Goal: Task Accomplishment & Management: Manage account settings

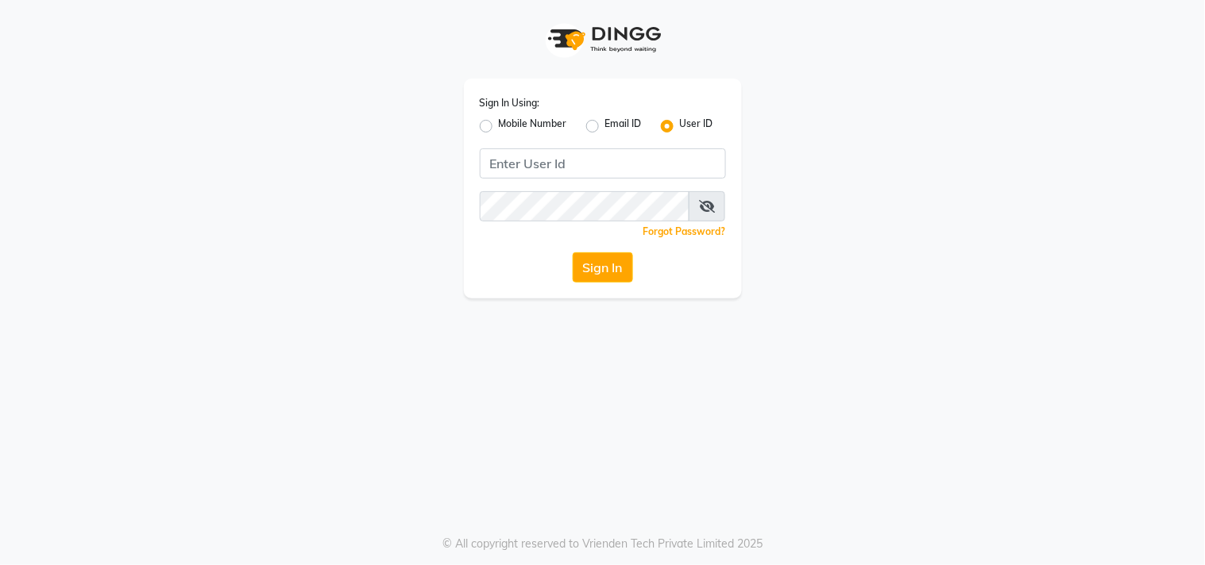
click at [499, 125] on label "Mobile Number" at bounding box center [533, 126] width 68 height 19
click at [499, 125] on input "Mobile Number" at bounding box center [504, 122] width 10 height 10
radio input "true"
radio input "false"
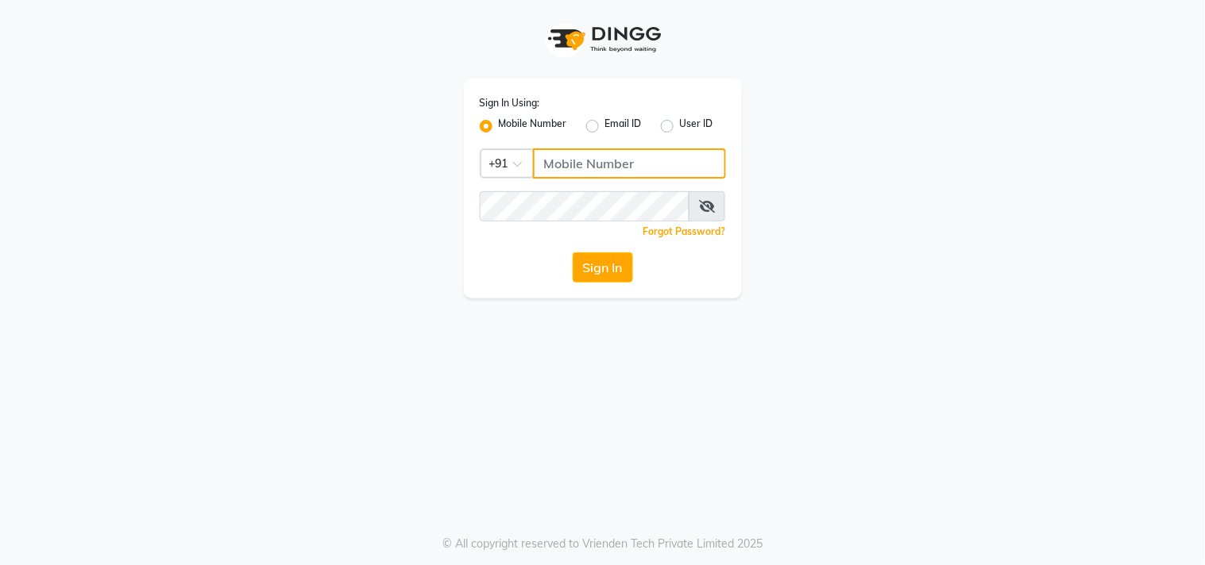
click at [562, 172] on input "Username" at bounding box center [629, 163] width 193 height 30
type input "9052699888"
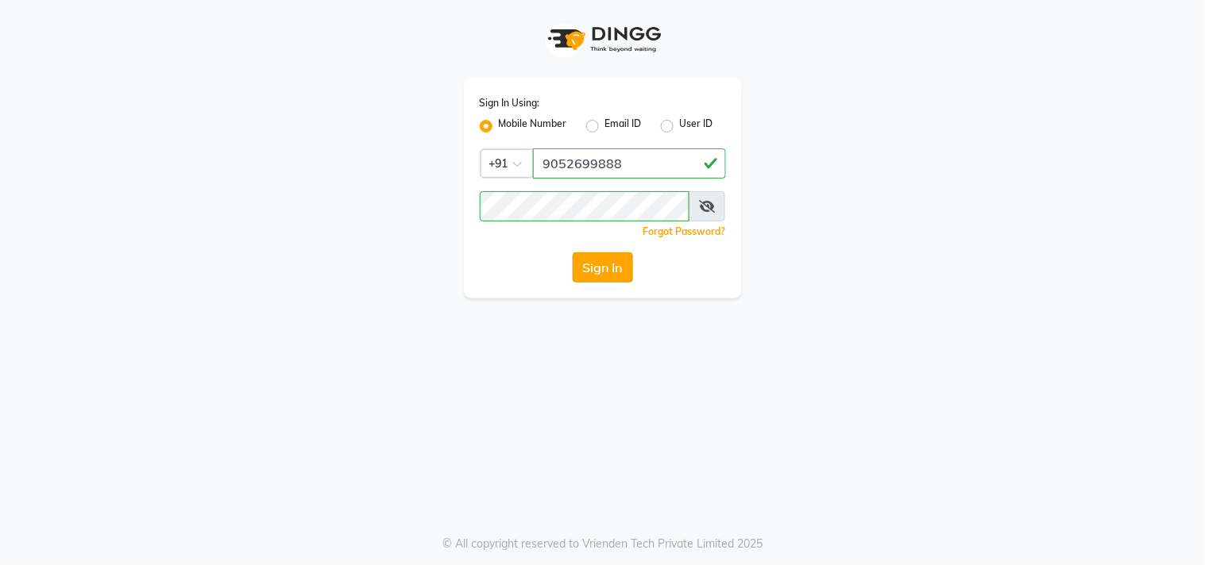
click at [588, 278] on button "Sign In" at bounding box center [603, 268] width 60 height 30
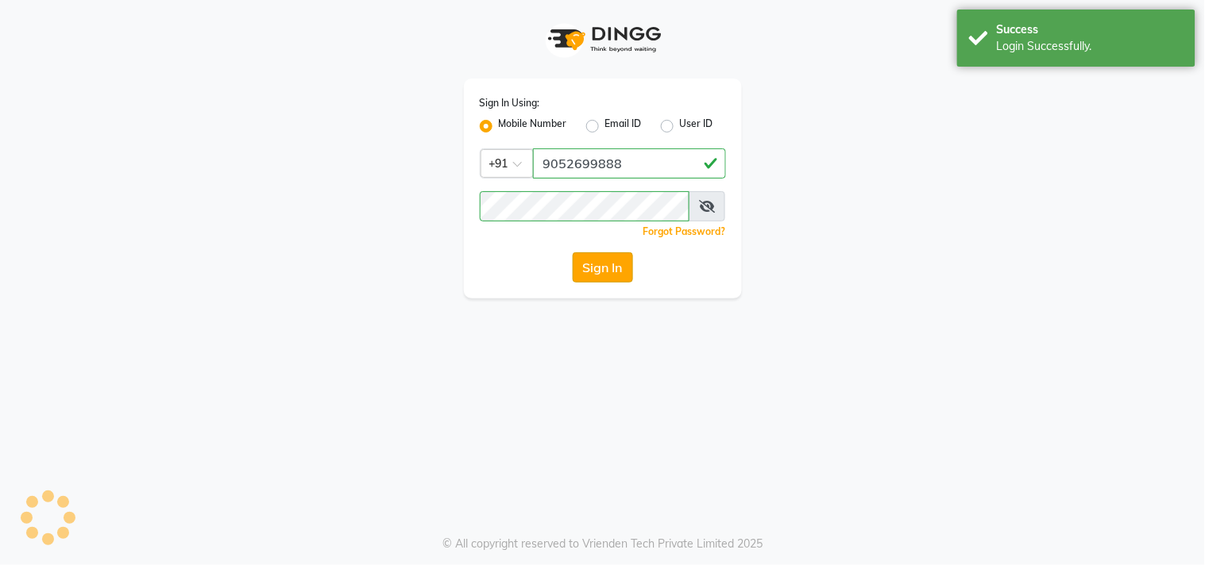
select select "8903"
select select "service"
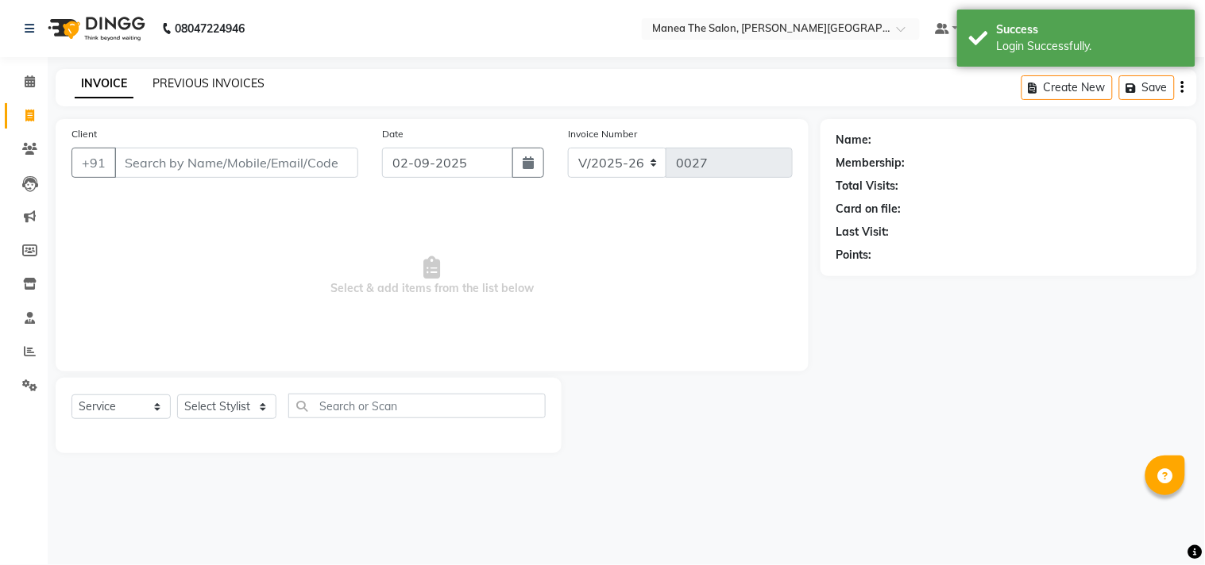
click at [181, 77] on link "PREVIOUS INVOICES" at bounding box center [208, 83] width 112 height 14
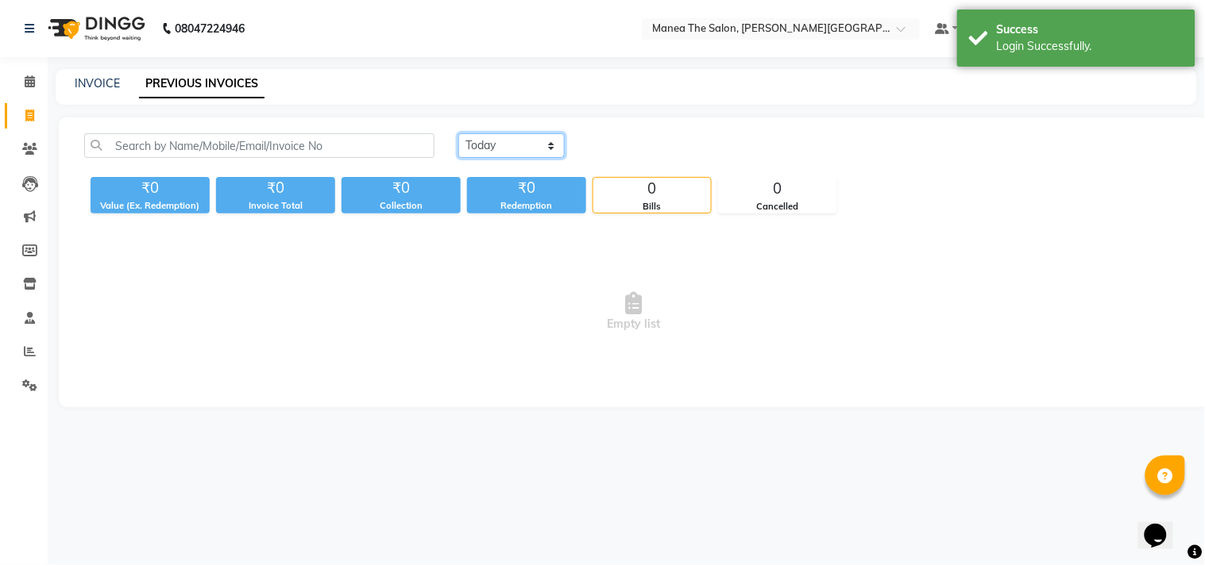
click at [545, 141] on select "[DATE] [DATE] Custom Range" at bounding box center [511, 145] width 106 height 25
click at [458, 133] on select "[DATE] [DATE] Custom Range" at bounding box center [511, 145] width 106 height 25
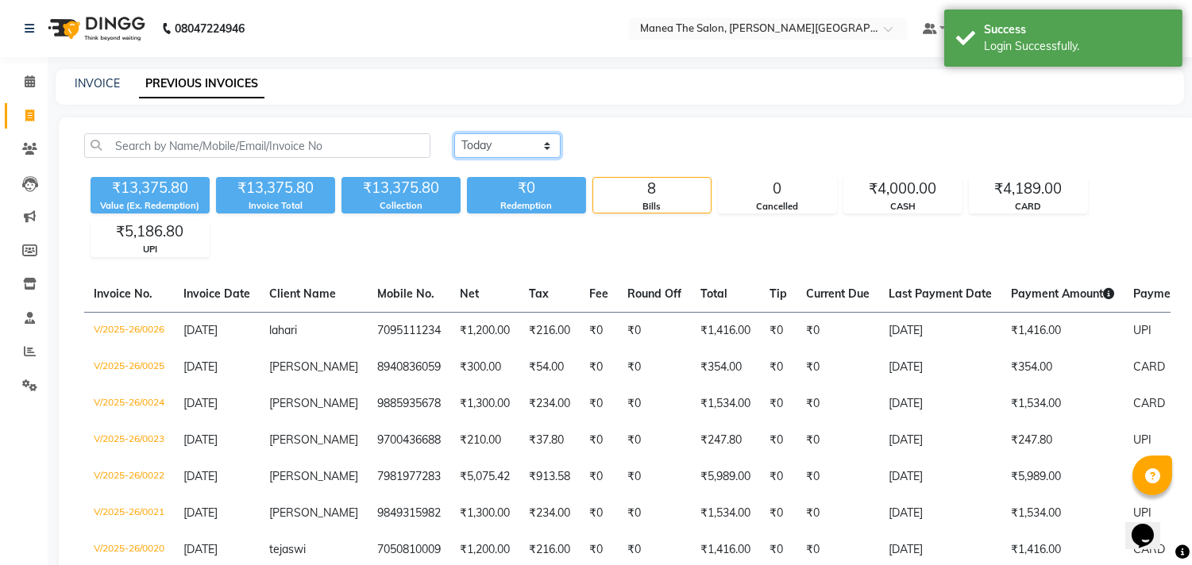
click at [554, 141] on select "[DATE] [DATE] Custom Range" at bounding box center [507, 145] width 106 height 25
select select "range"
click at [454, 133] on select "[DATE] [DATE] Custom Range" at bounding box center [507, 145] width 106 height 25
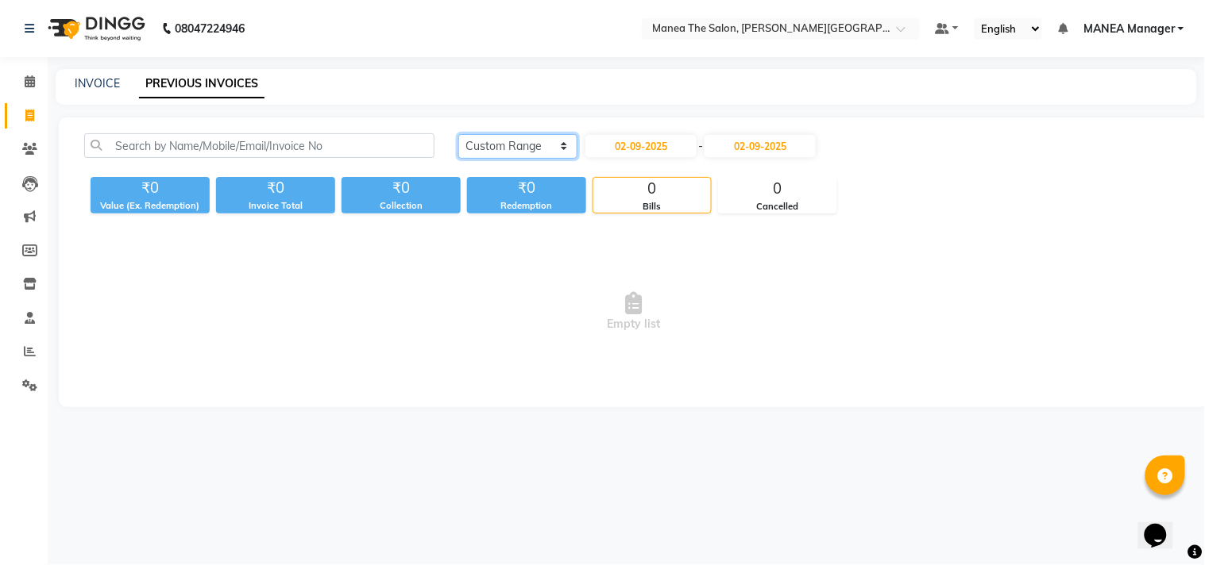
click at [561, 146] on select "[DATE] [DATE] Custom Range" at bounding box center [517, 146] width 119 height 25
click at [561, 147] on select "[DATE] [DATE] Custom Range" at bounding box center [517, 146] width 119 height 25
click at [683, 152] on input "02-09-2025" at bounding box center [640, 146] width 111 height 22
select select "9"
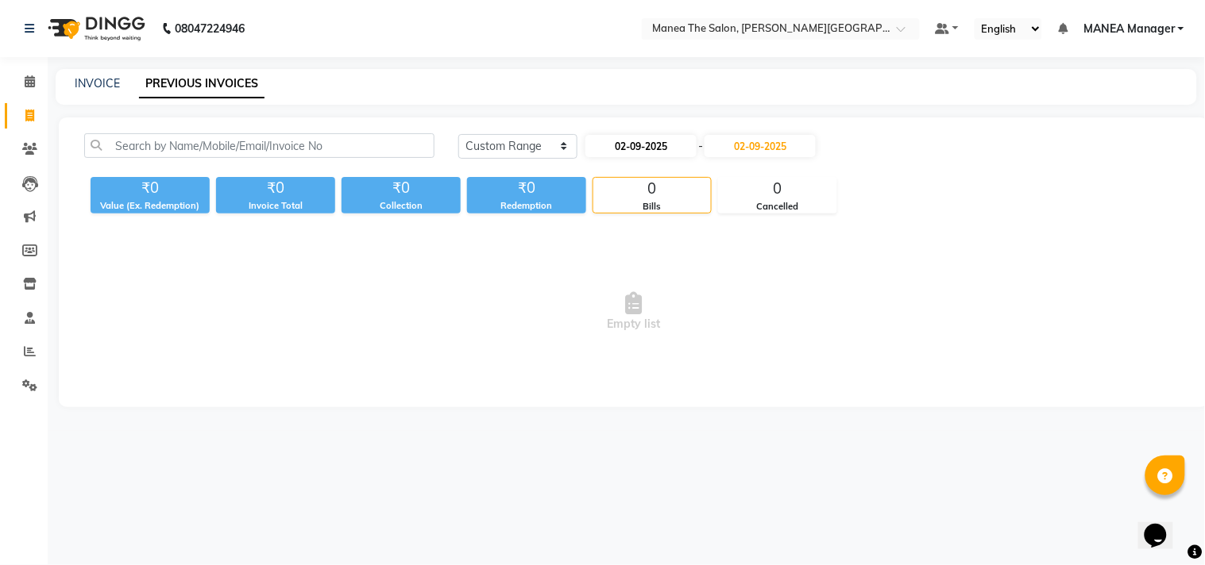
select select "2025"
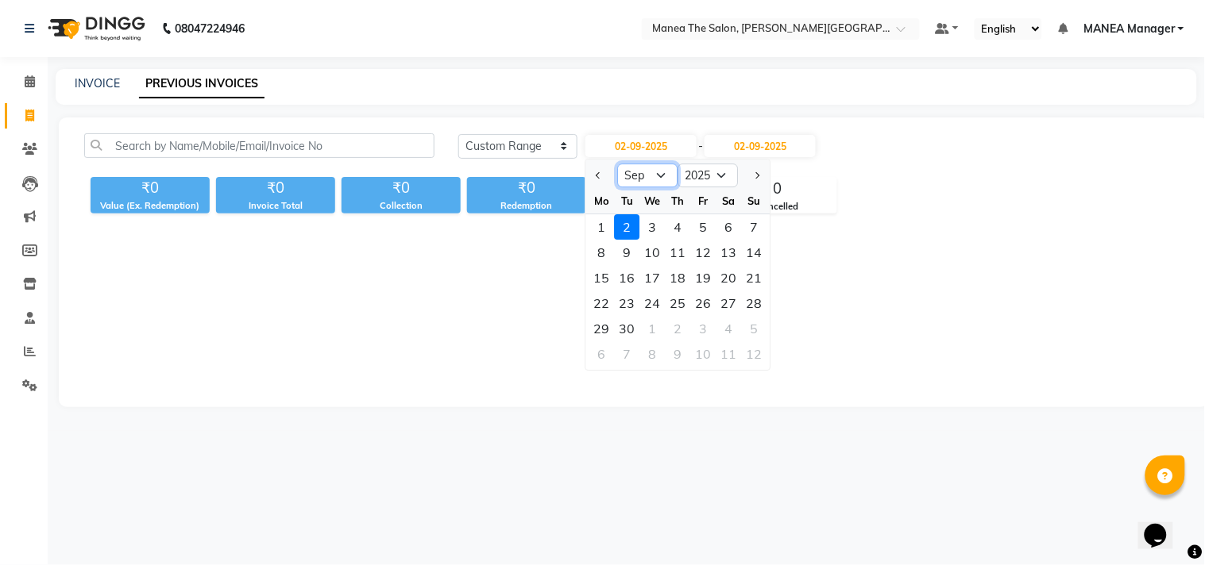
click at [636, 175] on select "Jan Feb Mar Apr May Jun Jul Aug Sep Oct Nov Dec" at bounding box center [648, 176] width 60 height 24
select select "8"
click at [618, 164] on select "Jan Feb Mar Apr May Jun Jul Aug Sep Oct Nov Dec" at bounding box center [648, 176] width 60 height 24
click at [704, 233] on div "1" at bounding box center [703, 226] width 25 height 25
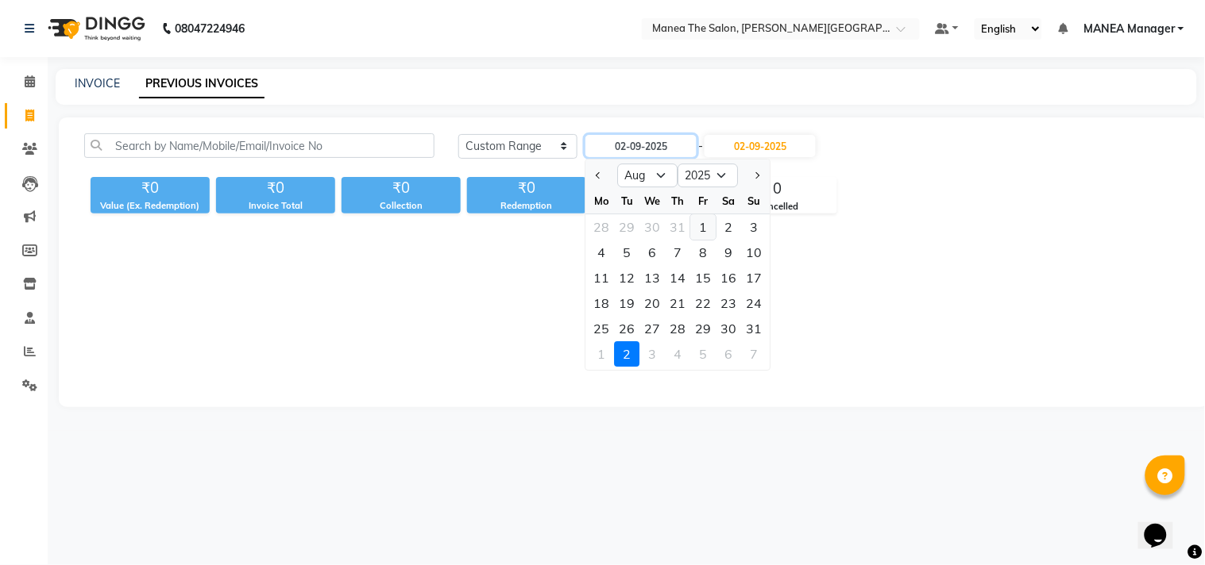
type input "01-08-2025"
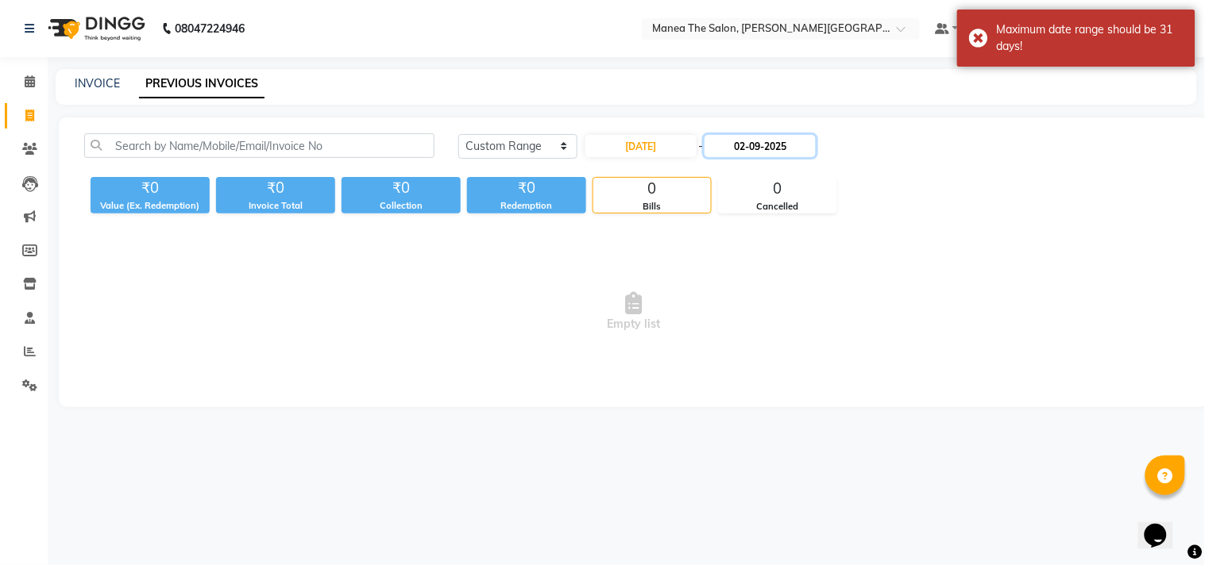
click at [798, 143] on input "02-09-2025" at bounding box center [759, 146] width 111 height 22
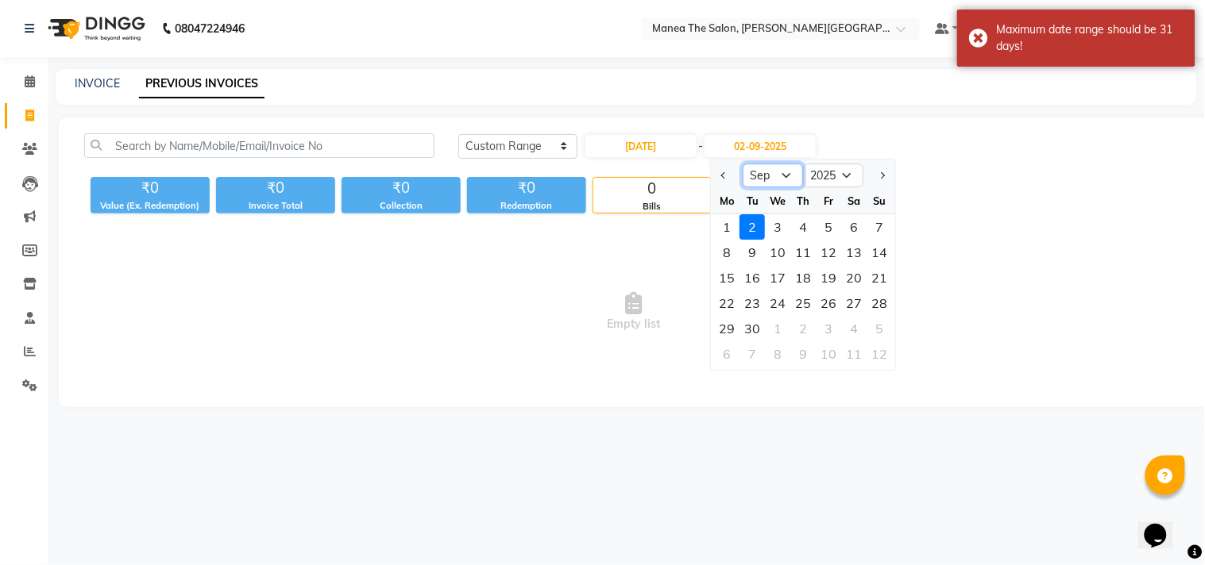
click at [780, 175] on select "Aug Sep Oct Nov Dec" at bounding box center [773, 176] width 60 height 24
select select "8"
click at [743, 164] on select "Aug Sep Oct Nov Dec" at bounding box center [773, 176] width 60 height 24
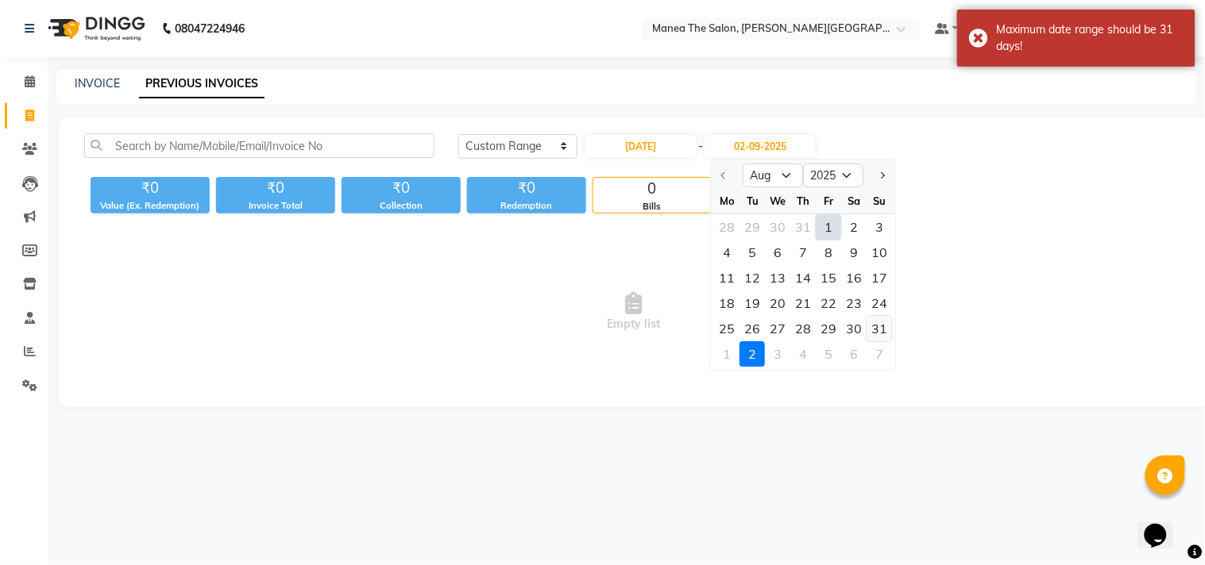
click at [886, 324] on div "31" at bounding box center [879, 328] width 25 height 25
type input "31-08-2025"
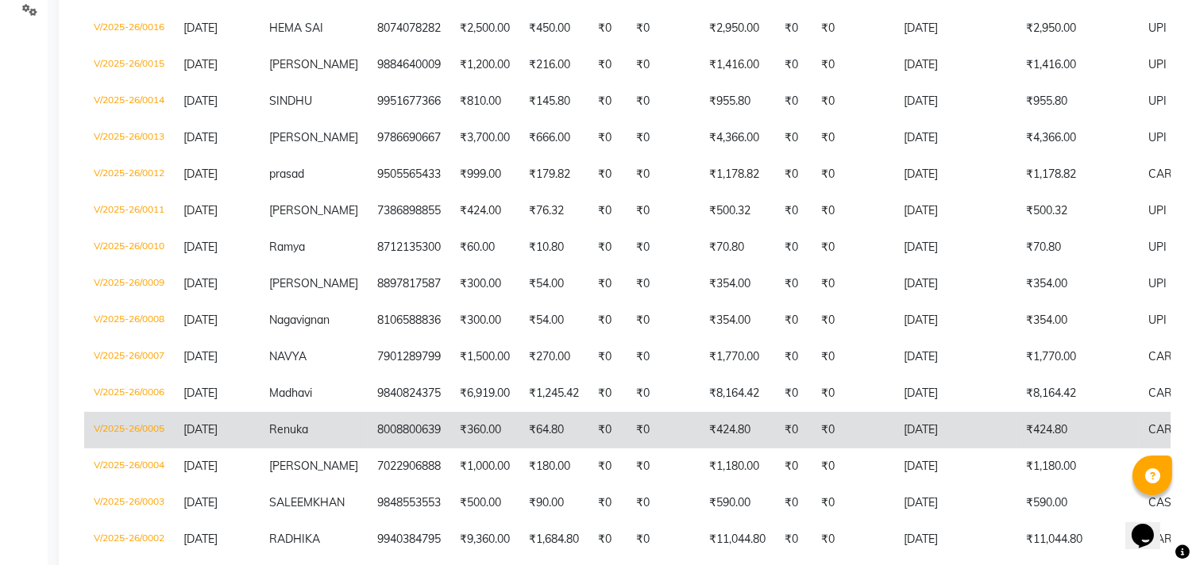
scroll to position [107, 0]
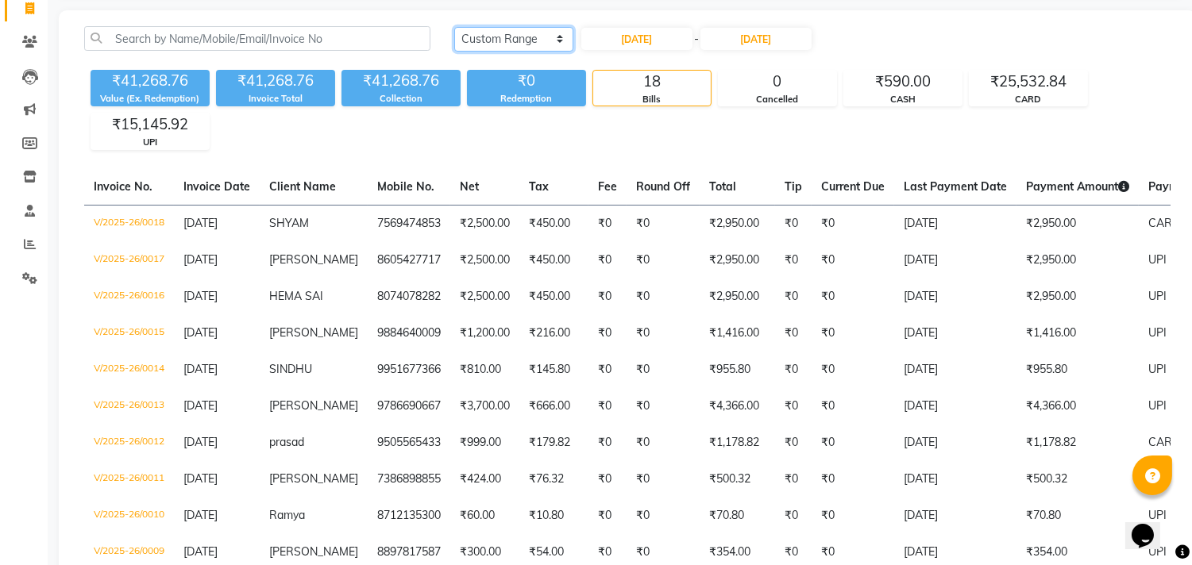
click at [551, 37] on select "[DATE] [DATE] Custom Range" at bounding box center [513, 39] width 119 height 25
select select "[DATE]"
click at [454, 27] on select "[DATE] [DATE] Custom Range" at bounding box center [513, 39] width 119 height 25
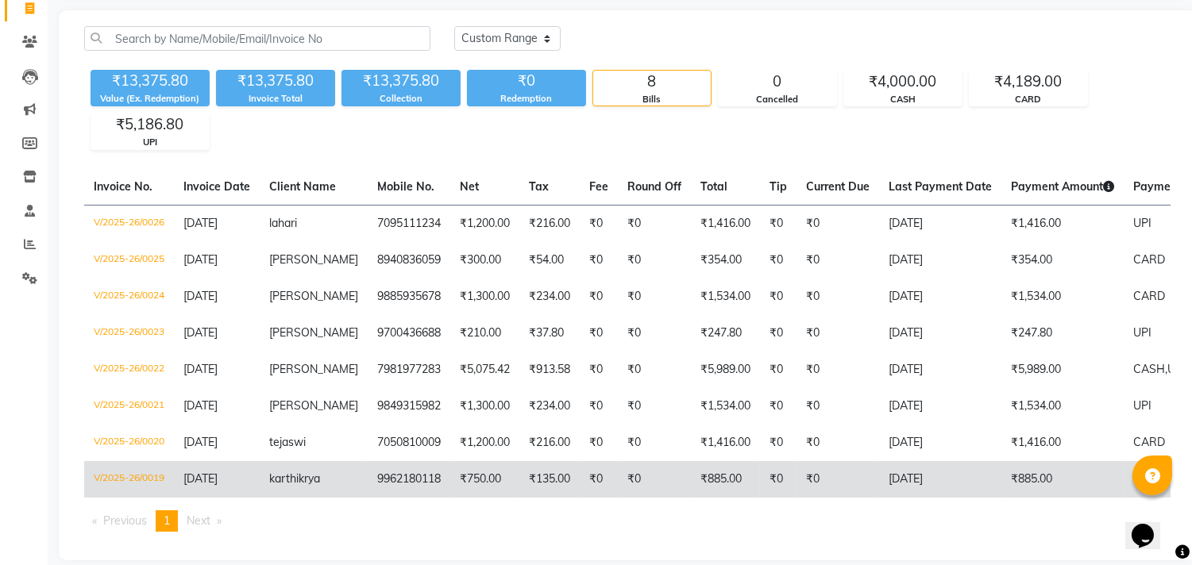
click at [146, 469] on td "V/2025-26/0019" at bounding box center [129, 479] width 90 height 37
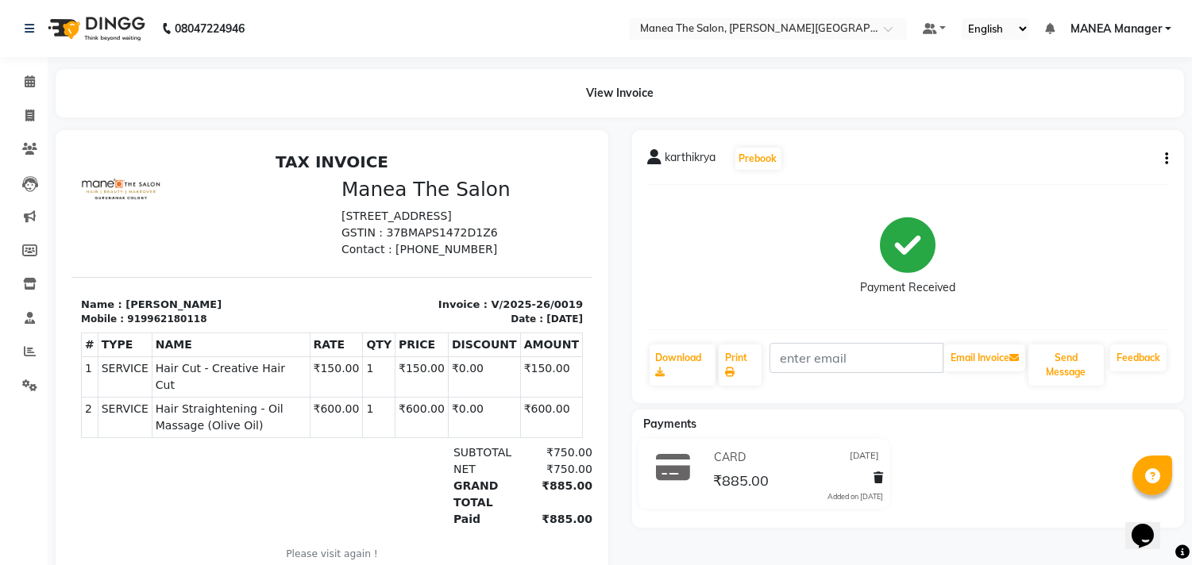
scroll to position [12, 0]
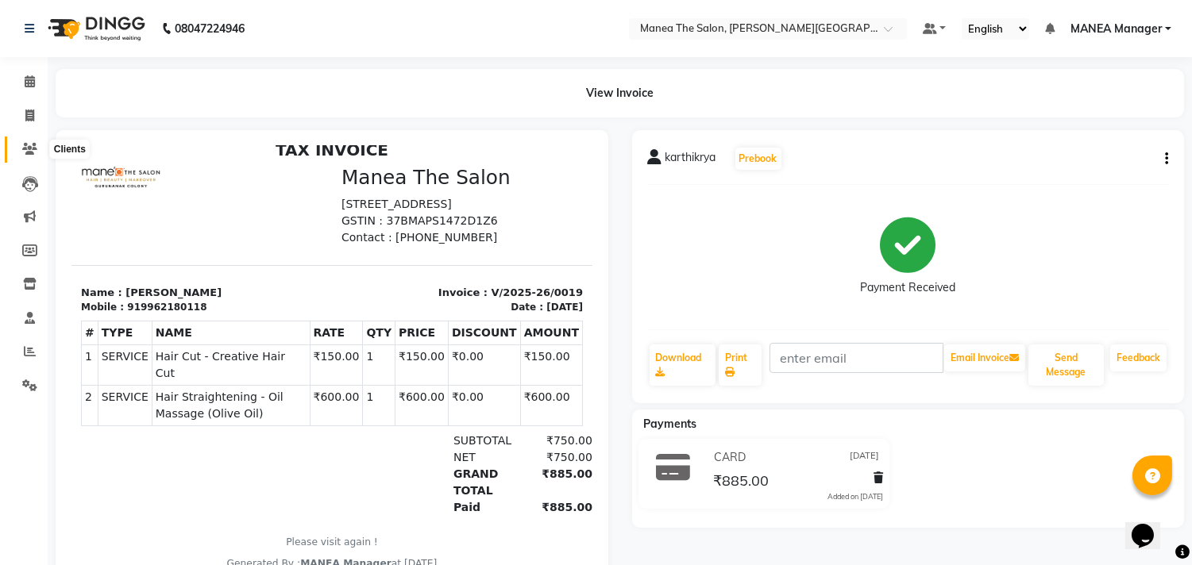
click at [28, 148] on icon at bounding box center [29, 149] width 15 height 12
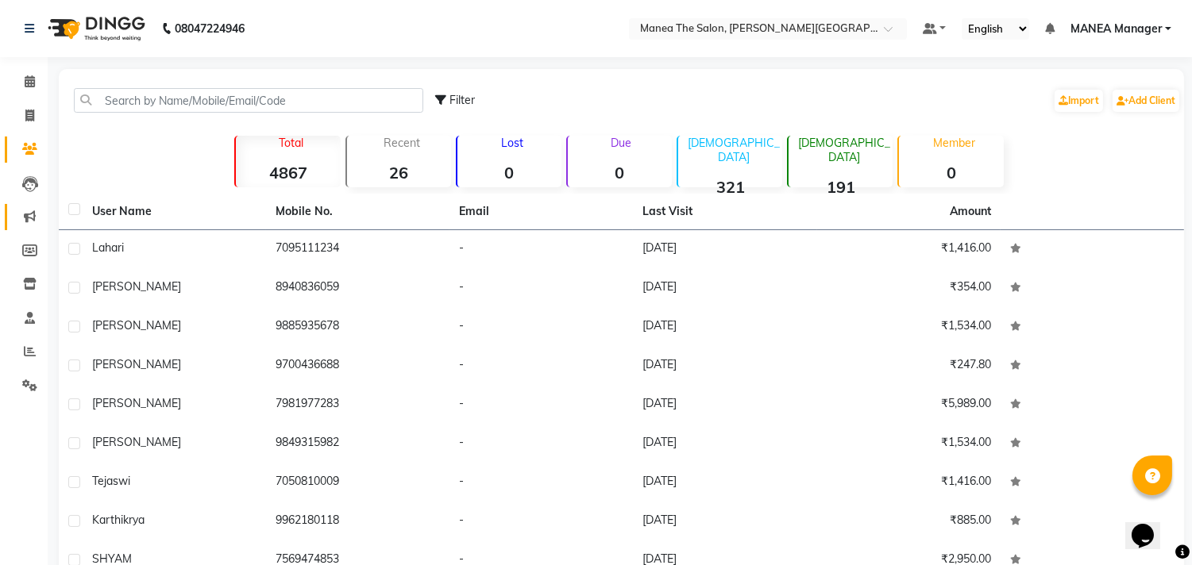
click at [29, 228] on link "Marketing" at bounding box center [24, 217] width 38 height 26
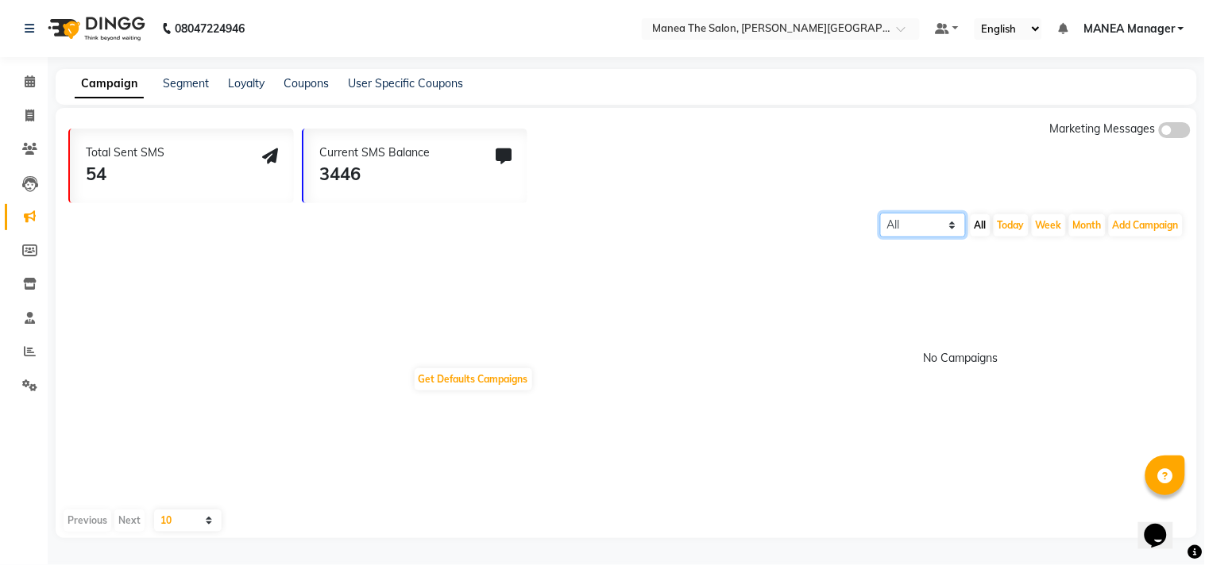
click at [937, 222] on select "All Scheduled Completed" at bounding box center [923, 225] width 86 height 25
select select "scheduled"
click at [880, 213] on select "All Scheduled Completed" at bounding box center [923, 225] width 86 height 25
click at [33, 246] on icon at bounding box center [29, 251] width 15 height 12
select select
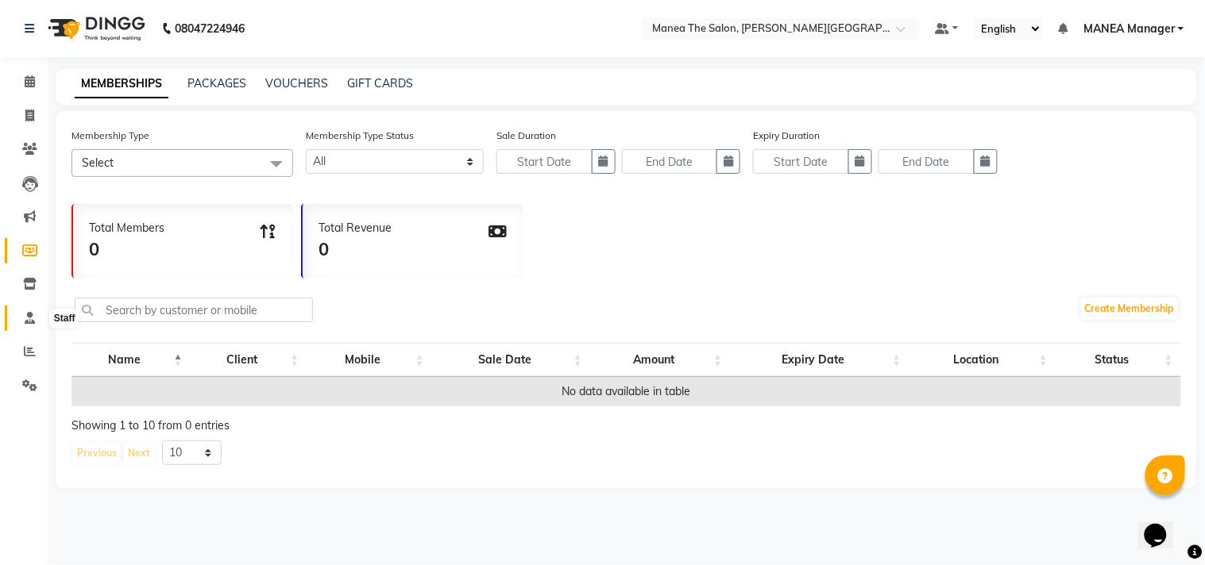
click at [27, 324] on icon at bounding box center [30, 318] width 10 height 12
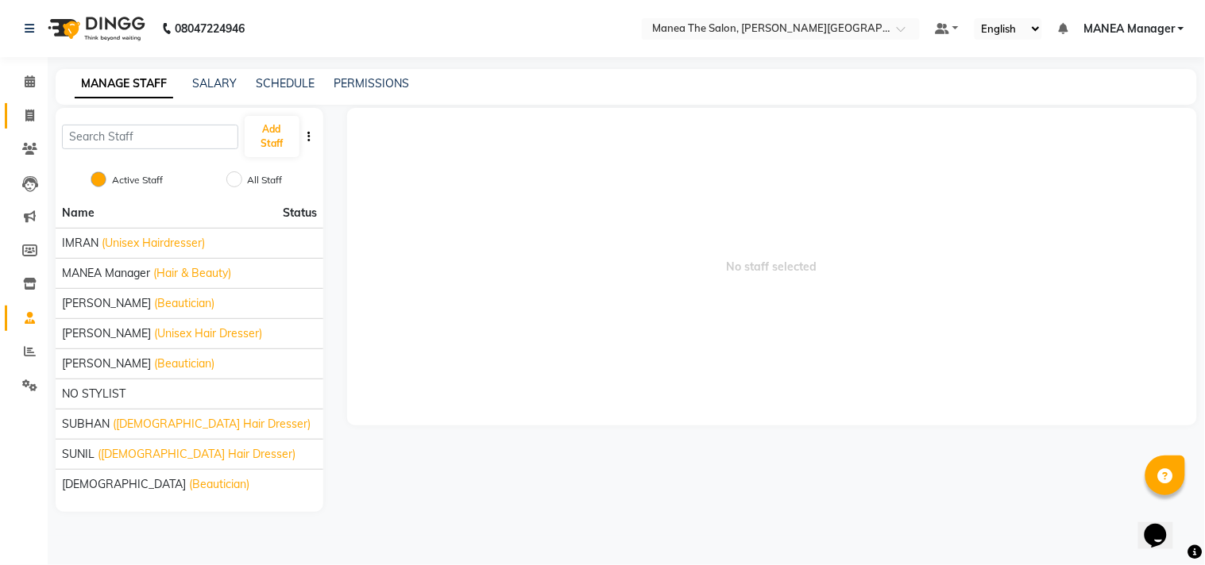
click at [27, 103] on link "Invoice" at bounding box center [24, 116] width 38 height 26
select select "service"
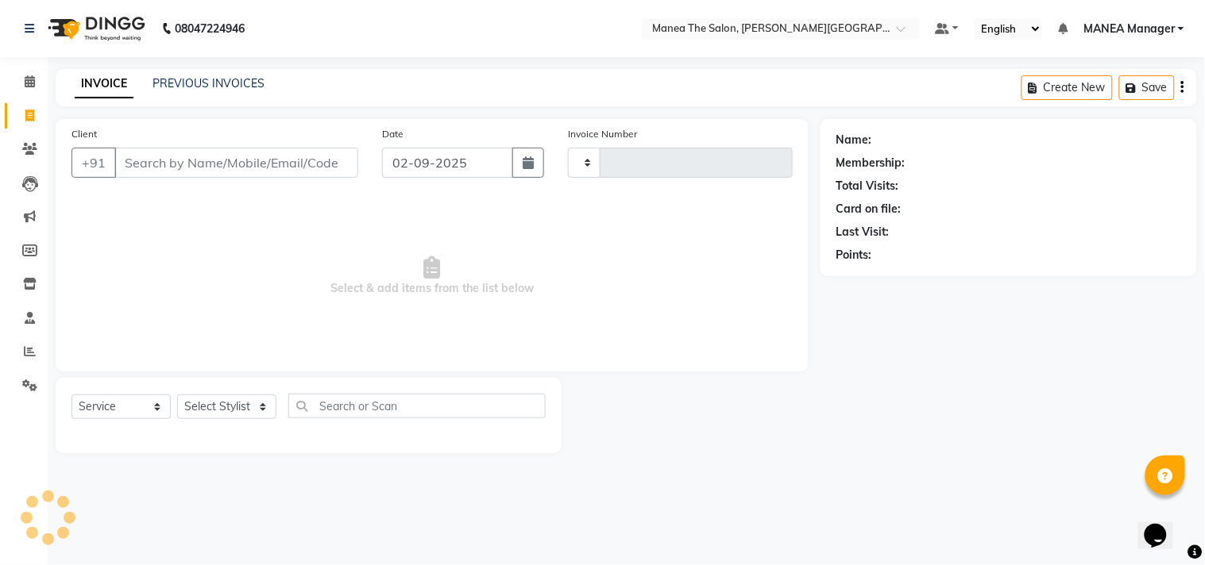
type input "0027"
select select "8903"
click at [210, 82] on link "PREVIOUS INVOICES" at bounding box center [208, 83] width 112 height 14
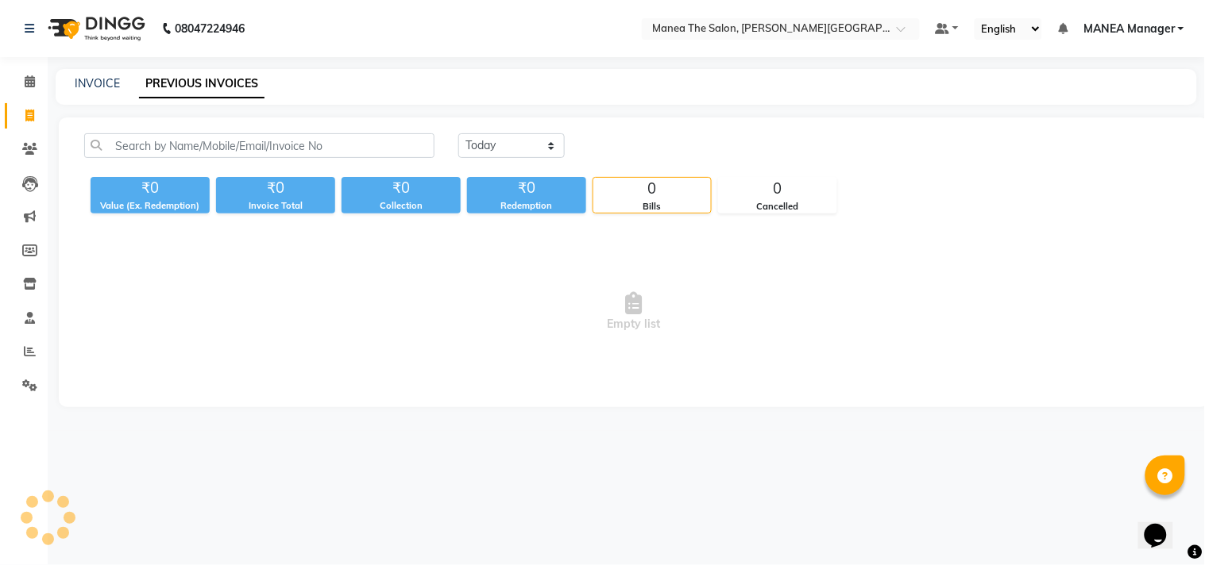
click at [210, 82] on link "PREVIOUS INVOICES" at bounding box center [201, 84] width 125 height 29
click at [540, 149] on select "Today Yesterday Custom Range" at bounding box center [511, 145] width 106 height 25
select select "yesterday"
click at [458, 133] on select "Today Yesterday Custom Range" at bounding box center [511, 145] width 106 height 25
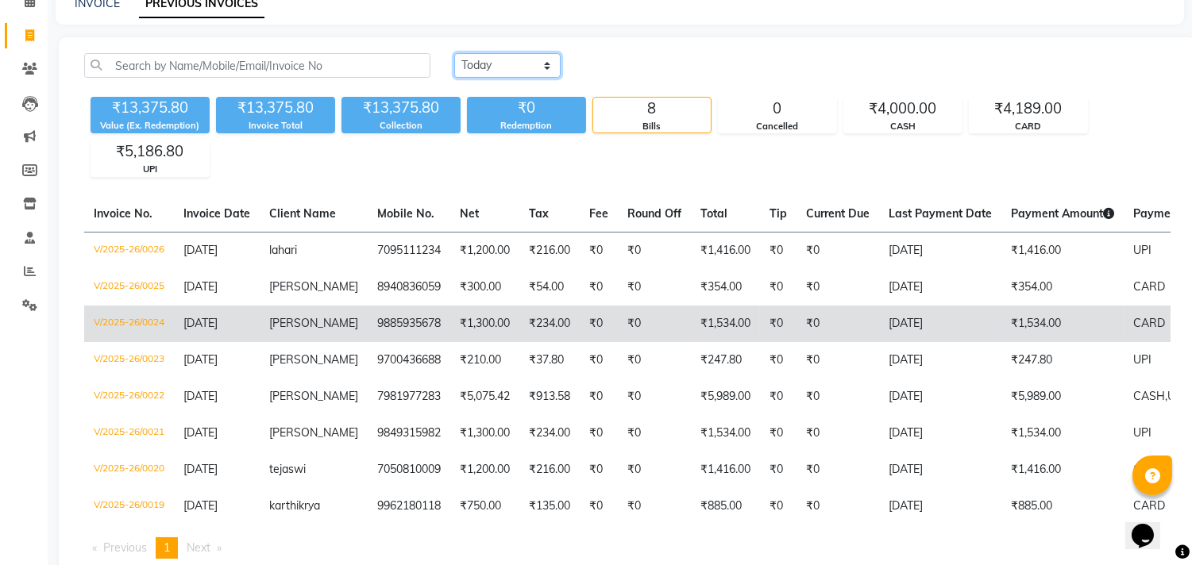
scroll to position [137, 0]
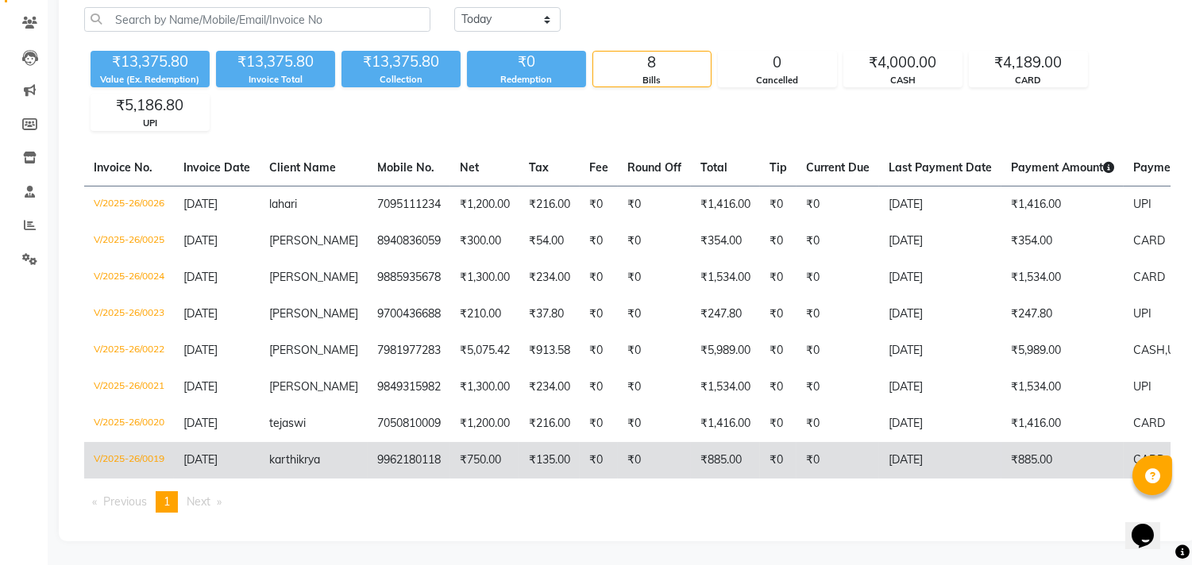
click at [368, 449] on td "9962180118" at bounding box center [409, 460] width 83 height 37
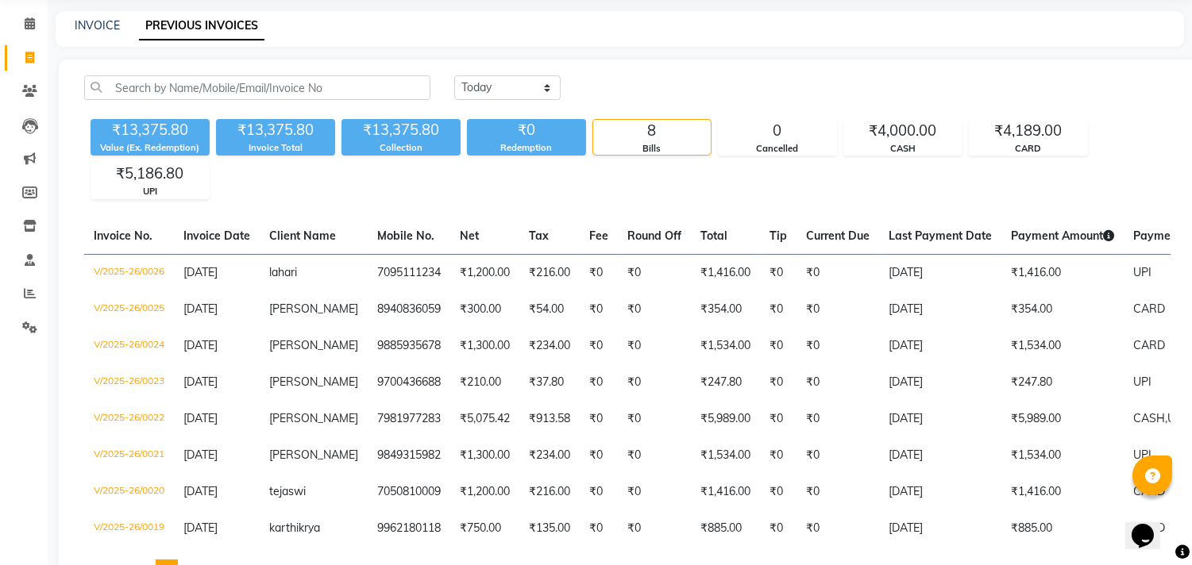
scroll to position [0, 0]
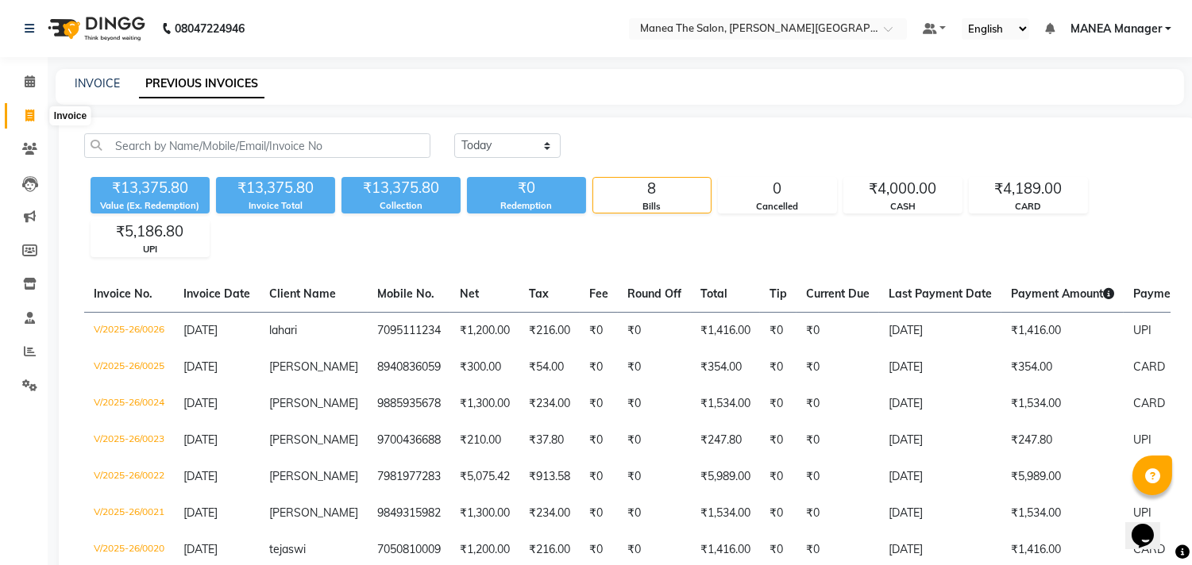
click at [37, 118] on span at bounding box center [30, 116] width 28 height 18
select select "service"
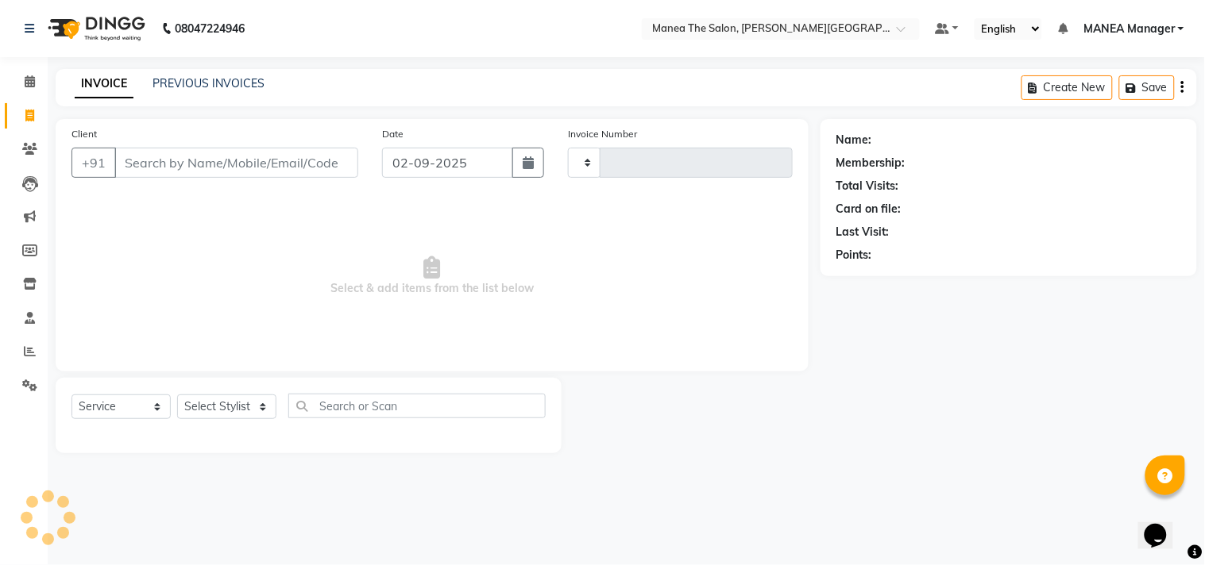
type input "0027"
select select "8903"
click at [248, 414] on select "Select Stylist IMRAN MANEA Manager NAGAMANI NAJMI NAZIYA NO STYLIST SUBHAN SUNI…" at bounding box center [226, 407] width 99 height 25
select select "90109"
click at [177, 395] on select "Select Stylist IMRAN MANEA Manager NAGAMANI NAJMI NAZIYA NO STYLIST SUBHAN SUNI…" at bounding box center [226, 407] width 99 height 25
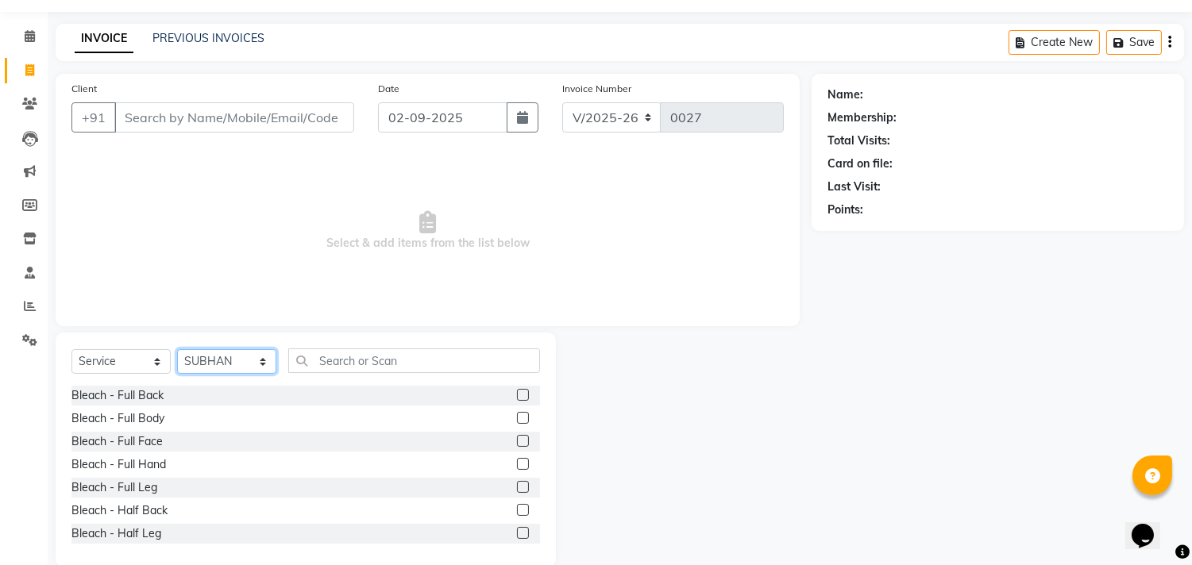
scroll to position [70, 0]
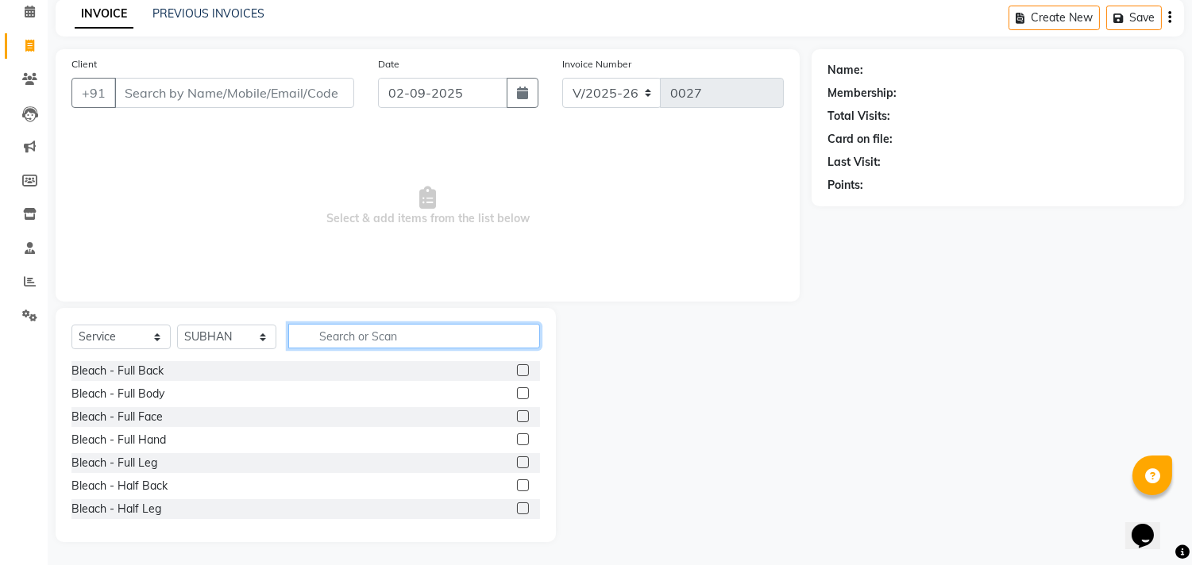
click at [330, 341] on input "text" at bounding box center [414, 336] width 252 height 25
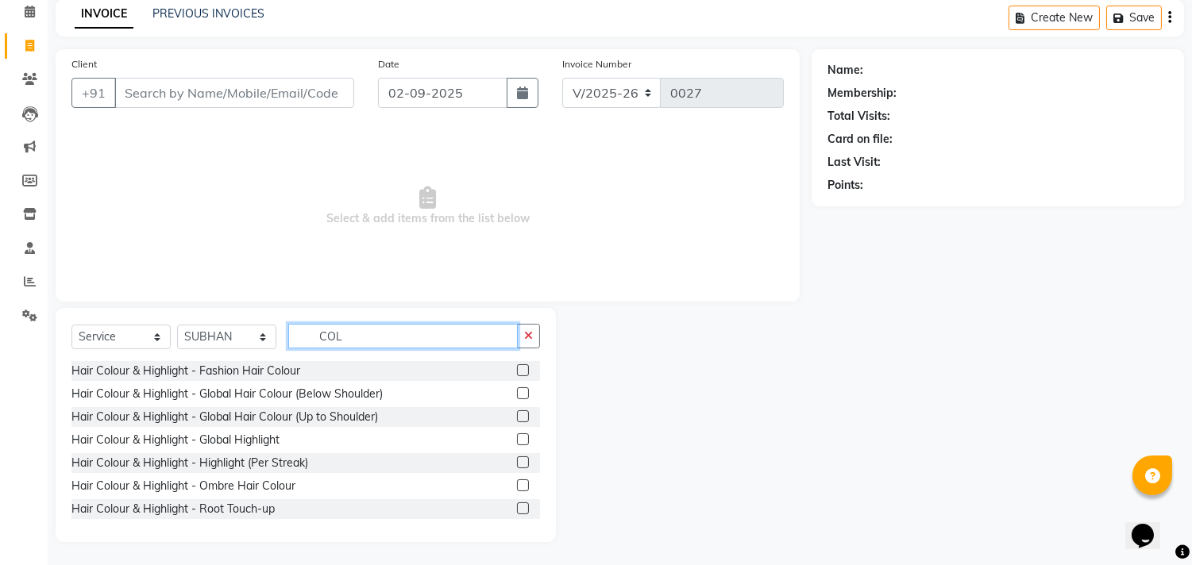
scroll to position [71, 0]
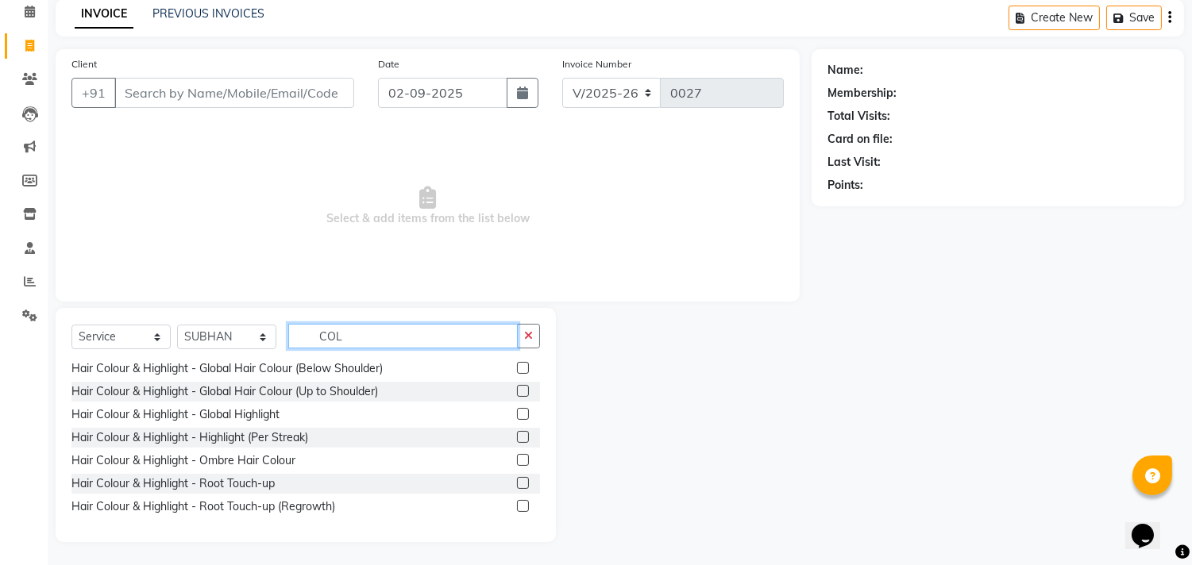
type input "COL"
click at [517, 482] on label at bounding box center [523, 483] width 12 height 12
click at [517, 482] on input "checkbox" at bounding box center [522, 484] width 10 height 10
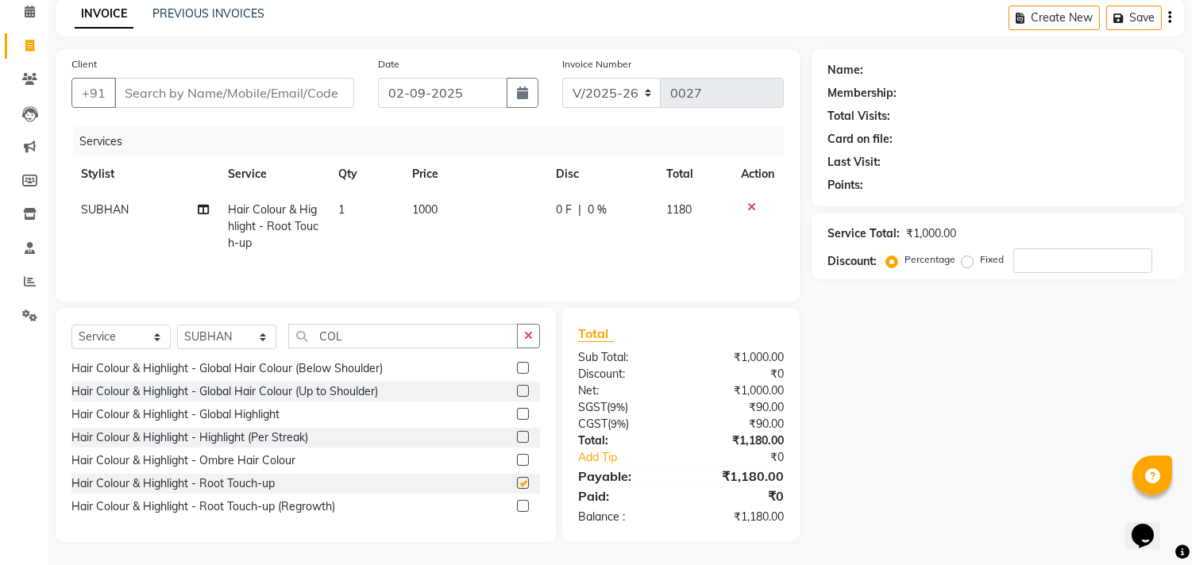
checkbox input "false"
click at [387, 330] on input "COL" at bounding box center [402, 336] width 229 height 25
type input "C"
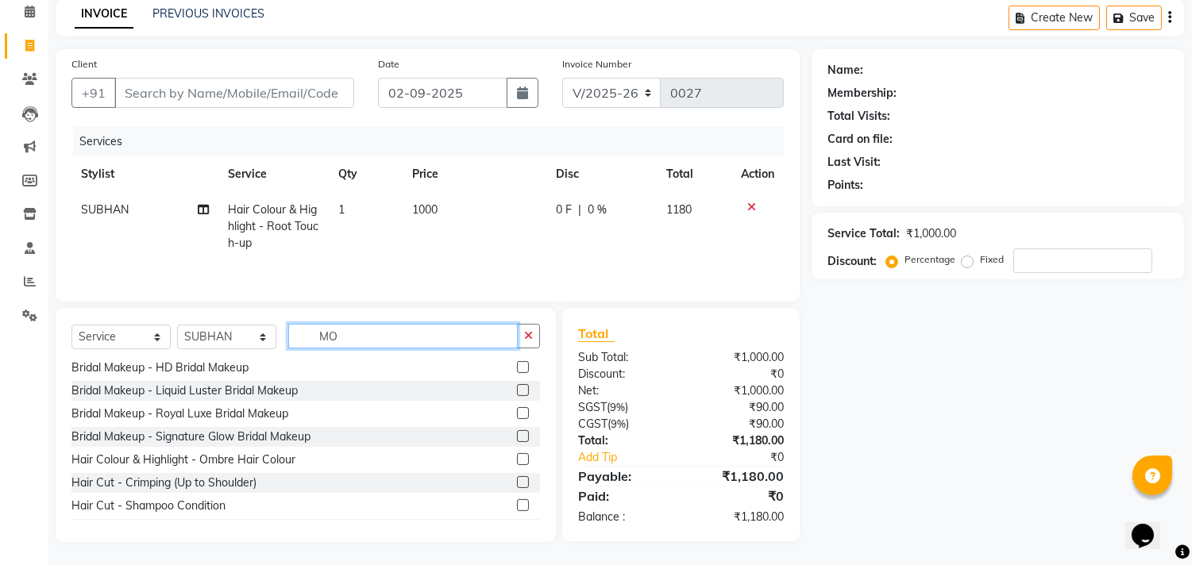
scroll to position [0, 0]
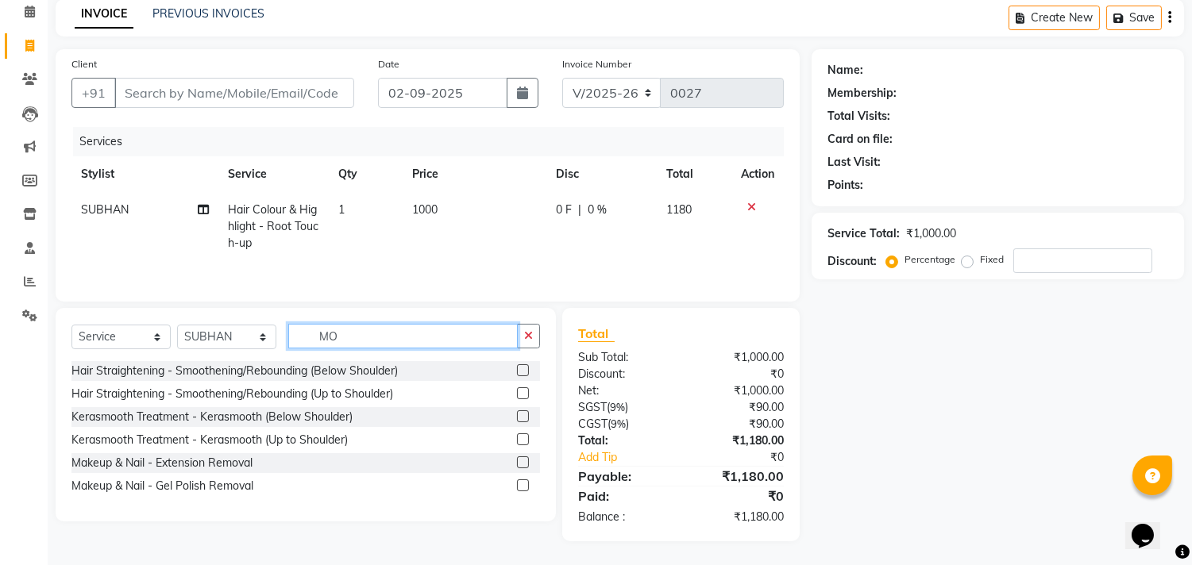
type input "M"
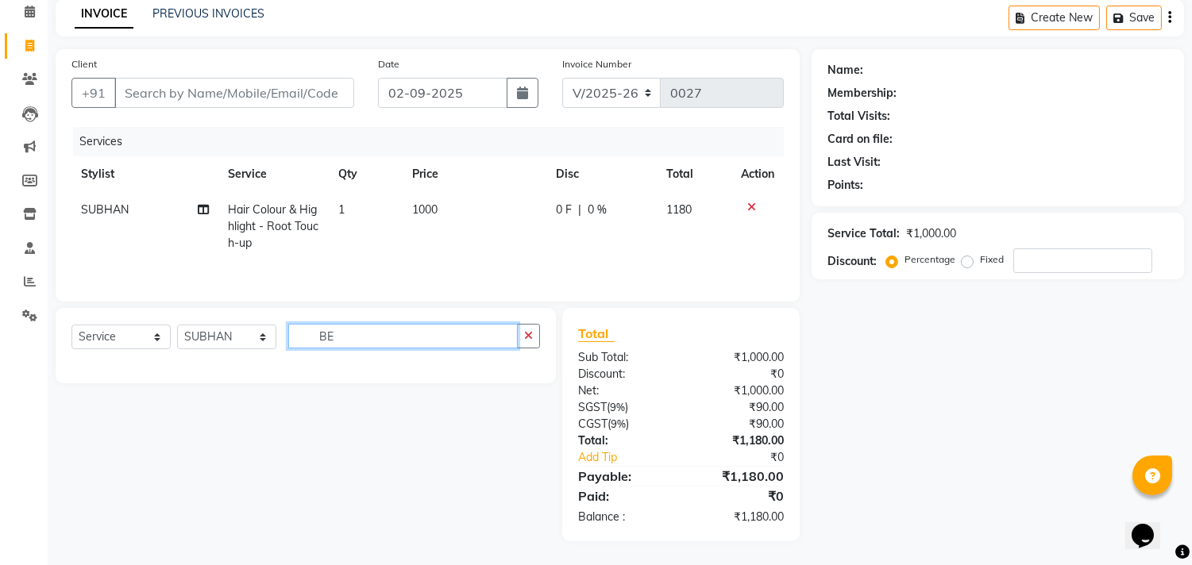
type input "B"
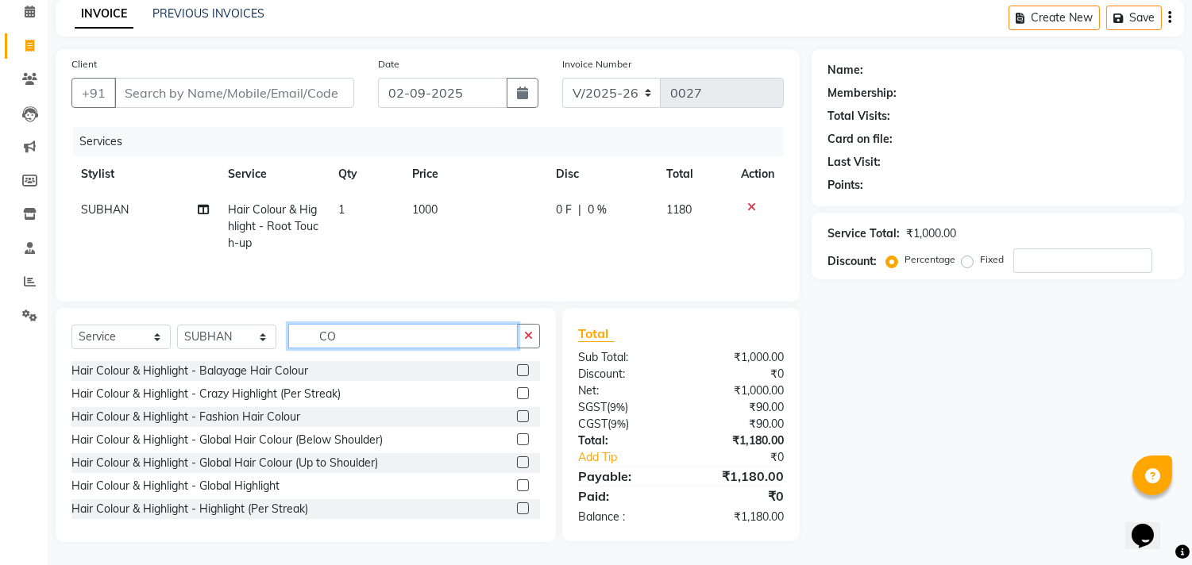
type input "COL"
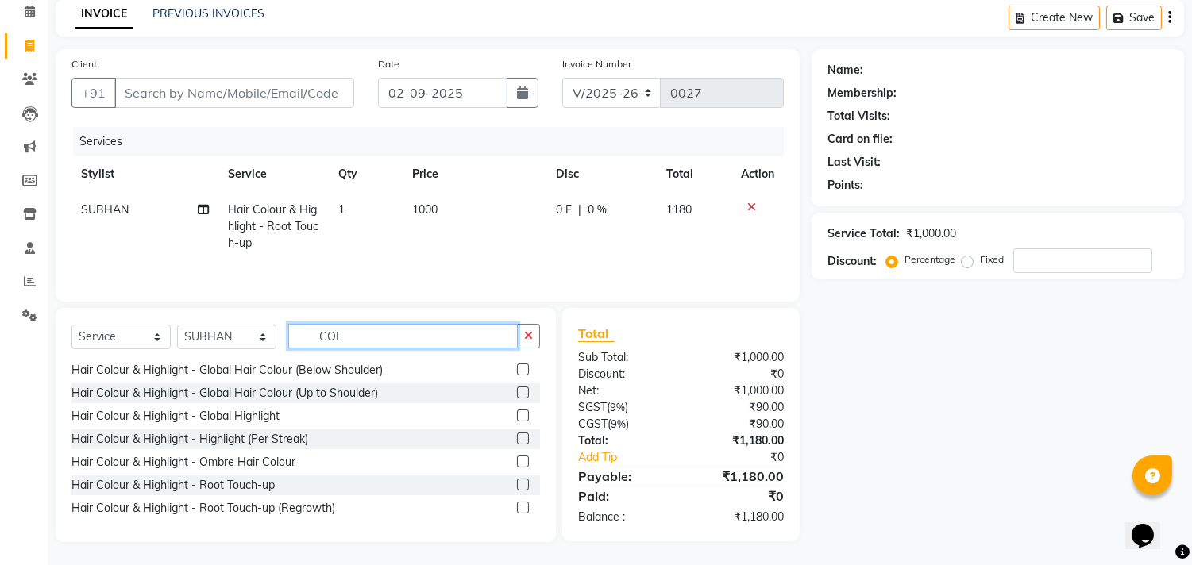
scroll to position [72, 0]
click at [289, 230] on span "Hair Colour & Highlight - Root Touch-up" at bounding box center [273, 226] width 91 height 48
select select "90109"
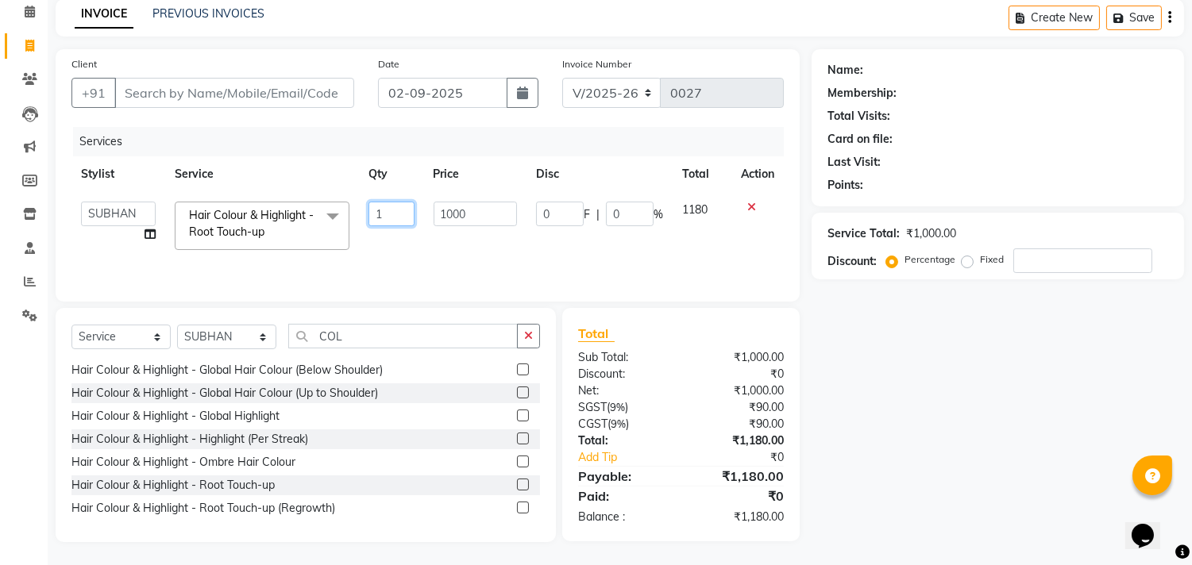
click at [386, 217] on input "1" at bounding box center [390, 214] width 45 height 25
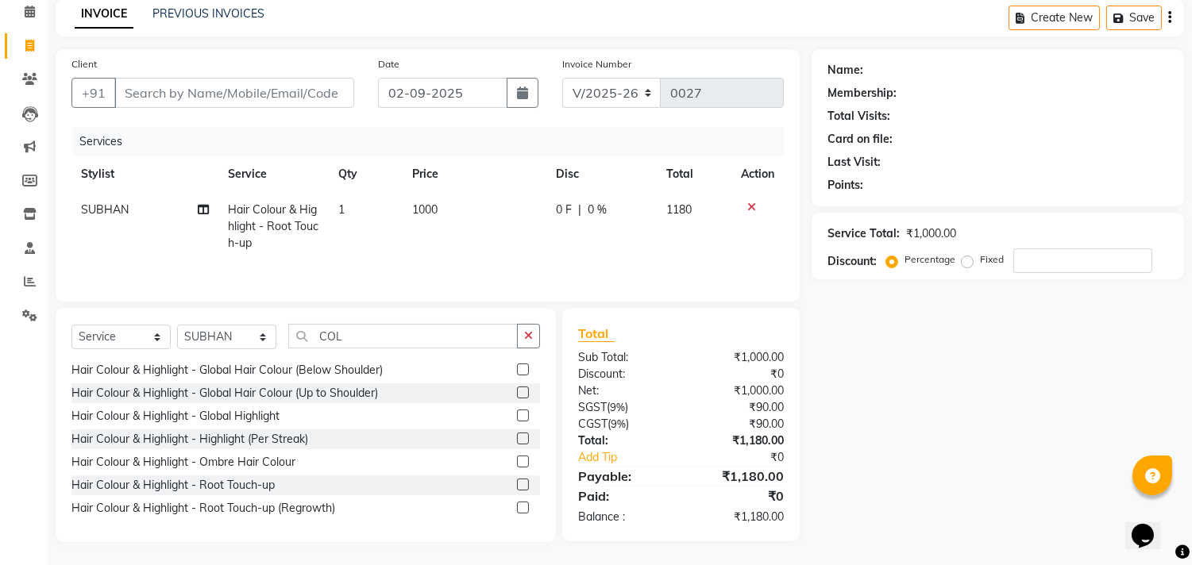
click at [384, 289] on div "Client +91 Date 02-09-2025 Invoice Number V/2025 V/2025-26 0027 Services Stylis…" at bounding box center [428, 175] width 744 height 253
click at [438, 191] on th "Price" at bounding box center [475, 174] width 144 height 36
click at [442, 205] on td "1000" at bounding box center [475, 226] width 144 height 69
select select "90109"
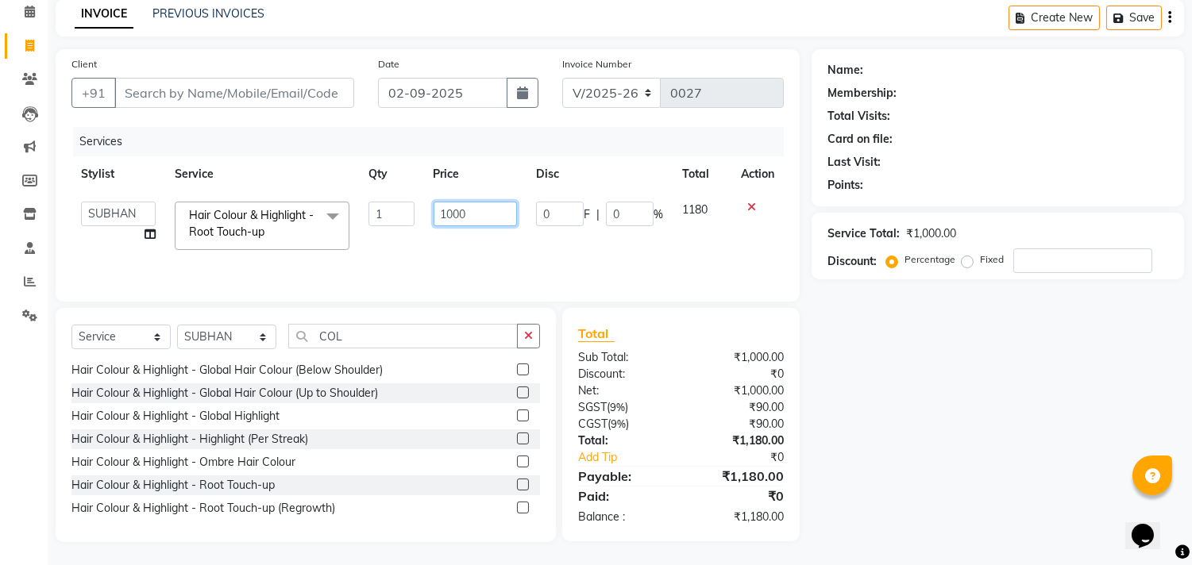
click at [458, 218] on input "1000" at bounding box center [475, 214] width 83 height 25
click at [472, 218] on input "1000" at bounding box center [475, 214] width 83 height 25
type input "1"
type input "1500"
click at [480, 256] on td "1500" at bounding box center [475, 225] width 102 height 67
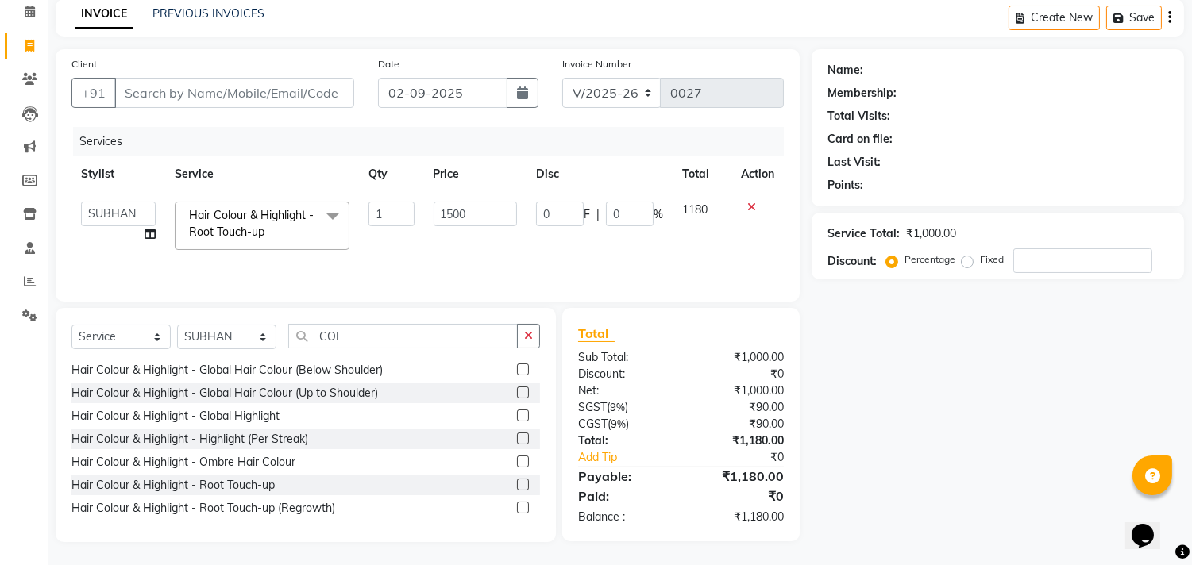
select select "90109"
click at [350, 344] on input "COL" at bounding box center [402, 336] width 229 height 25
type input "C"
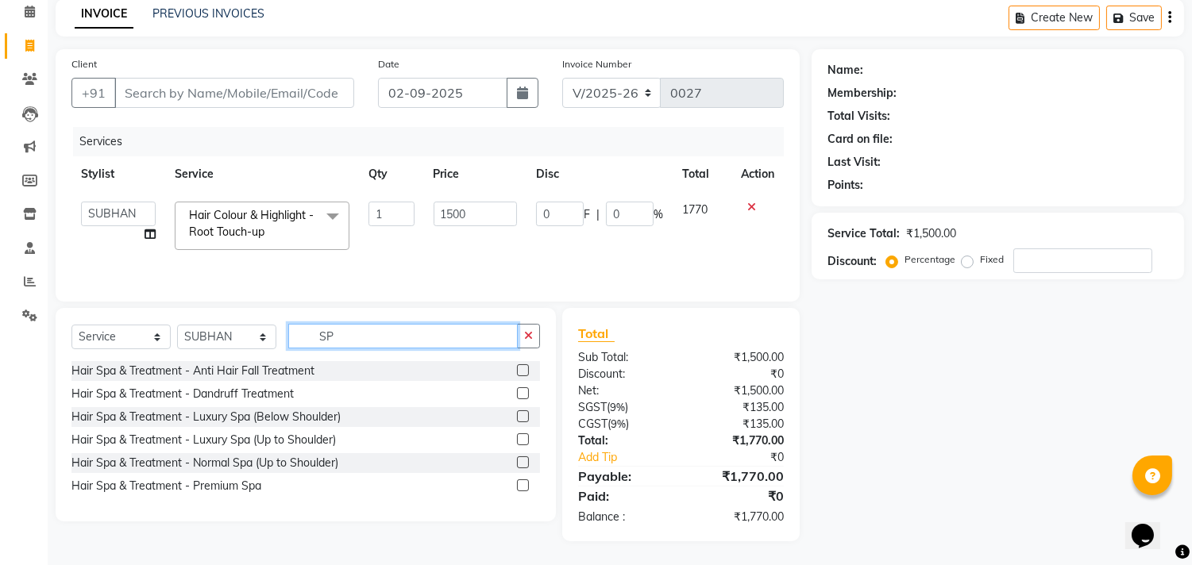
scroll to position [69, 0]
type input "SPA"
click at [524, 471] on div at bounding box center [522, 465] width 10 height 17
click at [519, 462] on label at bounding box center [523, 463] width 12 height 12
click at [519, 462] on input "checkbox" at bounding box center [522, 464] width 10 height 10
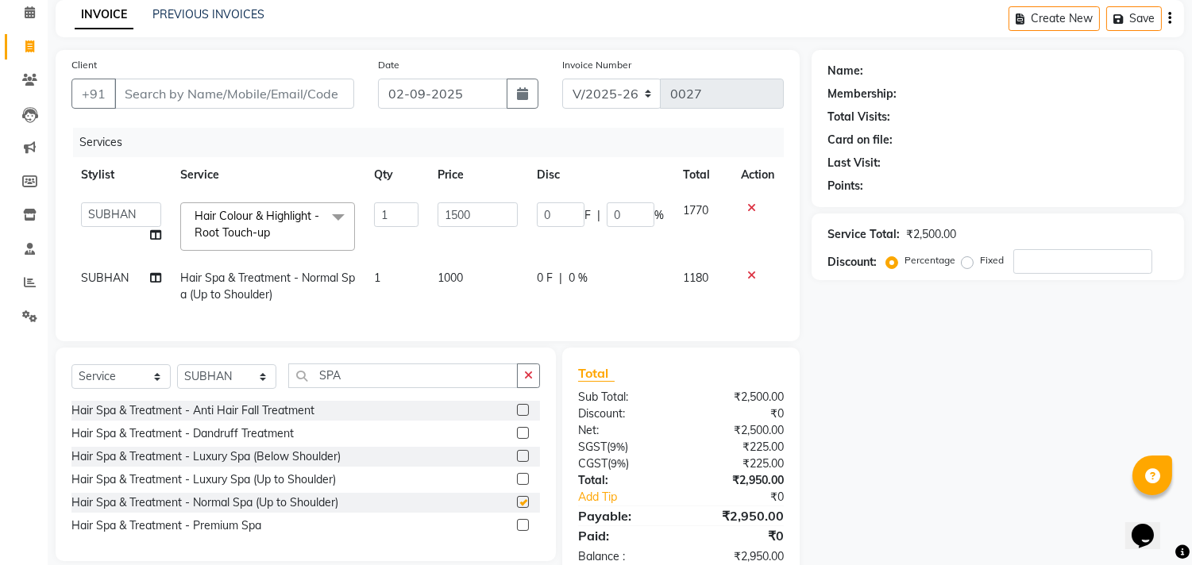
checkbox input "false"
click at [457, 280] on span "1000" at bounding box center [450, 278] width 25 height 14
select select "90109"
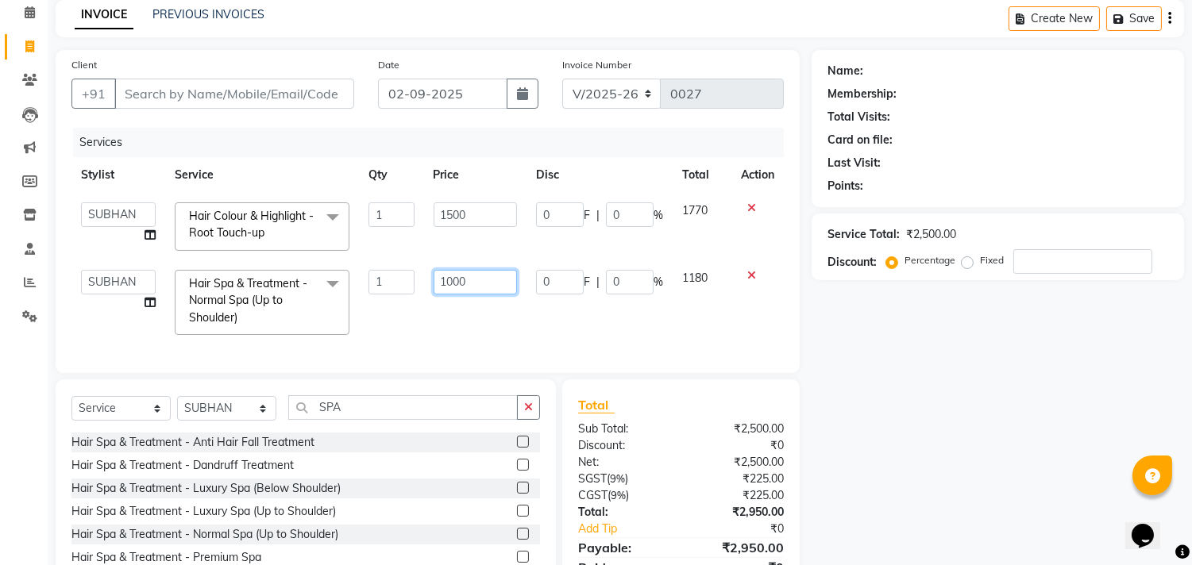
click at [480, 281] on input "1000" at bounding box center [475, 282] width 83 height 25
type input "1"
type input "1500"
click at [526, 337] on div "Services Stylist Service Qty Price Disc Total Action IMRAN MANEA Manager NAGAMA…" at bounding box center [427, 242] width 712 height 229
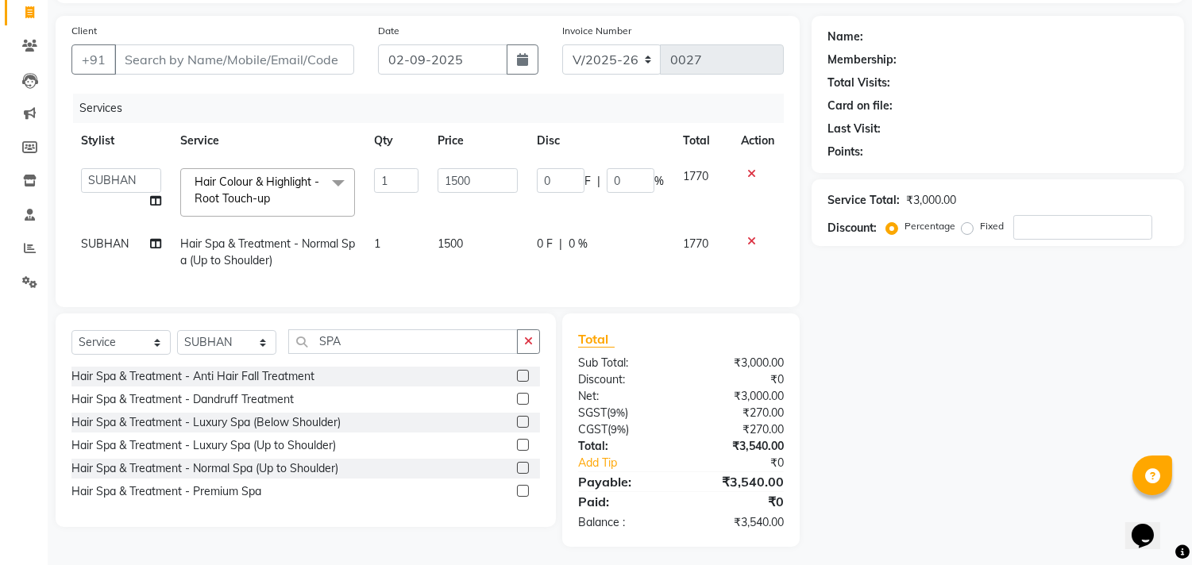
scroll to position [121, 0]
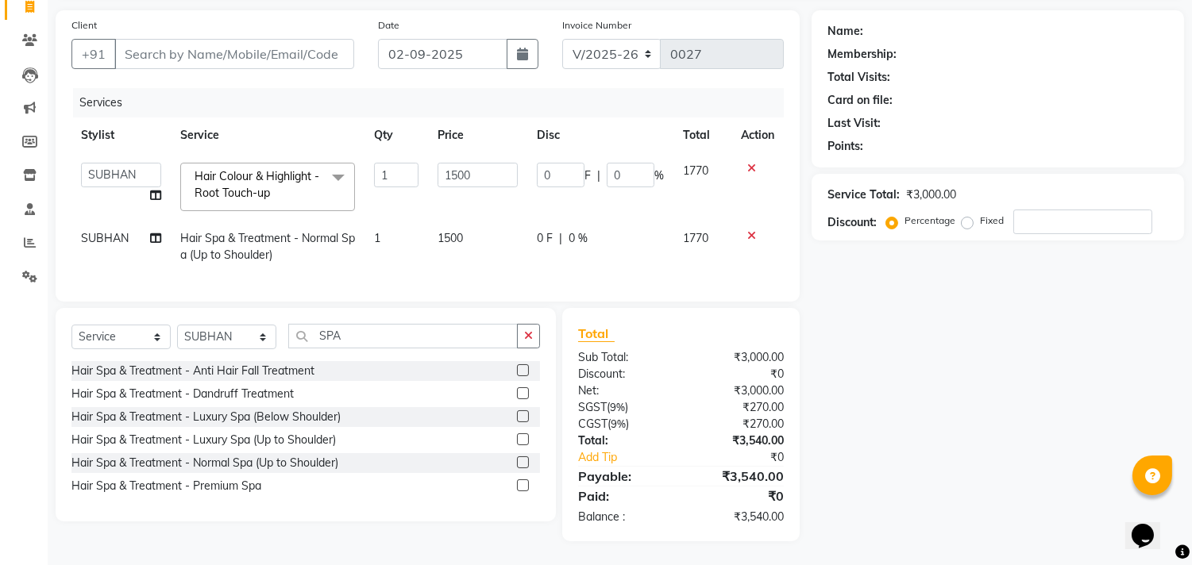
click at [337, 163] on span at bounding box center [338, 178] width 32 height 30
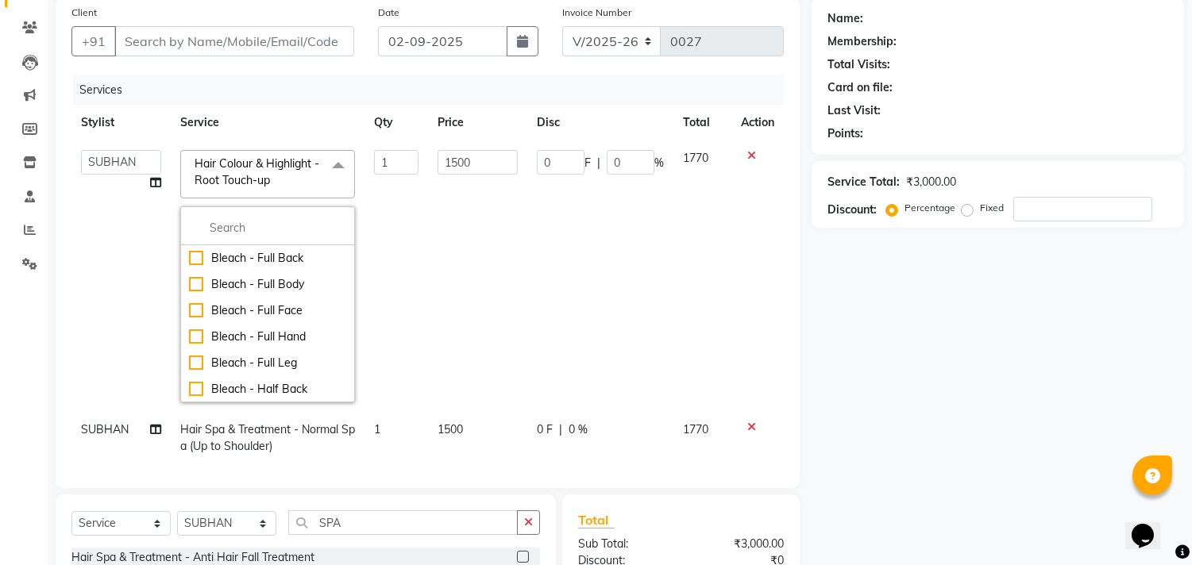
click at [438, 248] on td "1500" at bounding box center [477, 277] width 99 height 272
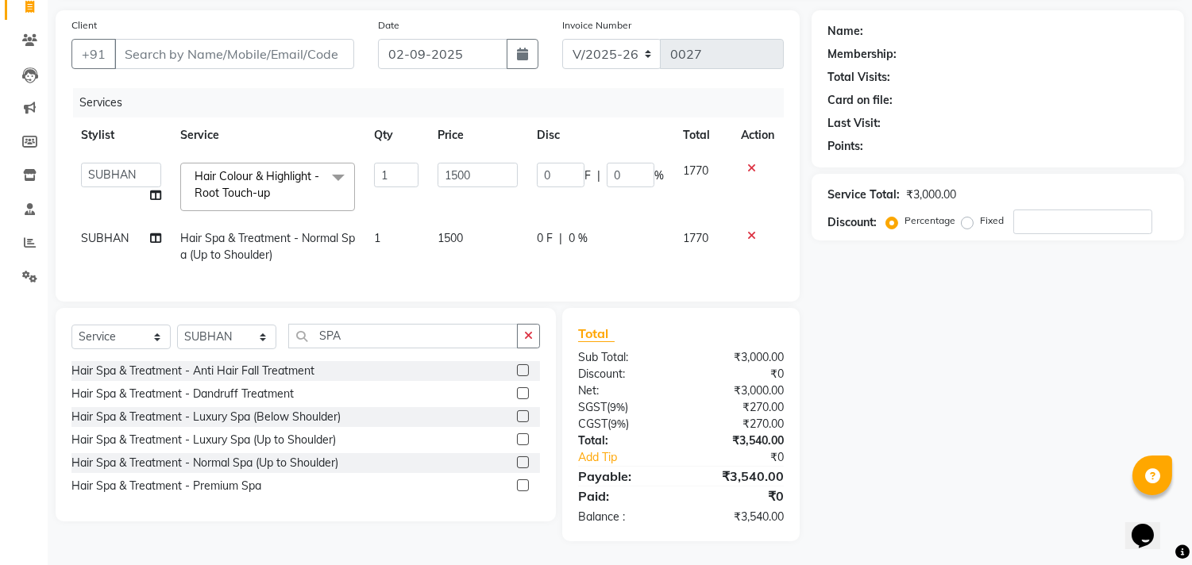
click at [1101, 307] on div "Name: Membership: Total Visits: Card on file: Last Visit: Points: Service Total…" at bounding box center [1004, 275] width 384 height 531
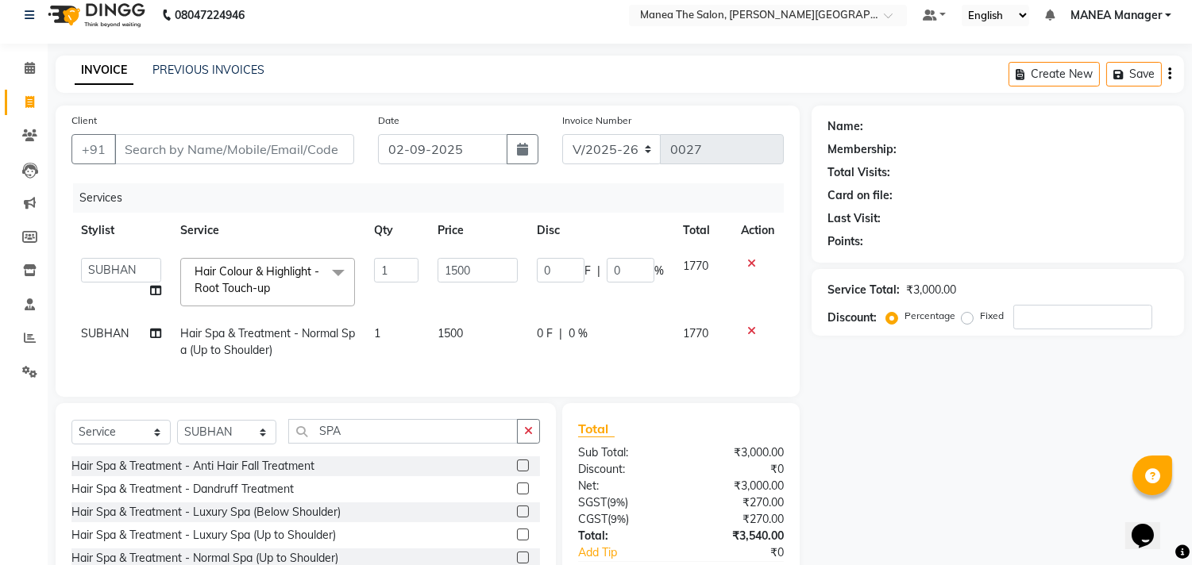
scroll to position [0, 0]
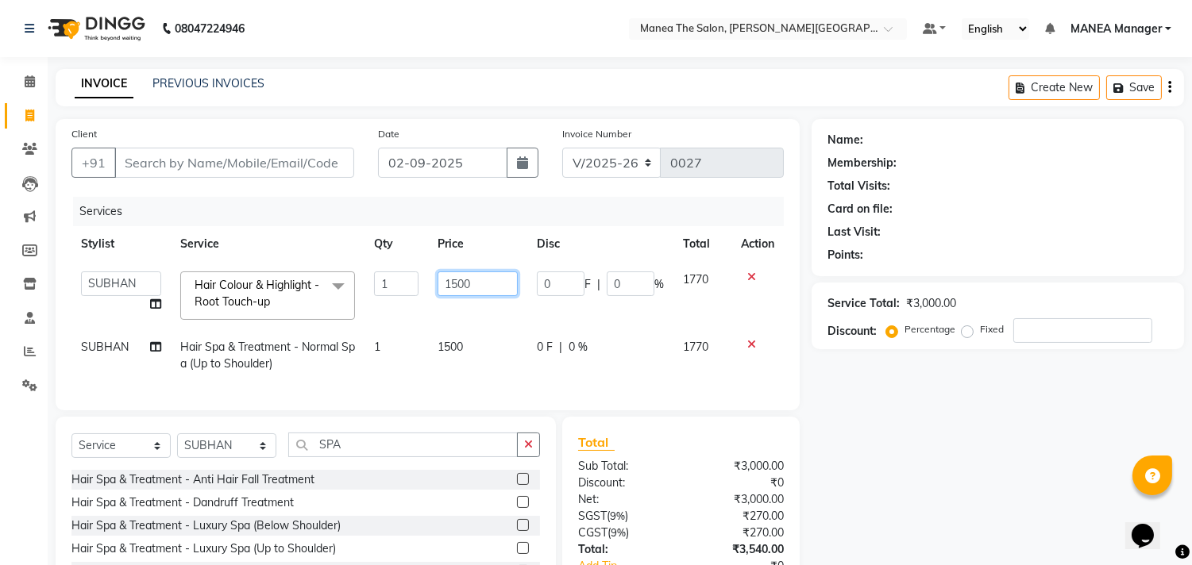
click at [479, 286] on input "1500" at bounding box center [478, 284] width 80 height 25
type input "1200"
click at [260, 458] on div "Client +91 Date 02-09-2025 Invoice Number V/2025 V/2025-26 0027 Services Stylis…" at bounding box center [428, 384] width 768 height 531
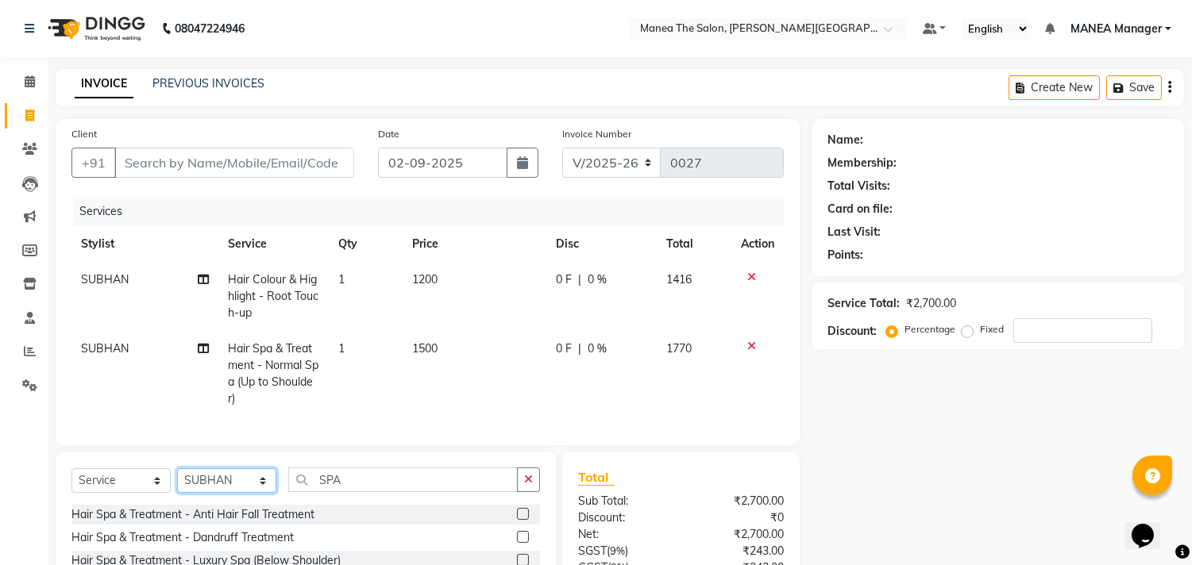
click at [177, 482] on select "Select Stylist [PERSON_NAME] Manager [PERSON_NAME] [PERSON_NAME] NO STYLIST [PE…" at bounding box center [226, 480] width 99 height 25
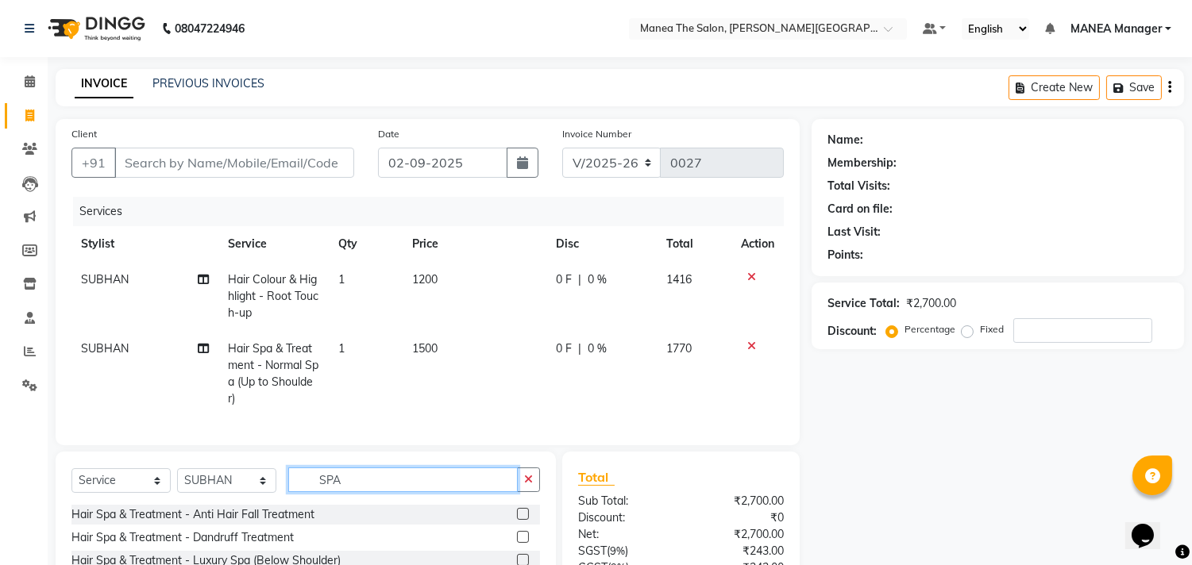
click at [356, 490] on input "SPA" at bounding box center [402, 480] width 229 height 25
type input "S"
type input "CUT"
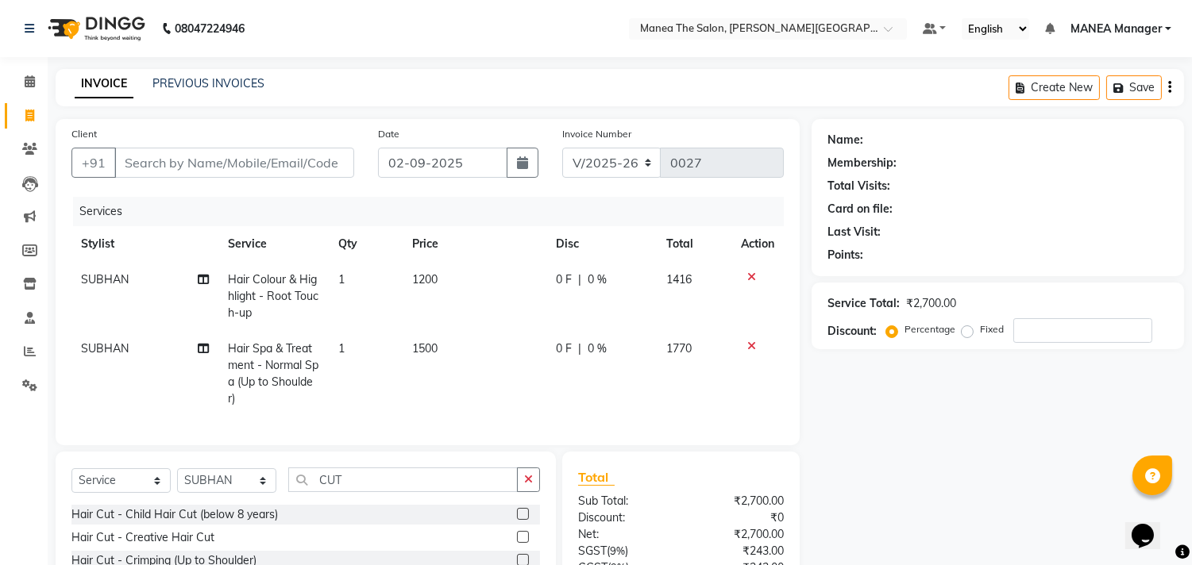
click at [517, 520] on label at bounding box center [523, 514] width 12 height 12
click at [517, 520] on input "checkbox" at bounding box center [522, 515] width 10 height 10
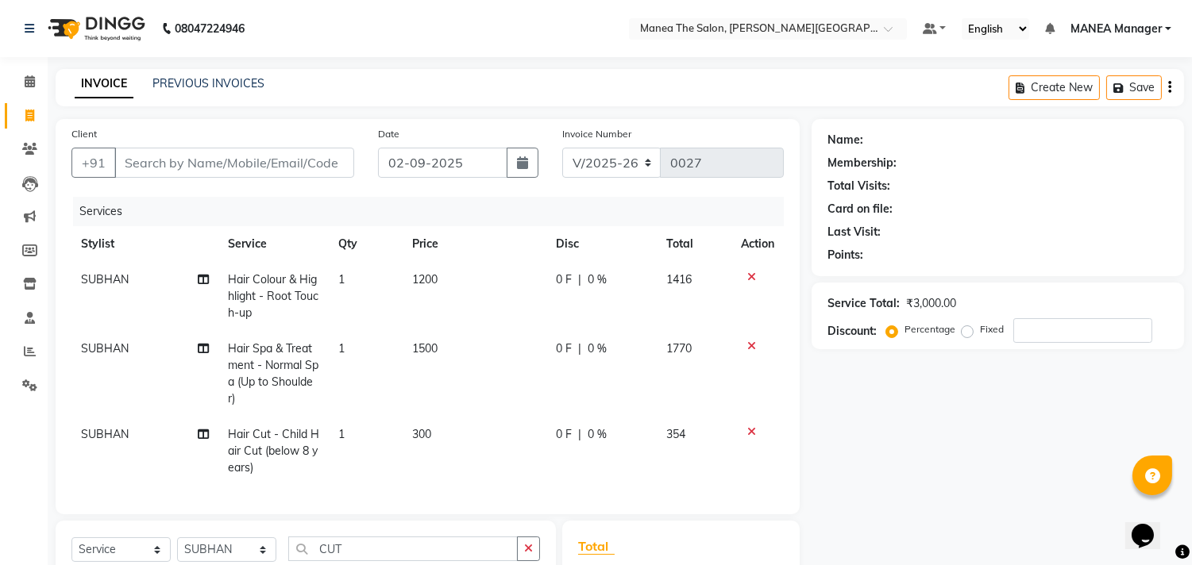
checkbox input "false"
click at [442, 434] on td "300" at bounding box center [475, 451] width 144 height 69
select select "90109"
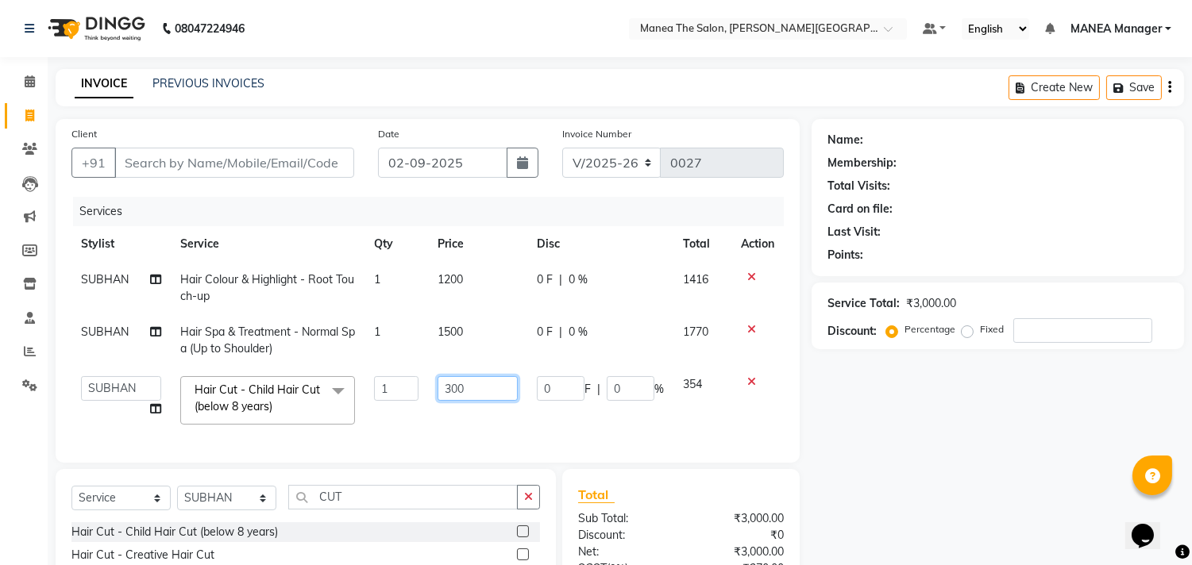
click at [467, 387] on input "300" at bounding box center [478, 388] width 80 height 25
type input "3"
type input "200"
click at [959, 449] on div "Name: Membership: Total Visits: Card on file: Last Visit: Points: Service Total…" at bounding box center [1004, 411] width 384 height 584
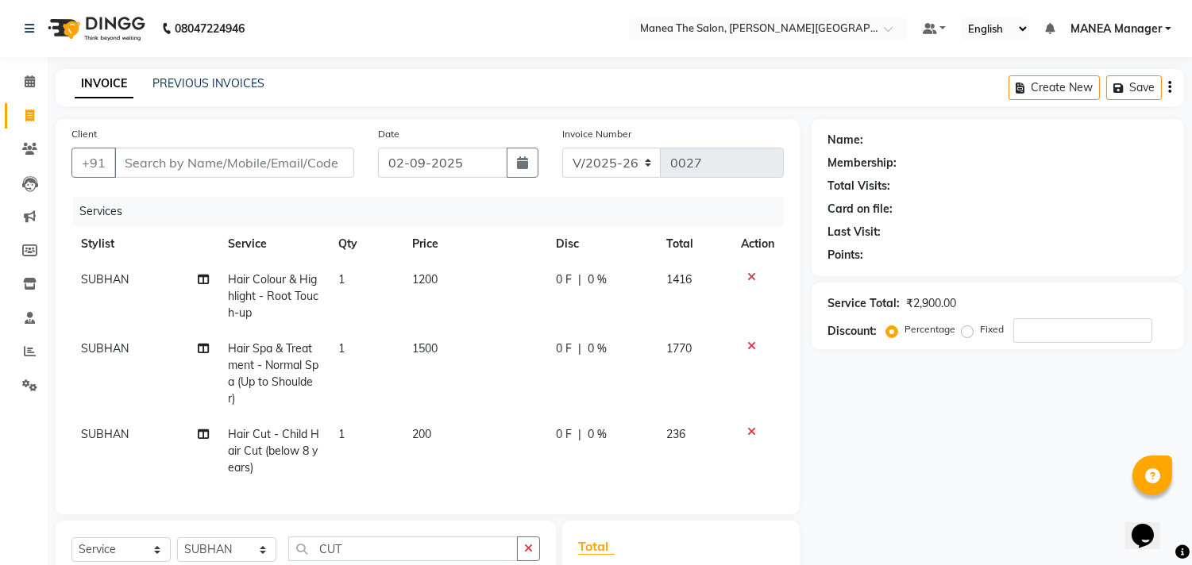
click at [441, 279] on td "1200" at bounding box center [475, 296] width 144 height 69
select select "90109"
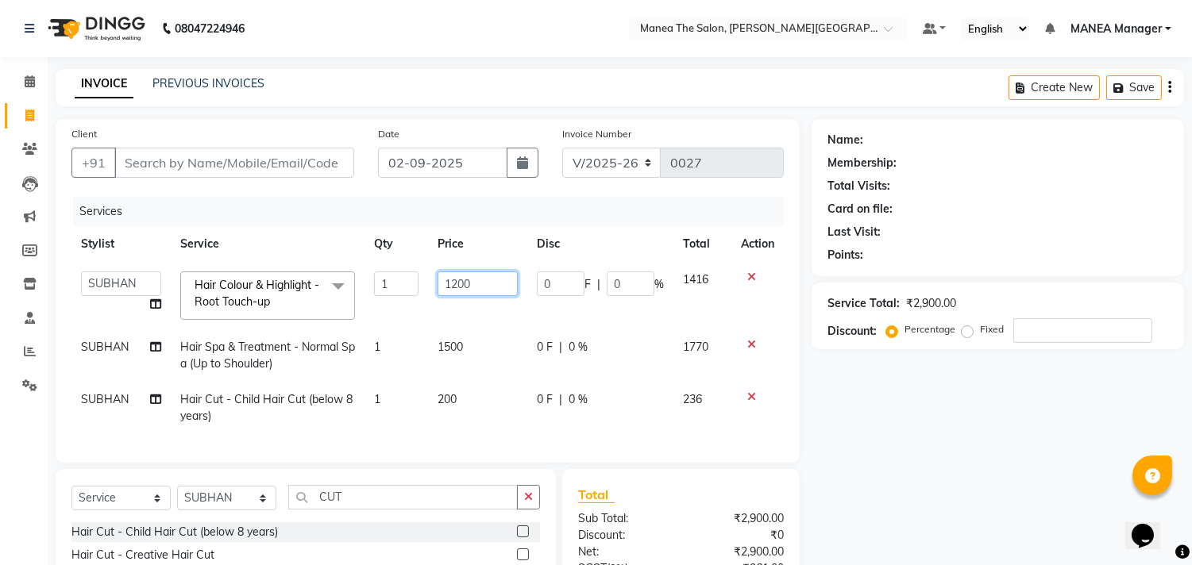
click at [488, 284] on input "1200" at bounding box center [478, 284] width 80 height 25
type input "1"
type input "800"
click at [1109, 418] on div "Name: Membership: Total Visits: Card on file: Last Visit: Points: Service Total…" at bounding box center [1004, 411] width 384 height 584
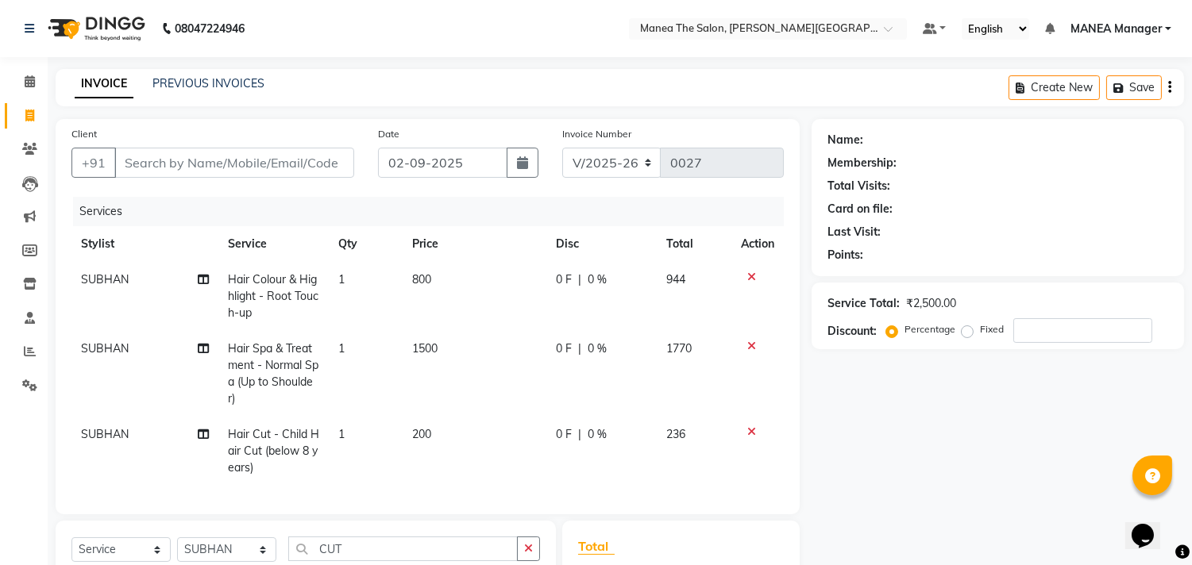
scroll to position [88, 0]
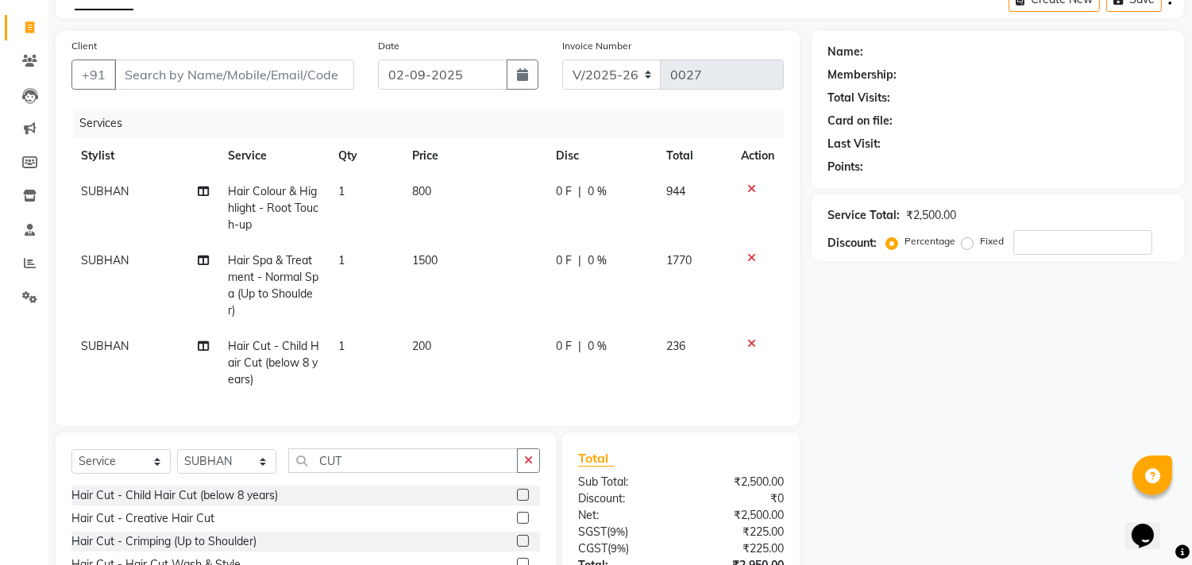
click at [749, 342] on icon at bounding box center [751, 343] width 9 height 11
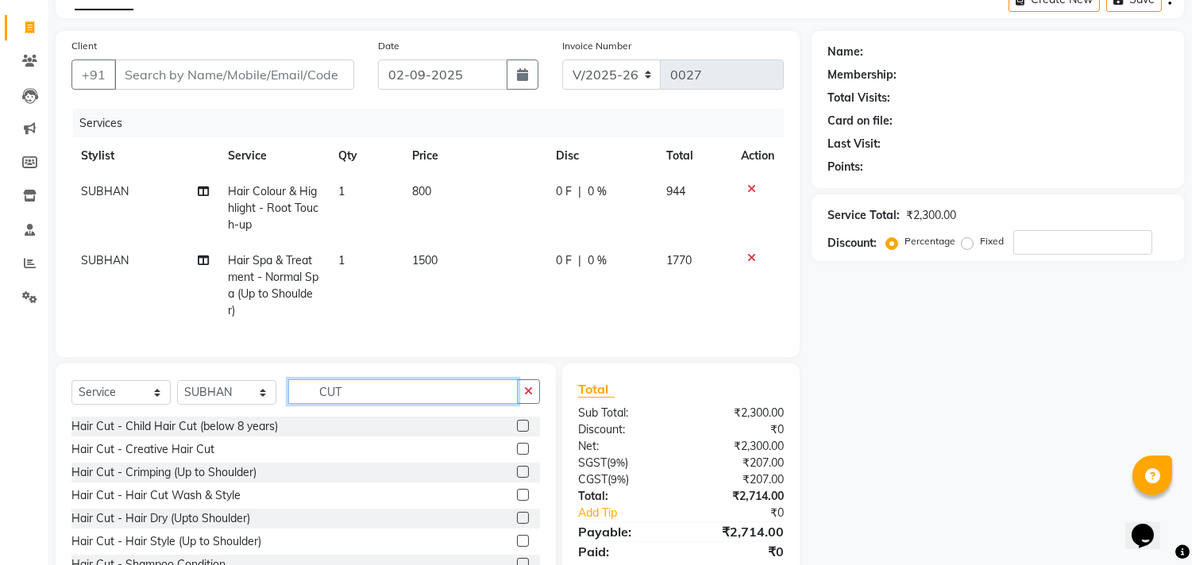
click at [359, 398] on input "CUT" at bounding box center [402, 392] width 229 height 25
type input "C"
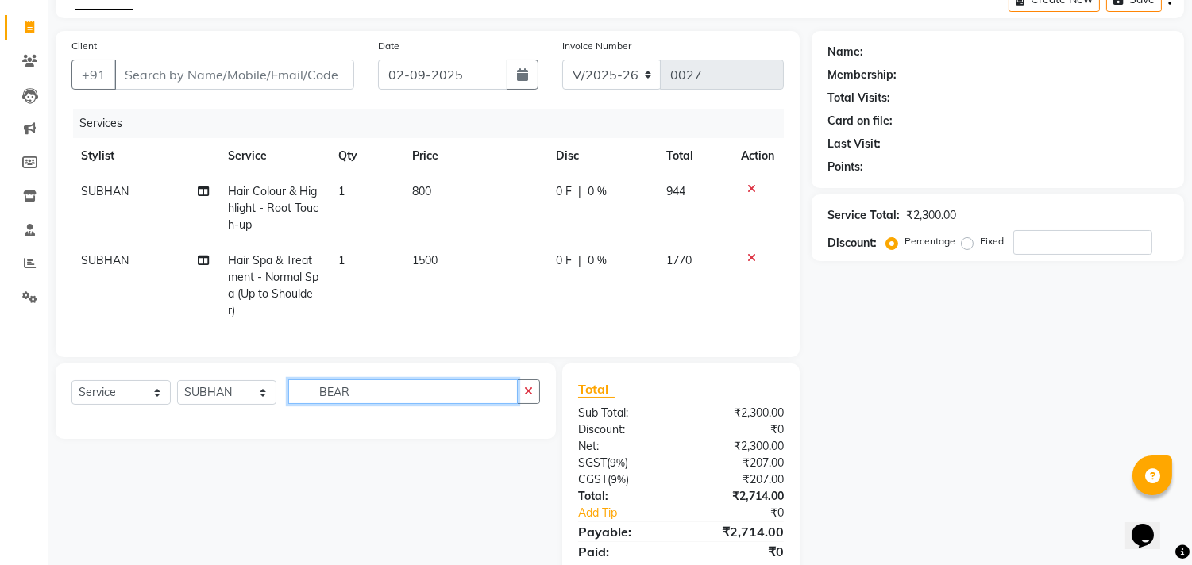
type input "BEAR"
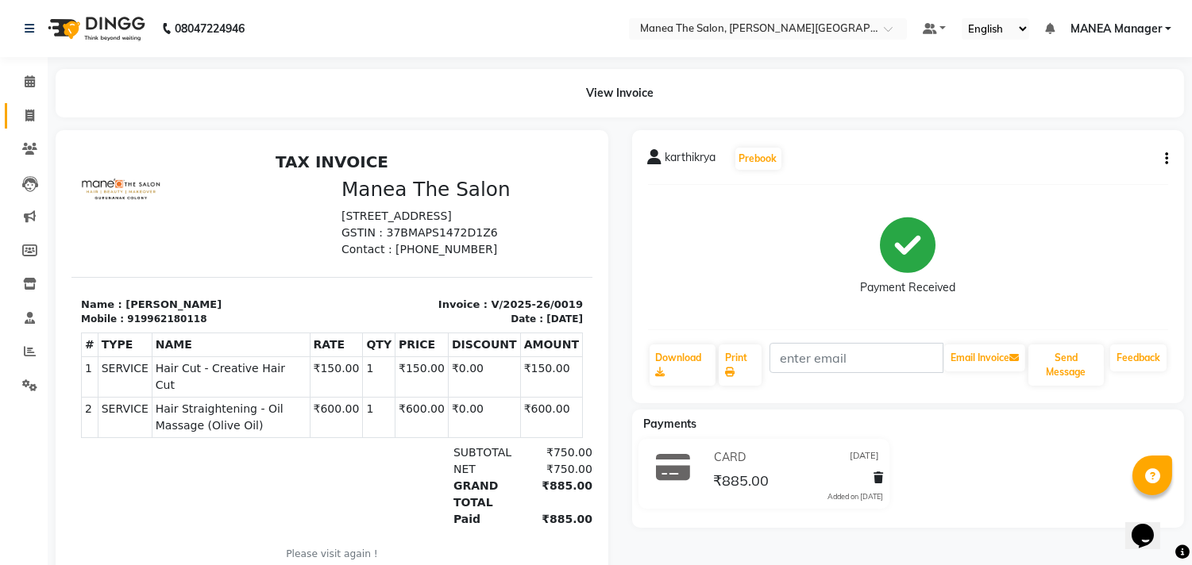
click at [6, 118] on link "Invoice" at bounding box center [24, 116] width 38 height 26
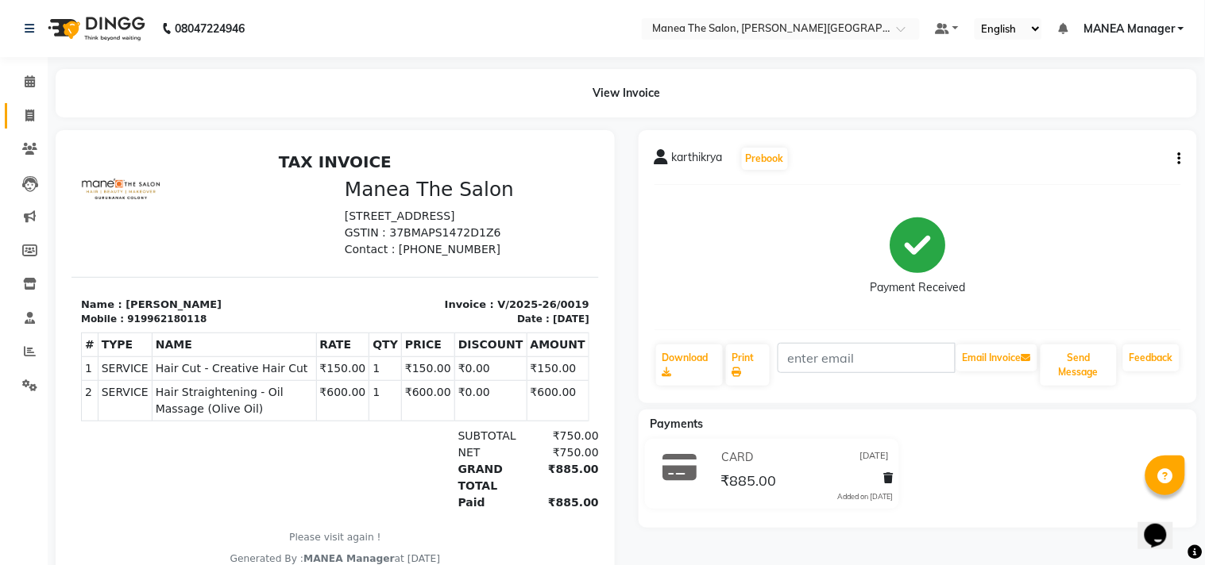
select select "8903"
select select "service"
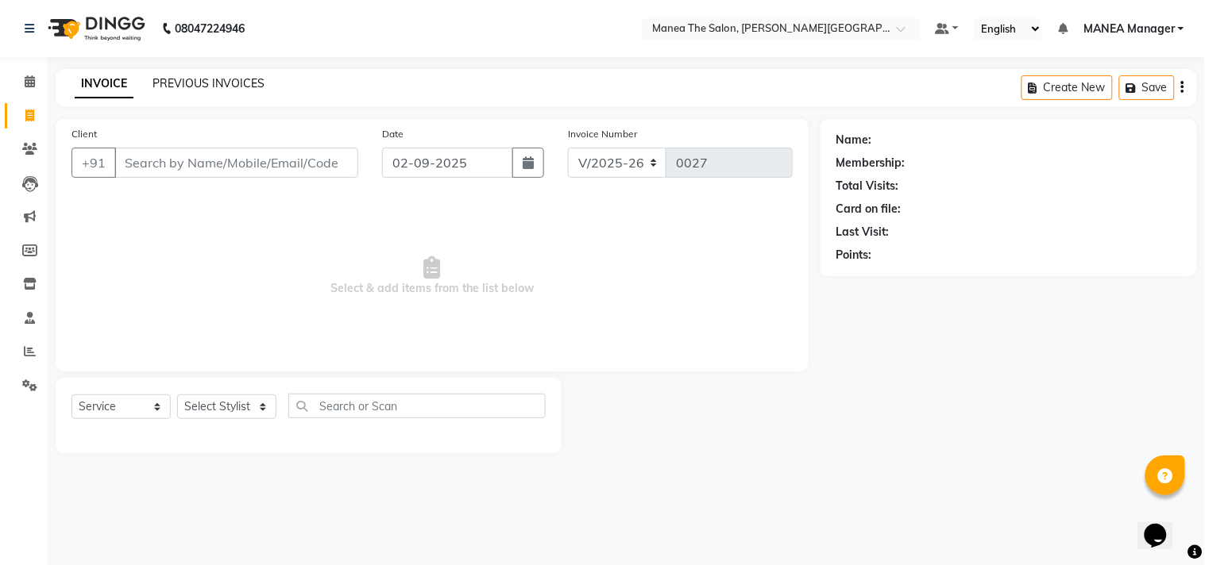
click at [201, 77] on link "PREVIOUS INVOICES" at bounding box center [208, 83] width 112 height 14
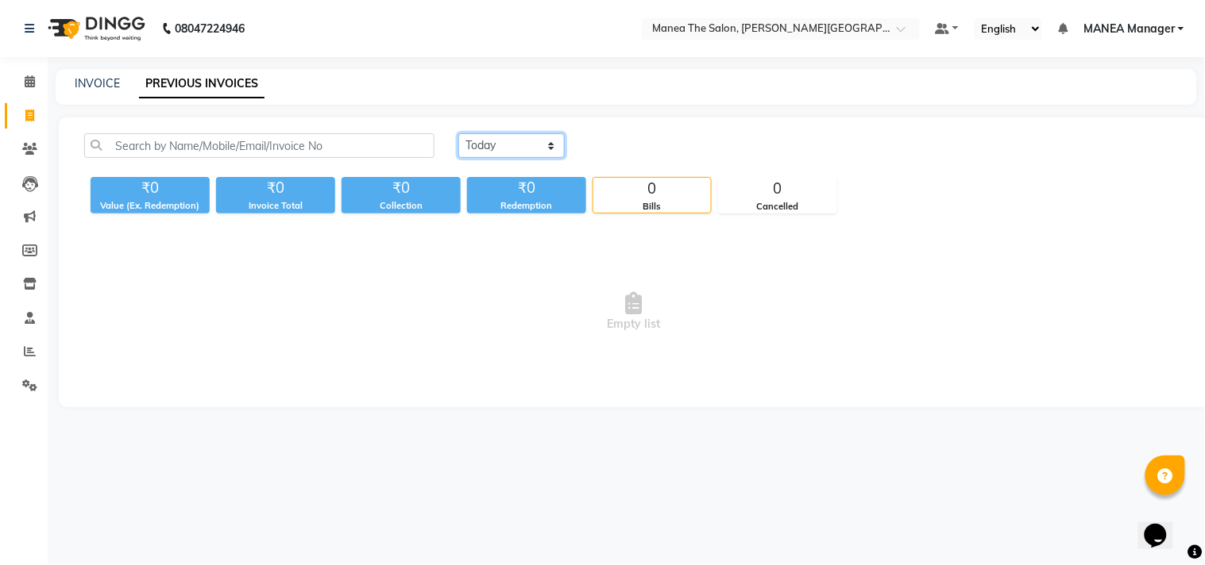
click at [487, 139] on select "[DATE] [DATE] Custom Range" at bounding box center [511, 145] width 106 height 25
select select "[DATE]"
click at [458, 133] on select "[DATE] [DATE] Custom Range" at bounding box center [511, 145] width 106 height 25
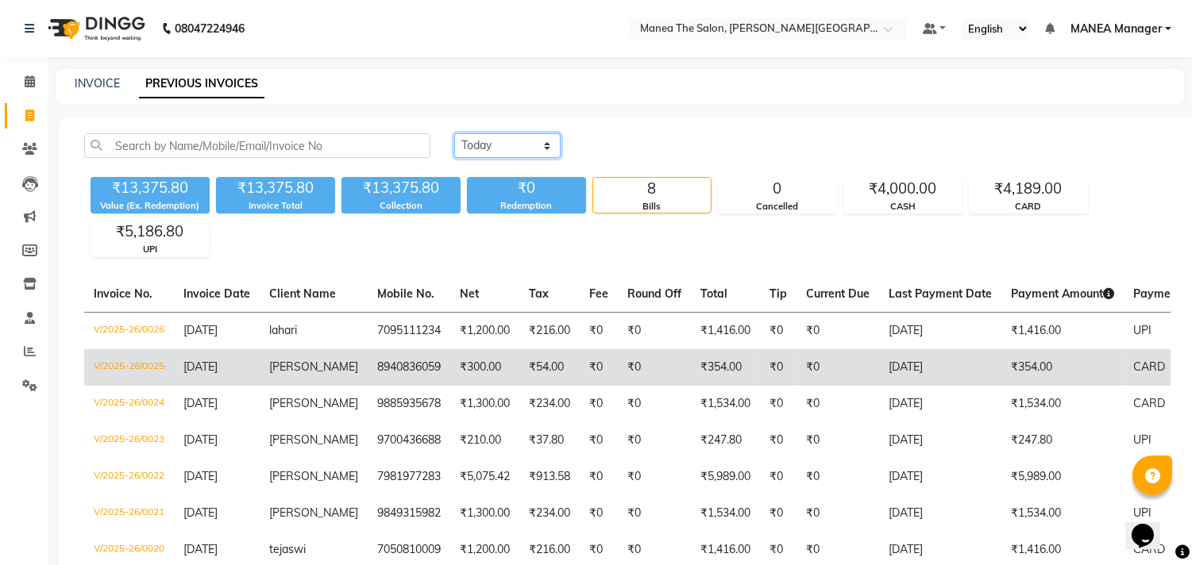
scroll to position [88, 0]
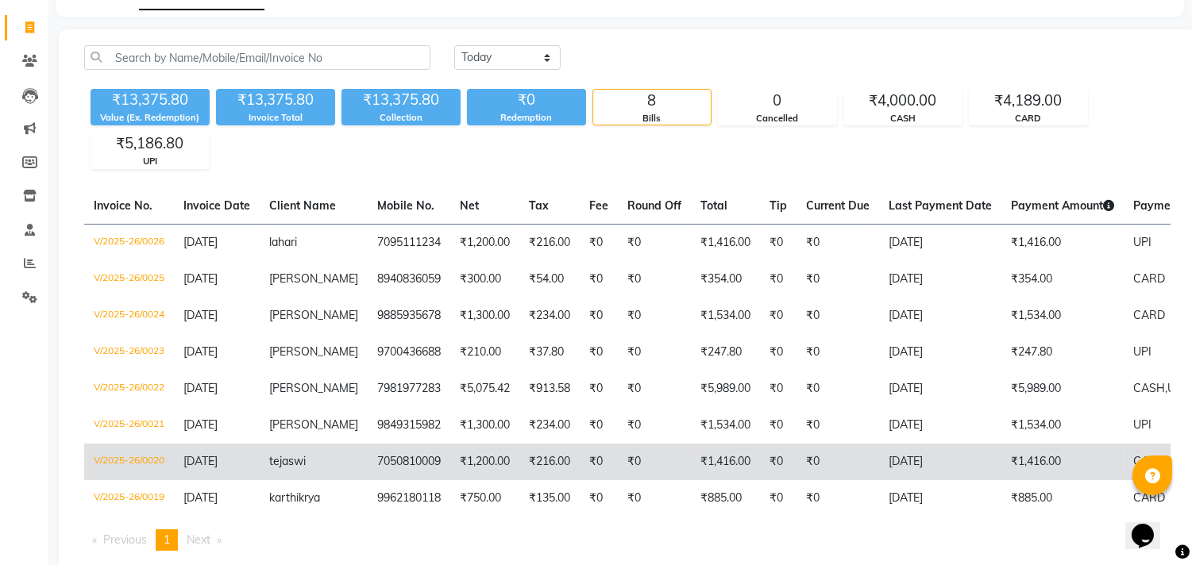
click at [259, 456] on td "[DATE]" at bounding box center [217, 462] width 86 height 37
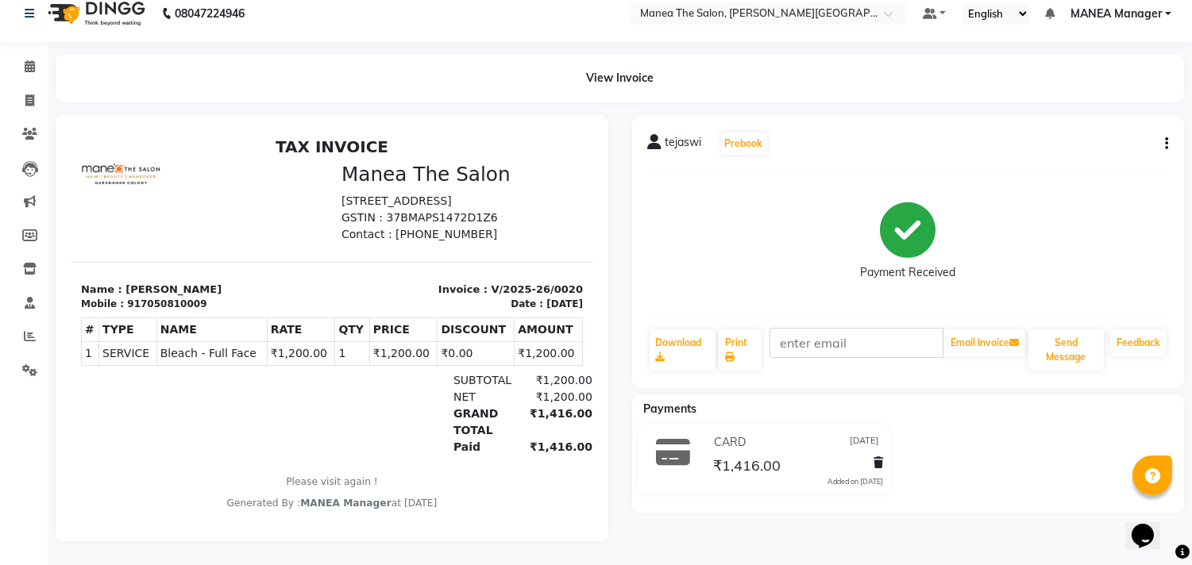
scroll to position [12, 0]
click at [33, 84] on li "Invoice" at bounding box center [24, 101] width 48 height 34
click at [1163, 136] on button "button" at bounding box center [1164, 144] width 10 height 17
click at [34, 92] on span at bounding box center [30, 101] width 28 height 18
select select "service"
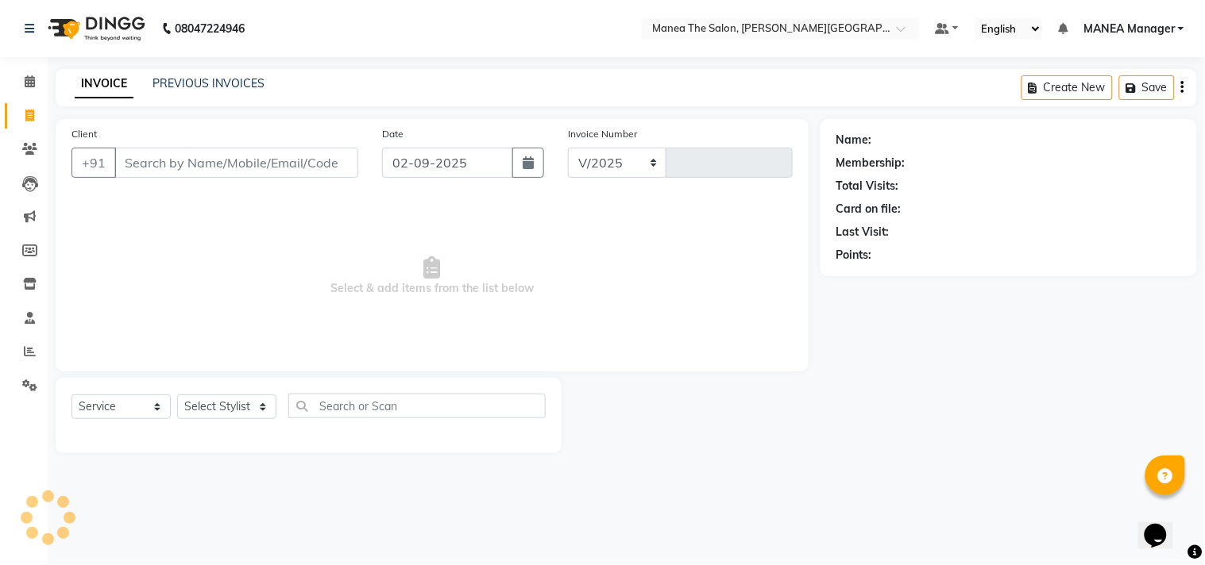
select select "8903"
type input "0027"
click at [646, 169] on select "V/2025 V/2025-26" at bounding box center [617, 163] width 99 height 30
click at [520, 244] on span "Select & add items from the list below" at bounding box center [431, 276] width 721 height 159
click at [259, 88] on link "PREVIOUS INVOICES" at bounding box center [208, 83] width 112 height 14
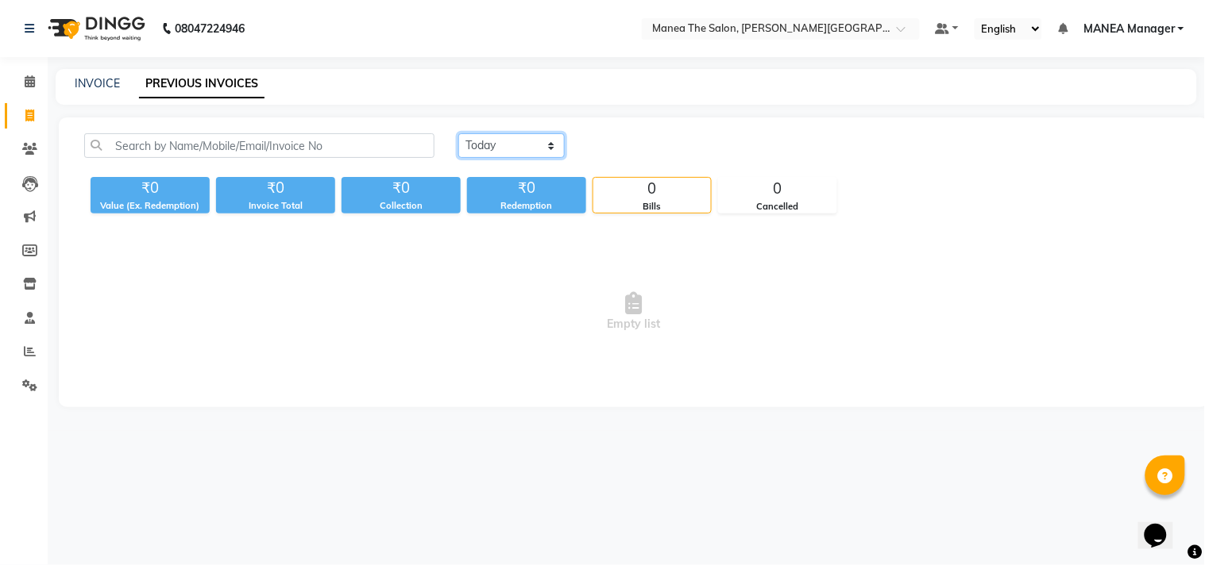
click at [538, 138] on select "[DATE] [DATE] Custom Range" at bounding box center [511, 145] width 106 height 25
select select "[DATE]"
click at [458, 133] on select "[DATE] [DATE] Custom Range" at bounding box center [511, 145] width 106 height 25
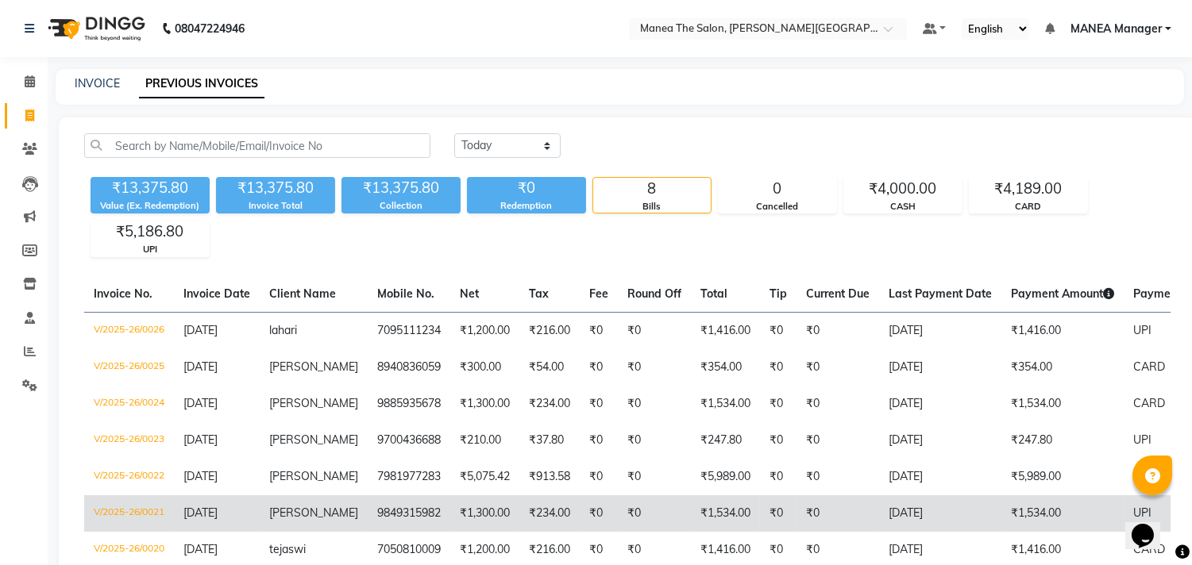
click at [278, 500] on td "[PERSON_NAME]" at bounding box center [314, 513] width 108 height 37
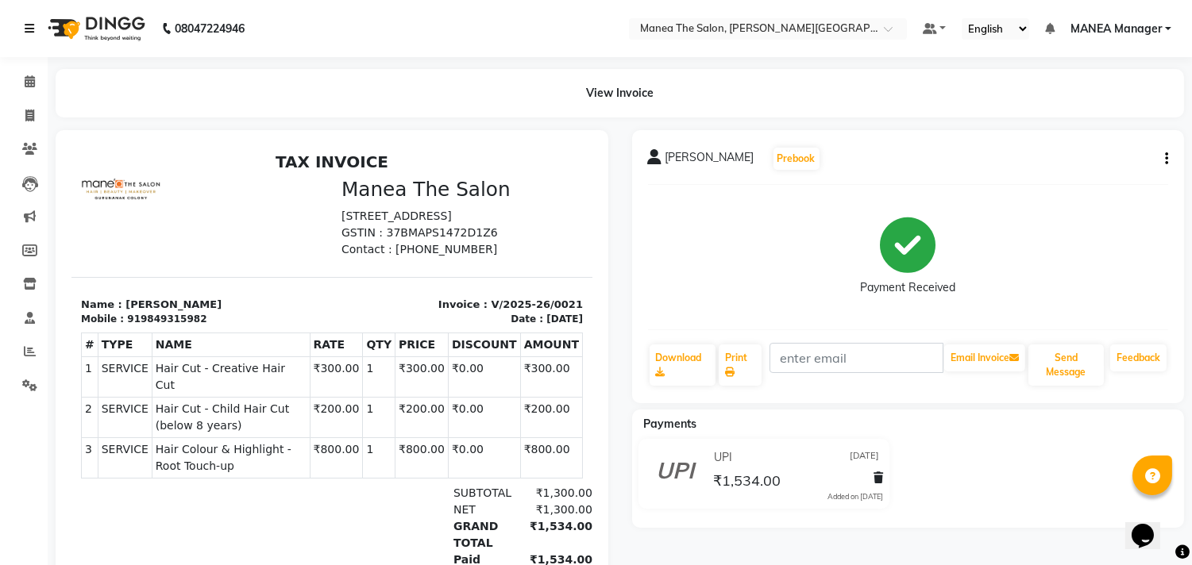
click at [27, 10] on link at bounding box center [33, 28] width 16 height 44
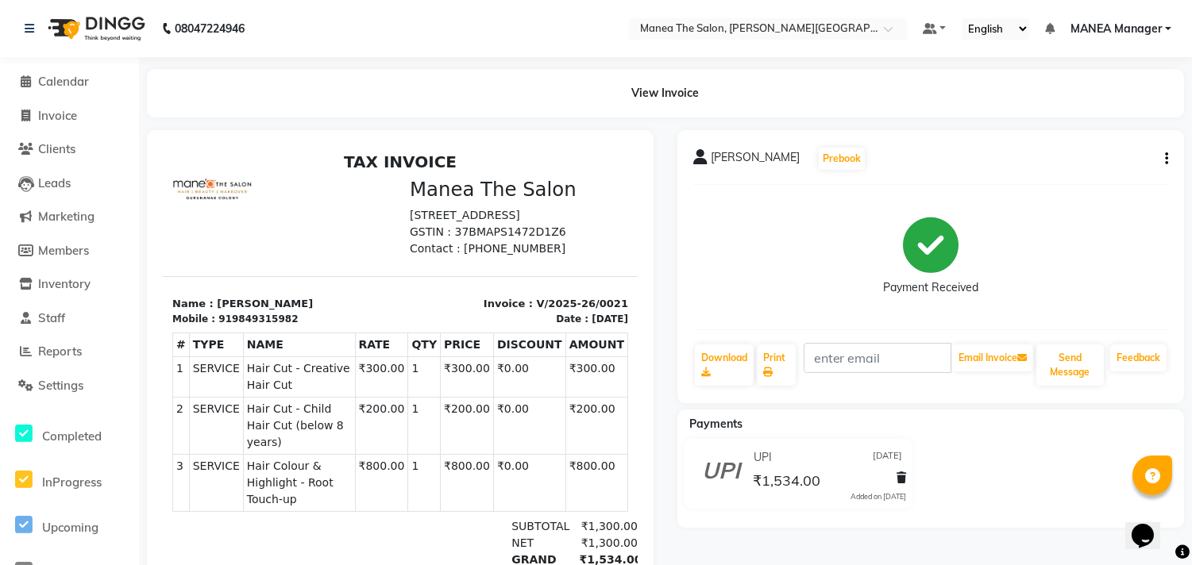
click at [125, 94] on li "Calendar" at bounding box center [69, 82] width 139 height 34
click at [866, 26] on input "text" at bounding box center [752, 30] width 230 height 16
click at [866, 81] on div "View Invoice" at bounding box center [665, 93] width 1037 height 48
click at [199, 202] on div at bounding box center [280, 216] width 237 height 79
drag, startPoint x: 211, startPoint y: 92, endPoint x: 29, endPoint y: 19, distance: 196.0
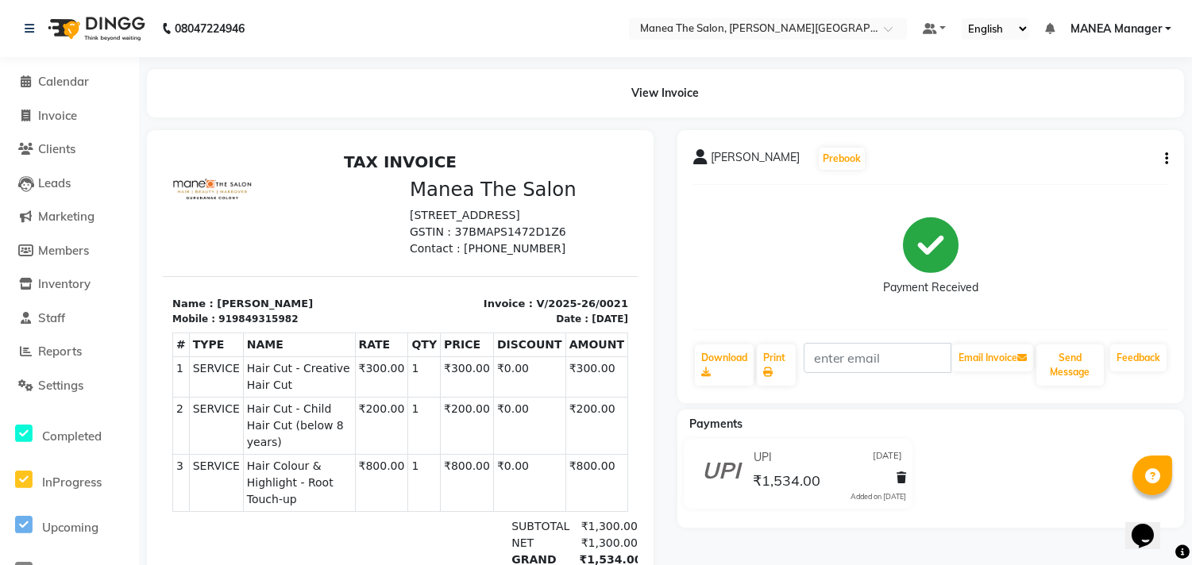
click at [211, 92] on div "View Invoice" at bounding box center [665, 93] width 1037 height 48
click at [56, 120] on span "Invoice" at bounding box center [57, 115] width 39 height 15
select select "8903"
select select "service"
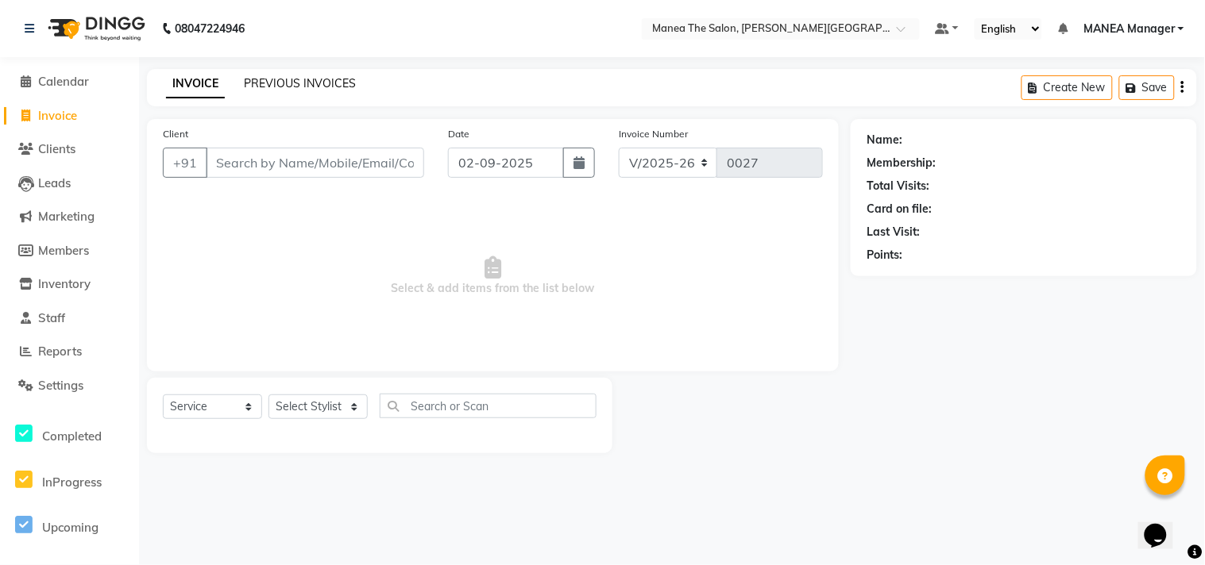
click at [268, 90] on link "PREVIOUS INVOICES" at bounding box center [300, 83] width 112 height 14
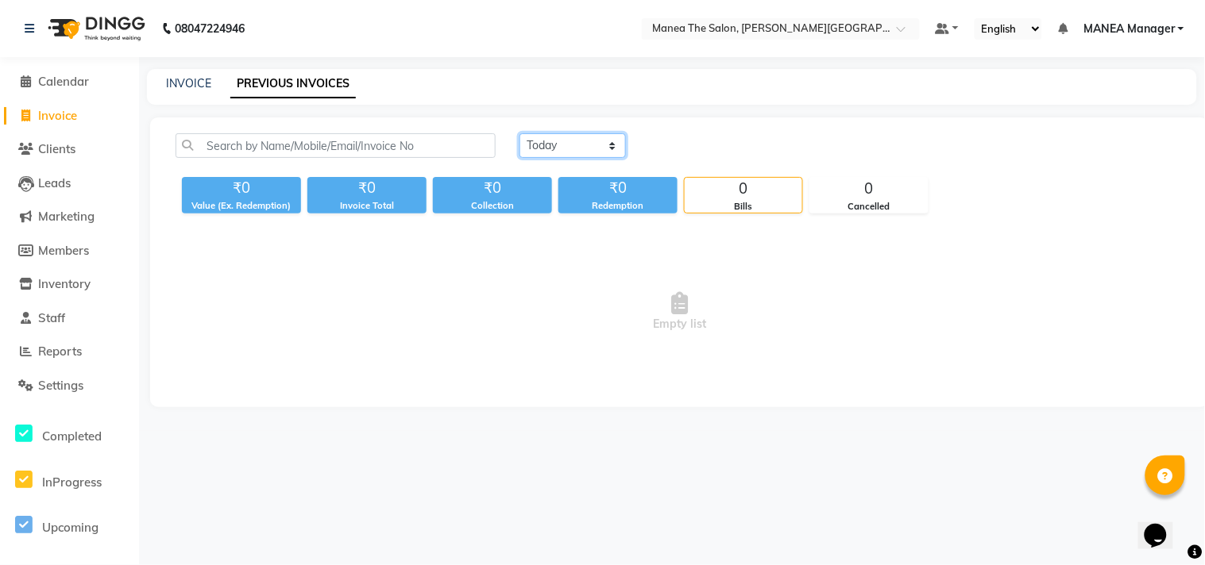
click at [596, 147] on select "[DATE] [DATE] Custom Range" at bounding box center [572, 145] width 106 height 25
select select "[DATE]"
click at [519, 133] on select "[DATE] [DATE] Custom Range" at bounding box center [572, 145] width 106 height 25
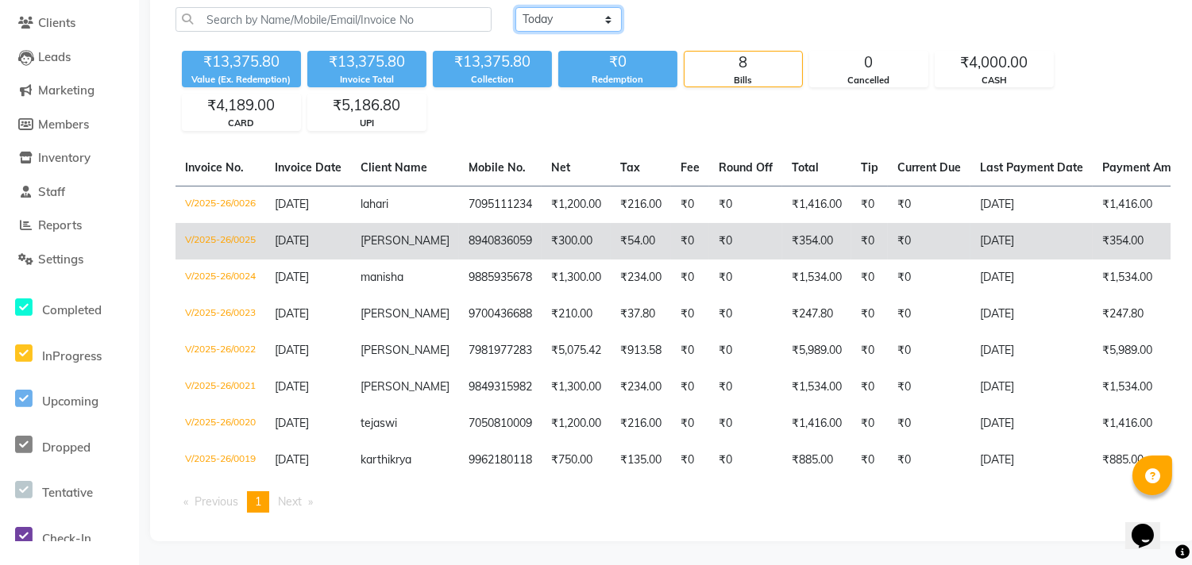
scroll to position [137, 0]
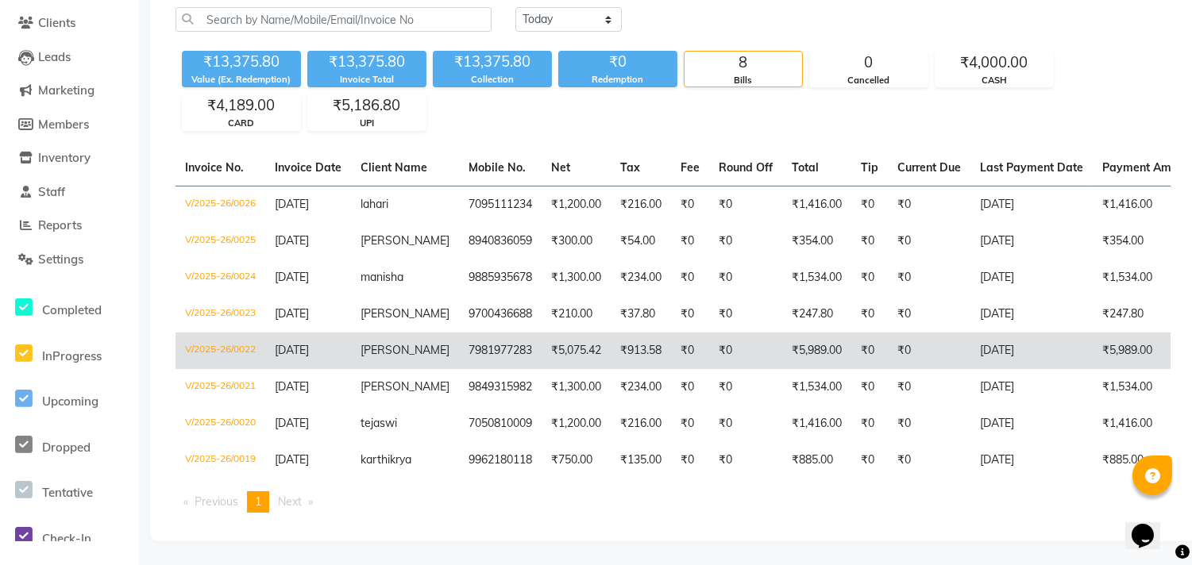
click at [376, 343] on span "[PERSON_NAME]" at bounding box center [404, 350] width 89 height 14
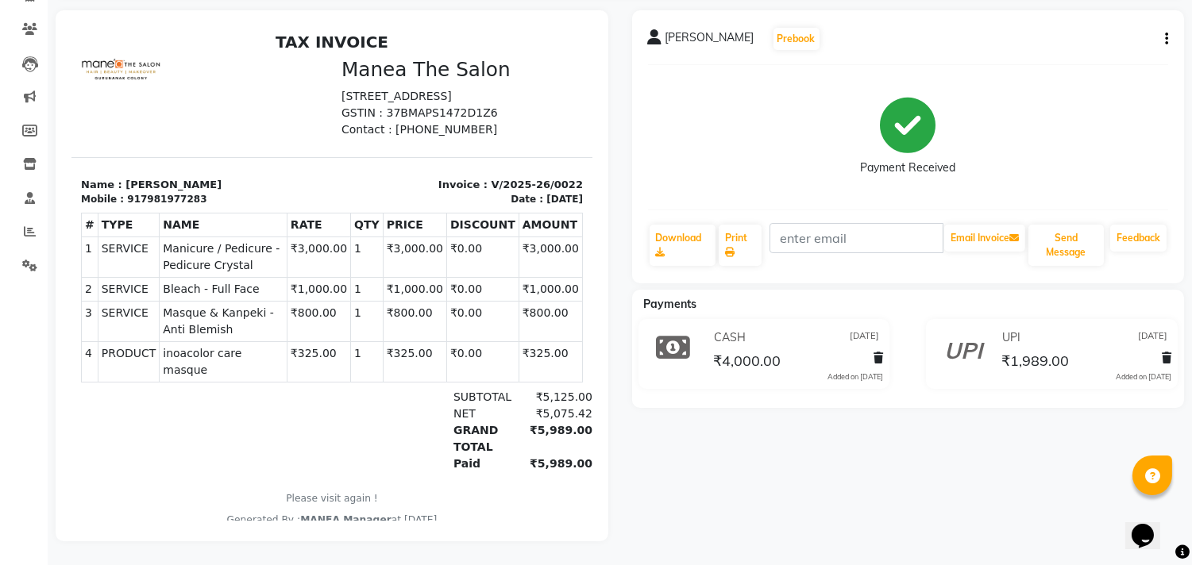
click at [916, 469] on div "Aashritha Prebook Payment Received Download Print Email Invoice Send Message Fe…" at bounding box center [908, 275] width 576 height 531
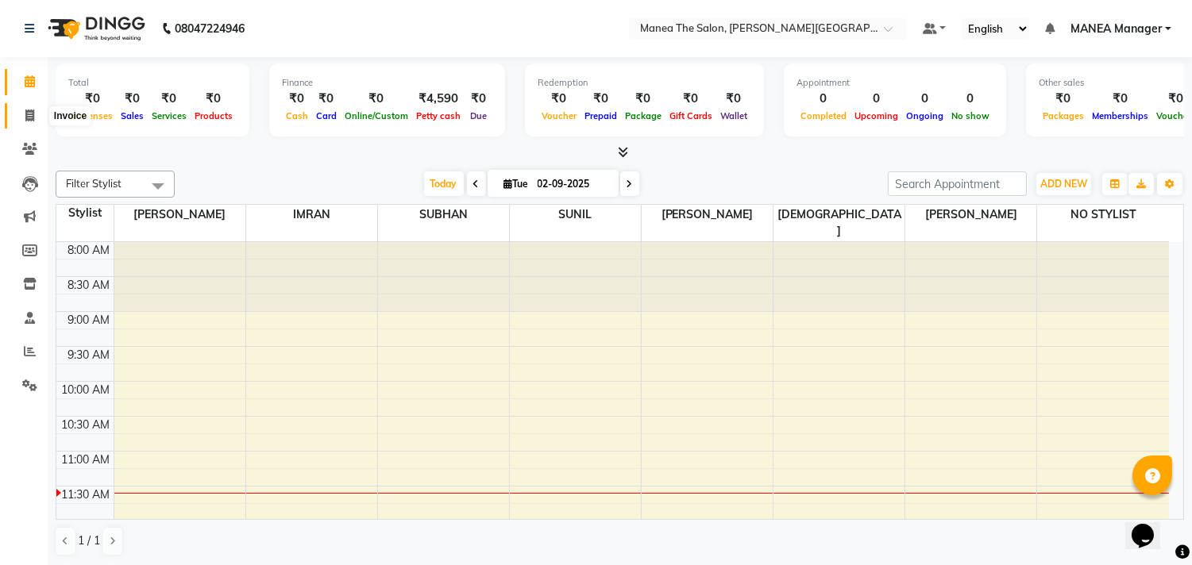
click at [34, 111] on span at bounding box center [30, 116] width 28 height 18
select select "service"
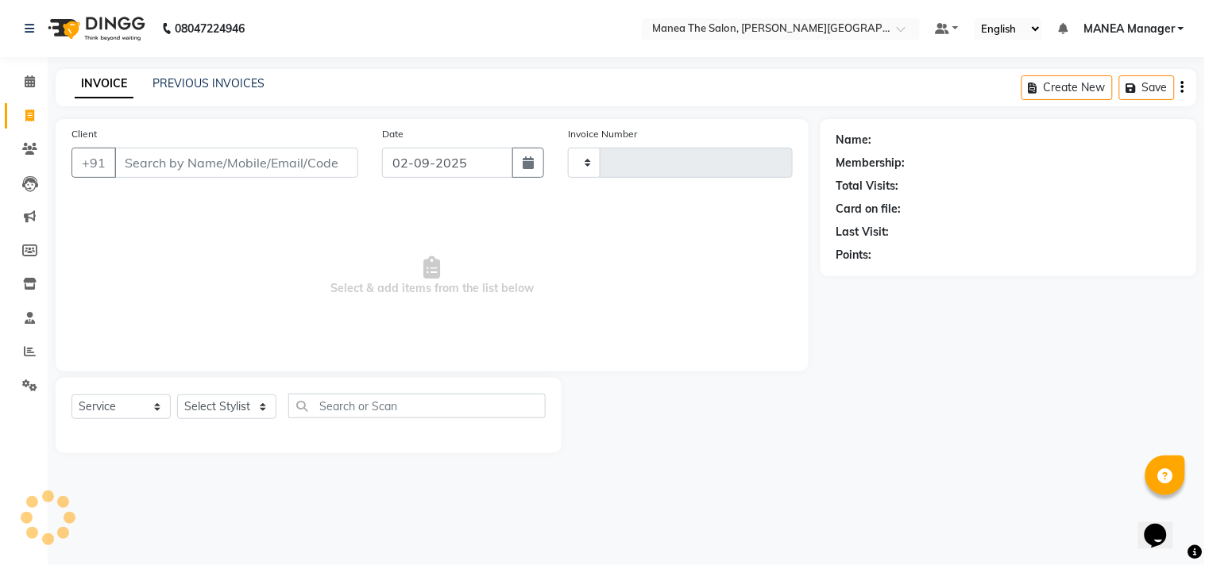
type input "0027"
select select "8903"
click at [22, 384] on icon at bounding box center [29, 386] width 15 height 12
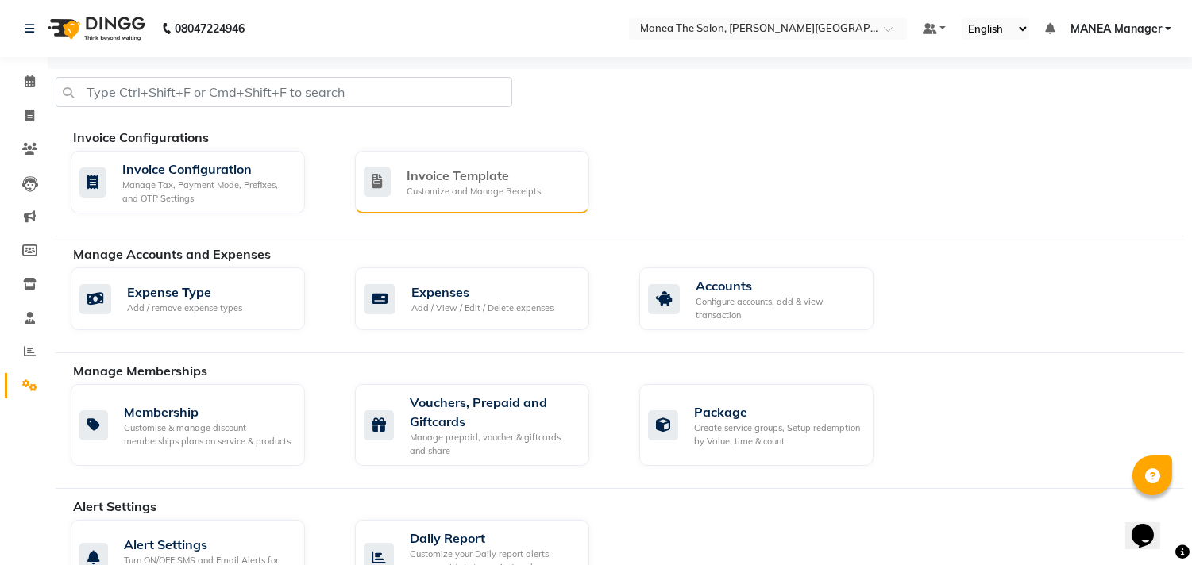
click at [409, 179] on div "Invoice Template" at bounding box center [474, 175] width 134 height 19
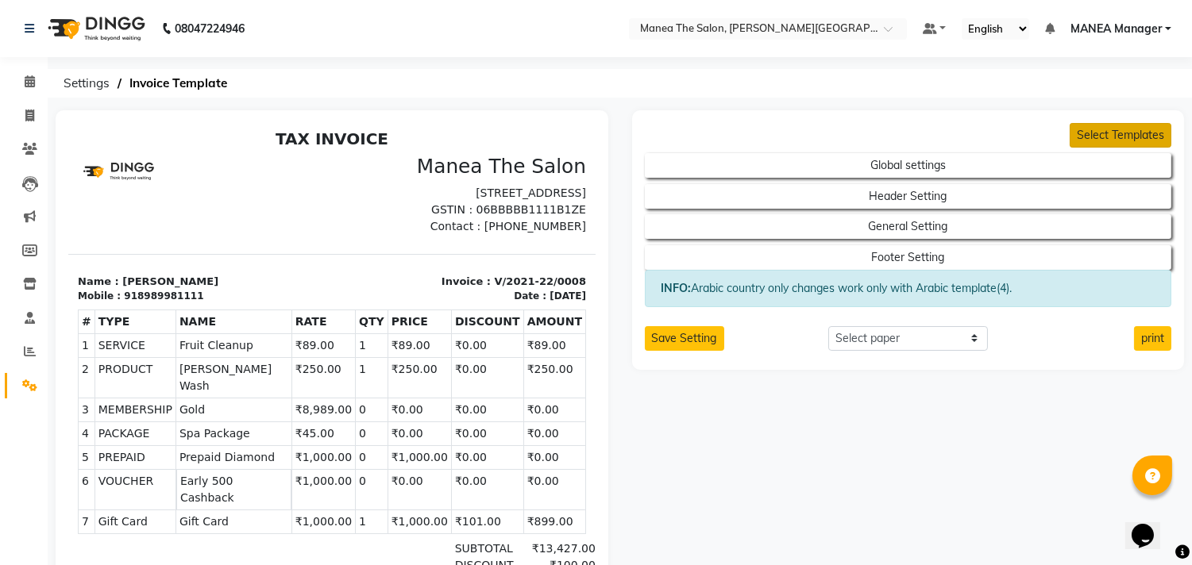
click at [1120, 131] on button "Select Templates" at bounding box center [1121, 135] width 102 height 25
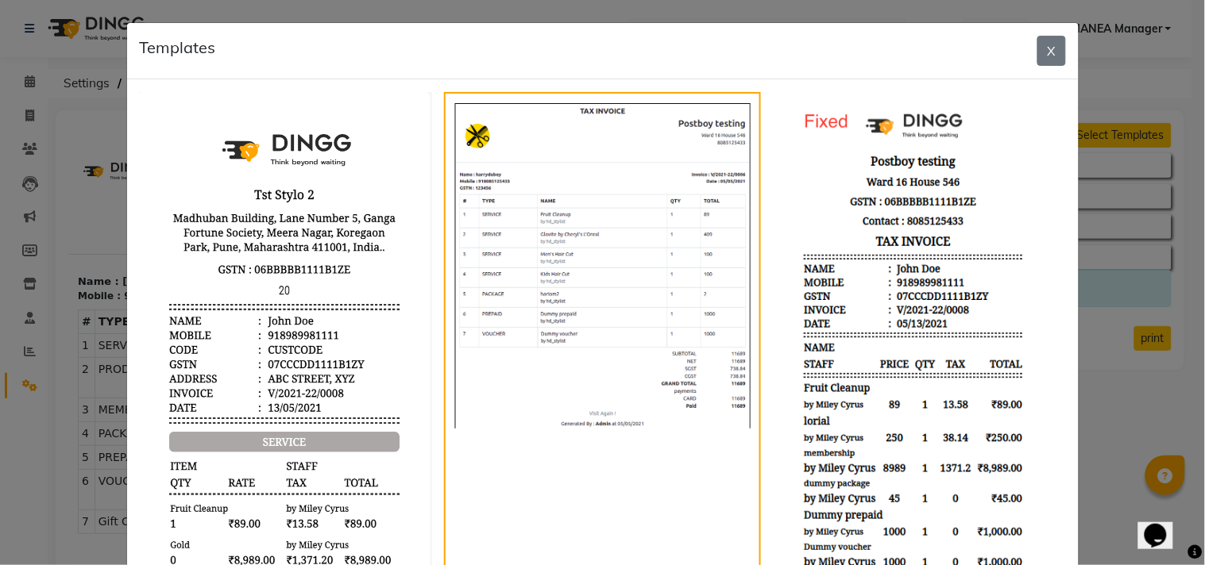
click at [869, 256] on img at bounding box center [919, 422] width 293 height 660
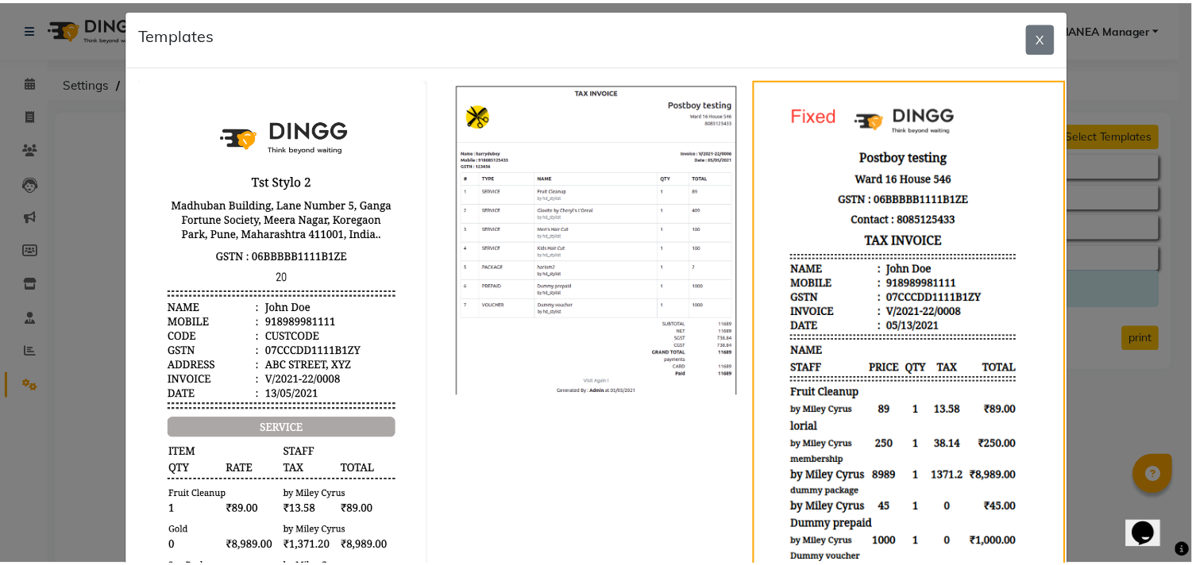
scroll to position [6, 0]
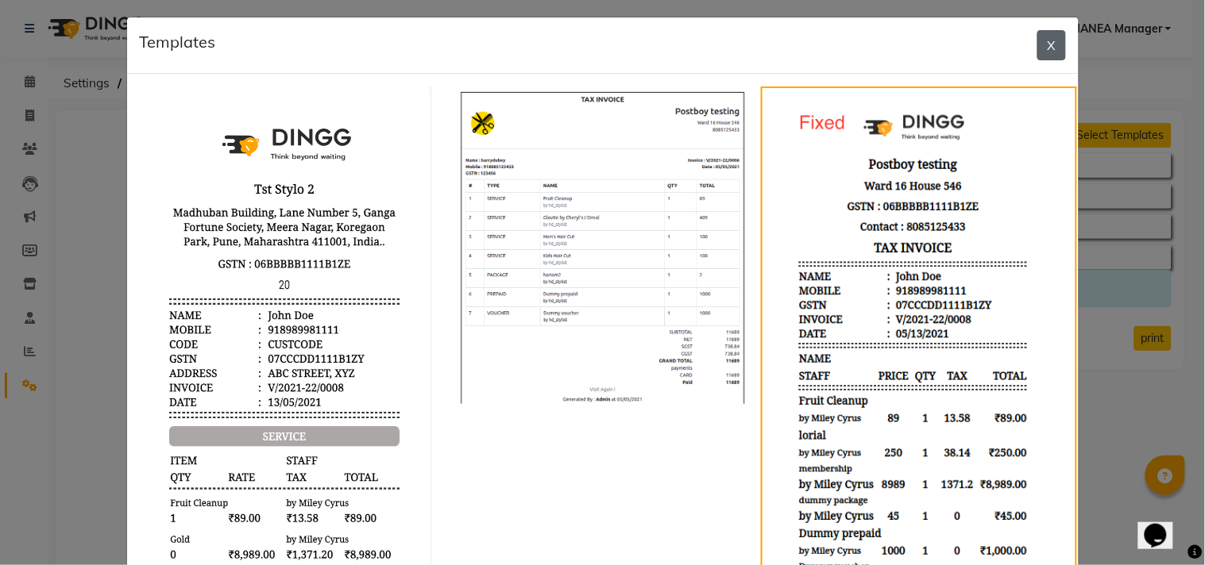
click at [1051, 37] on button "X" at bounding box center [1051, 45] width 29 height 30
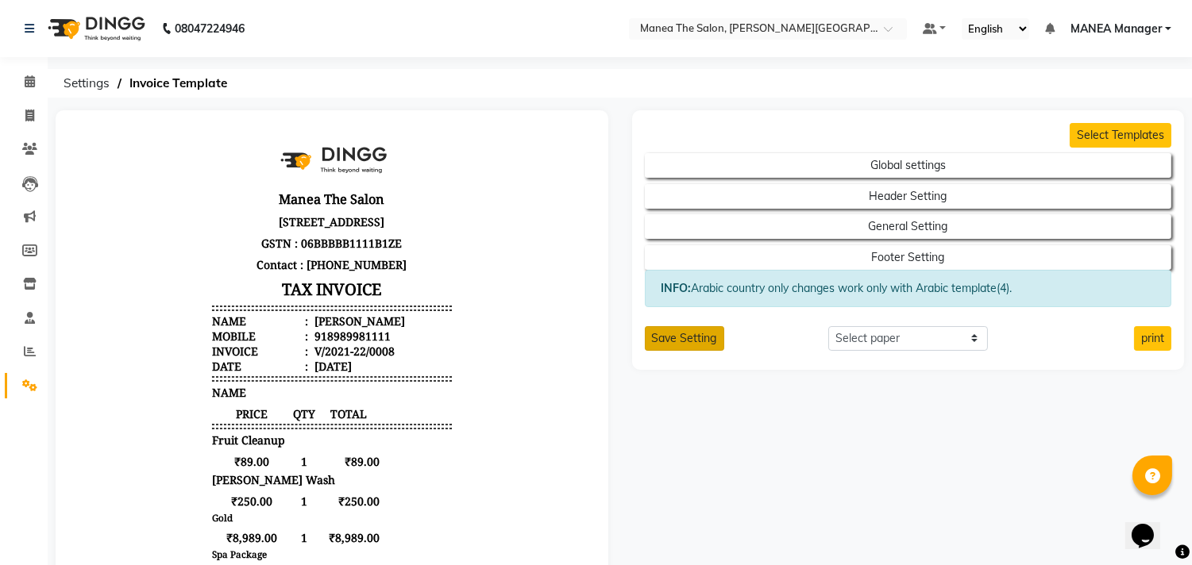
click at [687, 350] on button "Save Setting" at bounding box center [684, 338] width 79 height 25
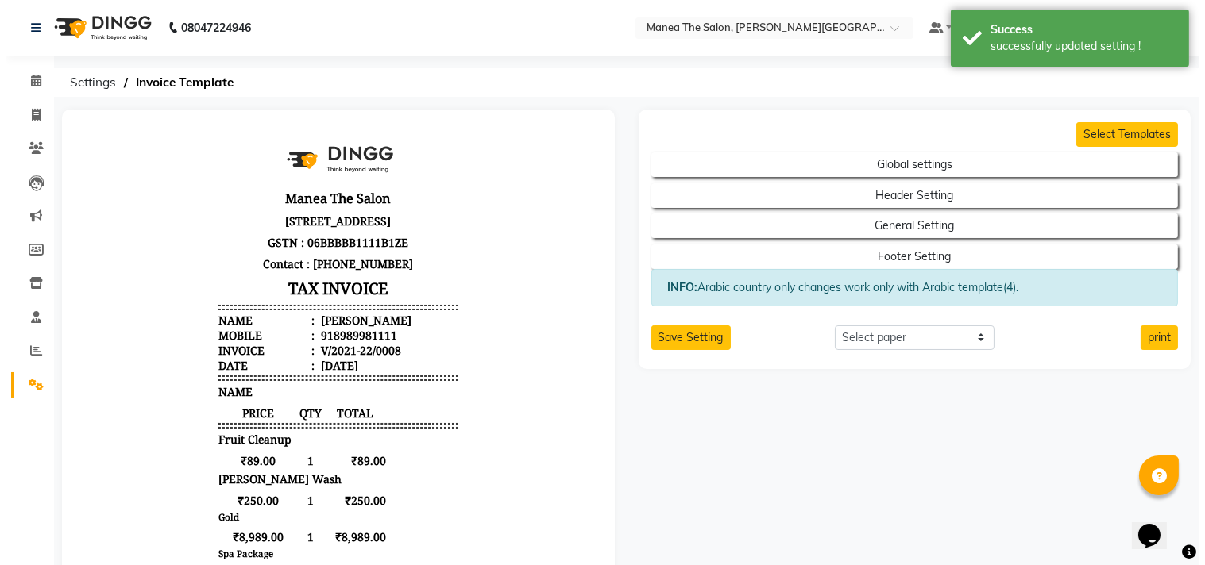
scroll to position [0, 0]
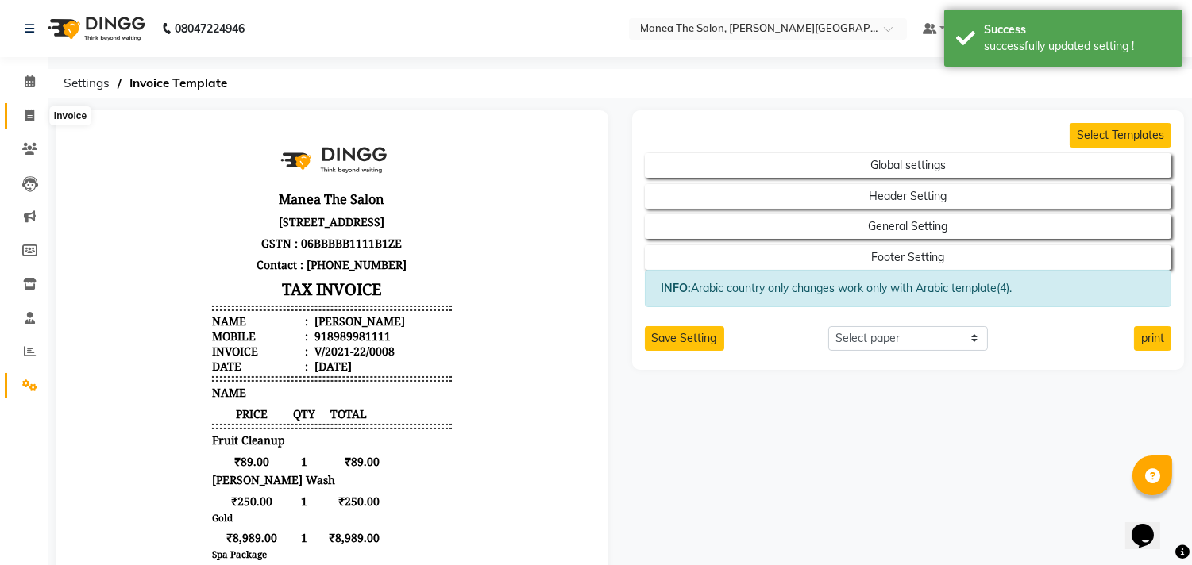
click at [33, 111] on icon at bounding box center [29, 116] width 9 height 12
select select "service"
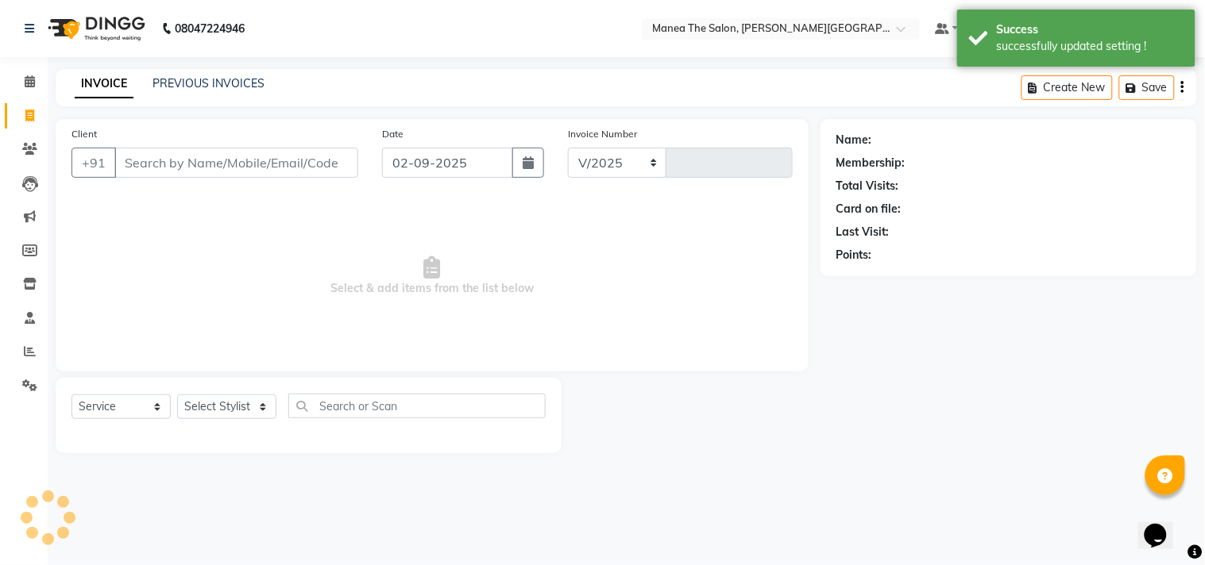
select select "8903"
type input "0027"
click at [179, 95] on div "INVOICE PREVIOUS INVOICES Create New Save" at bounding box center [626, 87] width 1141 height 37
click at [210, 85] on link "PREVIOUS INVOICES" at bounding box center [208, 83] width 112 height 14
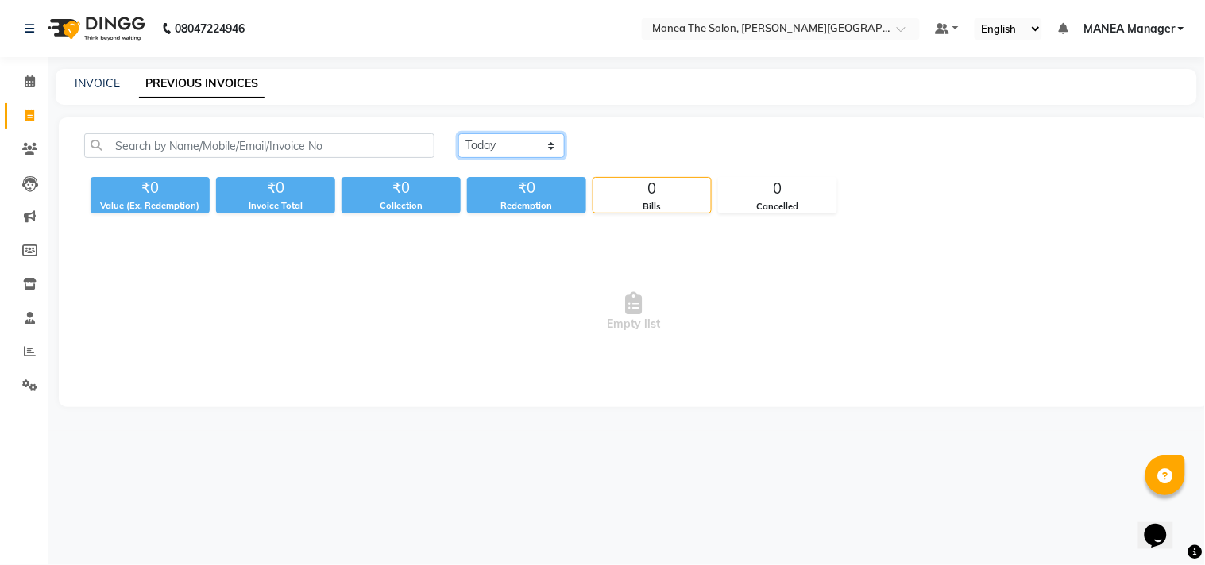
click at [526, 141] on select "Today Yesterday Custom Range" at bounding box center [511, 145] width 106 height 25
click at [458, 133] on select "Today Yesterday Custom Range" at bounding box center [511, 145] width 106 height 25
click at [533, 143] on select "Today Yesterday Custom Range" at bounding box center [511, 145] width 106 height 25
select select "yesterday"
click at [458, 133] on select "Today Yesterday Custom Range" at bounding box center [511, 145] width 106 height 25
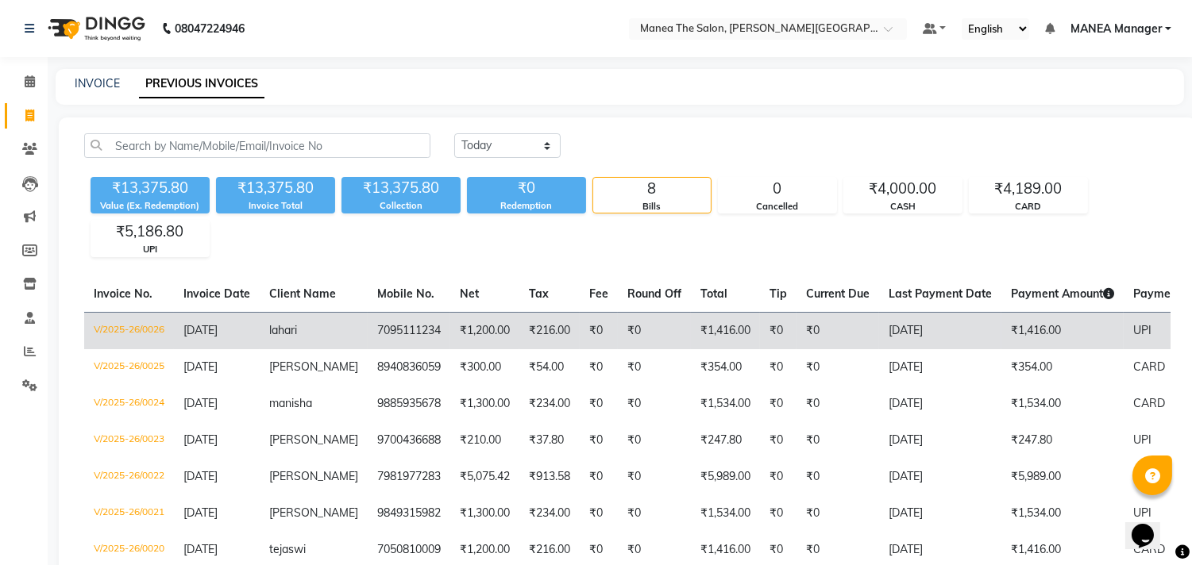
click at [287, 337] on td "lahari" at bounding box center [314, 330] width 108 height 37
click at [147, 332] on td "V/2025-26/0026" at bounding box center [129, 330] width 90 height 37
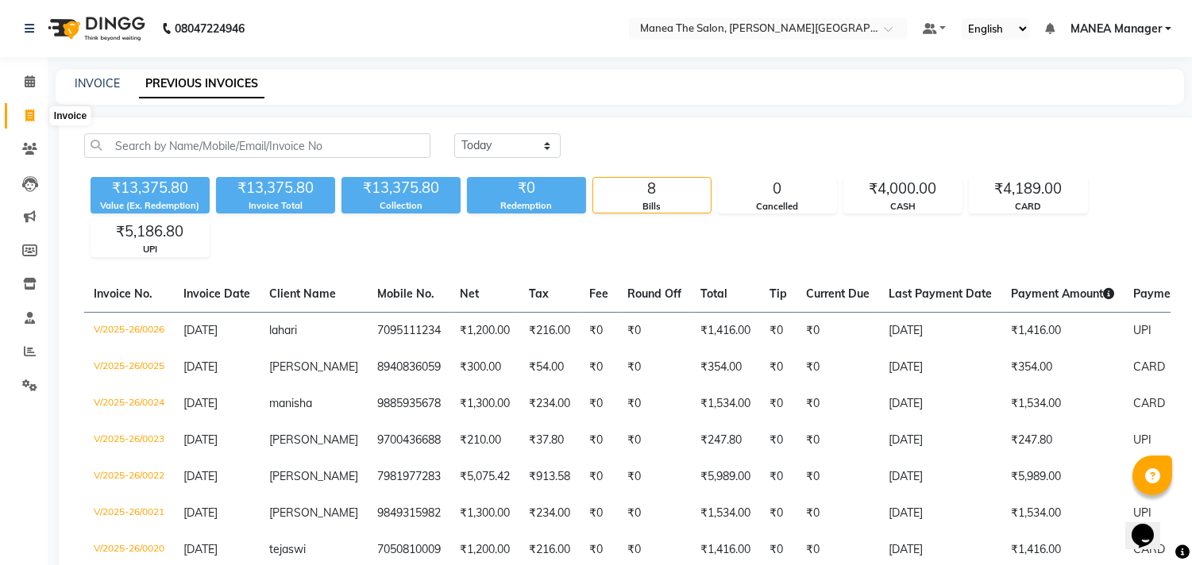
click at [33, 121] on icon at bounding box center [29, 116] width 9 height 12
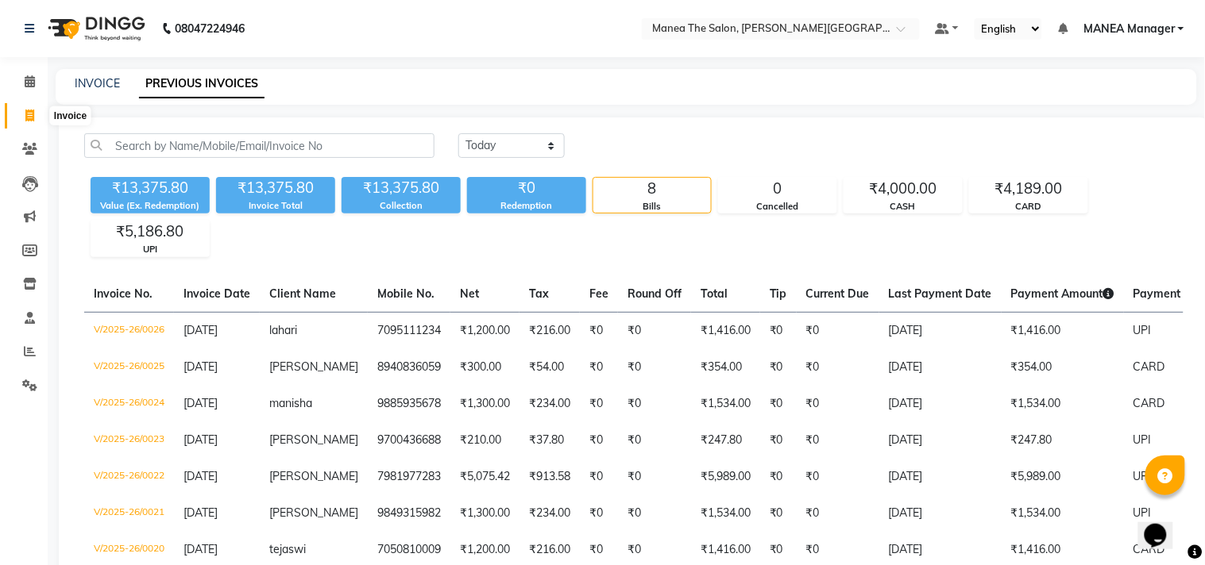
select select "8903"
select select "service"
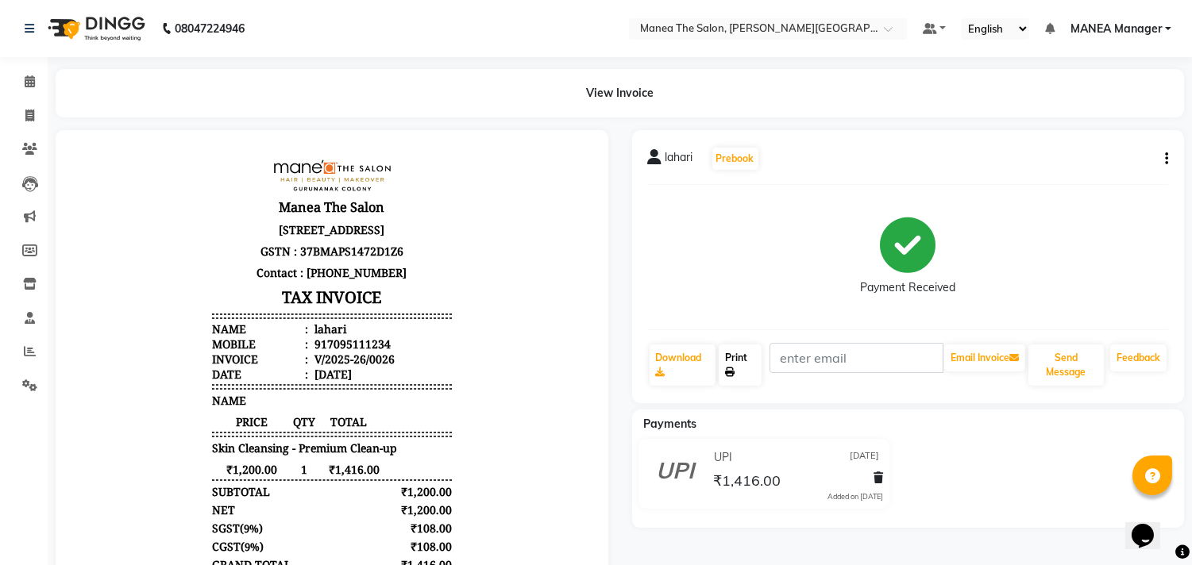
click at [742, 361] on link "Print" at bounding box center [740, 365] width 43 height 41
click at [30, 387] on icon at bounding box center [29, 386] width 15 height 12
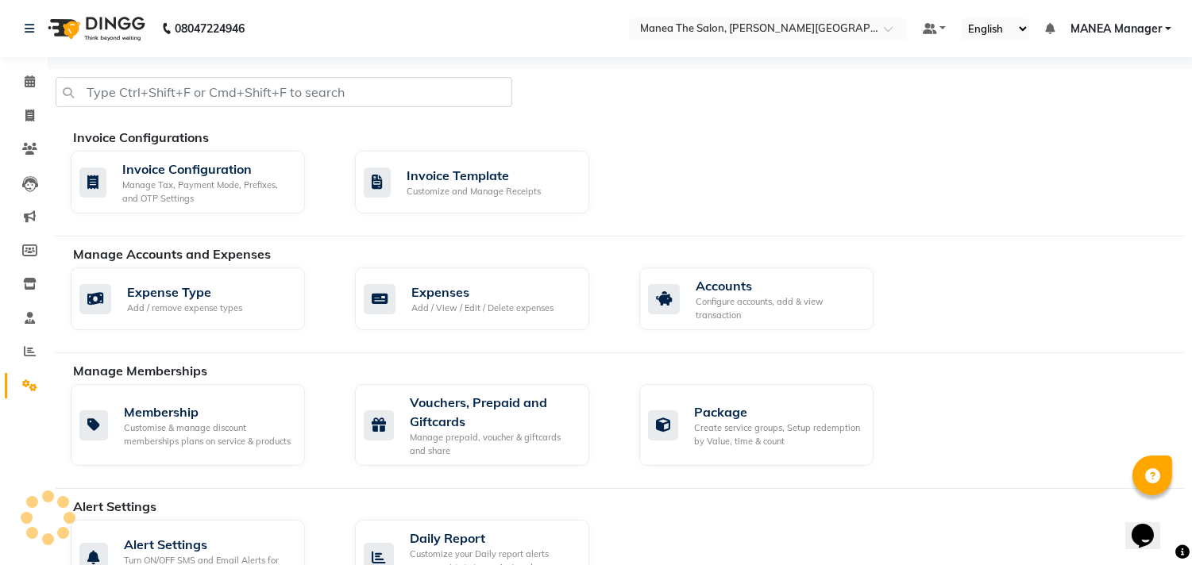
click at [25, 389] on icon at bounding box center [29, 386] width 15 height 12
click at [449, 199] on div "Invoice Template Customize and Manage Receipts" at bounding box center [472, 182] width 234 height 63
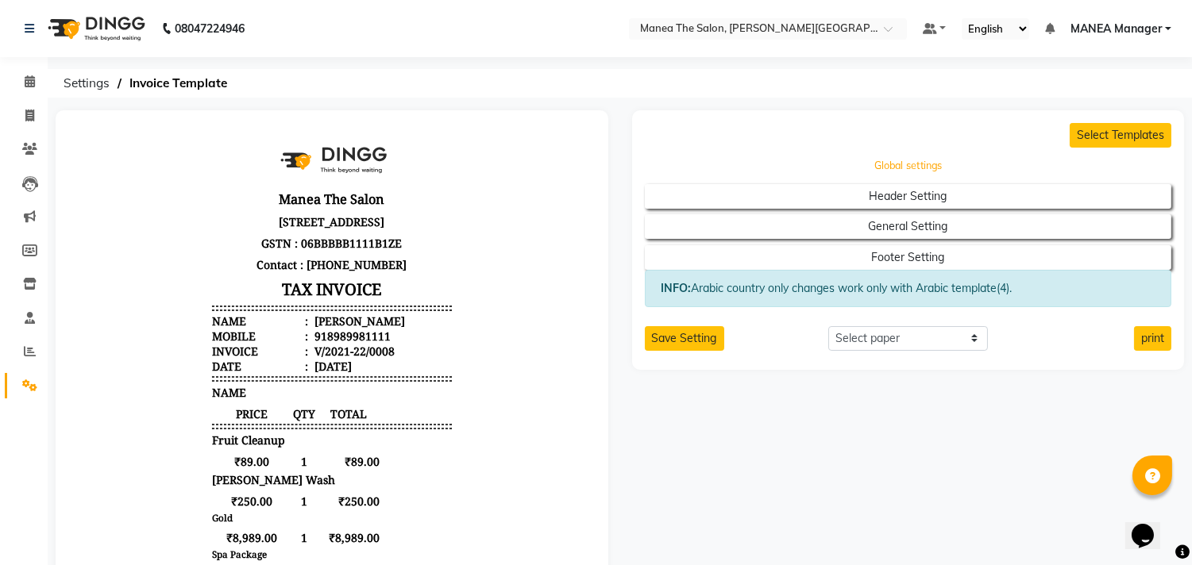
click at [797, 171] on button "Global settings" at bounding box center [908, 166] width 474 height 22
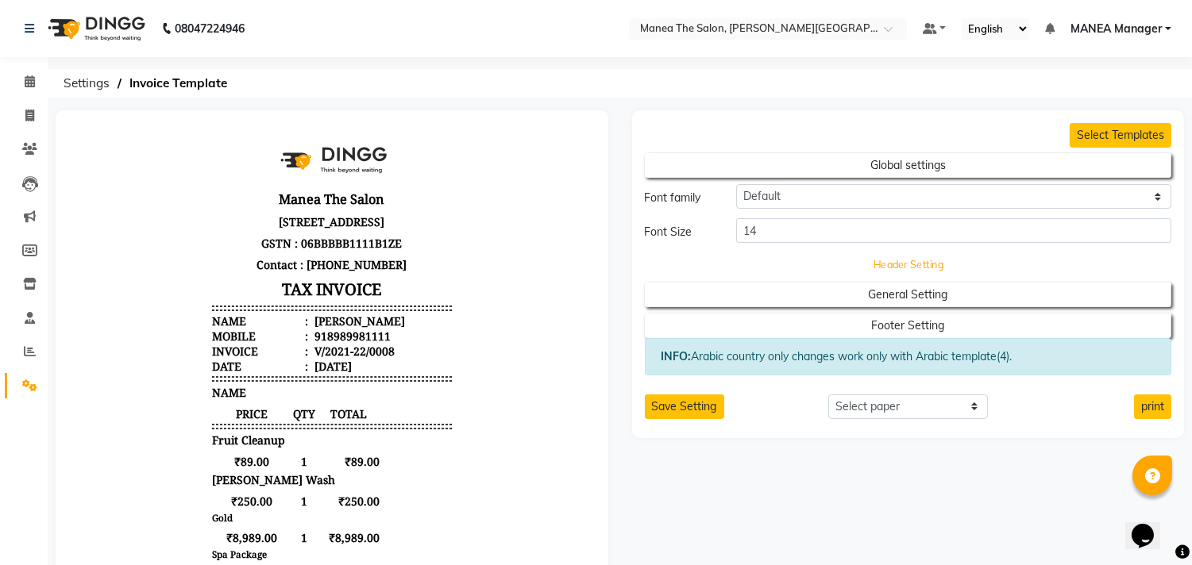
click at [823, 268] on button "Header Setting" at bounding box center [908, 264] width 474 height 22
select select "end"
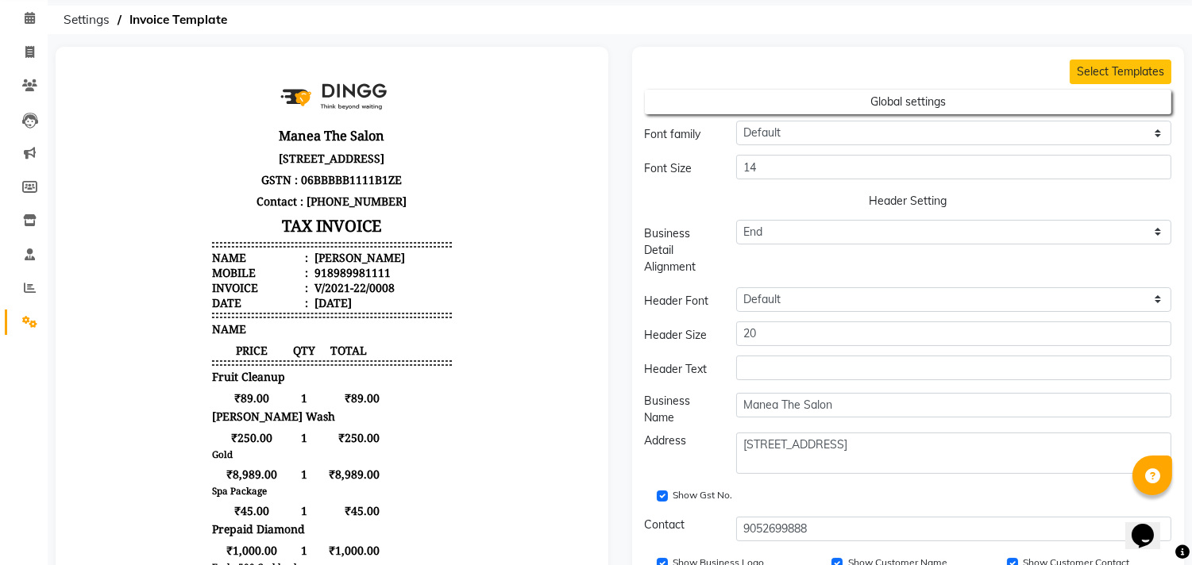
scroll to position [78, 0]
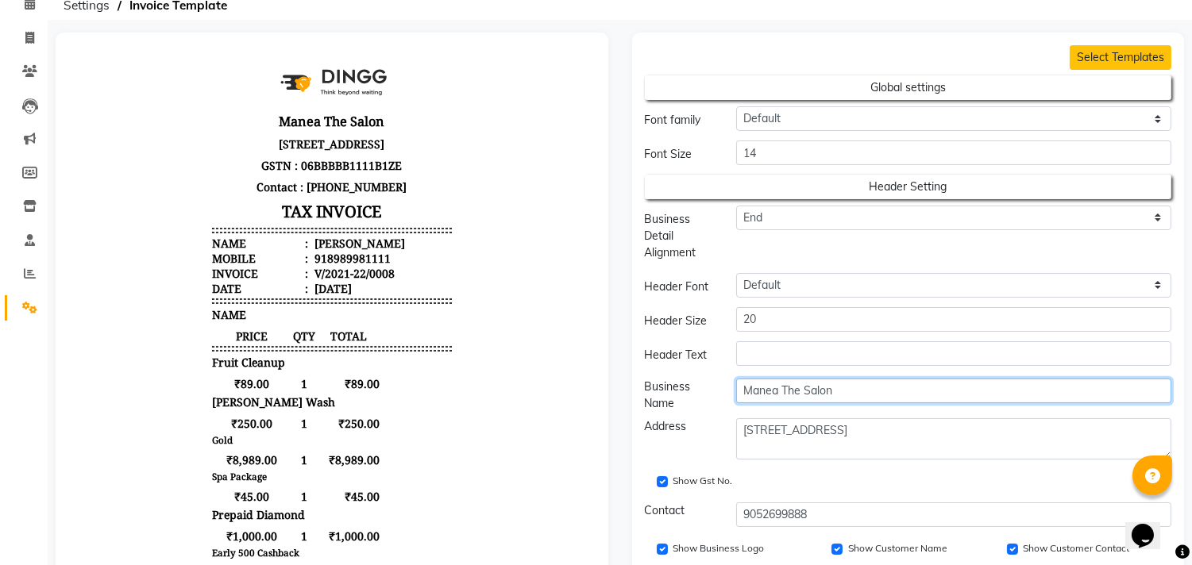
click at [842, 387] on input "Manea The Salon" at bounding box center [953, 391] width 435 height 25
type input "M"
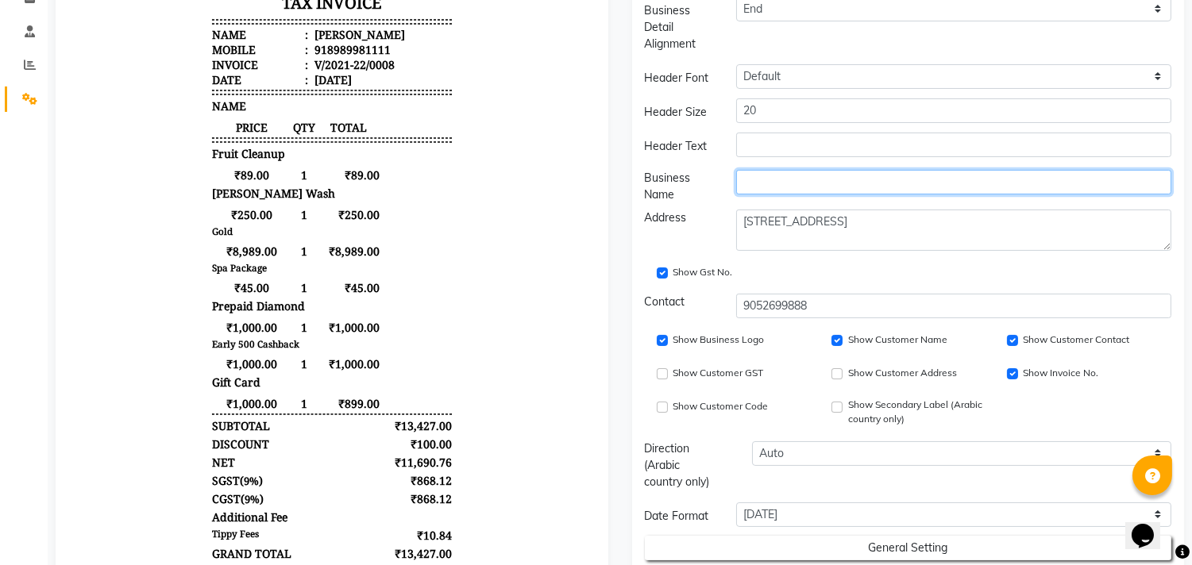
scroll to position [437, 0]
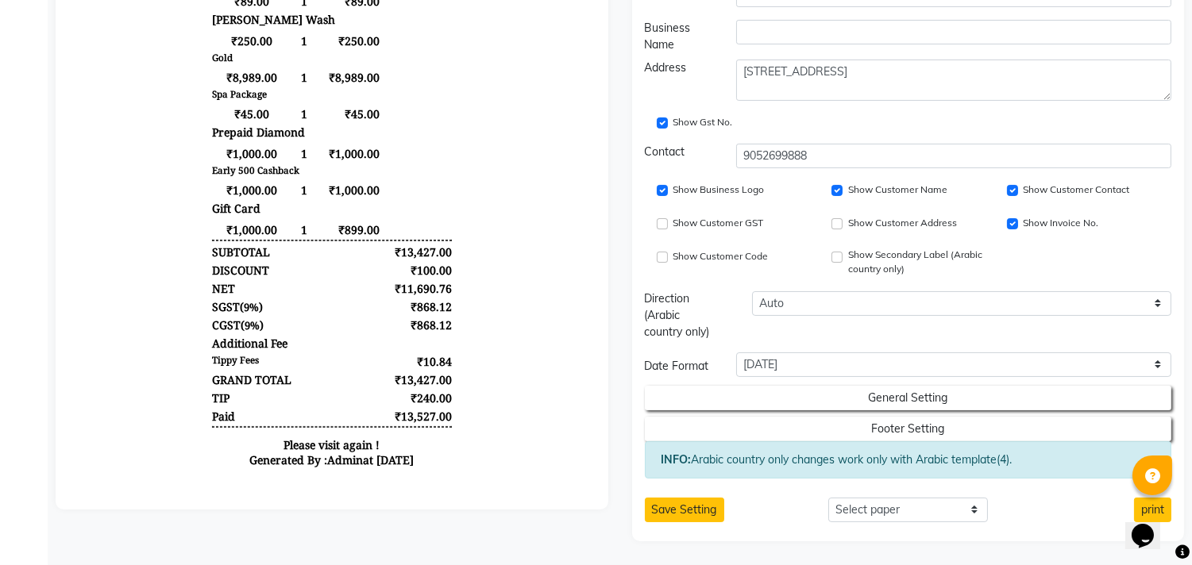
click at [691, 504] on button "Save Setting" at bounding box center [684, 510] width 79 height 25
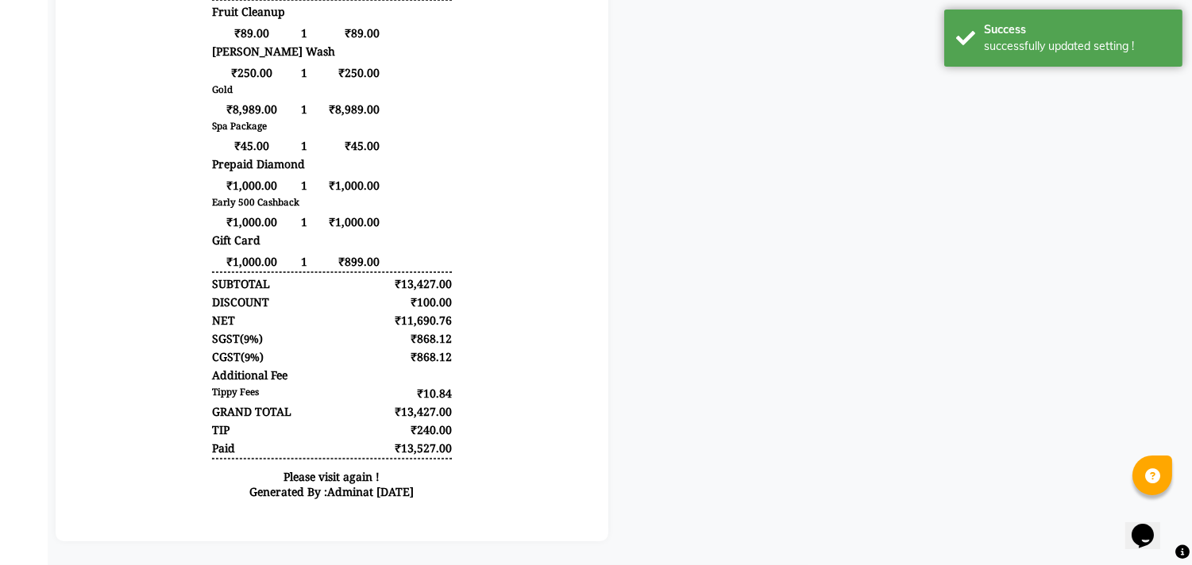
scroll to position [0, 0]
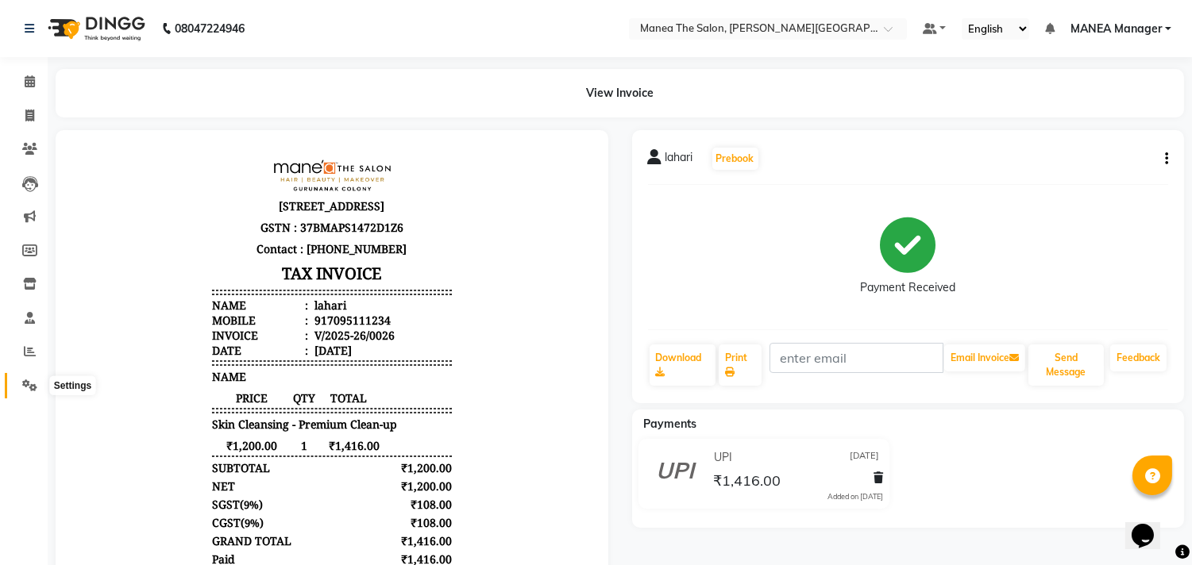
click at [29, 390] on icon at bounding box center [29, 386] width 15 height 12
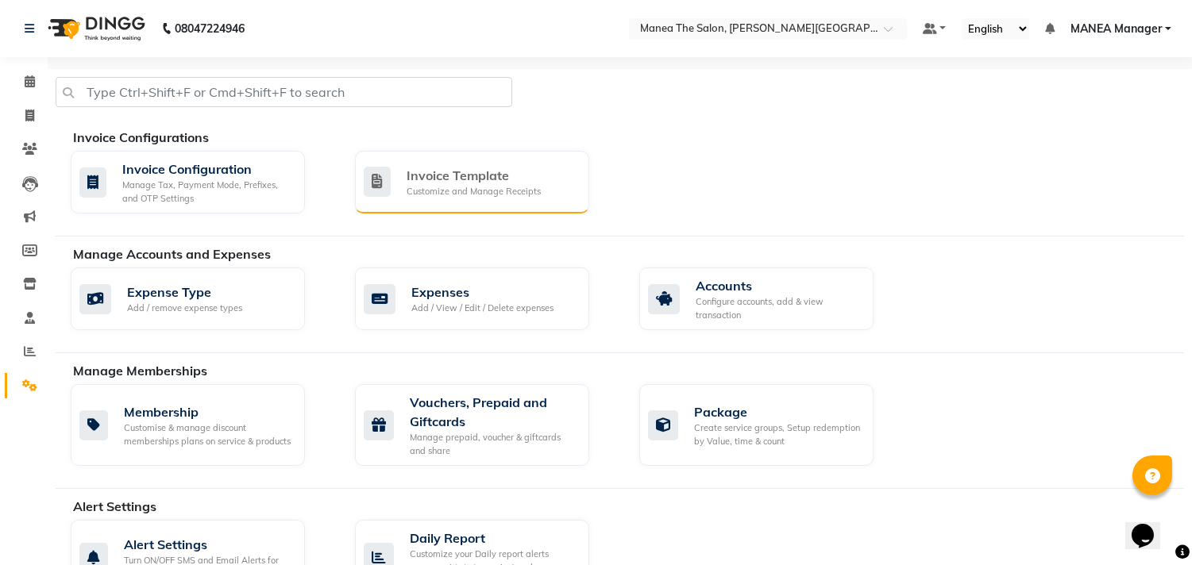
click at [516, 186] on div "Customize and Manage Receipts" at bounding box center [474, 191] width 134 height 13
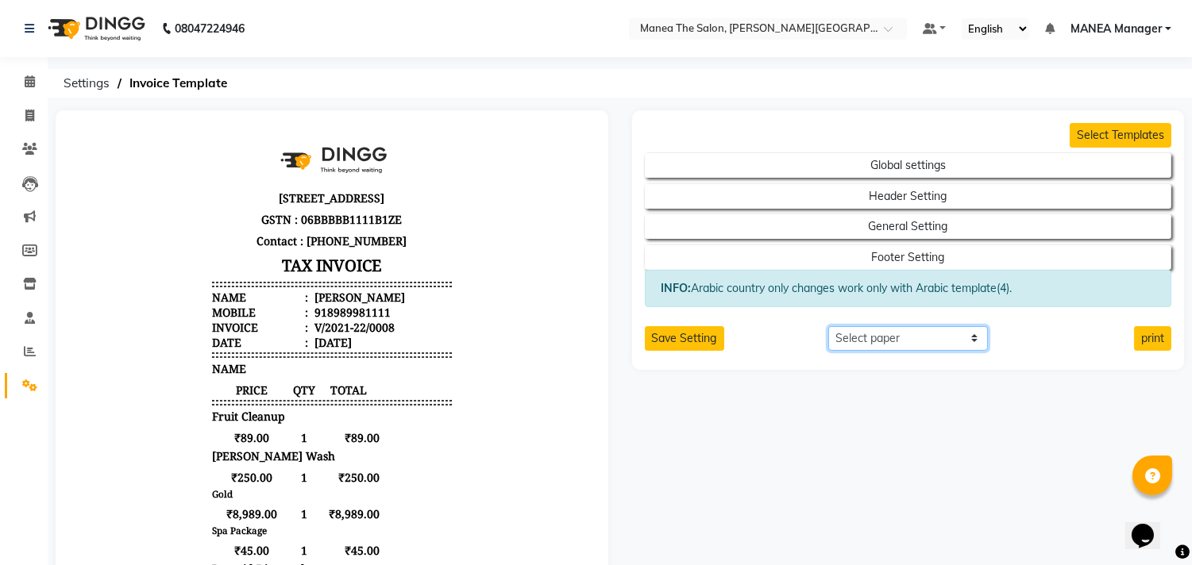
click at [867, 338] on select "Select paper A4 A5 A6 A7 Thermal Custom" at bounding box center [908, 338] width 160 height 25
click at [32, 392] on span at bounding box center [30, 386] width 28 height 18
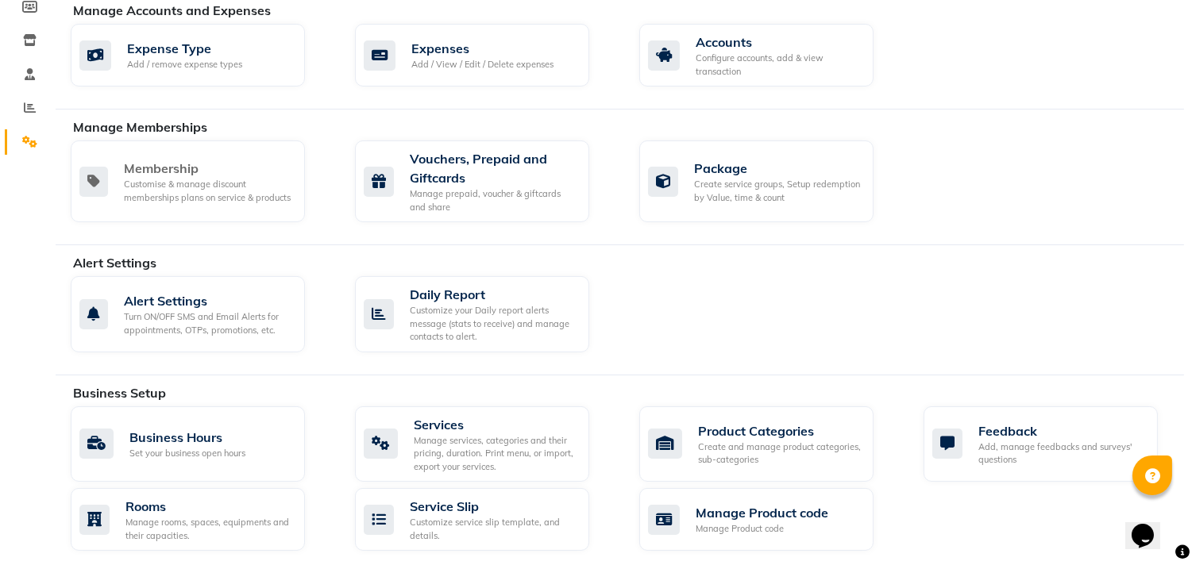
scroll to position [246, 0]
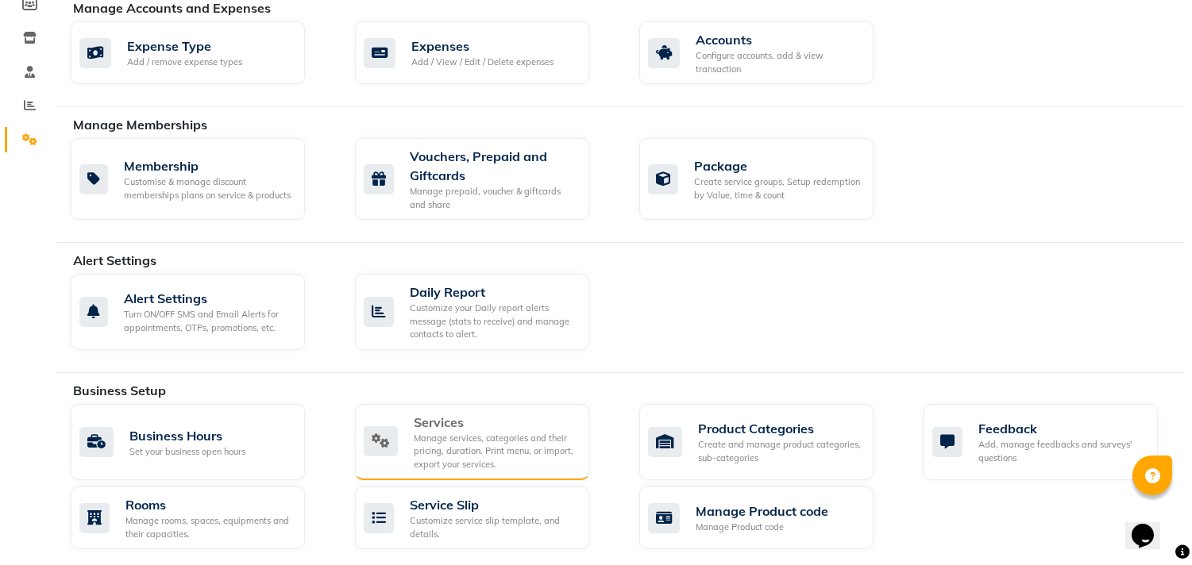
click at [440, 442] on div "Manage services, categories and their pricing, duration. Print menu, or import,…" at bounding box center [495, 452] width 163 height 40
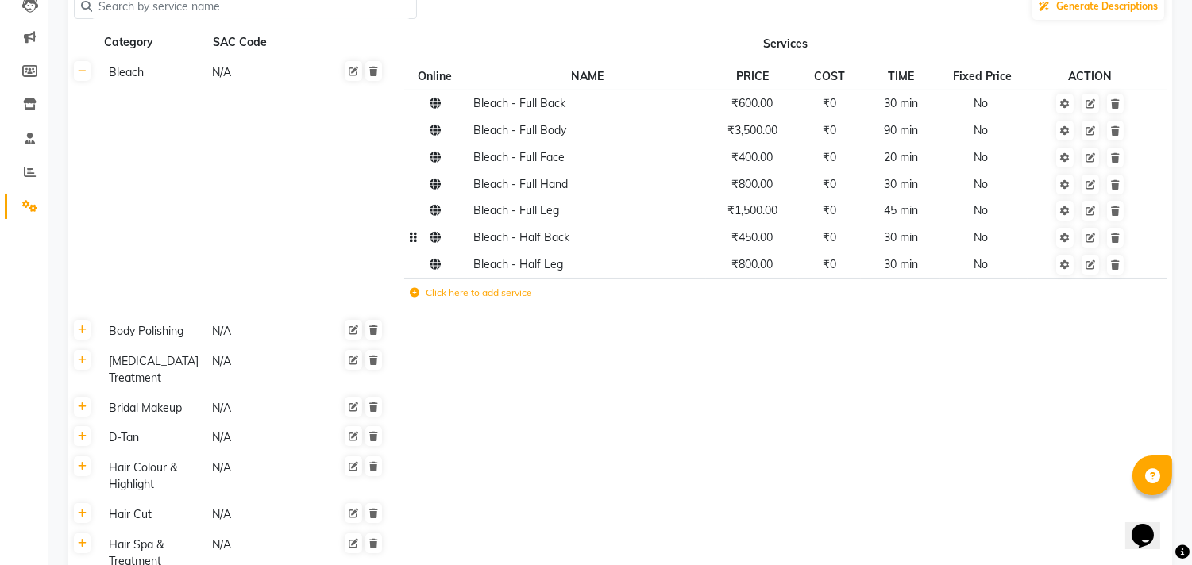
scroll to position [183, 0]
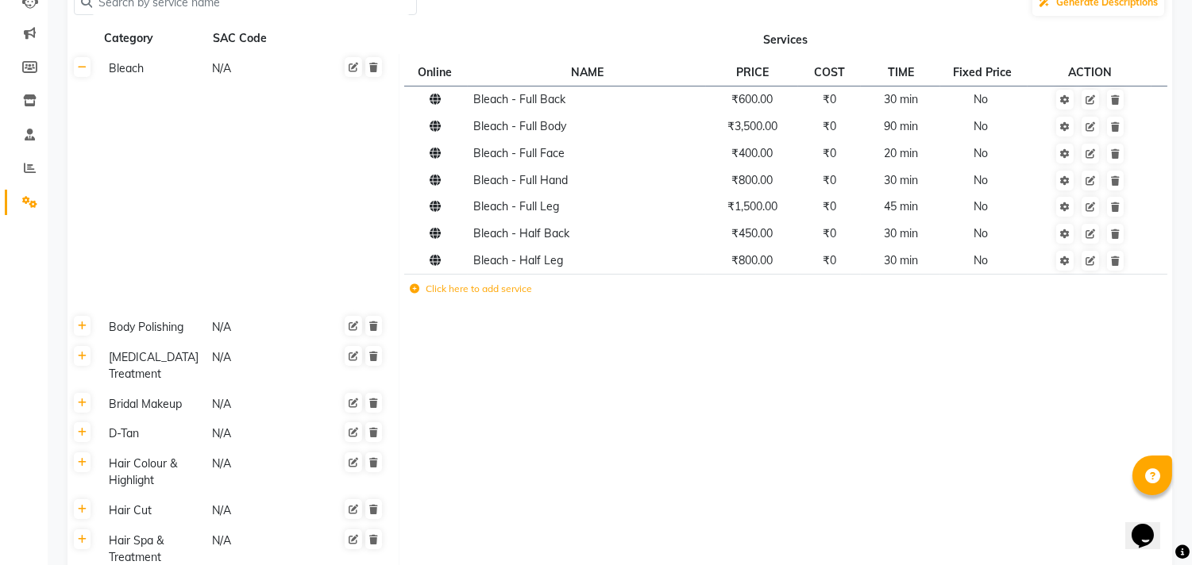
click at [415, 287] on icon at bounding box center [415, 289] width 10 height 10
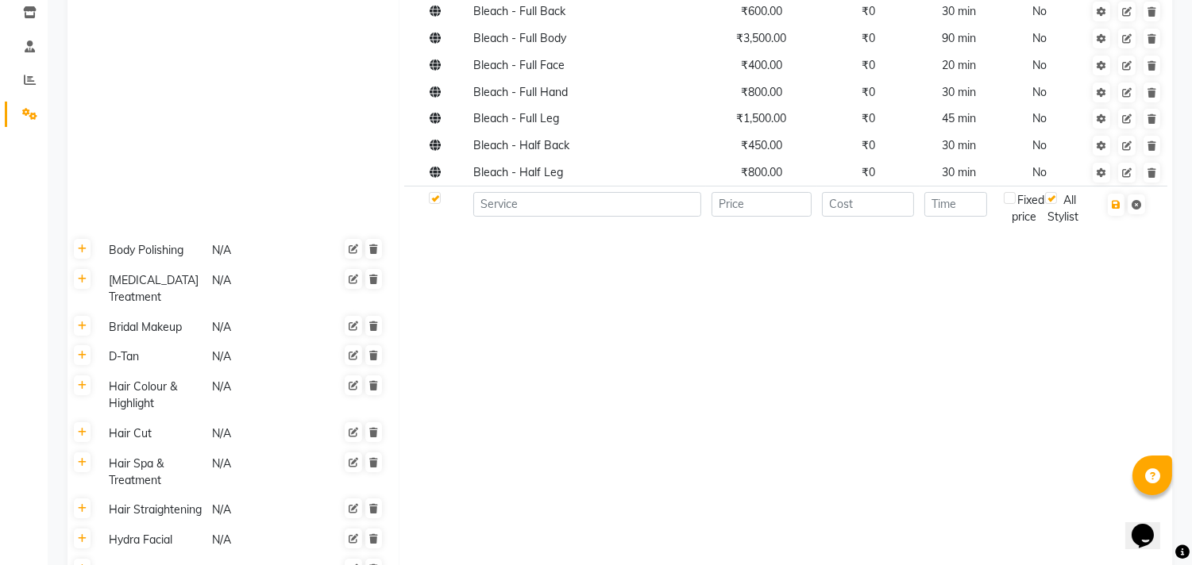
scroll to position [246, 0]
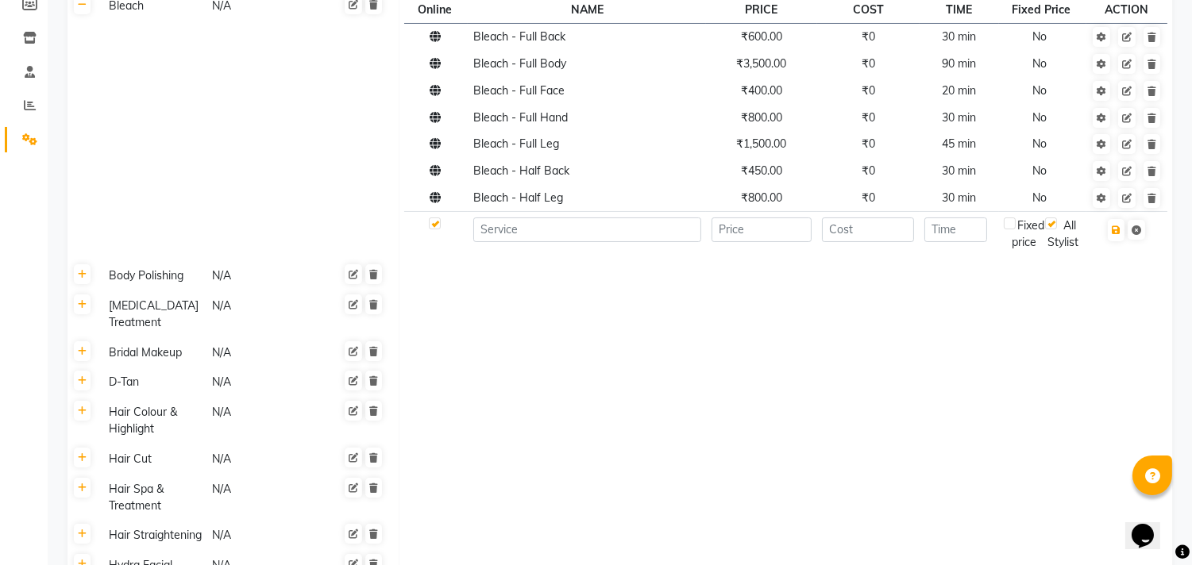
click at [538, 246] on td at bounding box center [587, 234] width 238 height 44
click at [549, 241] on input at bounding box center [587, 230] width 228 height 25
type input "b"
type input "BEARDTRIM/SHAVE"
click at [790, 227] on input "number" at bounding box center [761, 230] width 101 height 25
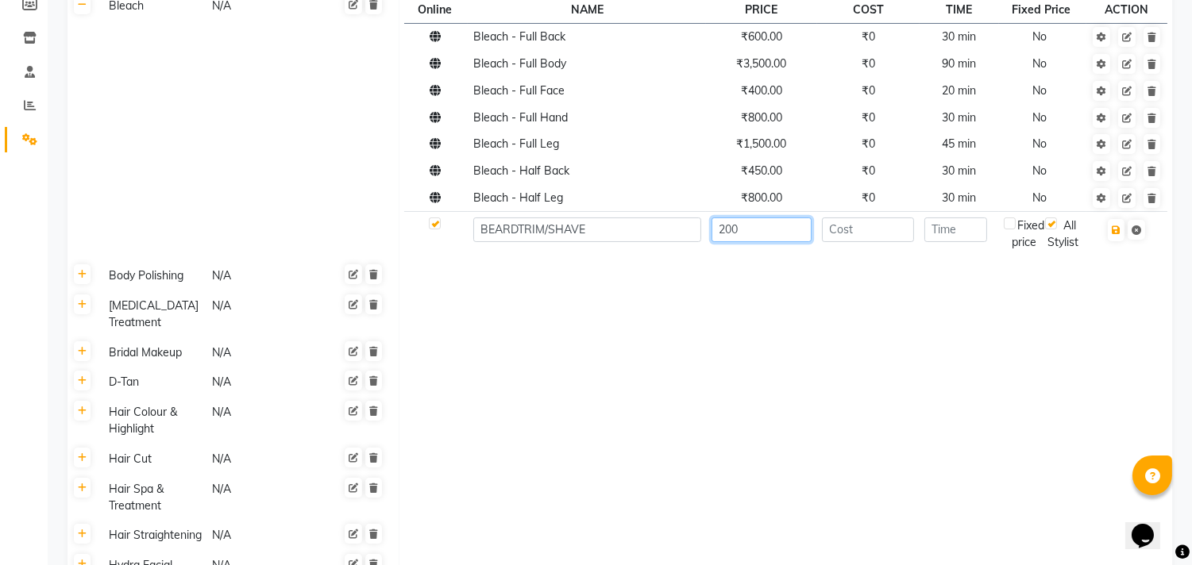
type input "200"
click at [910, 233] on input "number" at bounding box center [868, 230] width 92 height 25
type input "200"
click at [973, 243] on td at bounding box center [959, 234] width 79 height 44
click at [967, 227] on input "number" at bounding box center [955, 230] width 63 height 25
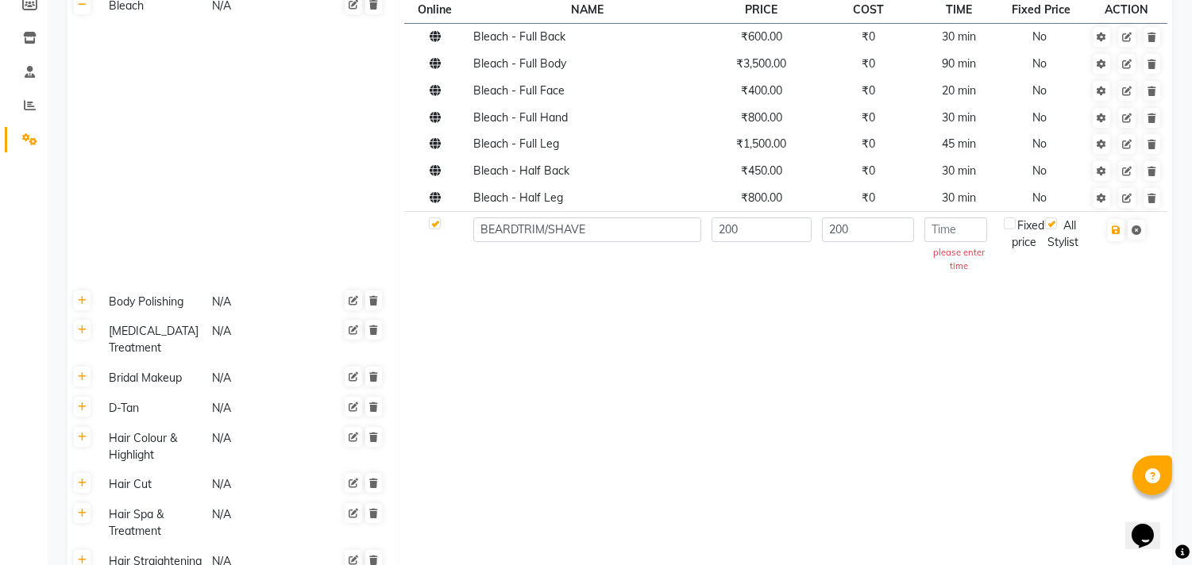
click at [1011, 227] on label at bounding box center [1010, 224] width 12 height 12
click at [1011, 227] on input "checkbox" at bounding box center [1009, 224] width 10 height 10
checkbox input "true"
click at [962, 230] on input "number" at bounding box center [955, 230] width 63 height 25
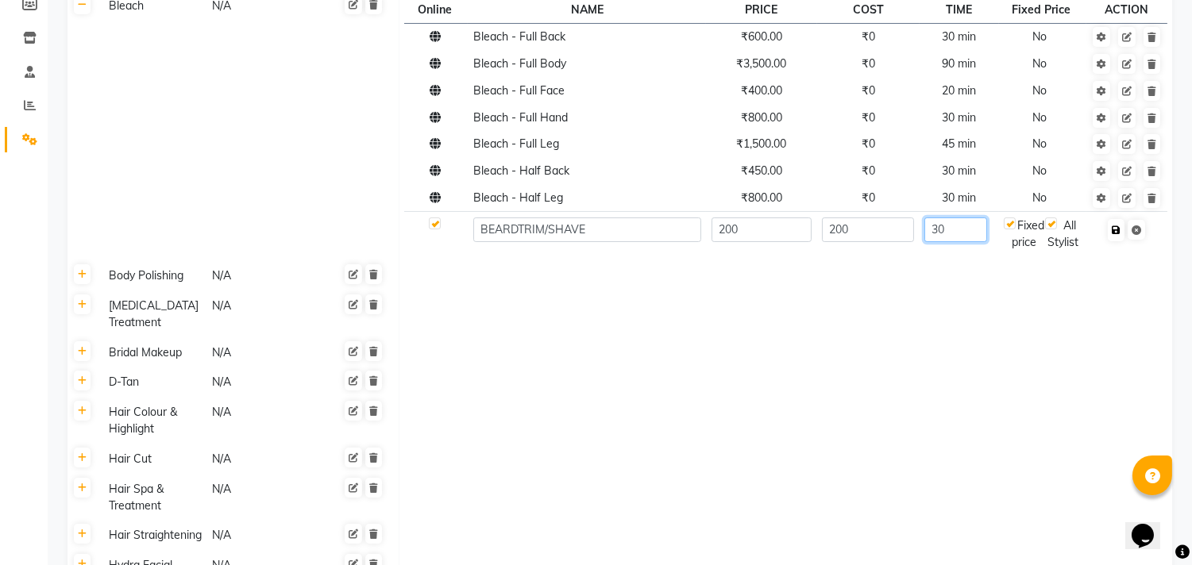
type input "30"
click at [1113, 228] on icon "button" at bounding box center [1116, 231] width 9 height 10
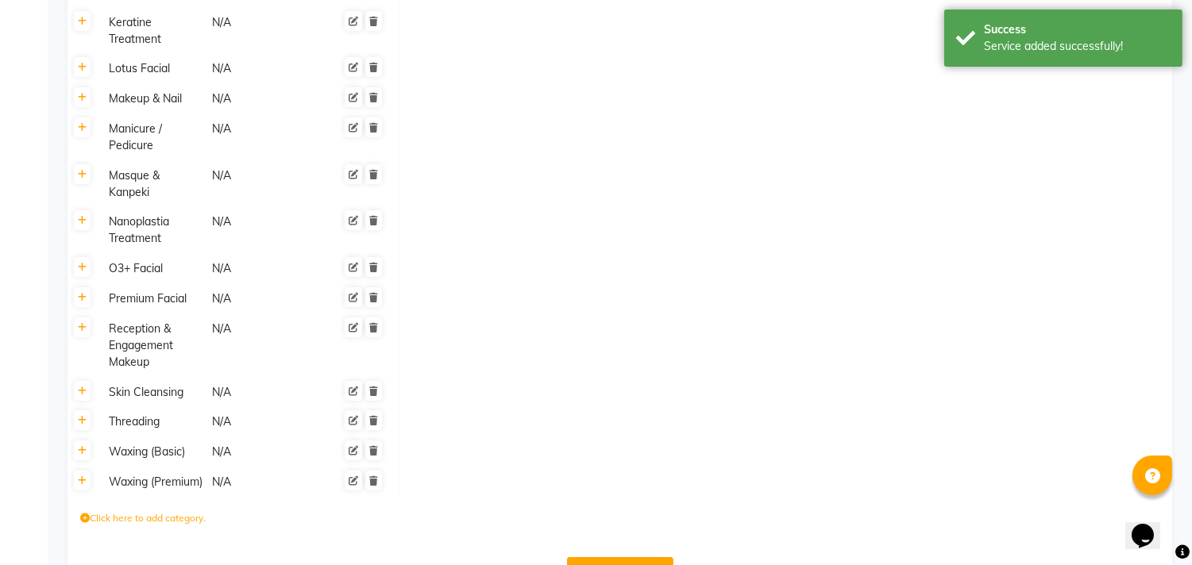
scroll to position [950, 0]
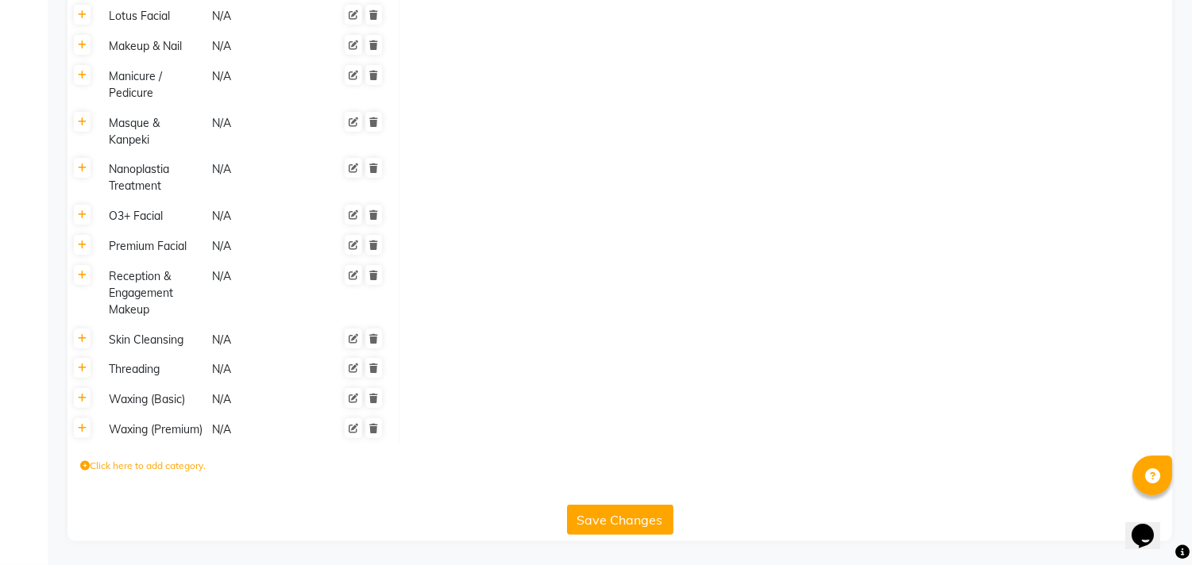
click at [614, 515] on button "Save Changes" at bounding box center [620, 520] width 106 height 30
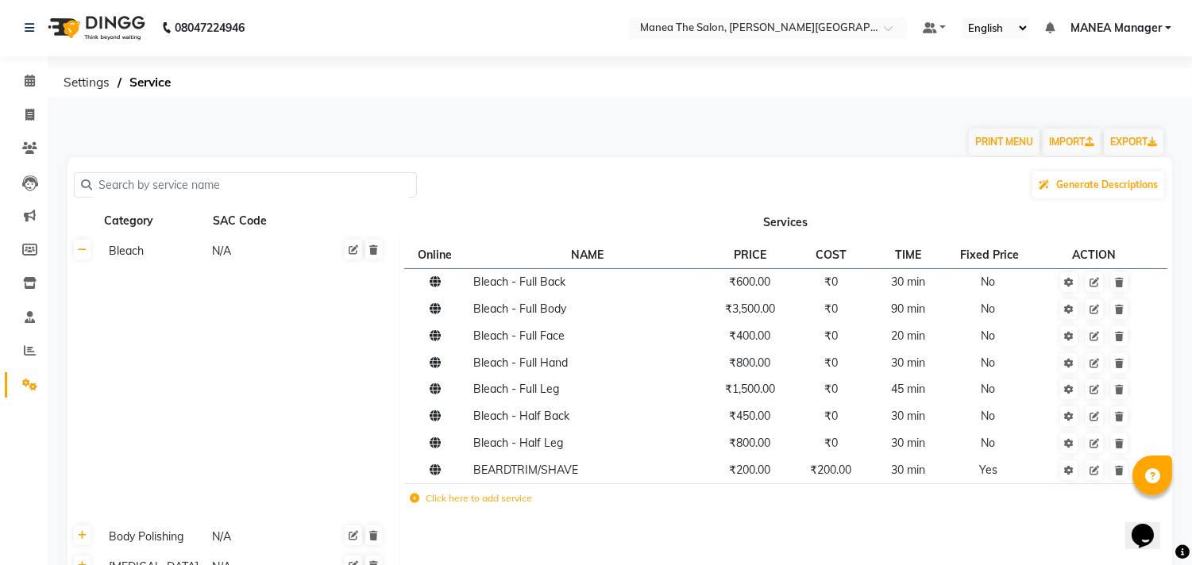
scroll to position [0, 0]
click at [427, 506] on td "Click here to add service" at bounding box center [636, 501] width 464 height 33
click at [468, 500] on label "Click here to add service" at bounding box center [471, 499] width 122 height 14
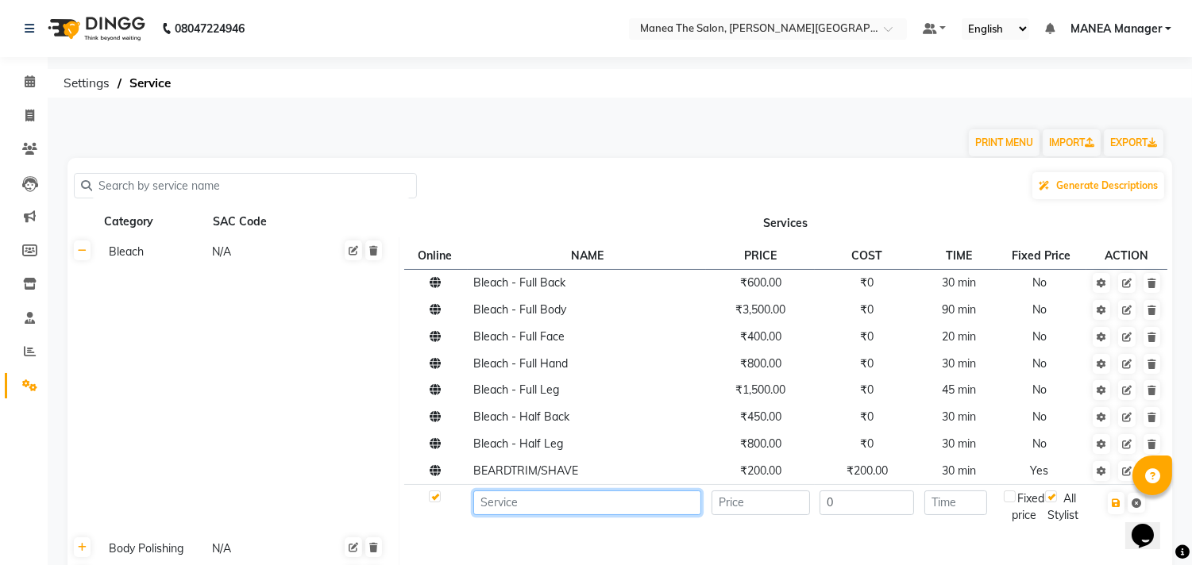
click at [497, 504] on input at bounding box center [587, 503] width 228 height 25
type input "W"
type input "UPPERLIP WAX"
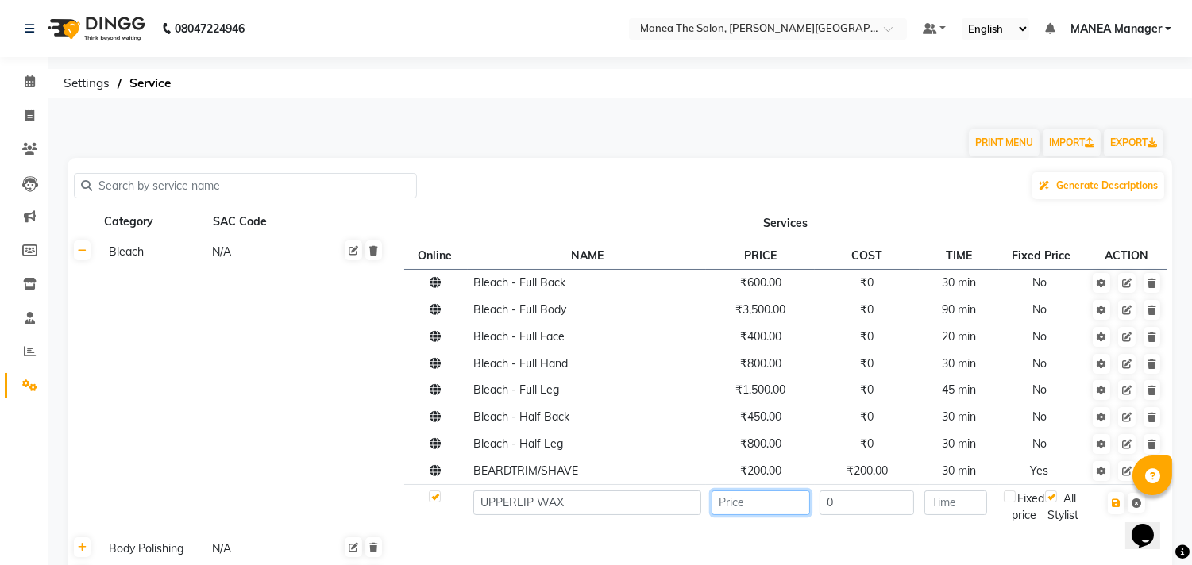
click at [769, 504] on input "number" at bounding box center [760, 503] width 98 height 25
type input "100"
click at [943, 503] on input "number" at bounding box center [955, 503] width 63 height 25
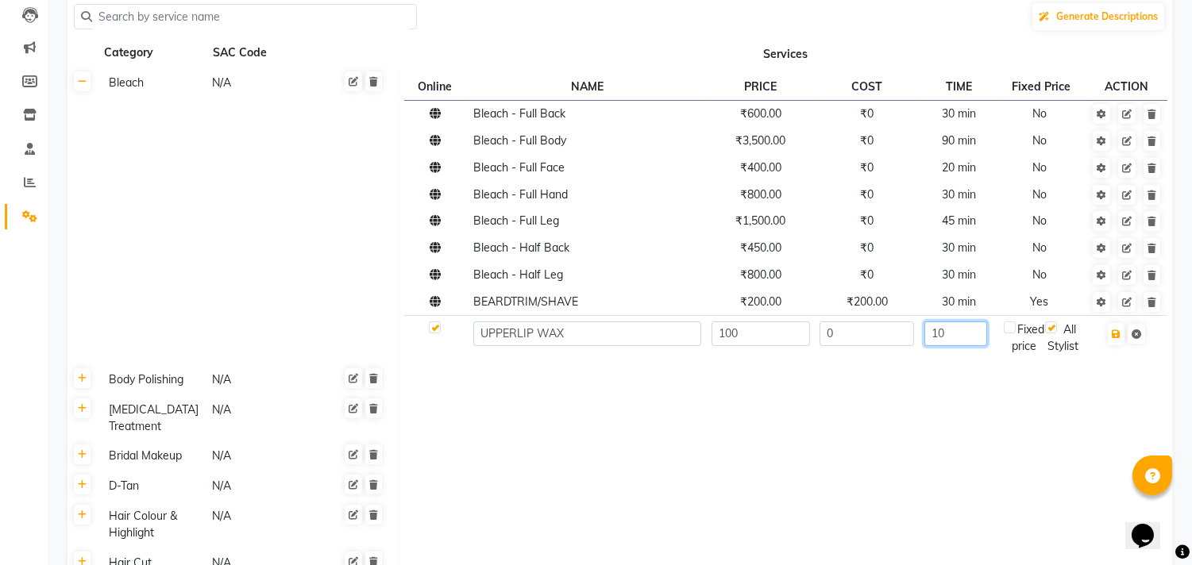
scroll to position [176, 0]
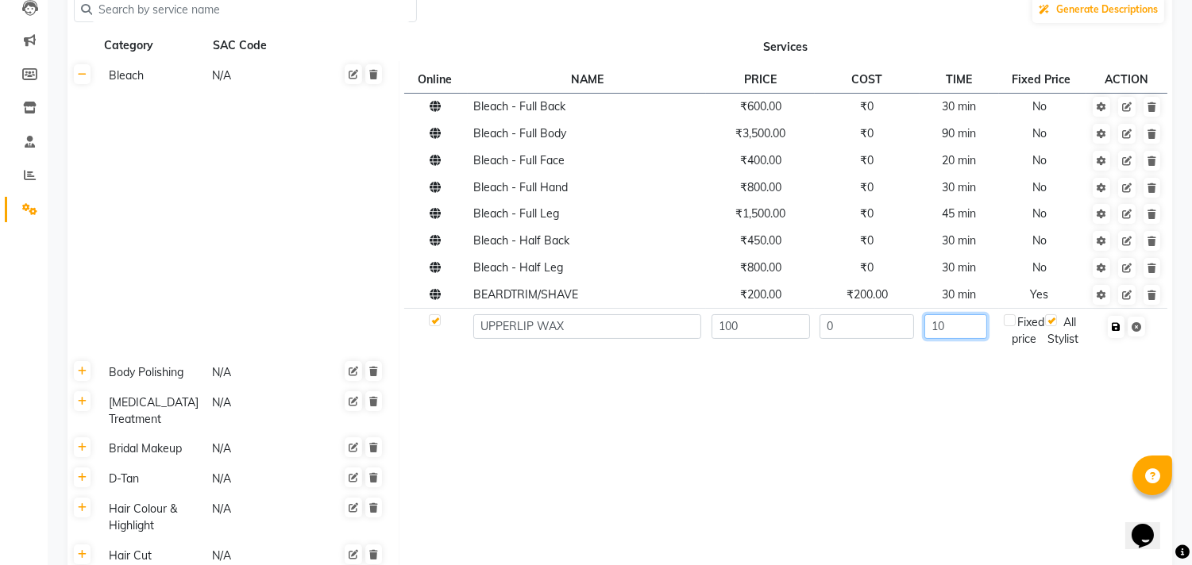
type input "10"
click at [1116, 331] on button "button" at bounding box center [1116, 327] width 17 height 22
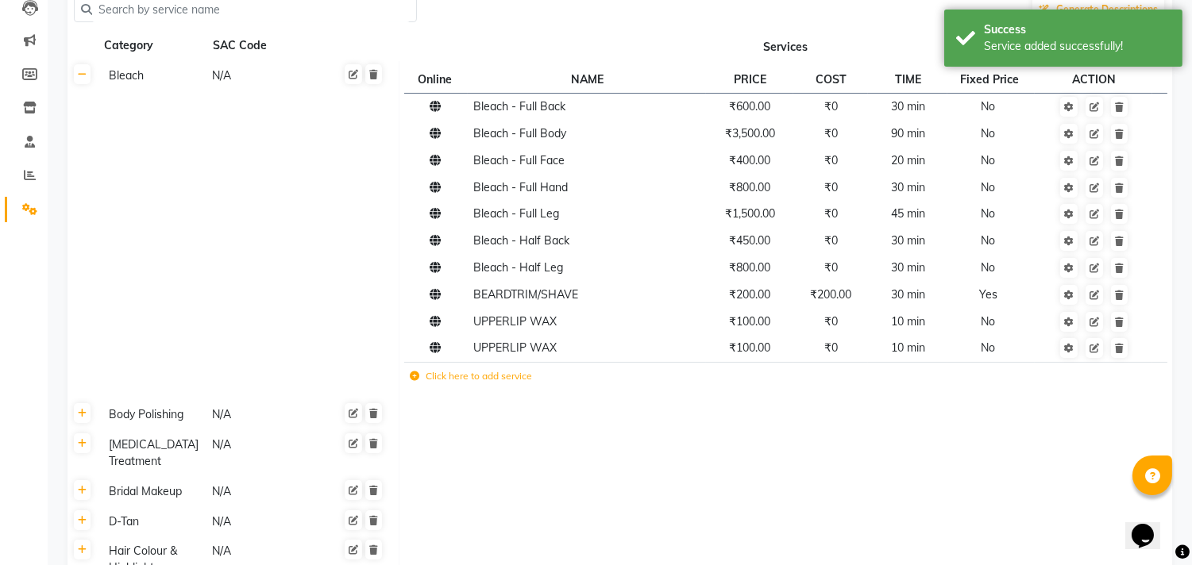
click at [489, 387] on td "Click here to add service" at bounding box center [636, 378] width 464 height 33
click at [497, 385] on td "Click here to add service" at bounding box center [636, 378] width 464 height 33
click at [438, 381] on label "Click here to add service" at bounding box center [471, 376] width 122 height 14
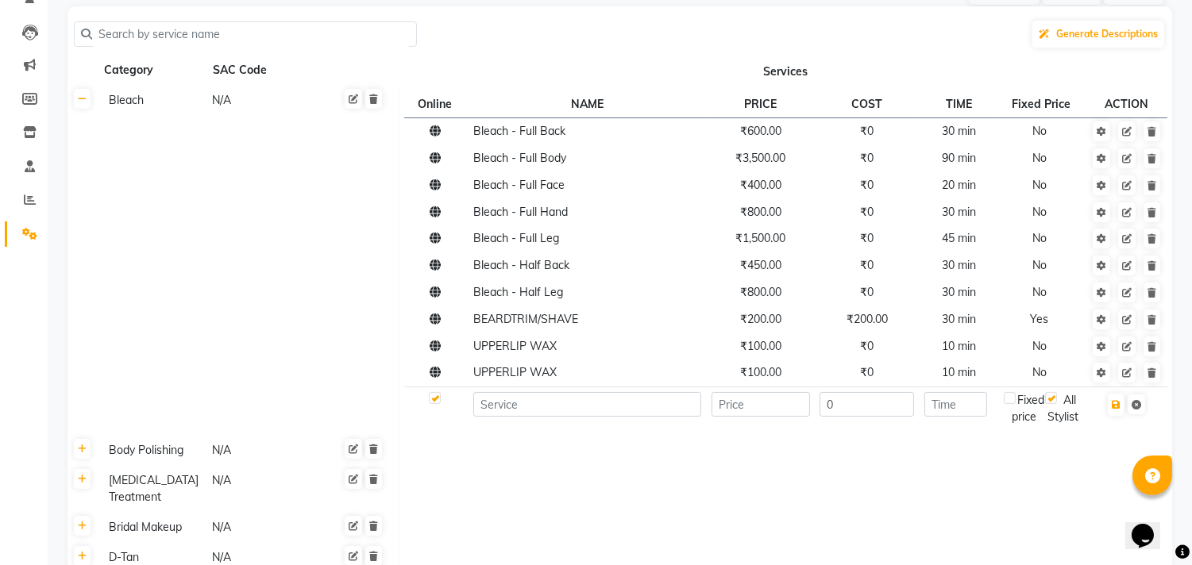
scroll to position [0, 0]
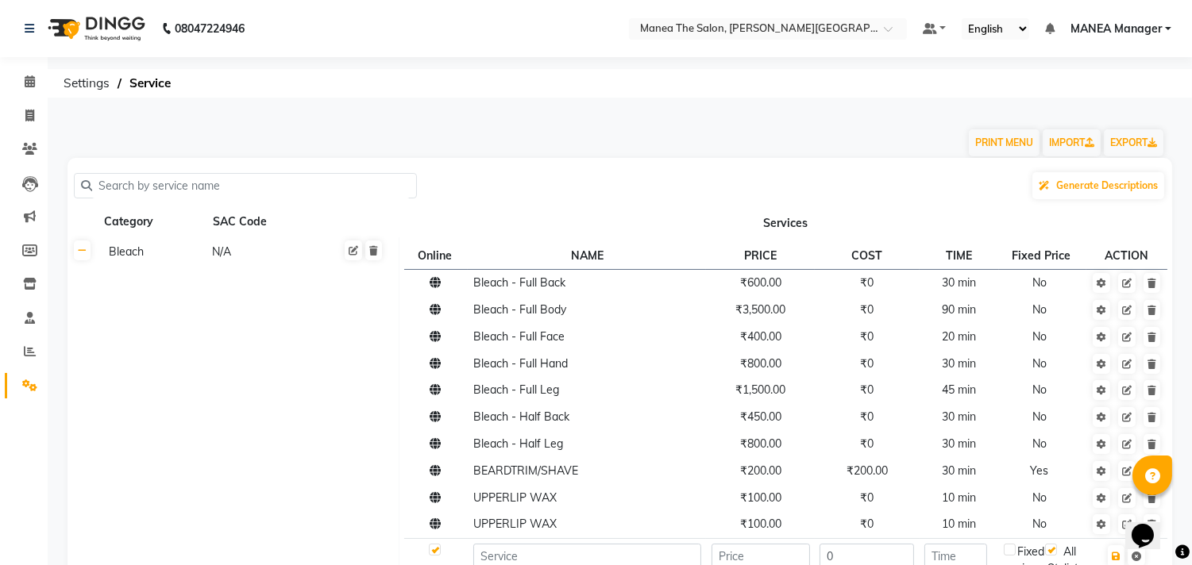
click at [123, 176] on input "text" at bounding box center [251, 186] width 318 height 25
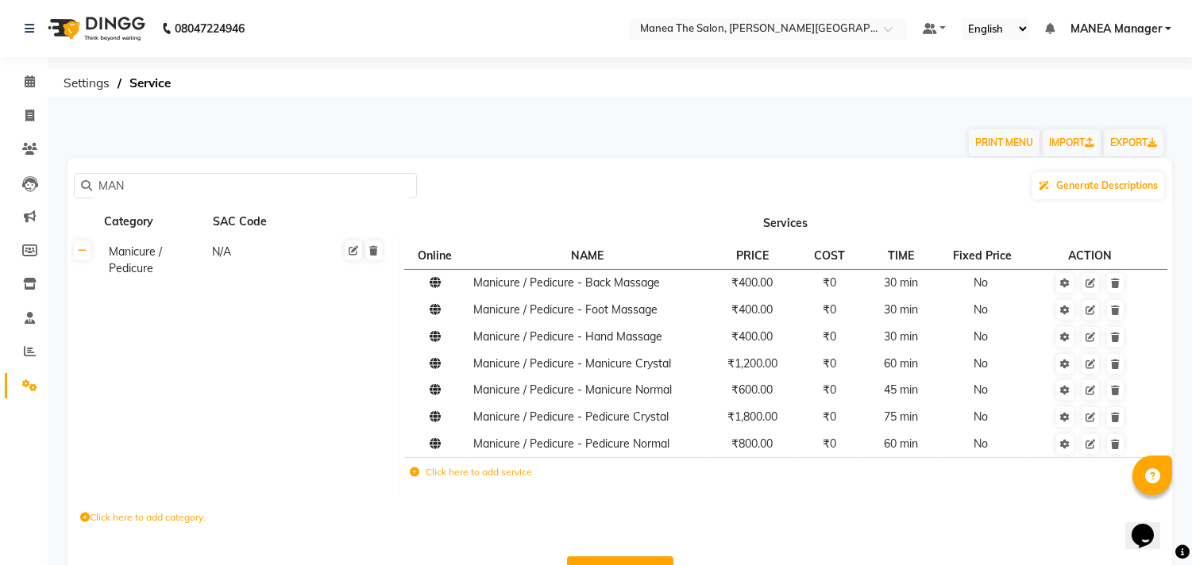
type input "MAN"
click at [465, 472] on label "Click here to add service" at bounding box center [471, 472] width 122 height 14
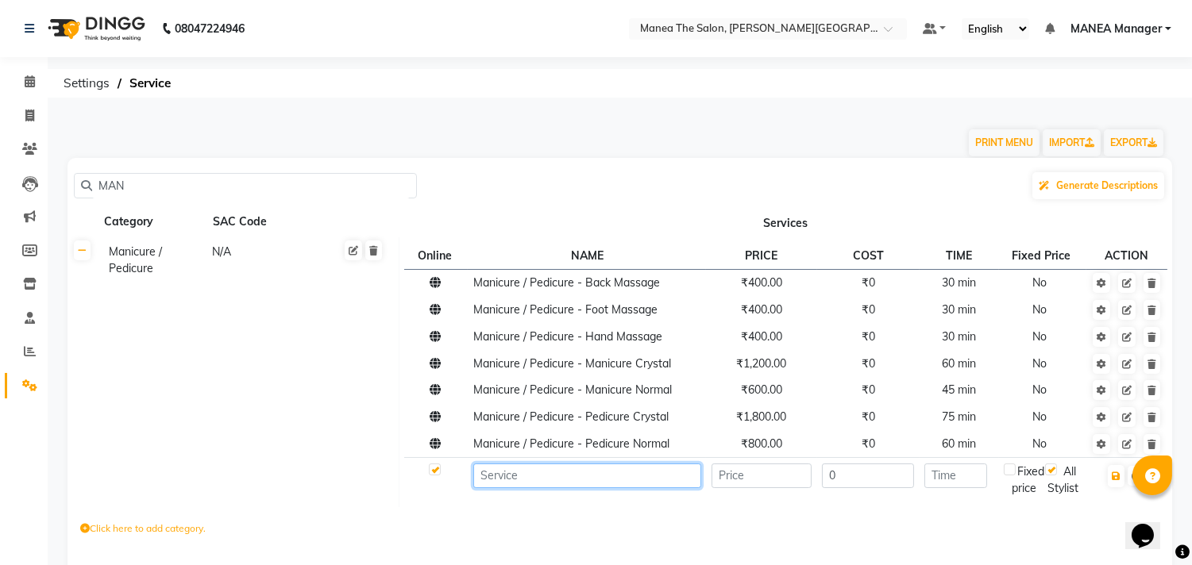
click at [516, 487] on input at bounding box center [587, 476] width 228 height 25
type input "HEAD MASSAGE MEN"
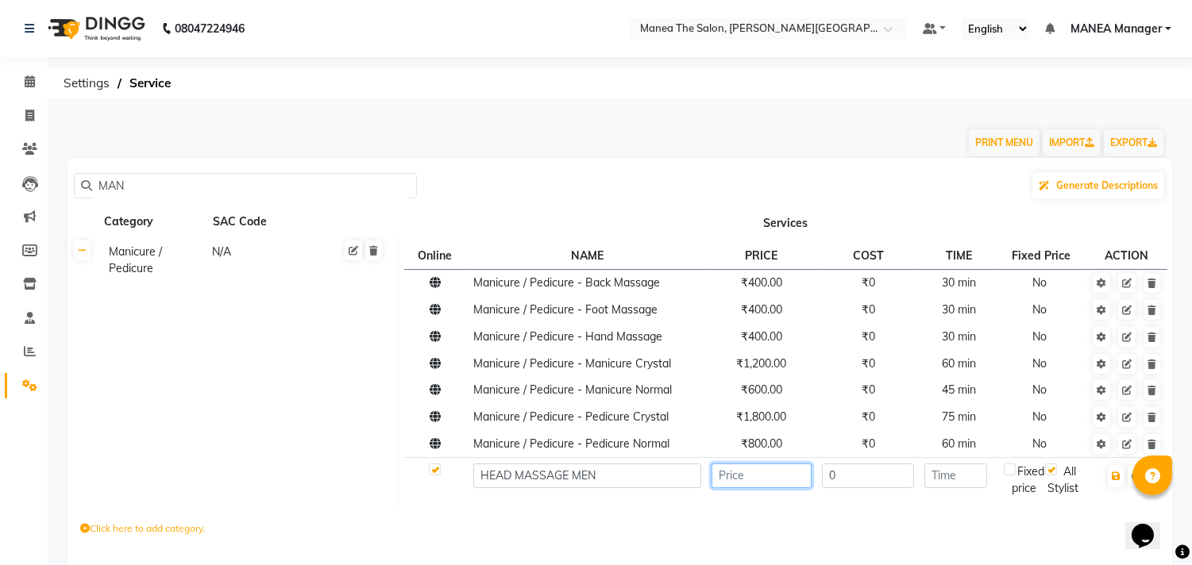
click at [773, 472] on input "number" at bounding box center [761, 476] width 101 height 25
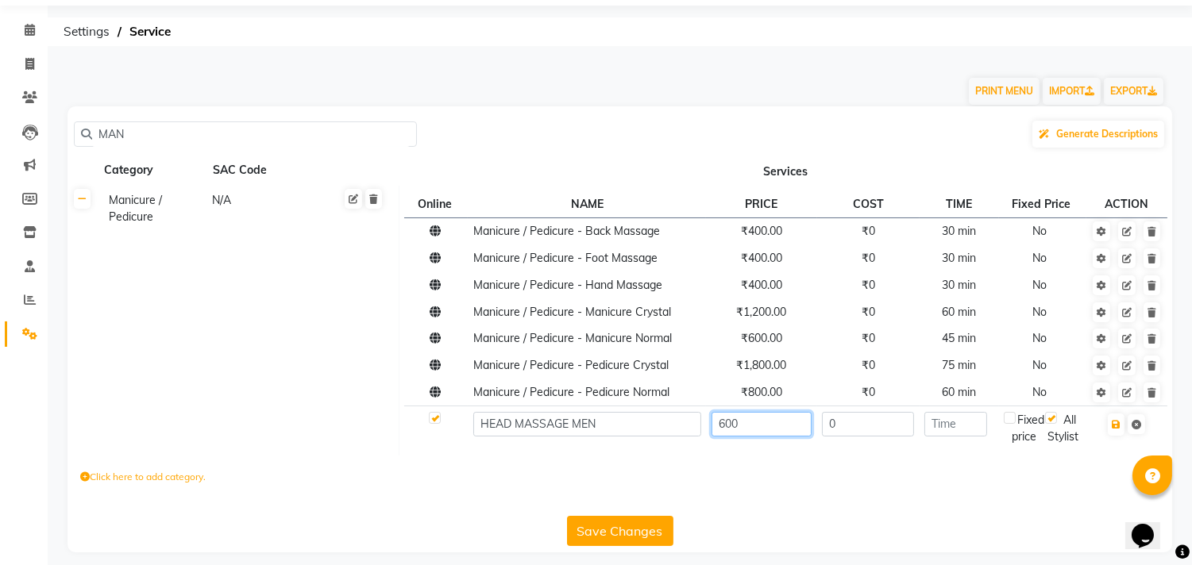
scroll to position [79, 0]
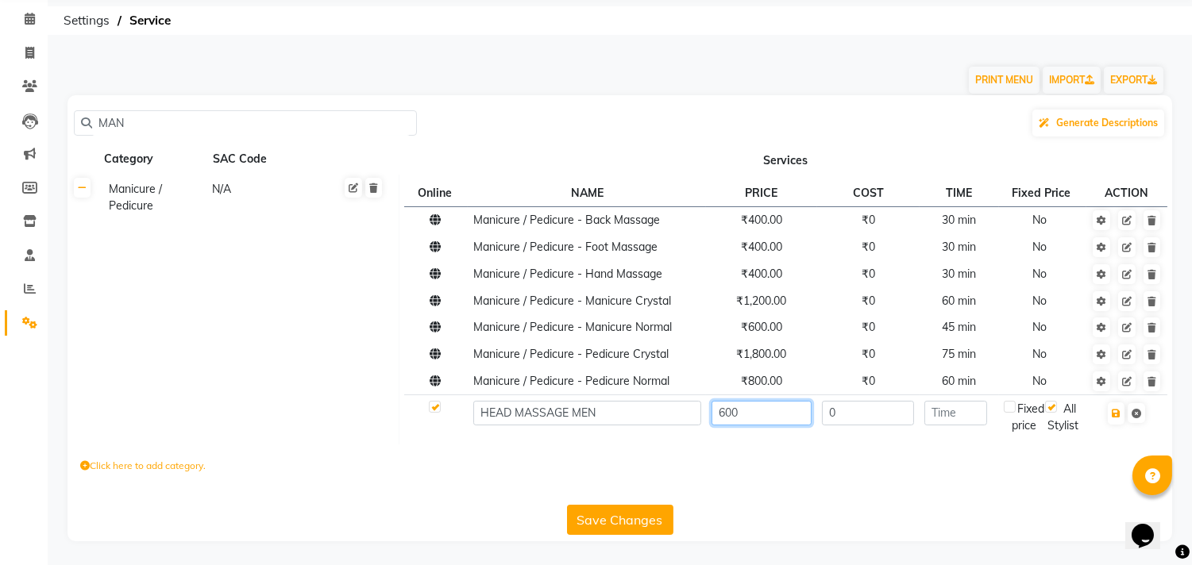
type input "600"
click at [649, 518] on button "Save Changes" at bounding box center [620, 520] width 106 height 30
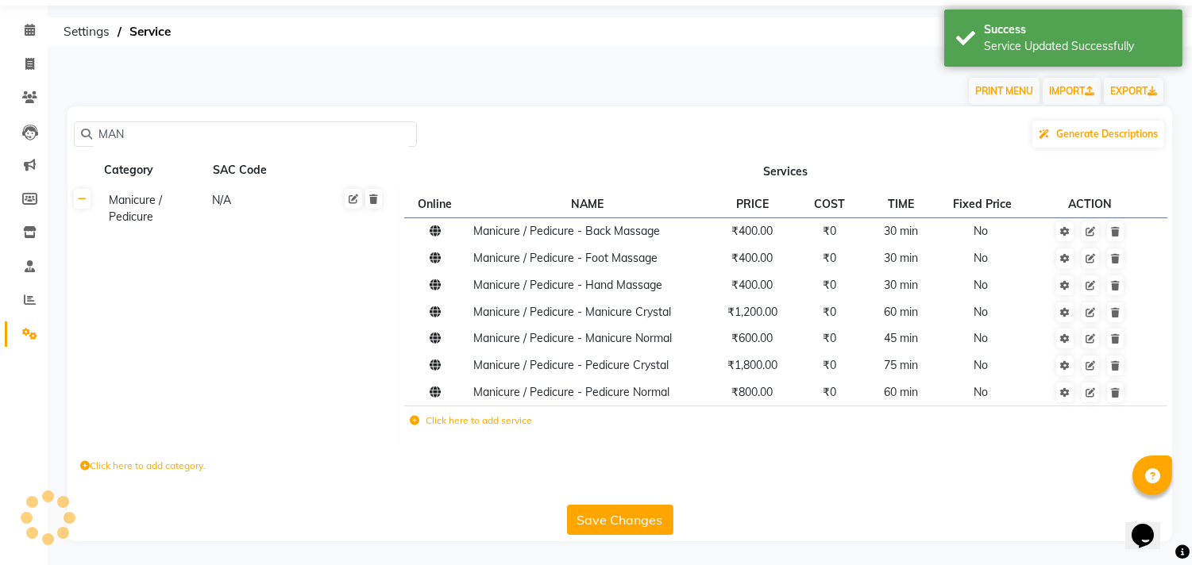
scroll to position [51, 0]
click at [494, 414] on label "Click here to add service" at bounding box center [471, 421] width 122 height 14
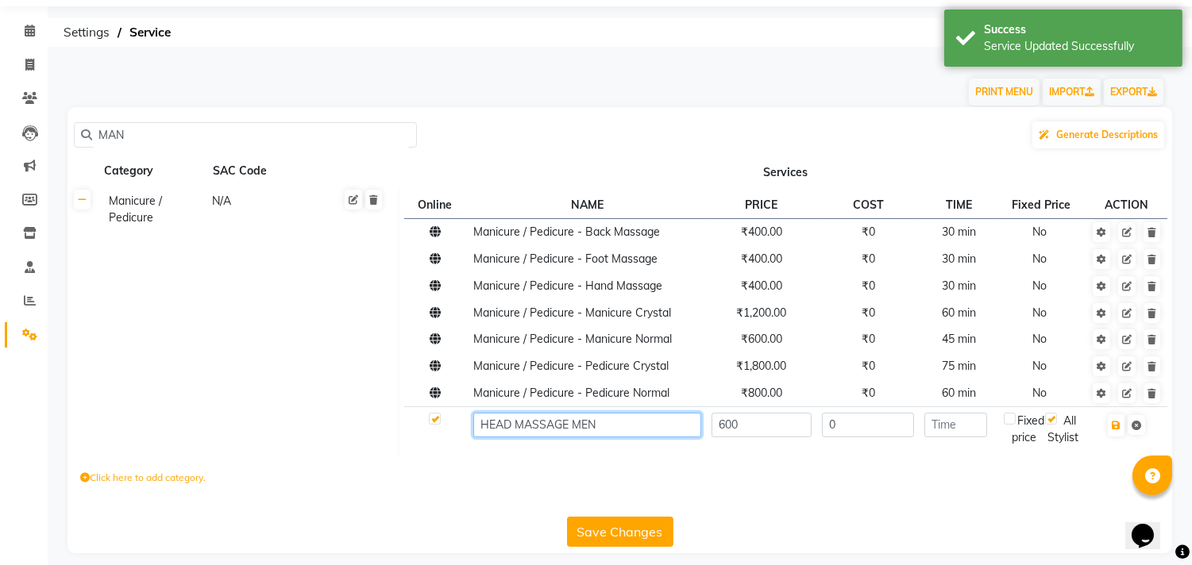
click at [641, 425] on input "HEAD MASSAGE MEN" at bounding box center [587, 425] width 228 height 25
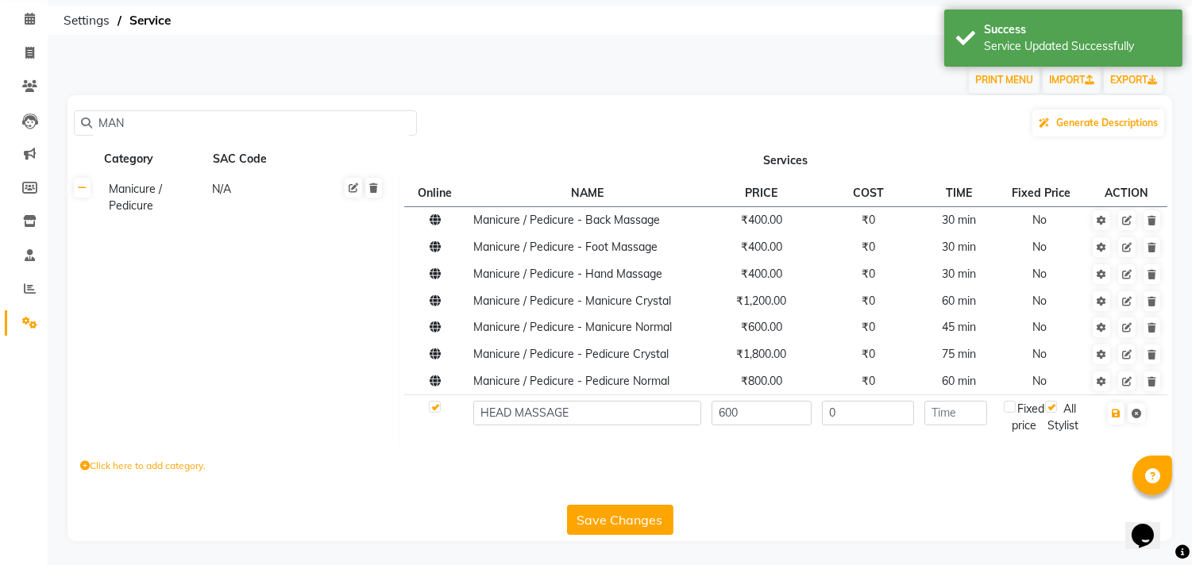
click at [688, 485] on div "Click here to add category." at bounding box center [619, 469] width 1105 height 48
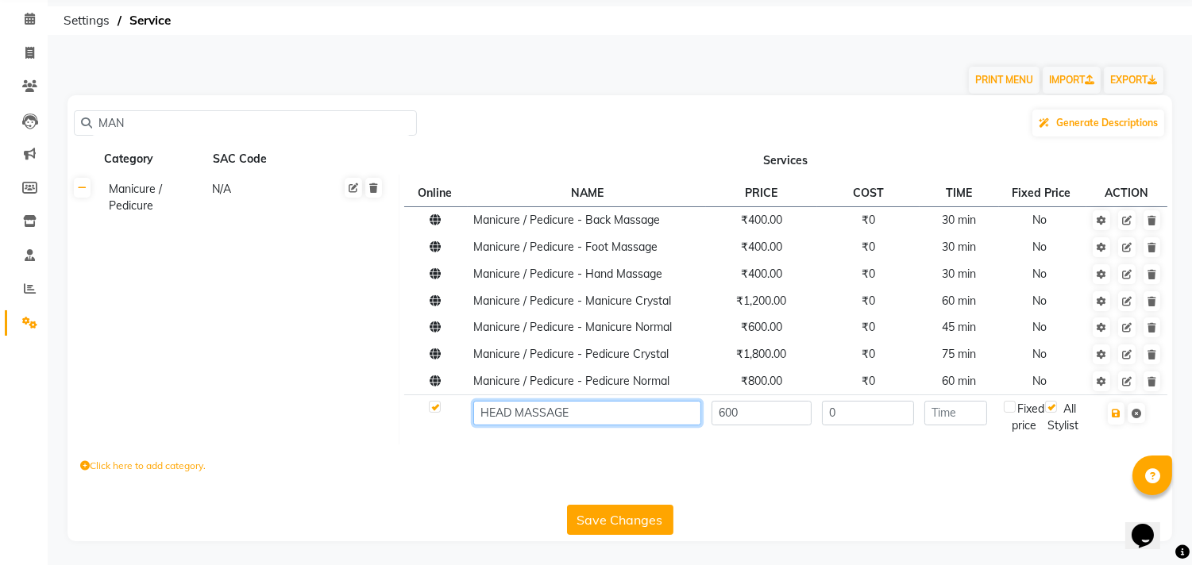
click at [644, 401] on input "HEAD MASSAGE" at bounding box center [587, 413] width 228 height 25
type input "HEAD MASSAGE MEN"
click at [590, 519] on button "Save Changes" at bounding box center [620, 520] width 106 height 30
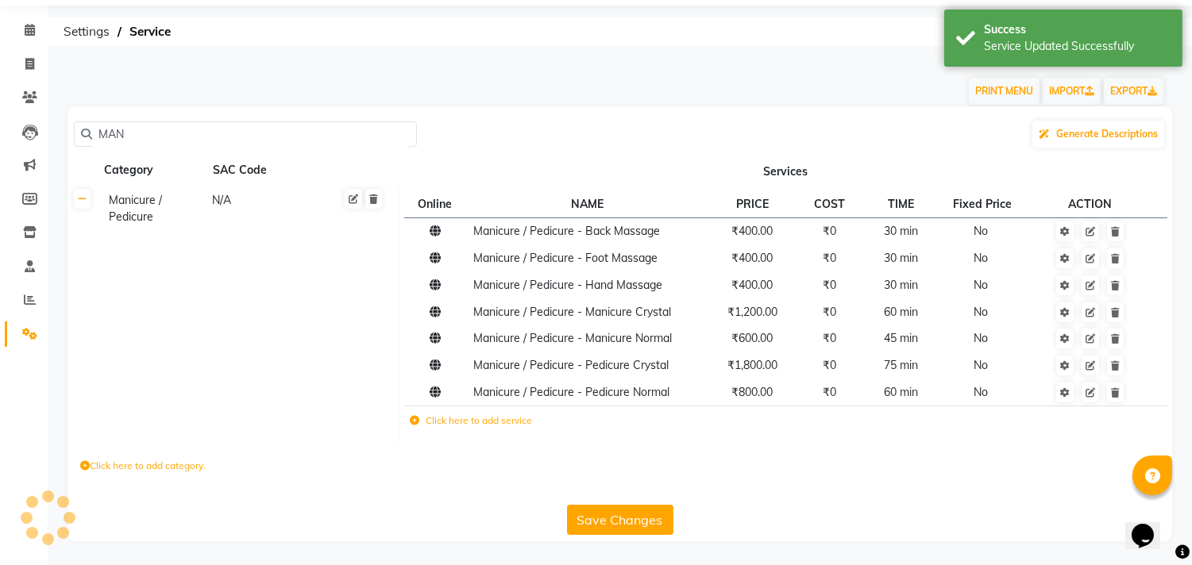
scroll to position [51, 0]
click at [289, 137] on input "MAN" at bounding box center [251, 135] width 318 height 25
type input "M"
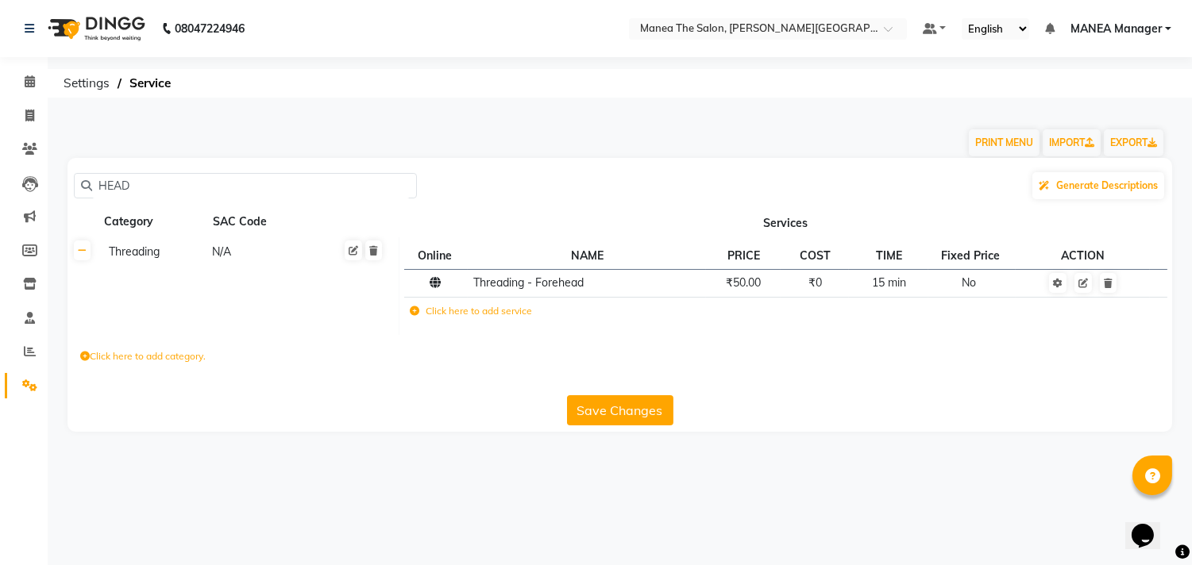
scroll to position [0, 0]
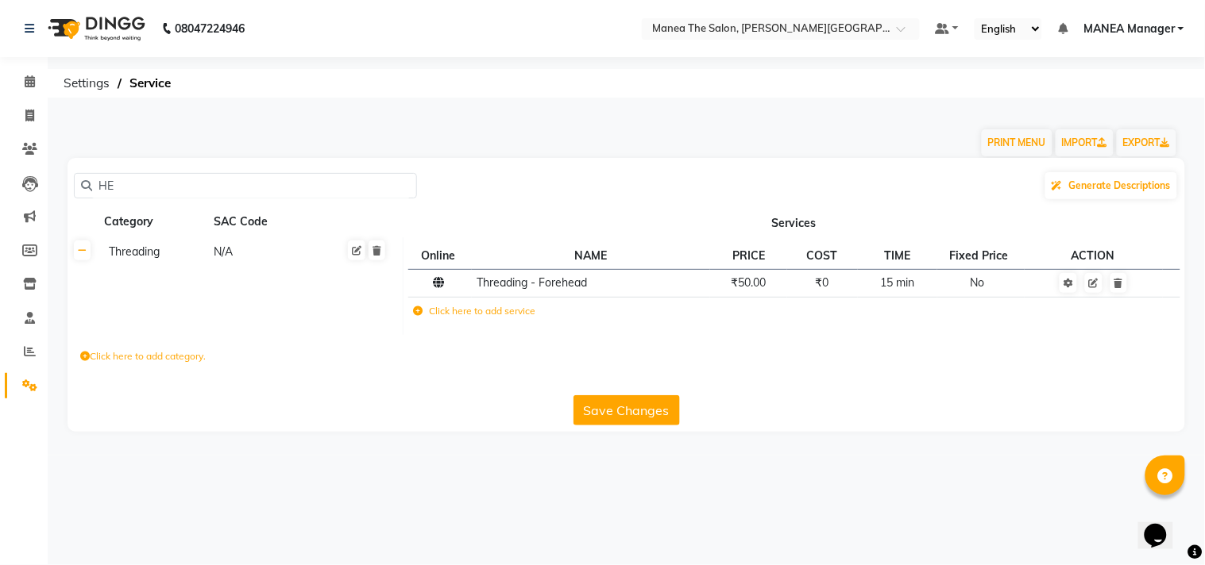
type input "H"
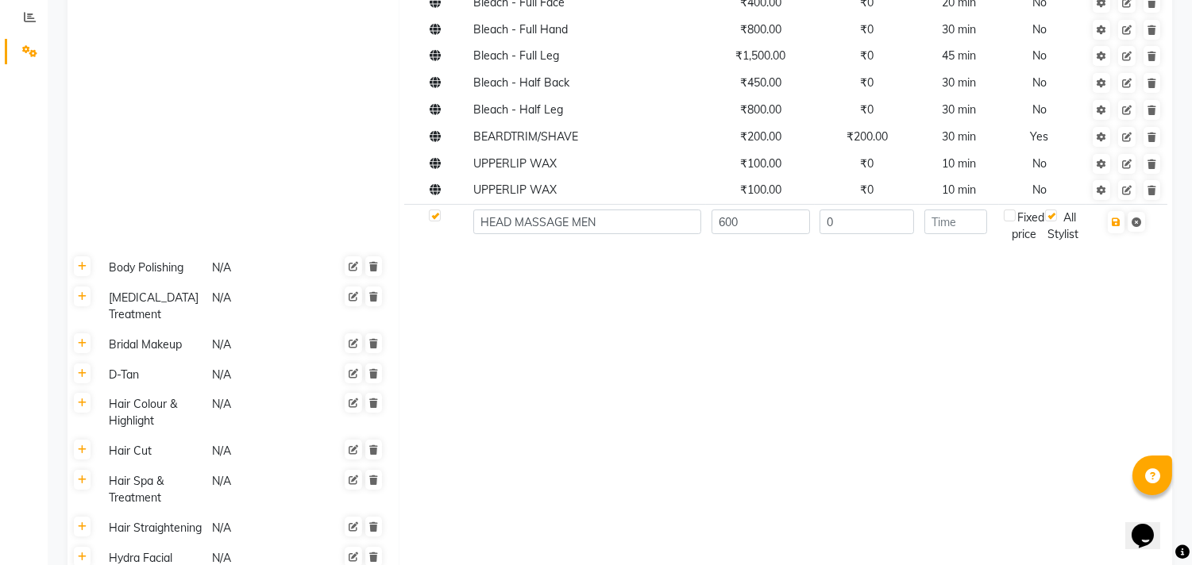
scroll to position [326, 0]
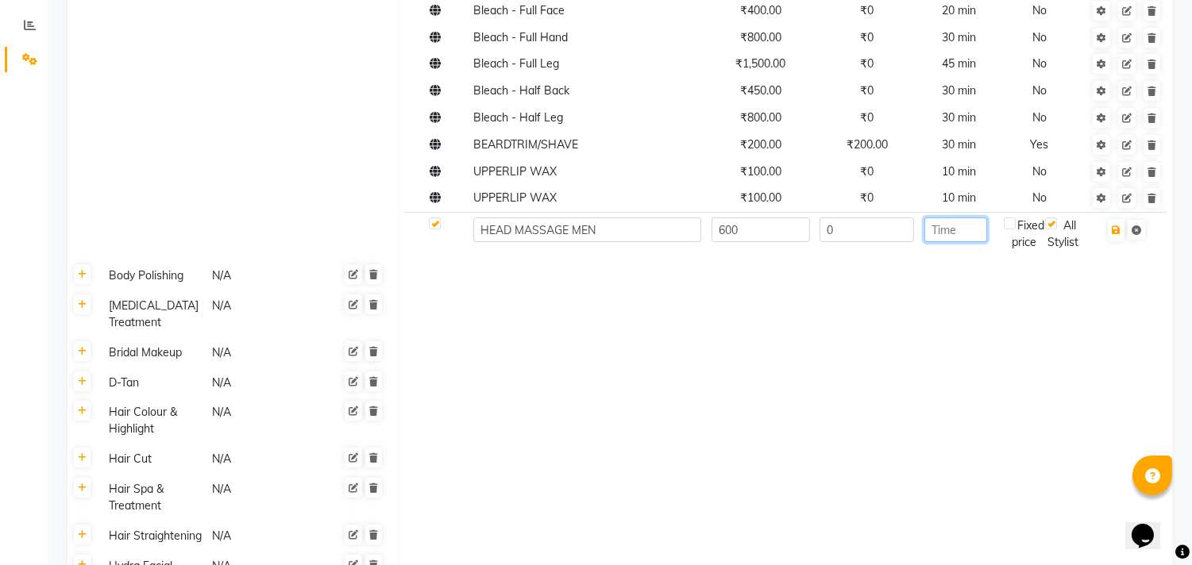
click at [958, 236] on input "number" at bounding box center [955, 230] width 63 height 25
type input "20"
click at [860, 336] on td at bounding box center [785, 314] width 773 height 47
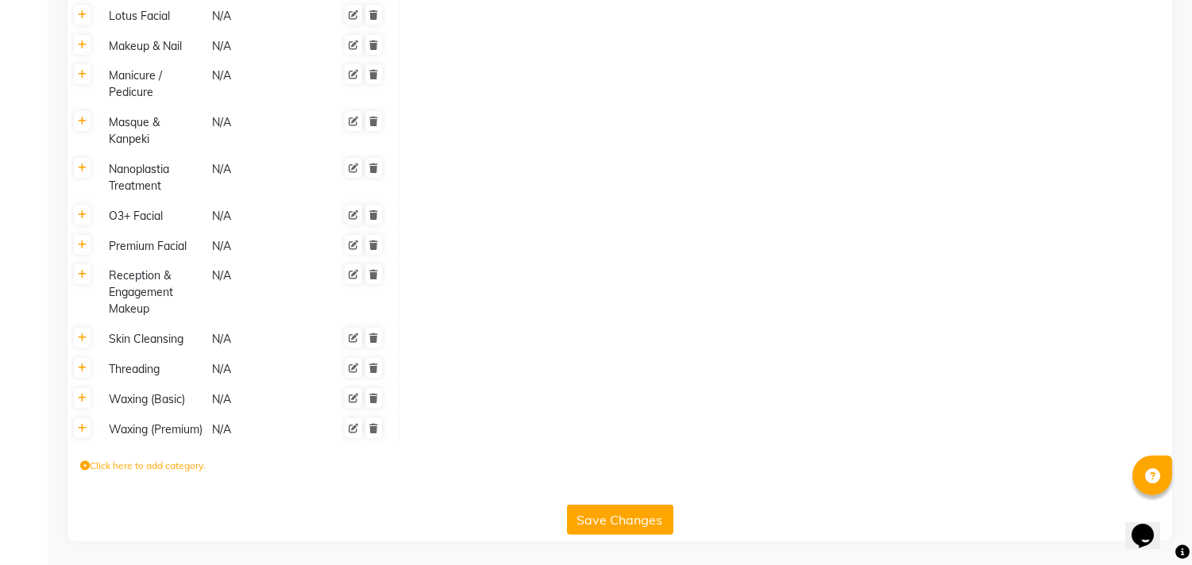
scroll to position [1032, 0]
click at [597, 509] on button "Save Changes" at bounding box center [620, 520] width 106 height 30
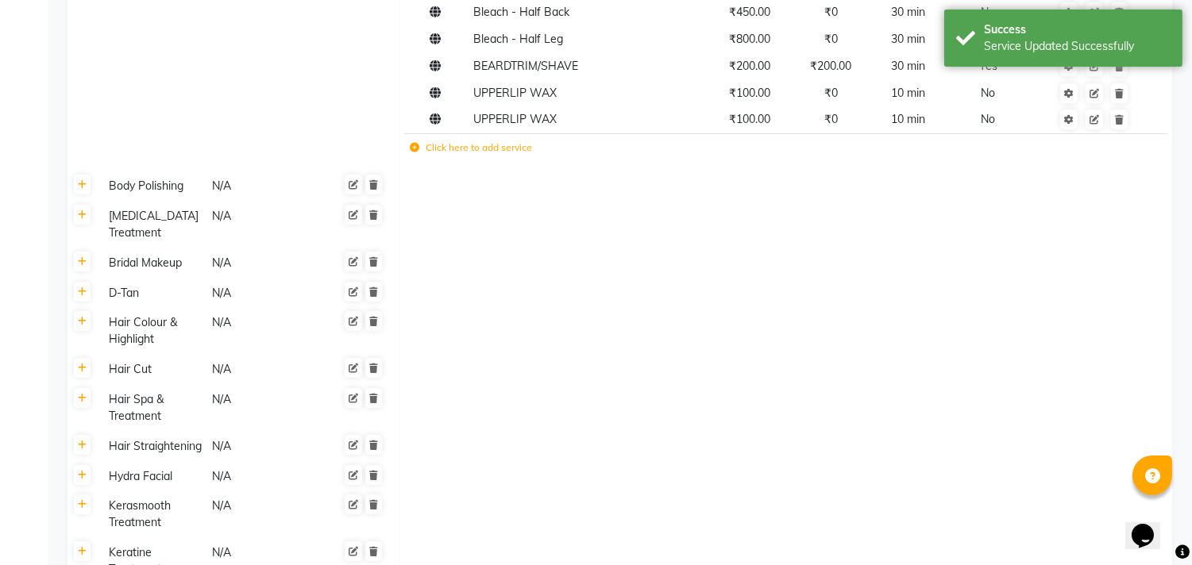
scroll to position [387, 0]
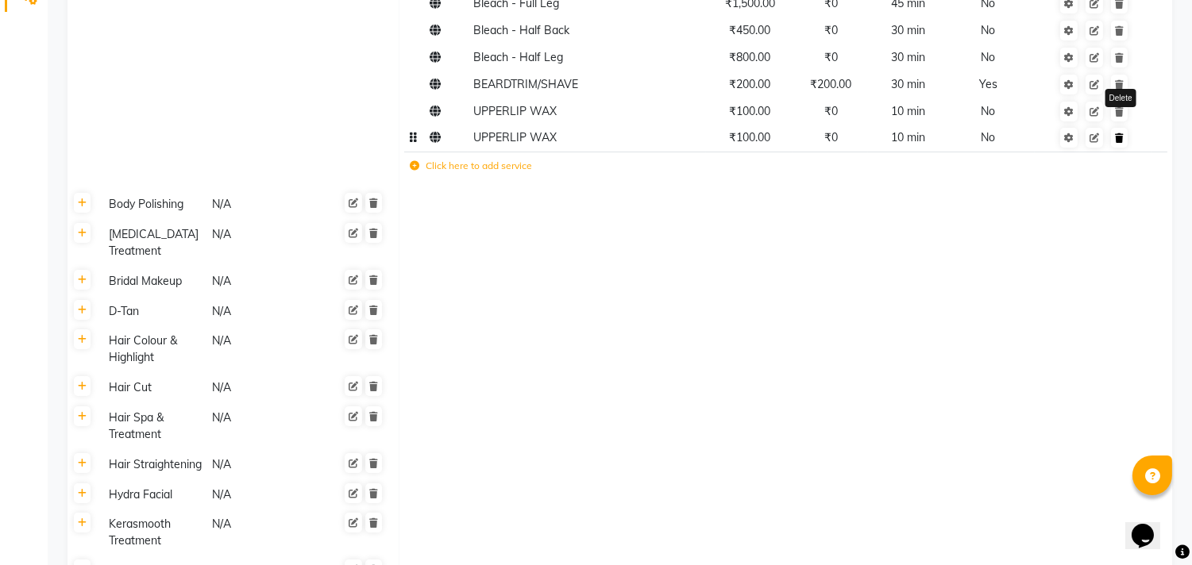
click at [1123, 147] on link at bounding box center [1119, 138] width 17 height 20
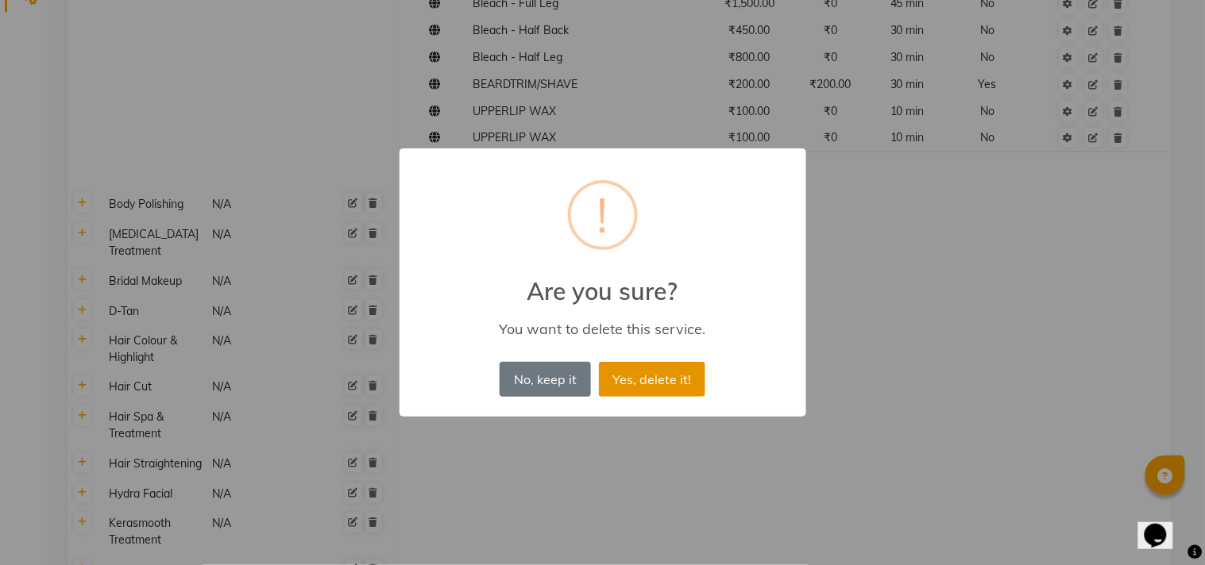
click at [626, 377] on button "Yes, delete it!" at bounding box center [652, 379] width 106 height 35
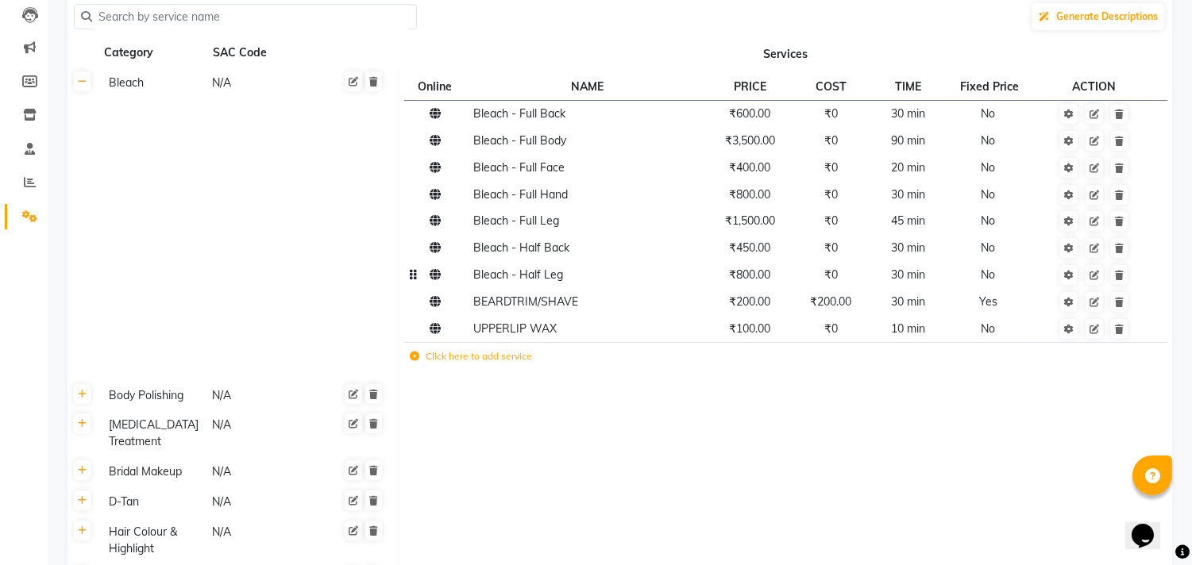
scroll to position [122, 0]
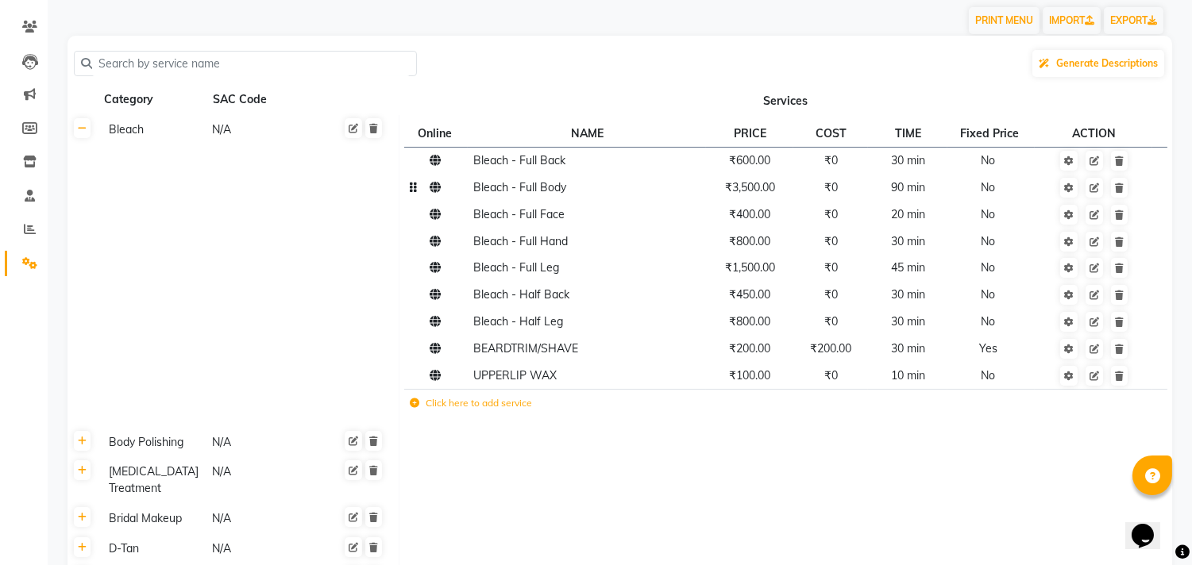
click at [416, 192] on td at bounding box center [436, 188] width 64 height 27
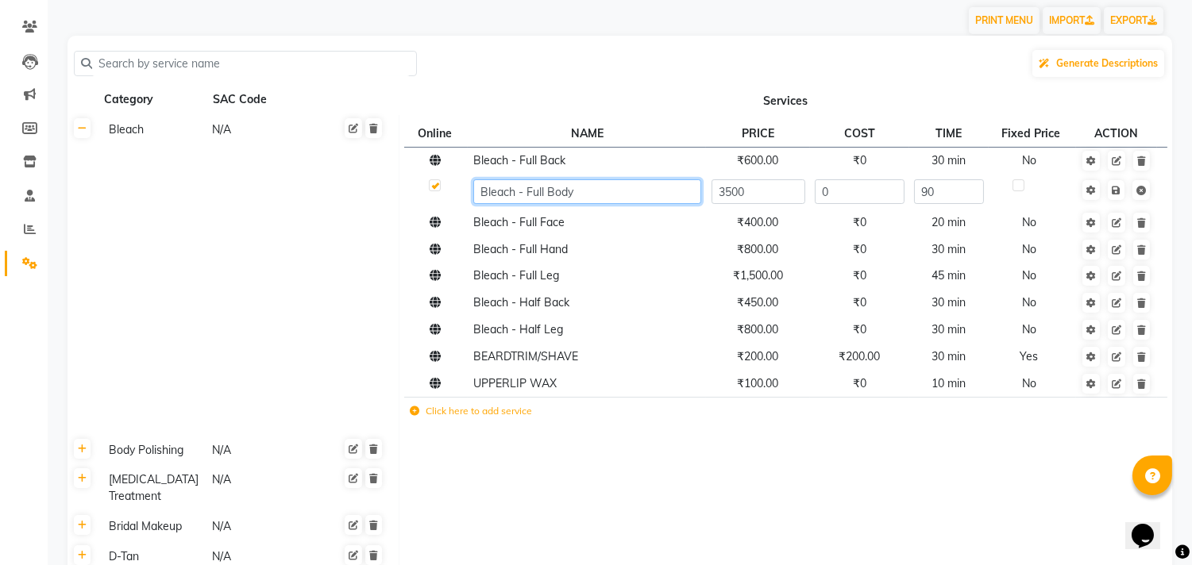
click at [519, 196] on input "Bleach - Full Body" at bounding box center [587, 191] width 228 height 25
click at [519, 195] on input "Bleach - Full Body" at bounding box center [587, 191] width 228 height 25
type input "DETAN- Full Body"
click at [584, 227] on td "Bleach - Full Face" at bounding box center [587, 223] width 238 height 27
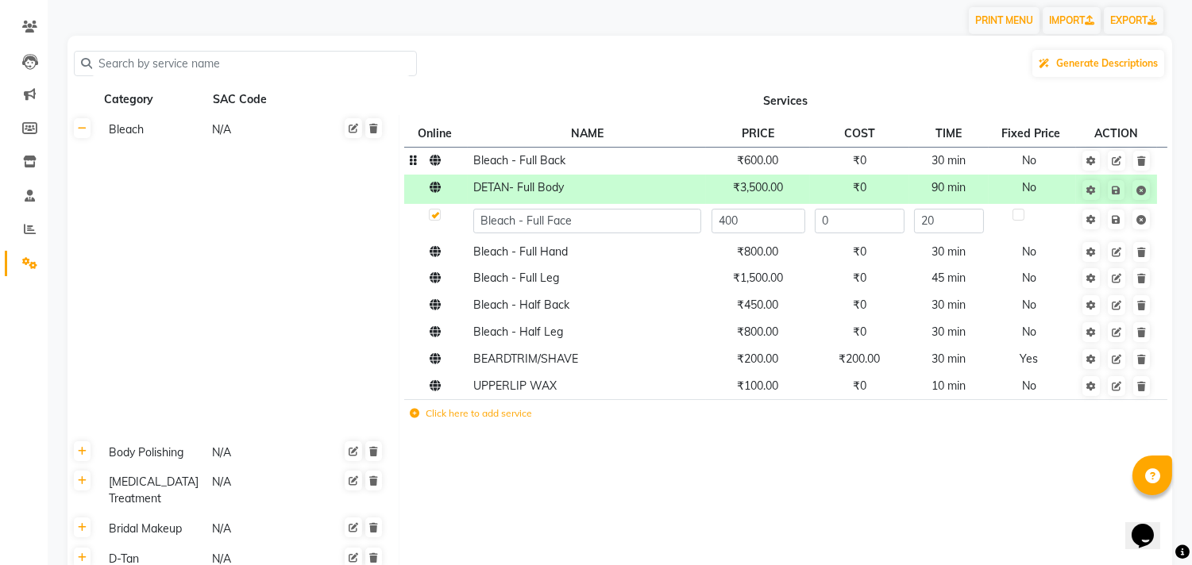
click at [562, 160] on span "Bleach - Full Back" at bounding box center [519, 160] width 92 height 14
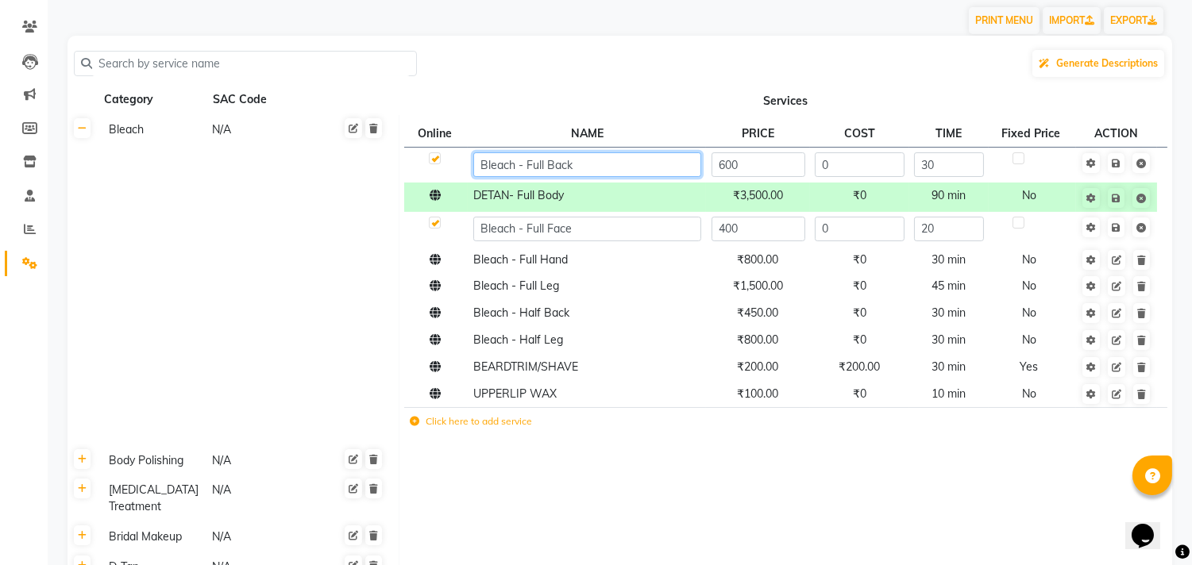
click at [511, 168] on input "Bleach - Full Back" at bounding box center [587, 164] width 228 height 25
click at [516, 170] on input "Bleach - Full Back" at bounding box center [587, 164] width 228 height 25
type input "D TAN - Full Back"
click at [488, 196] on td "DETAN- Full Body" at bounding box center [587, 197] width 238 height 29
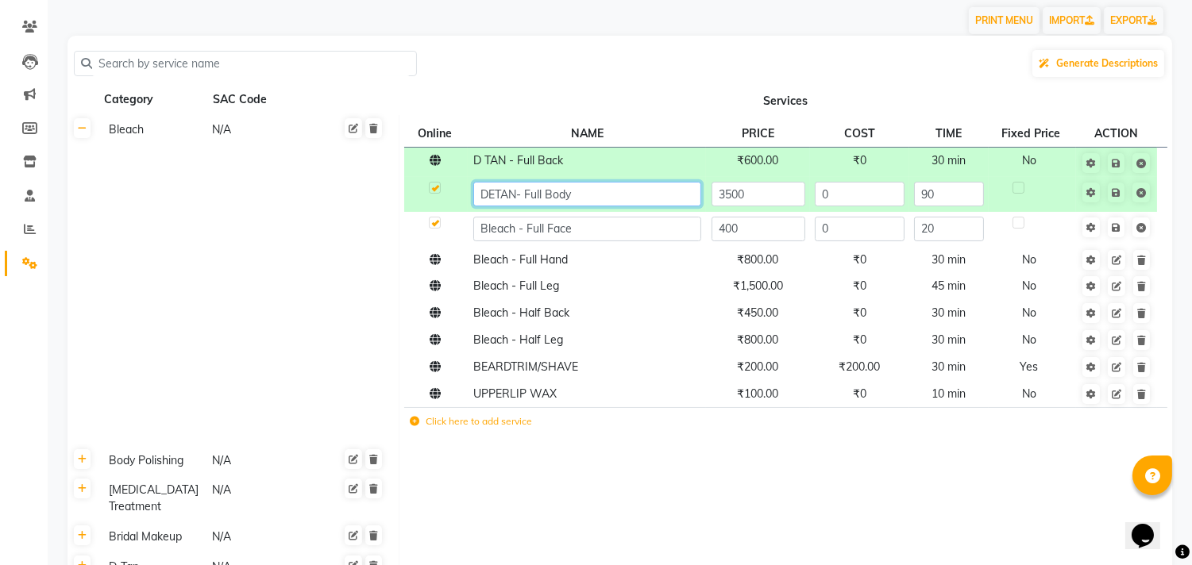
click at [488, 196] on input "DETAN- Full Body" at bounding box center [587, 194] width 228 height 25
click at [495, 192] on input "DETAN- Full Body" at bounding box center [587, 194] width 228 height 25
click at [495, 193] on input "DETAN- Full Body" at bounding box center [587, 194] width 228 height 25
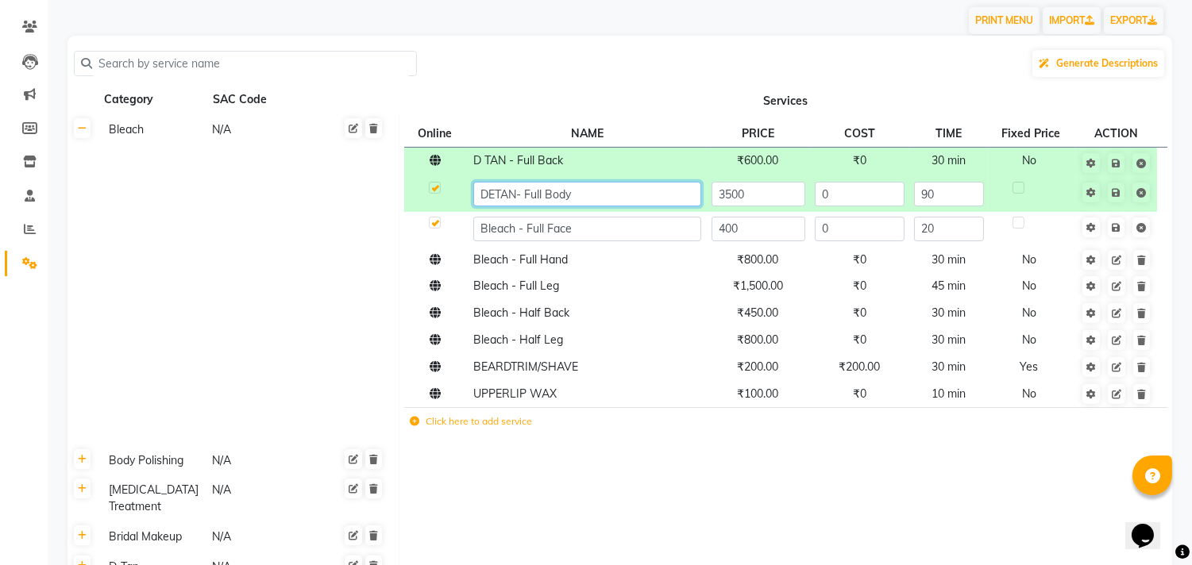
click at [495, 194] on input "DETAN- Full Body" at bounding box center [587, 194] width 228 height 25
click at [614, 189] on input "DETAN- Full Body" at bounding box center [587, 194] width 228 height 25
click at [496, 192] on input "DETAN- Full Body" at bounding box center [587, 194] width 228 height 25
type input "DTAN- Full Body"
click at [514, 225] on input "Bleach - Full Face" at bounding box center [587, 229] width 228 height 25
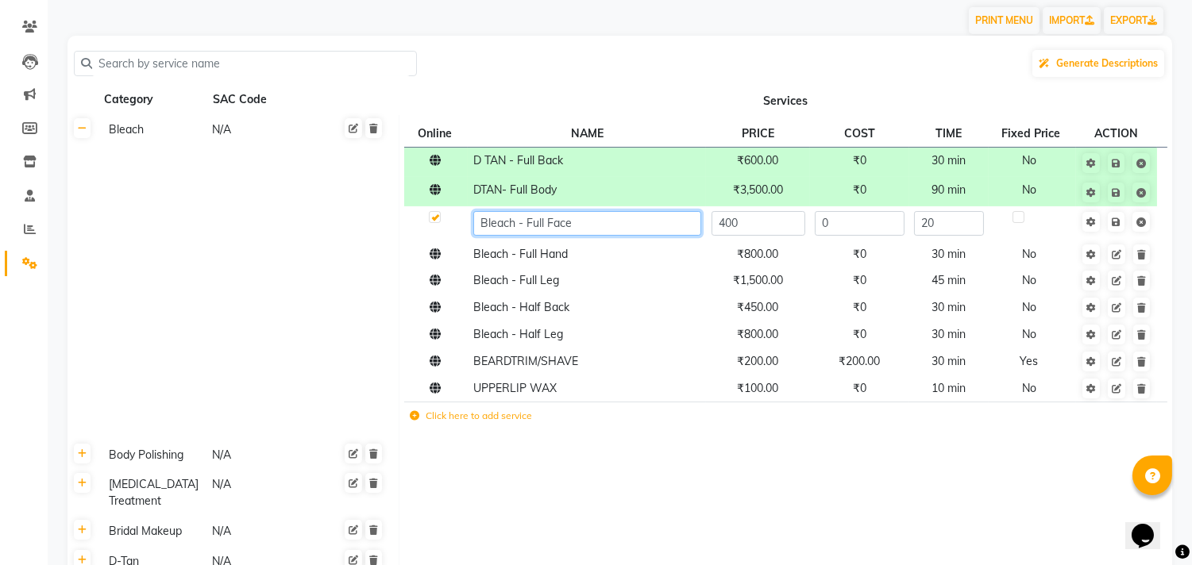
click at [514, 225] on input "Bleach - Full Face" at bounding box center [587, 223] width 228 height 25
type input "D TAN- Full Face"
click at [509, 258] on td "Bleach - Full Hand" at bounding box center [587, 254] width 238 height 27
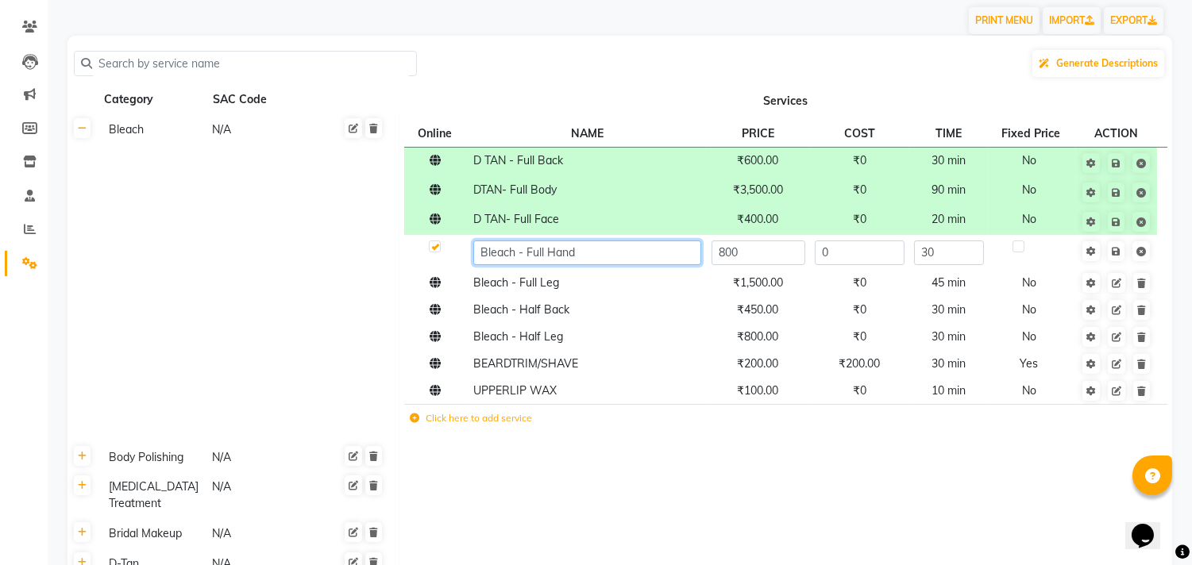
click at [514, 254] on input "Bleach - Full Hand" at bounding box center [587, 253] width 228 height 25
type input "D TAN - Full Hand"
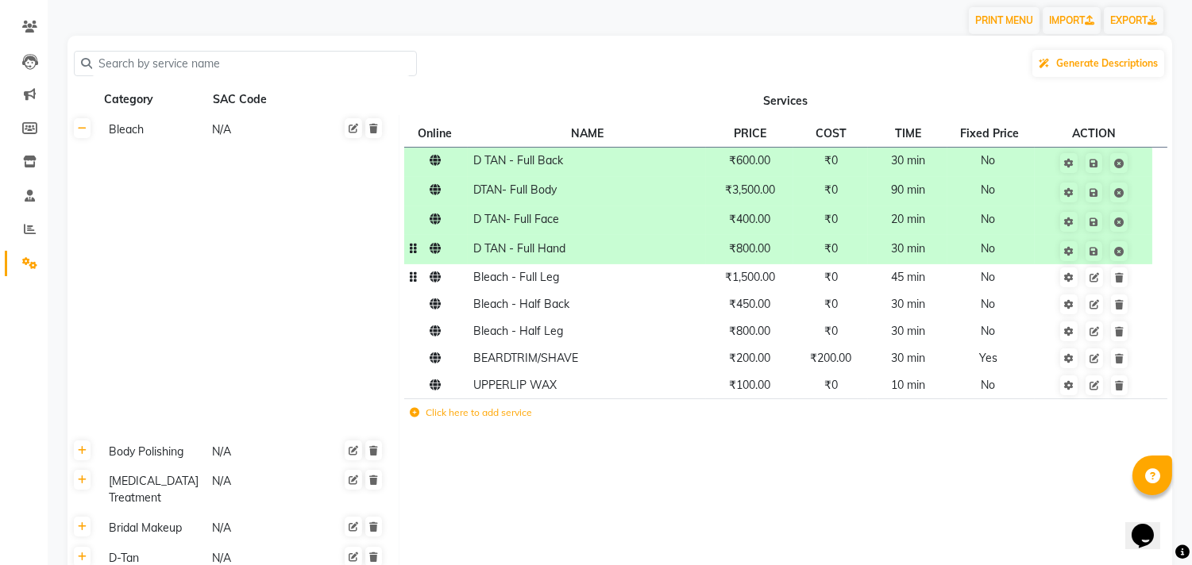
click at [505, 281] on span "Bleach - Full Leg" at bounding box center [516, 277] width 86 height 14
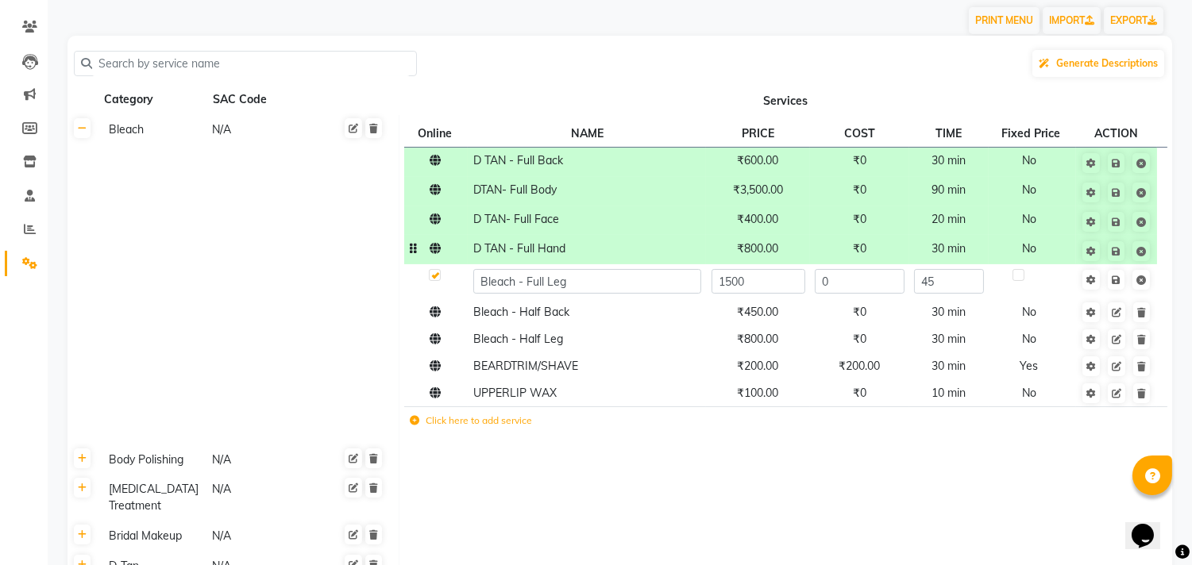
click at [505, 281] on input "Bleach - Full Leg" at bounding box center [587, 281] width 228 height 25
type input "D TAN- Full Leg"
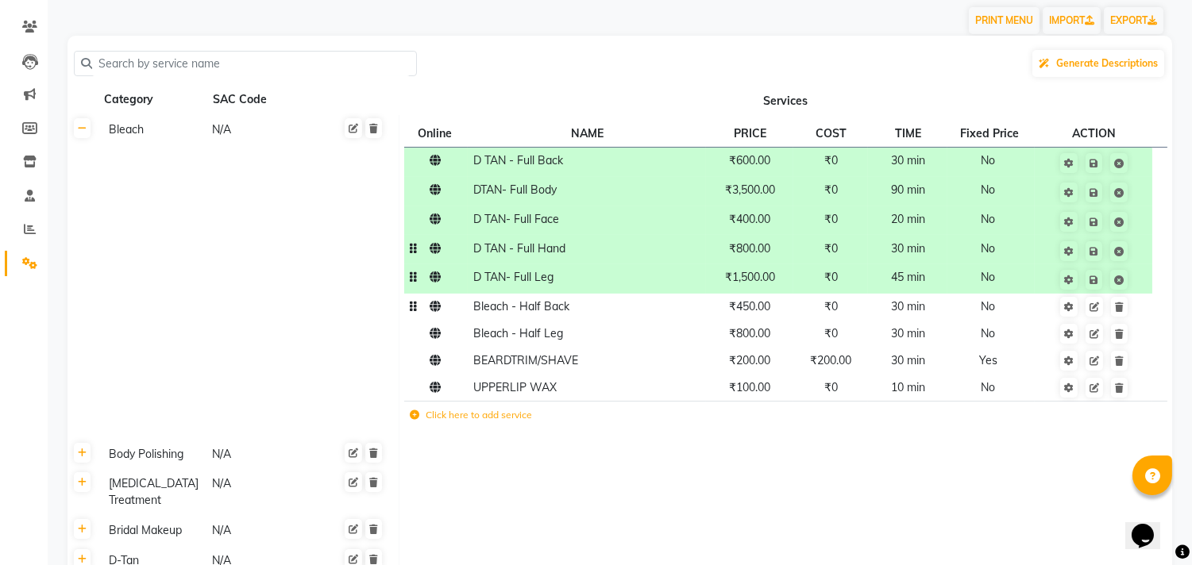
click at [517, 310] on span "Bleach - Half Back" at bounding box center [521, 306] width 96 height 14
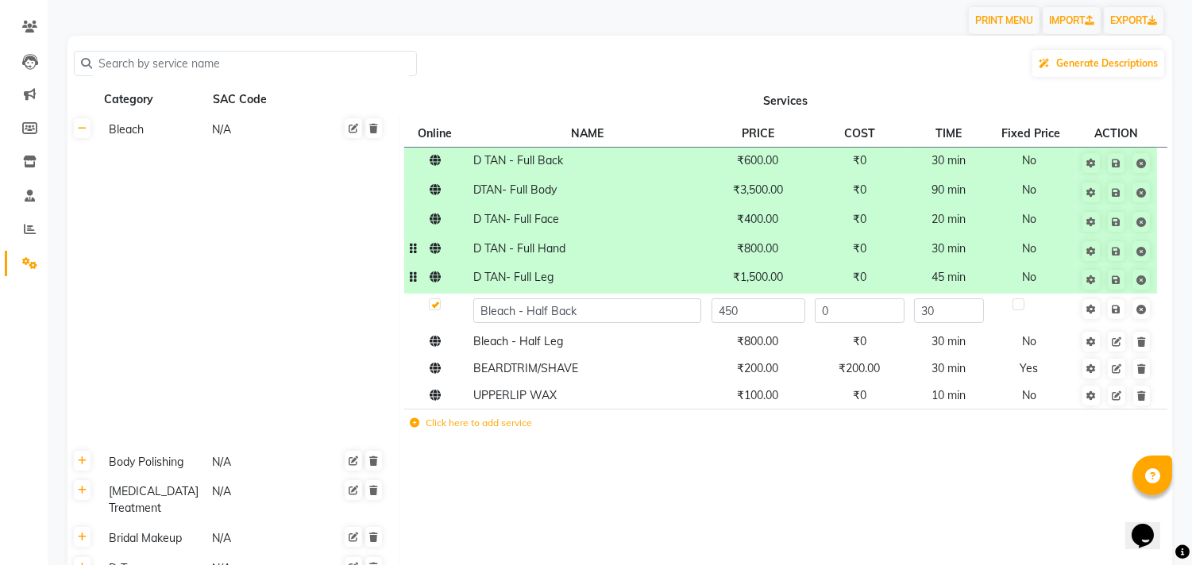
click at [511, 314] on input "Bleach - Half Back" at bounding box center [587, 311] width 228 height 25
click at [518, 312] on input "Bleach - Half Back" at bounding box center [587, 311] width 228 height 25
type input "D TAN- Half Back"
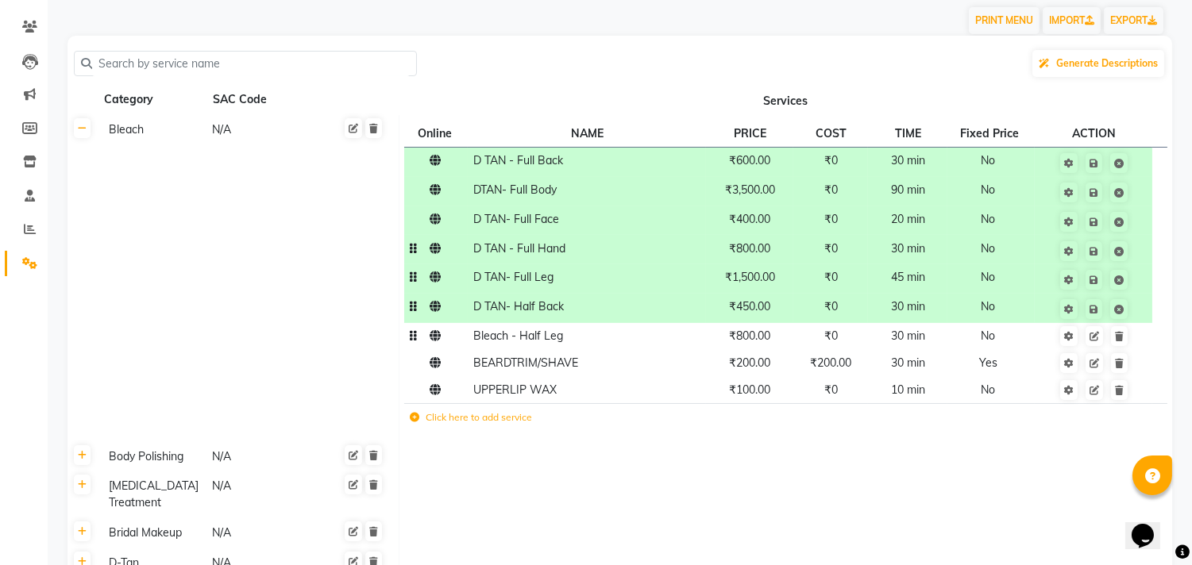
click at [506, 340] on span "Bleach - Half Leg" at bounding box center [518, 336] width 90 height 14
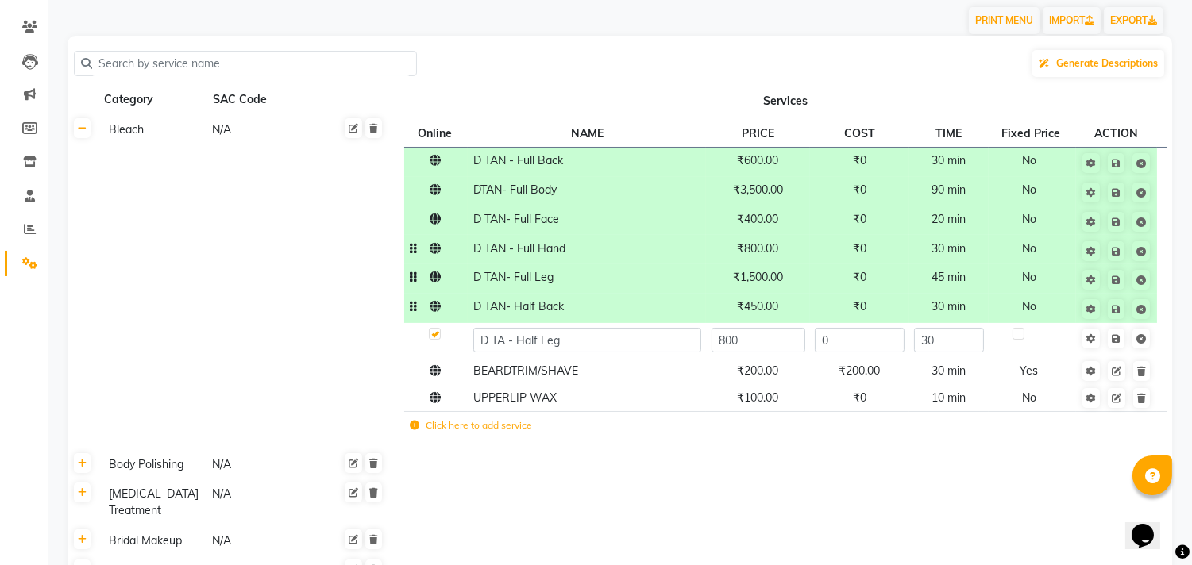
type input "D TAN - Half Leg"
click at [585, 434] on td "Click here to add service" at bounding box center [656, 427] width 505 height 33
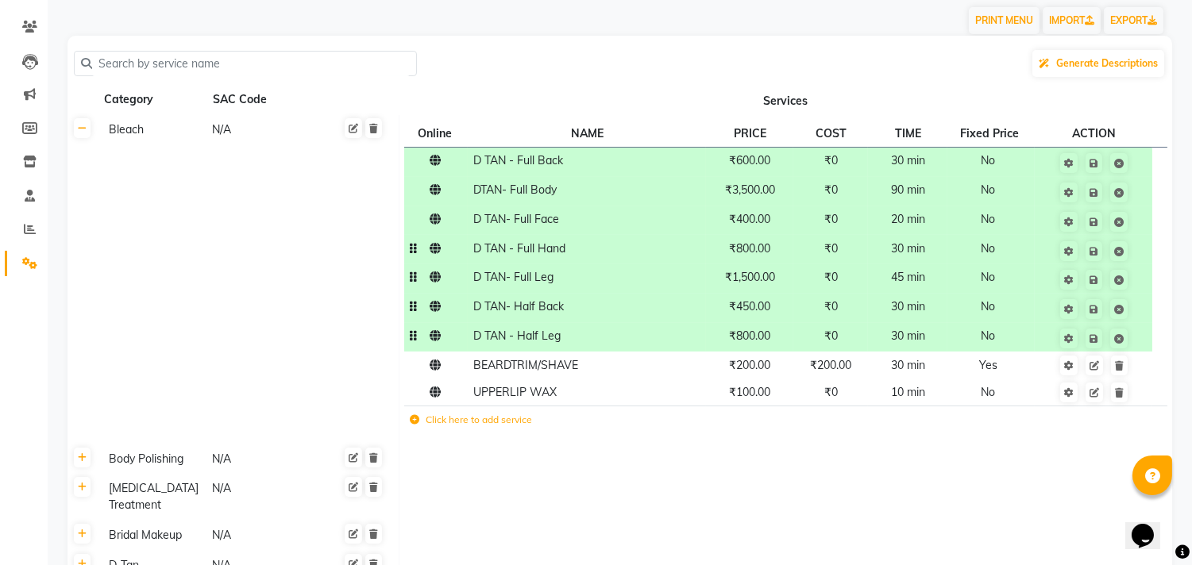
click at [616, 463] on td at bounding box center [785, 459] width 773 height 30
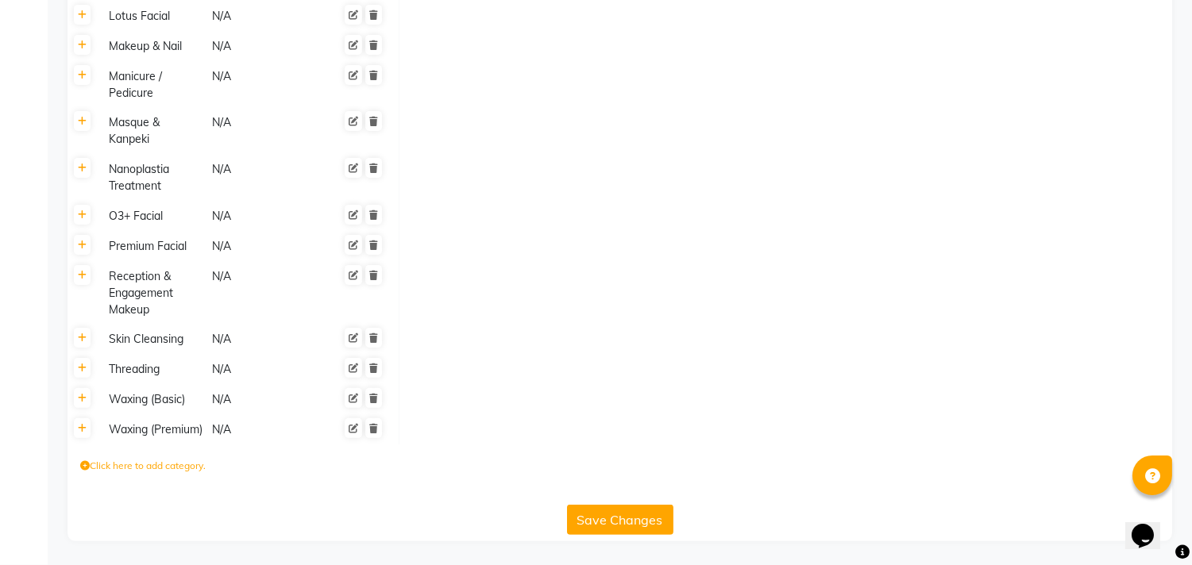
click at [613, 532] on button "Save Changes" at bounding box center [620, 520] width 106 height 30
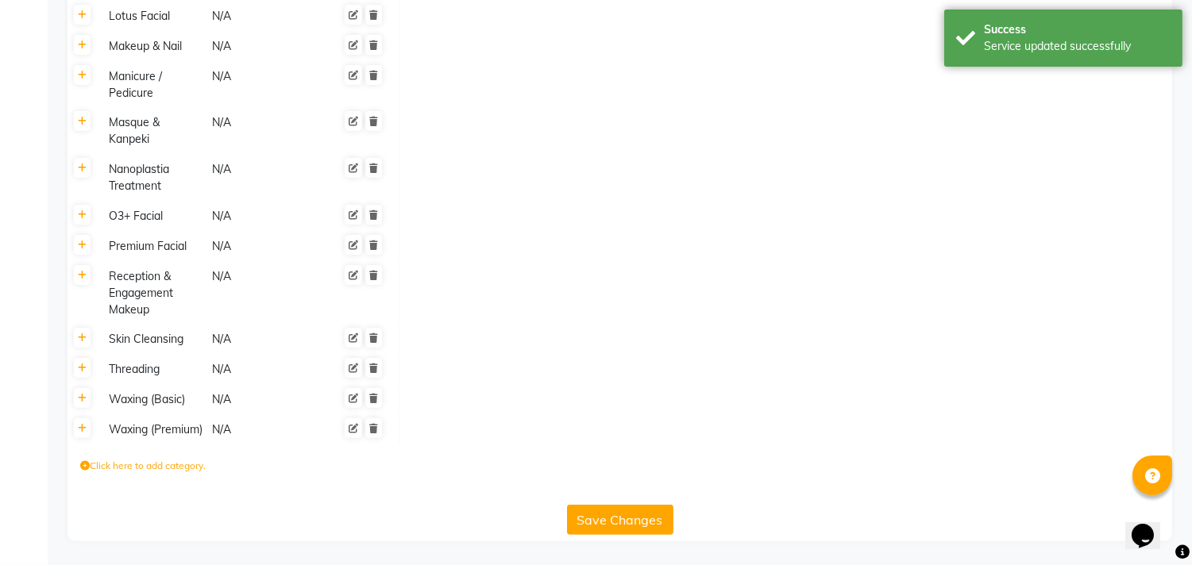
click at [653, 355] on td at bounding box center [785, 370] width 773 height 30
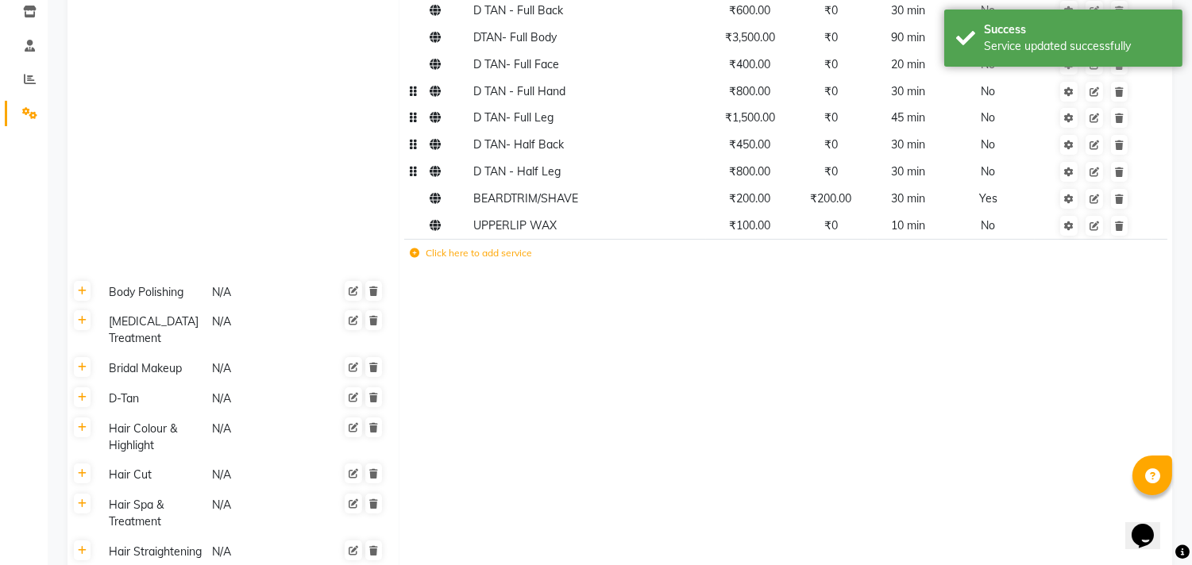
scroll to position [8, 0]
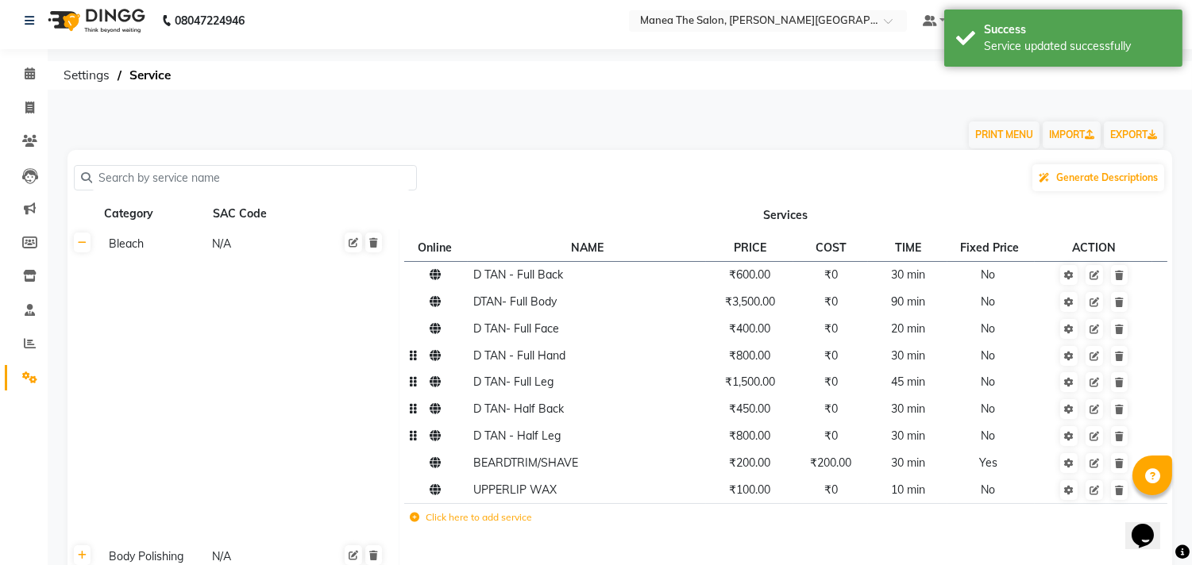
click at [705, 165] on div "Generate Descriptions" at bounding box center [620, 178] width 1092 height 30
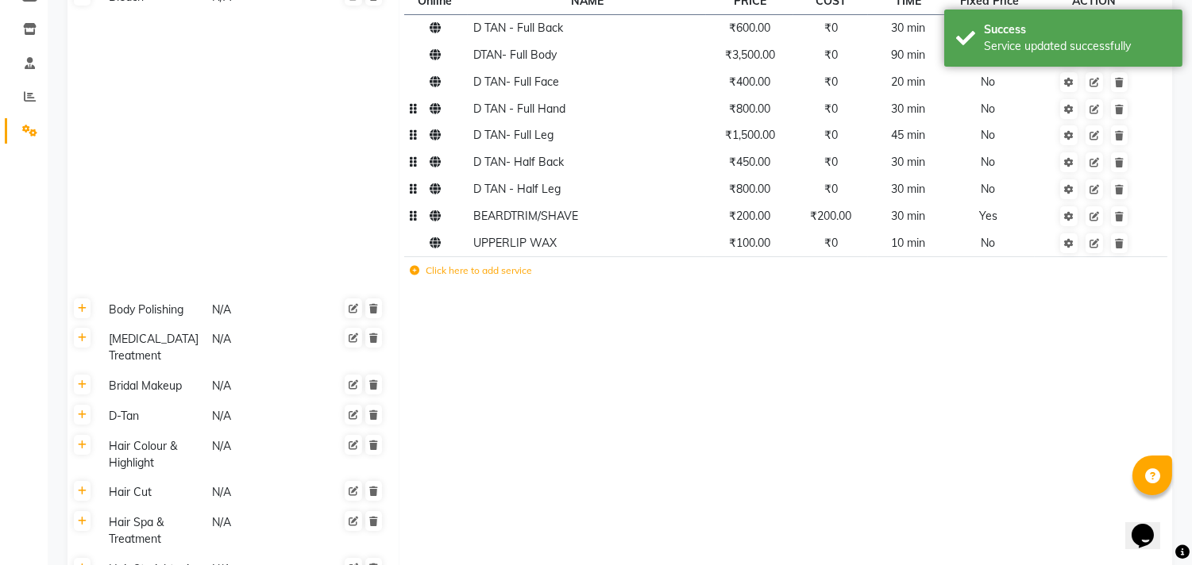
scroll to position [264, 0]
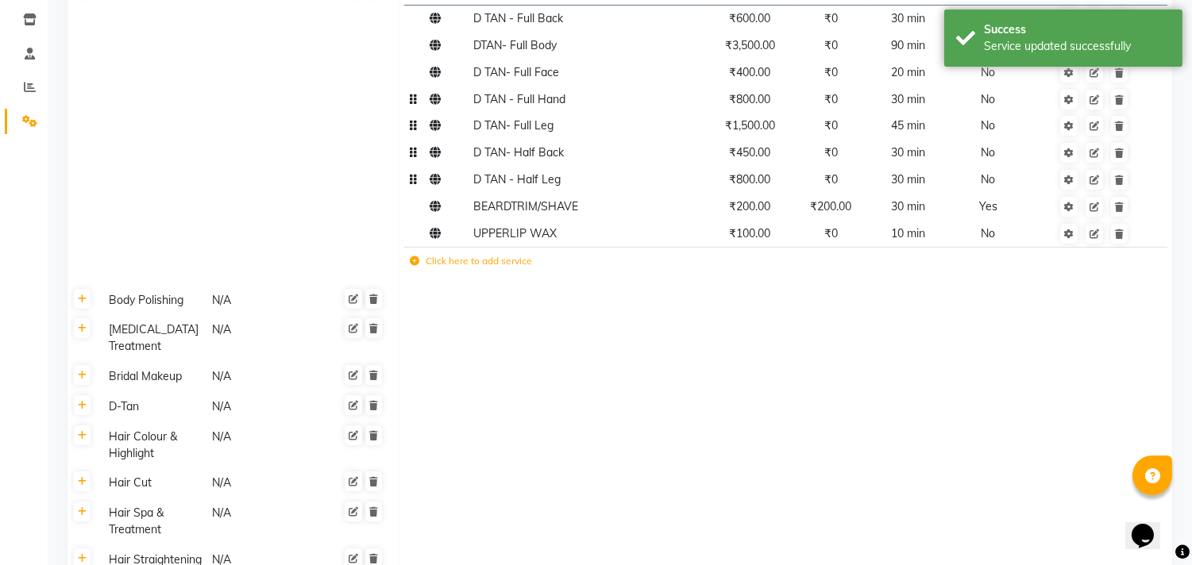
click at [486, 264] on label "Click here to add service" at bounding box center [471, 261] width 122 height 14
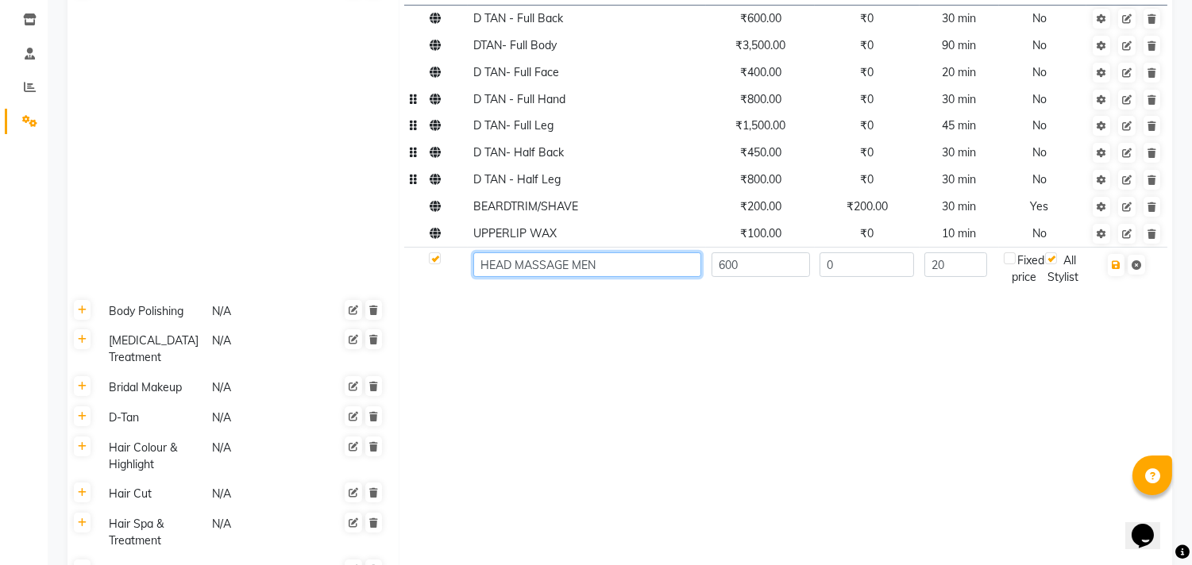
click at [677, 262] on input "HEAD MASSAGE MEN" at bounding box center [587, 265] width 228 height 25
type input "H"
type input "HAIRWASH"
click at [788, 278] on td "600" at bounding box center [760, 269] width 109 height 44
click at [796, 267] on input "600" at bounding box center [760, 265] width 98 height 25
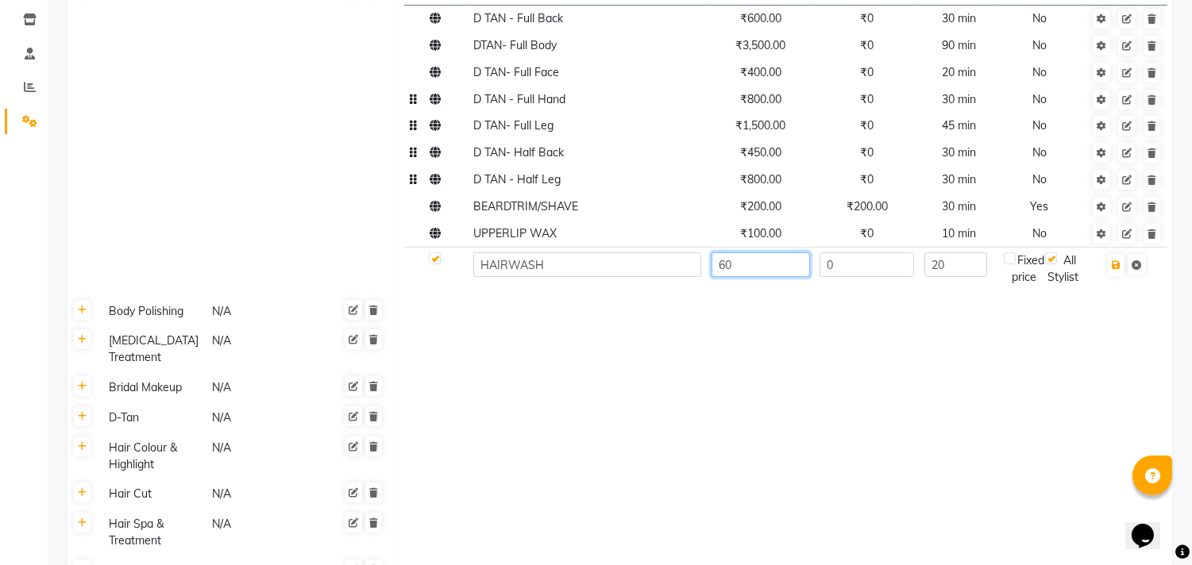
type input "6"
type input "500"
click at [967, 268] on input "20" at bounding box center [955, 265] width 63 height 25
click at [1020, 271] on div "Fixed price" at bounding box center [1024, 269] width 41 height 33
click at [1015, 265] on div "Fixed price" at bounding box center [1024, 269] width 41 height 33
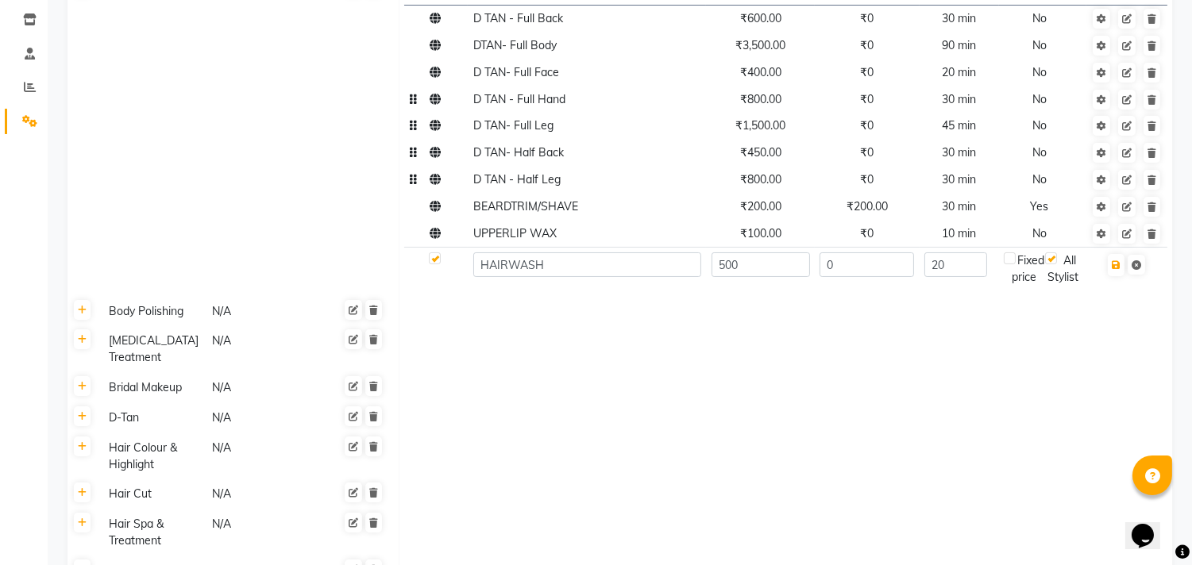
click at [1015, 265] on div "Fixed price" at bounding box center [1024, 269] width 41 height 33
click at [1122, 280] on td at bounding box center [1126, 269] width 81 height 44
click at [1120, 272] on button "button" at bounding box center [1116, 265] width 17 height 22
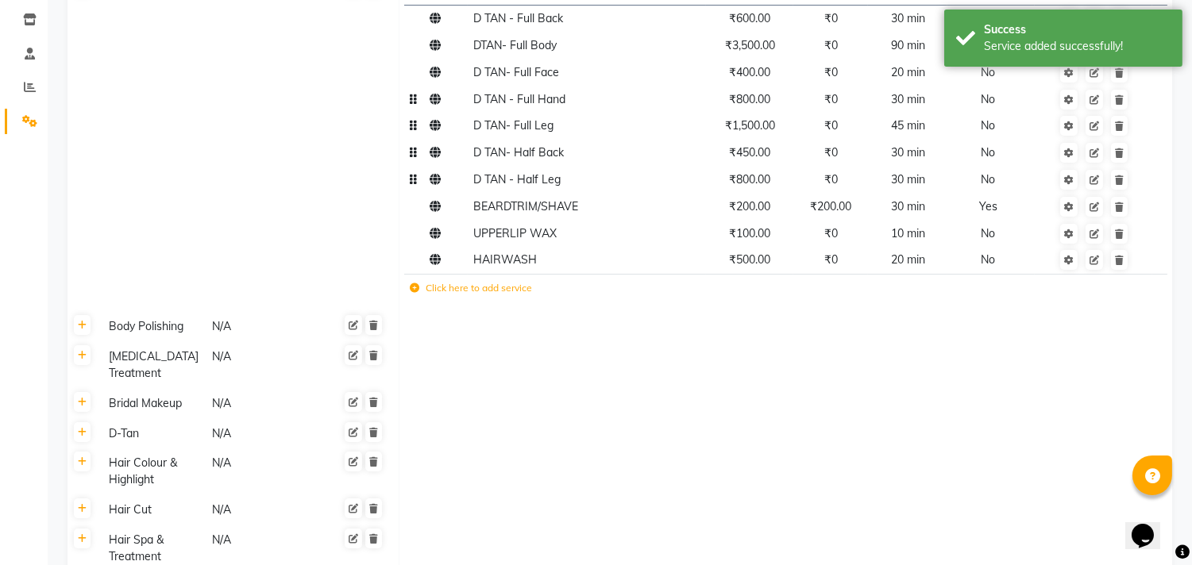
click at [438, 281] on label "Click here to add service" at bounding box center [471, 288] width 122 height 14
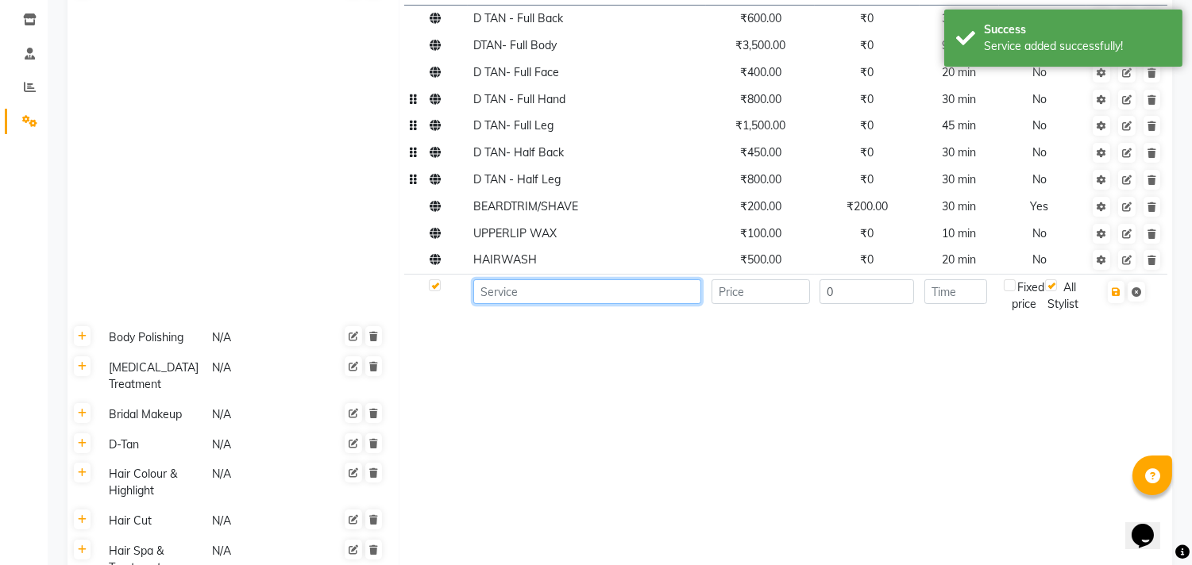
click at [524, 299] on input at bounding box center [587, 292] width 228 height 25
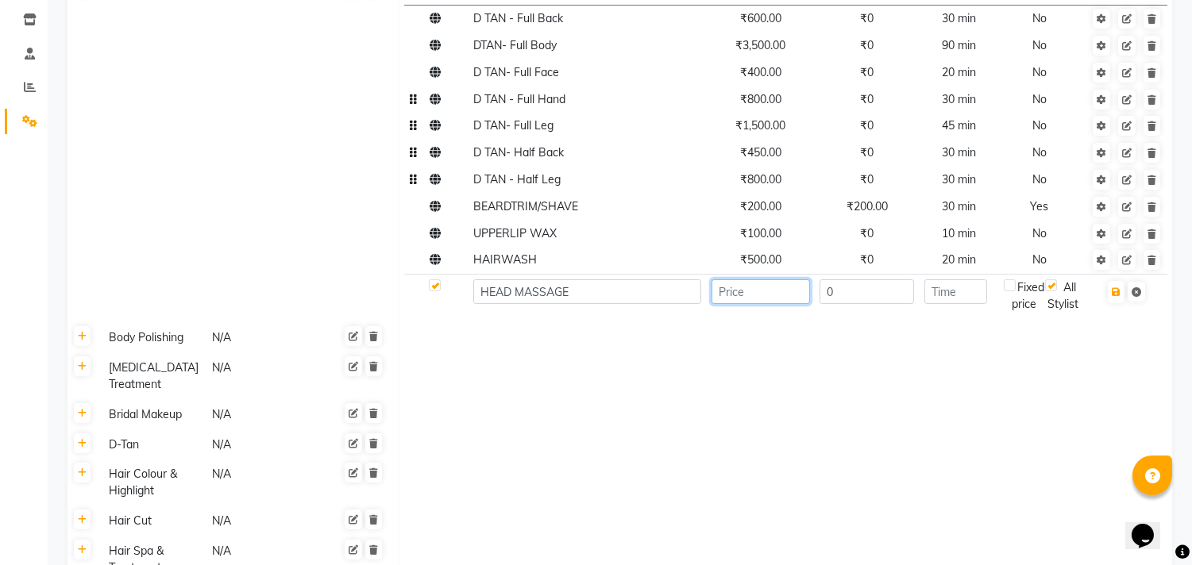
click at [754, 303] on input "number" at bounding box center [760, 292] width 98 height 25
click at [692, 299] on input "HEAD MASSAGE" at bounding box center [587, 292] width 228 height 25
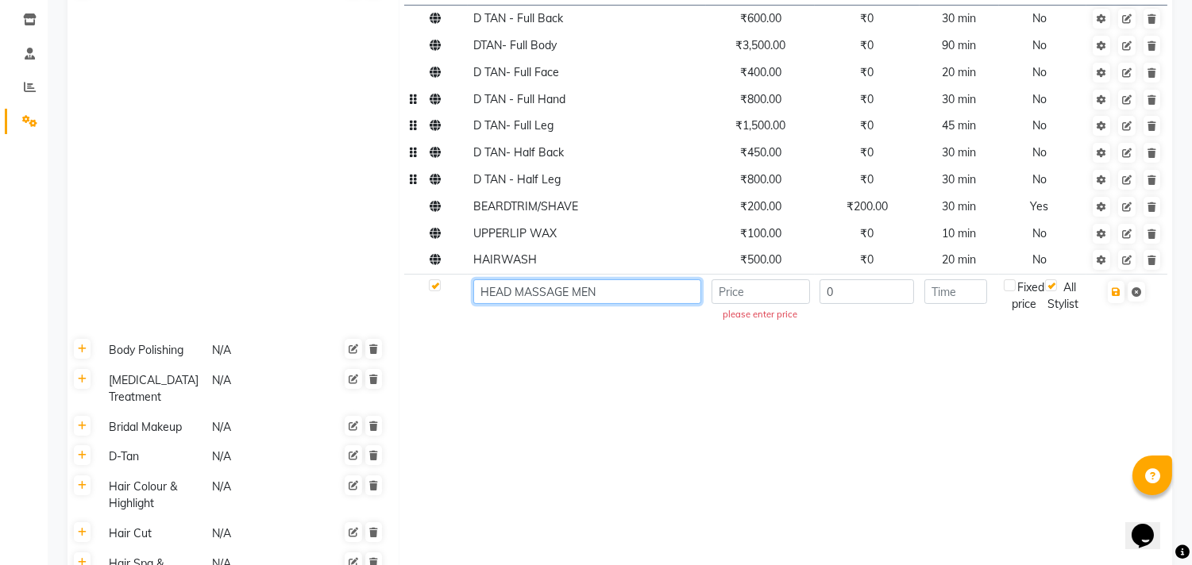
type input "HEAD MASSAGE MEN"
click at [748, 302] on input "number" at bounding box center [760, 292] width 98 height 25
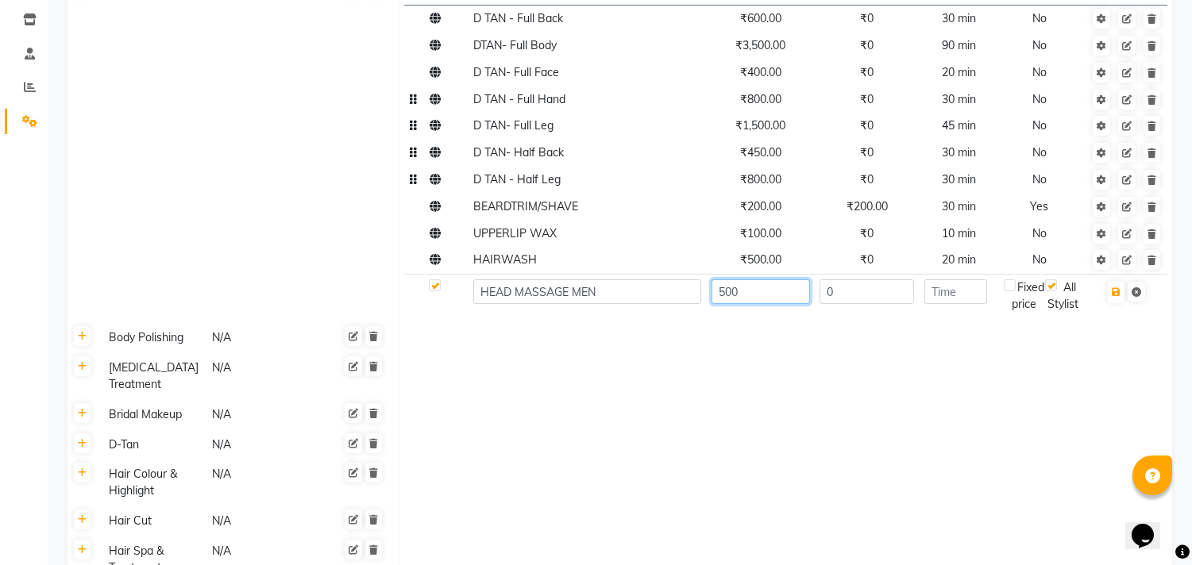
type input "500"
click at [905, 295] on input "0" at bounding box center [866, 292] width 94 height 25
click at [956, 284] on input "number" at bounding box center [955, 292] width 63 height 25
type input "3"
type input "20"
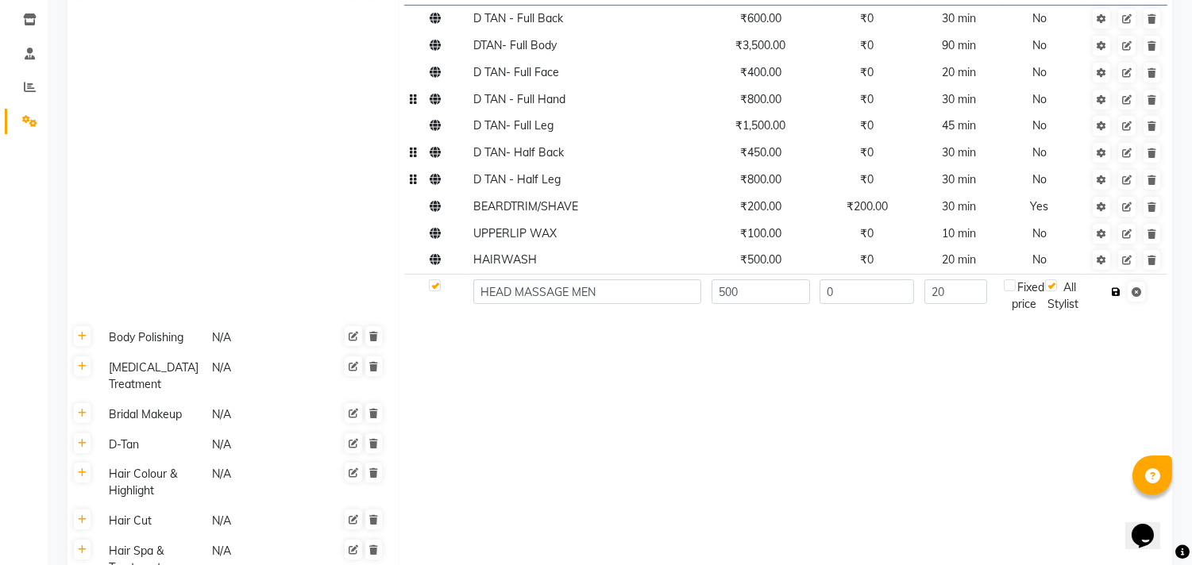
click at [1114, 295] on icon "button" at bounding box center [1116, 292] width 9 height 10
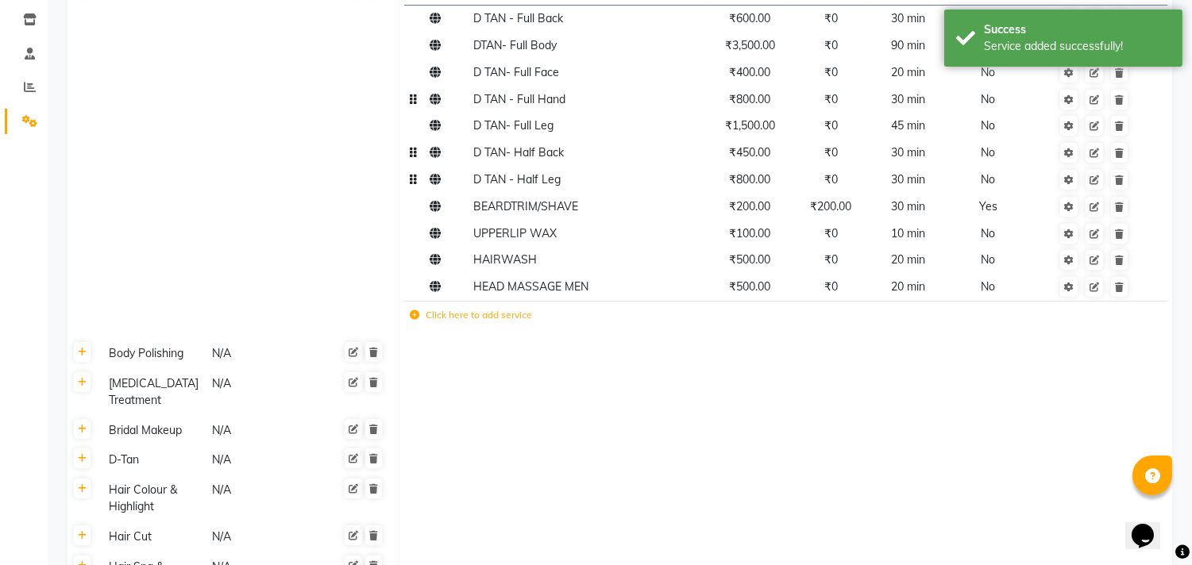
click at [527, 321] on label "Click here to add service" at bounding box center [471, 315] width 122 height 14
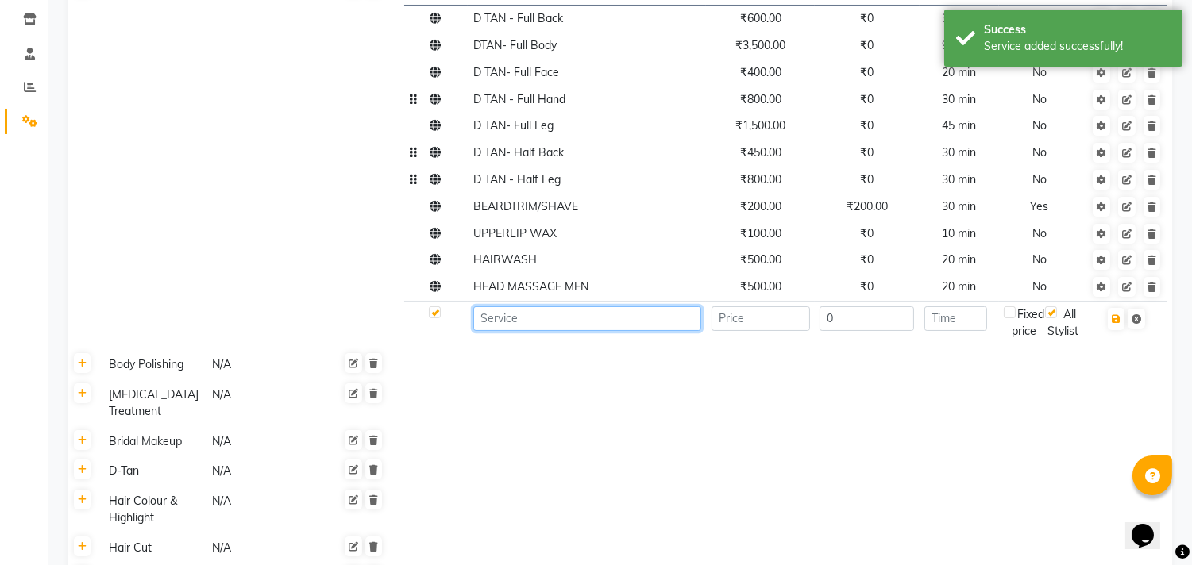
click at [507, 319] on input at bounding box center [587, 319] width 228 height 25
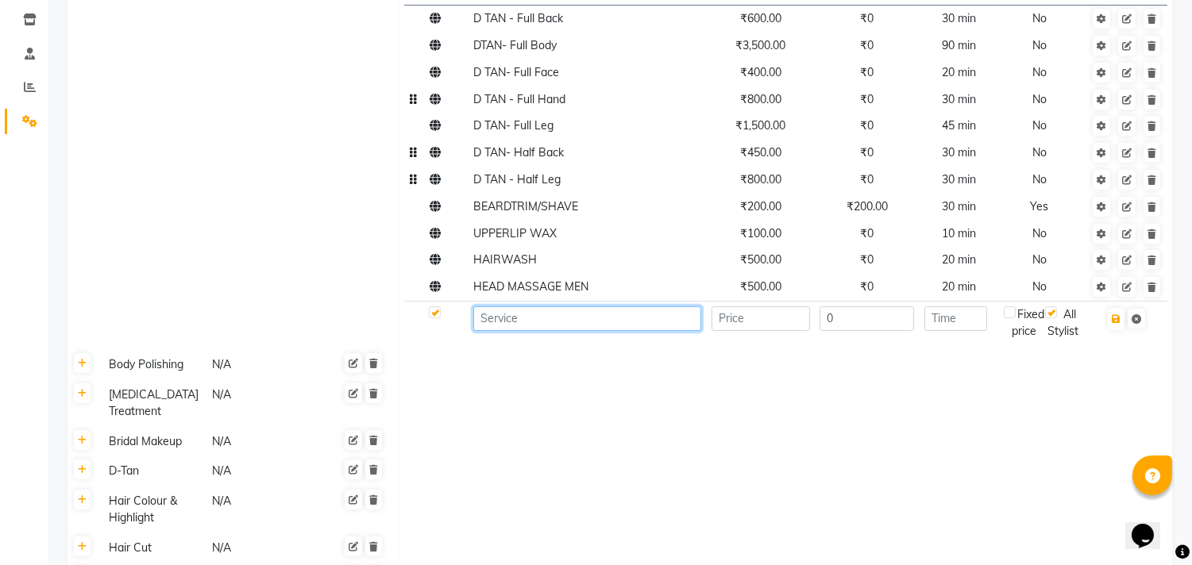
click at [640, 321] on input at bounding box center [587, 319] width 228 height 25
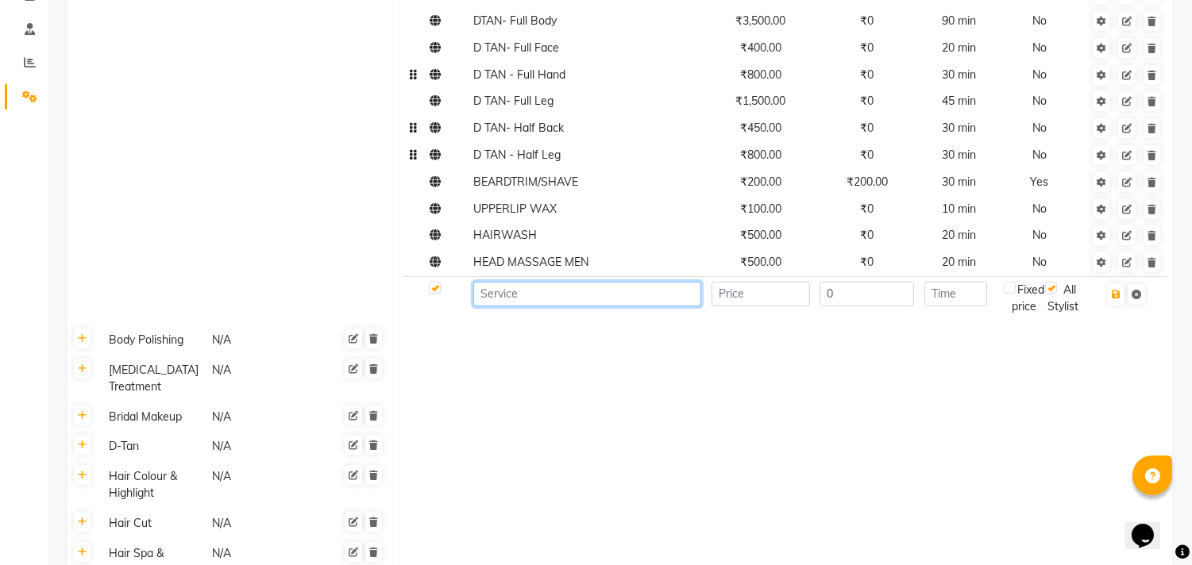
scroll to position [176, 0]
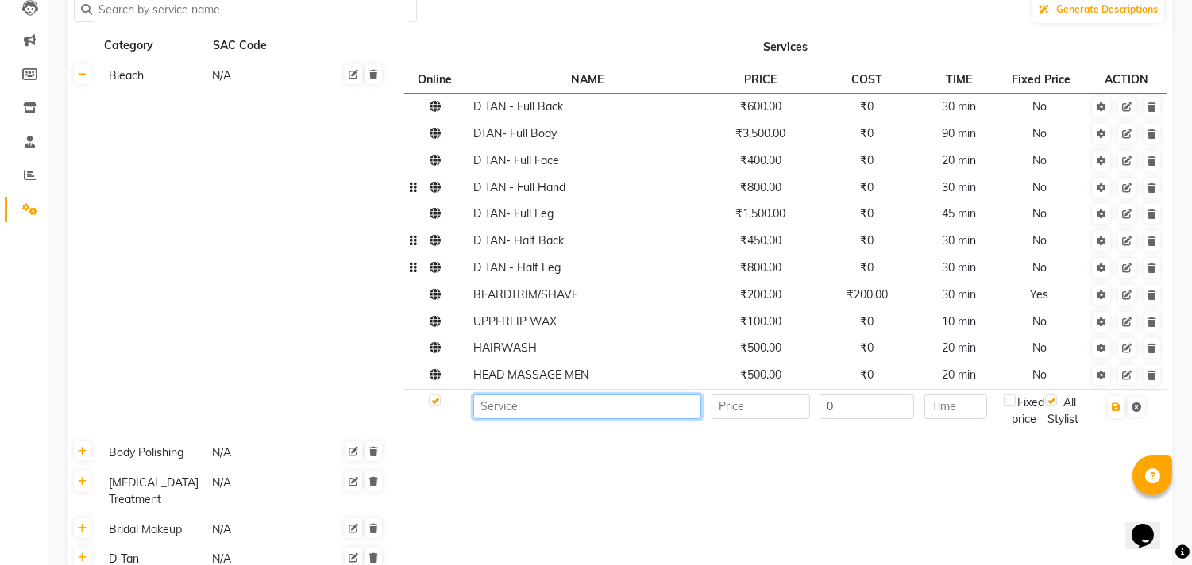
click at [597, 399] on input at bounding box center [587, 407] width 228 height 25
click at [676, 433] on td at bounding box center [587, 411] width 238 height 44
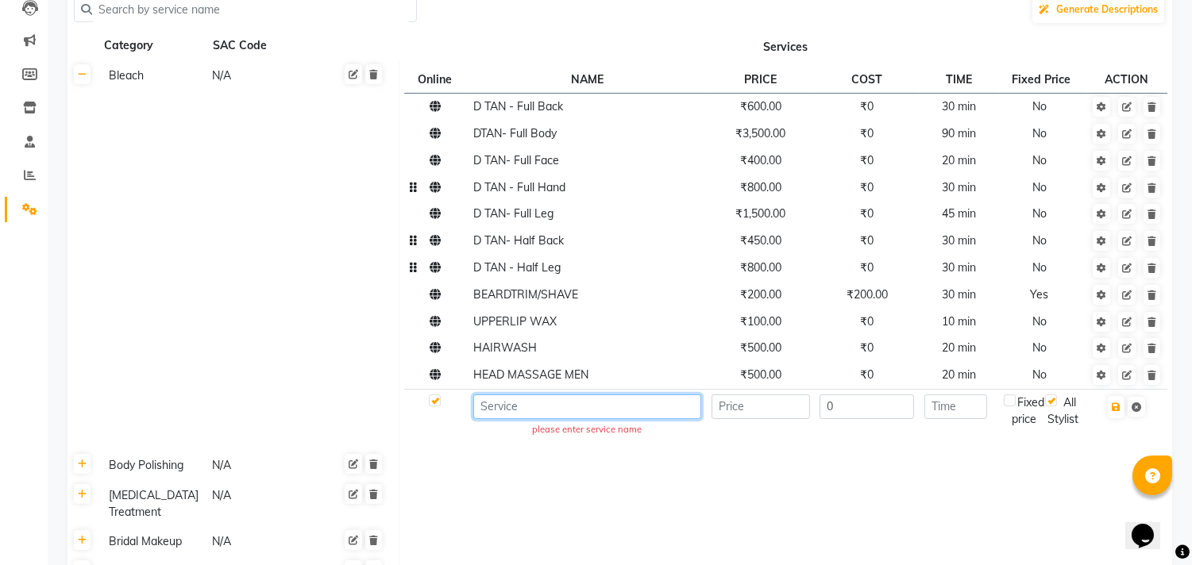
click at [613, 414] on input at bounding box center [587, 407] width 228 height 25
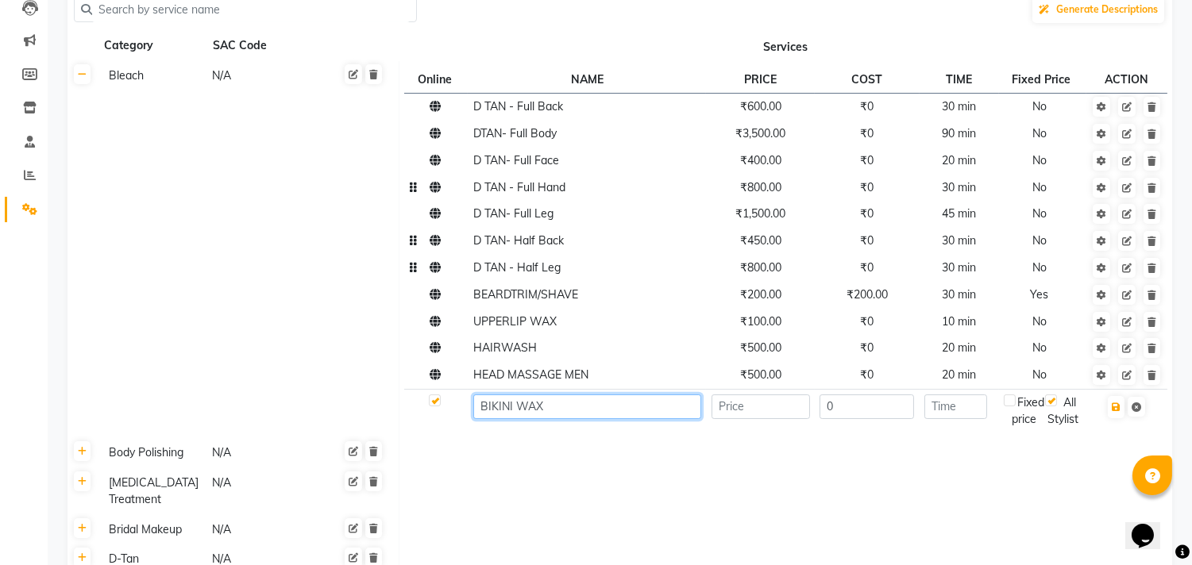
type input "BIKINI WAX"
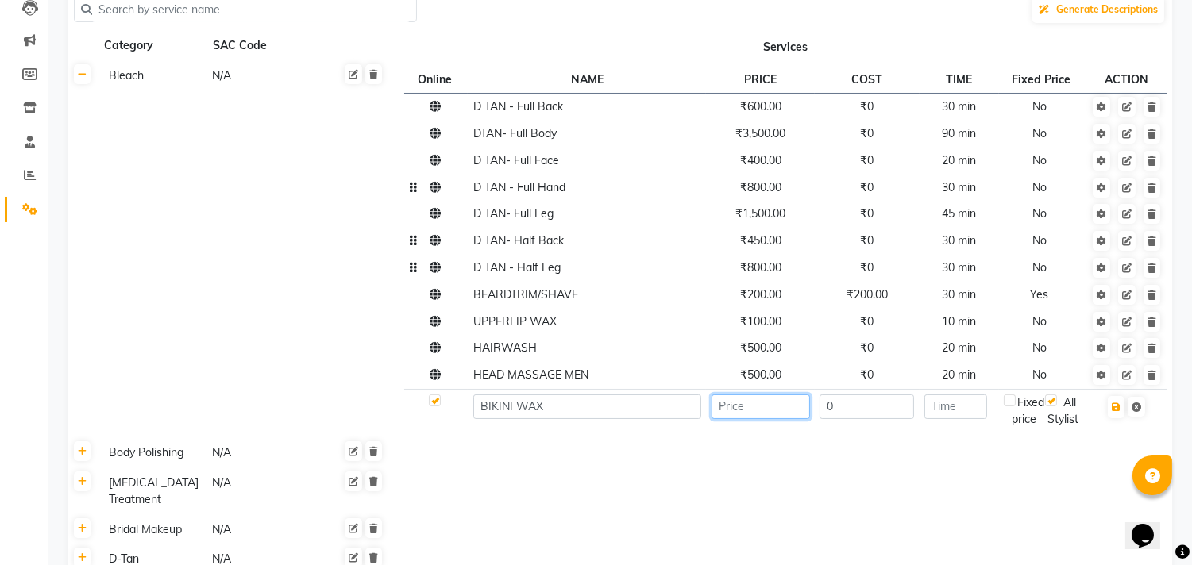
click at [750, 403] on input "number" at bounding box center [760, 407] width 98 height 25
type input "4000"
click at [986, 407] on input "number" at bounding box center [955, 407] width 63 height 25
type input "1"
type input "60"
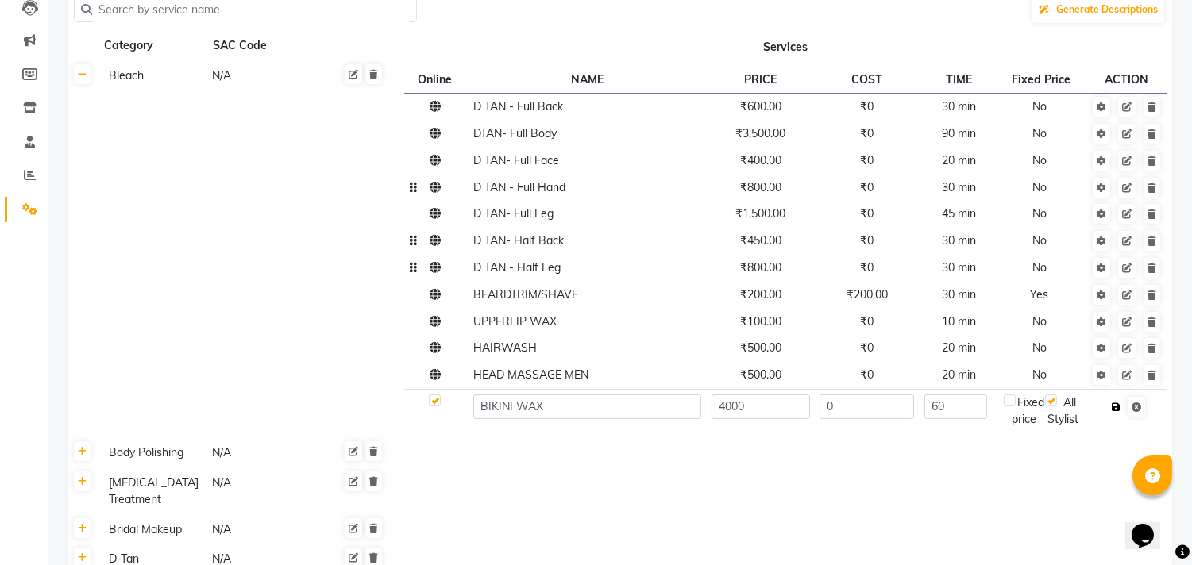
click at [1117, 414] on button "button" at bounding box center [1116, 407] width 17 height 22
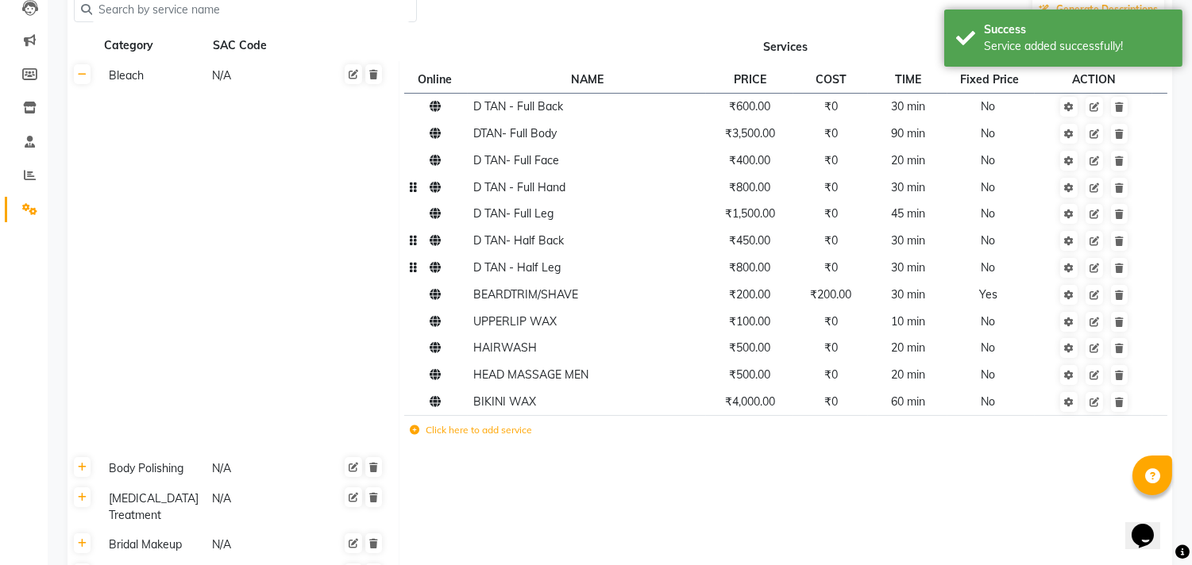
click at [512, 440] on td "Click here to add service" at bounding box center [636, 432] width 464 height 33
click at [519, 437] on label "Click here to add service" at bounding box center [471, 430] width 122 height 14
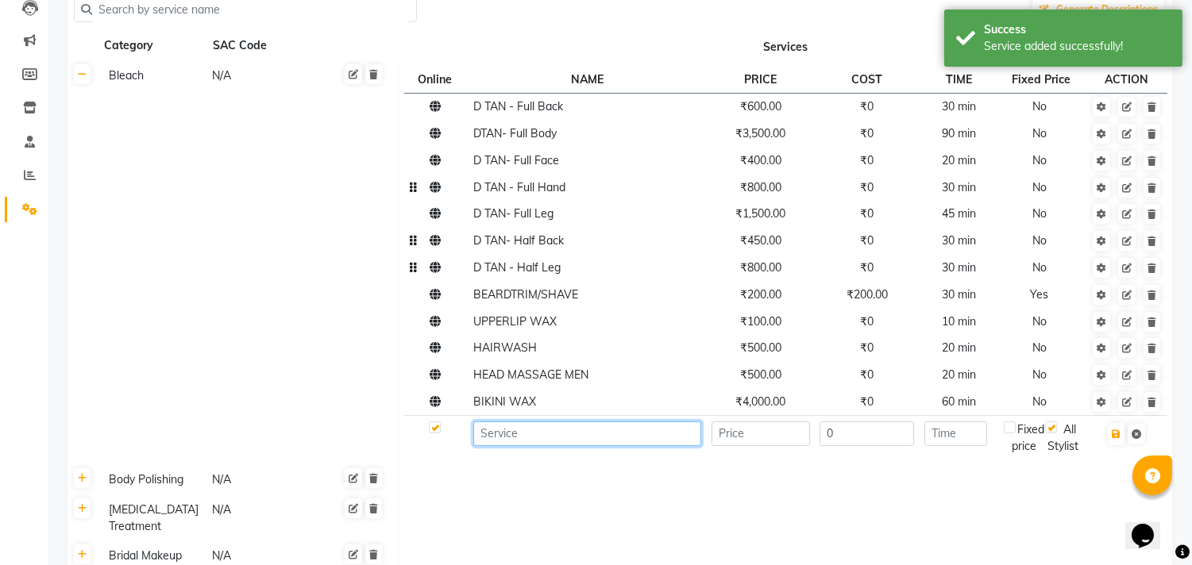
click at [514, 433] on input at bounding box center [587, 434] width 228 height 25
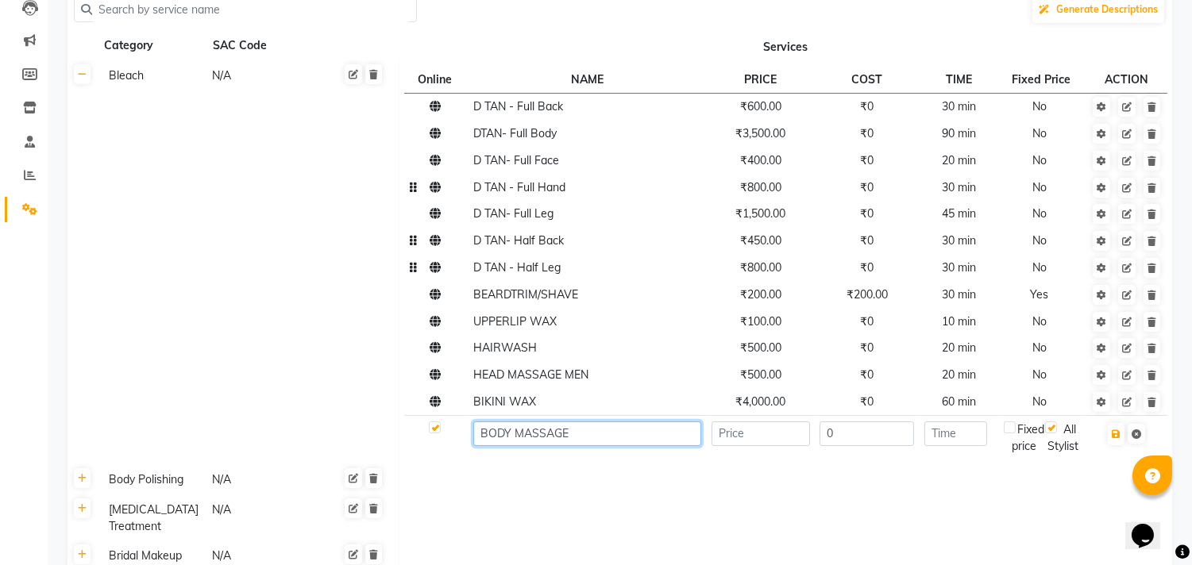
type input "BODY MASSAGE"
click at [796, 438] on input "number" at bounding box center [760, 434] width 98 height 25
type input "3500"
click at [967, 434] on input "number" at bounding box center [955, 434] width 63 height 25
type input "60"
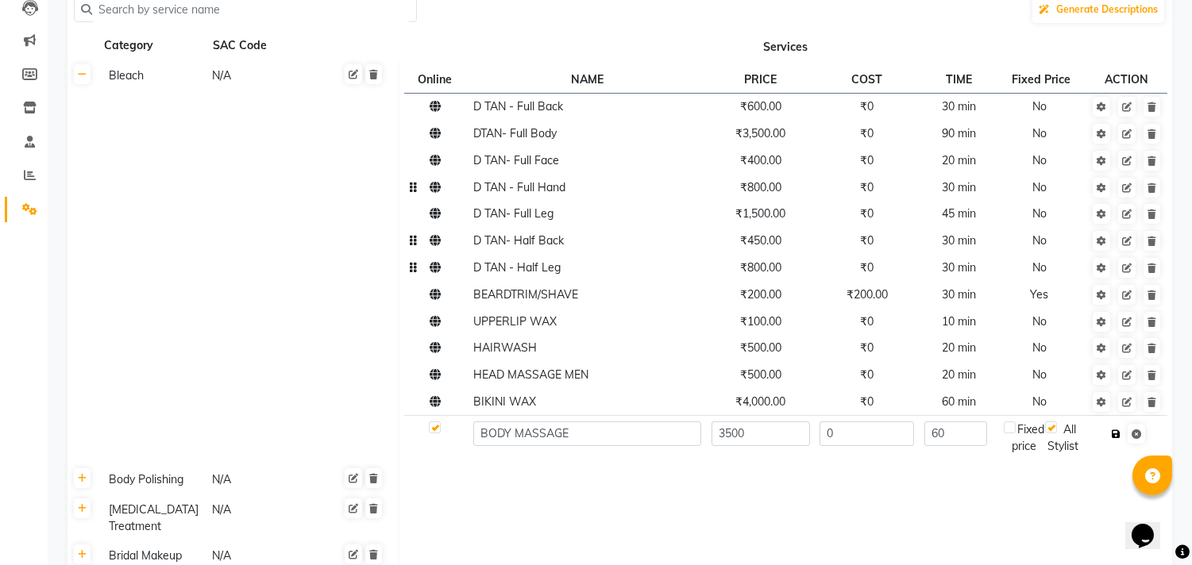
click at [1120, 434] on icon "button" at bounding box center [1116, 435] width 9 height 10
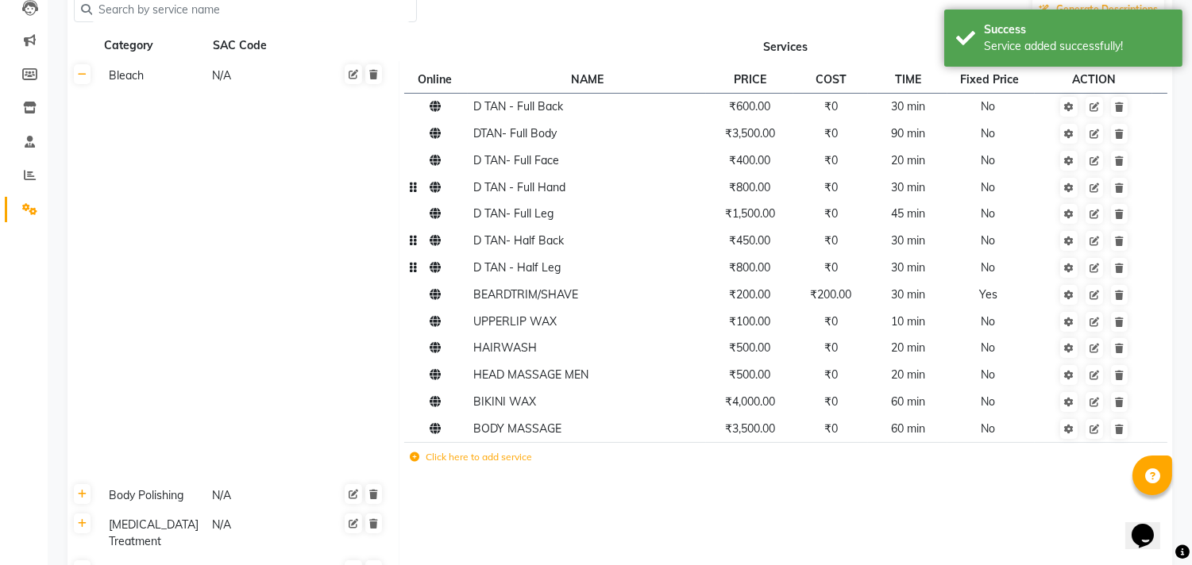
click at [477, 454] on label "Click here to add service" at bounding box center [471, 457] width 122 height 14
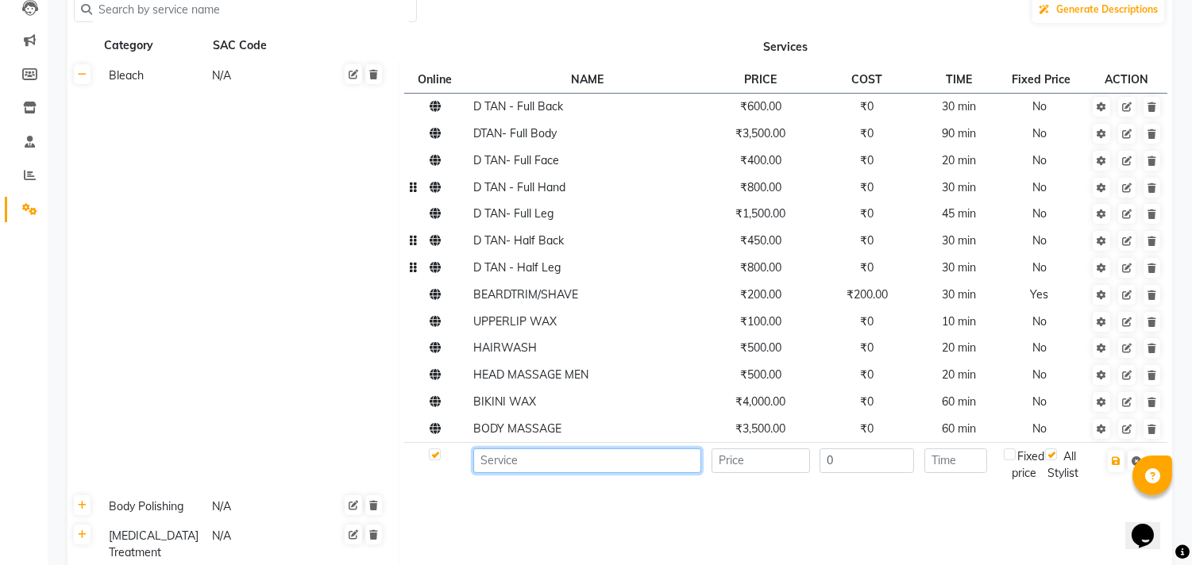
click at [483, 461] on input at bounding box center [587, 461] width 228 height 25
click at [511, 168] on td "D TAN- Full Face" at bounding box center [587, 161] width 238 height 27
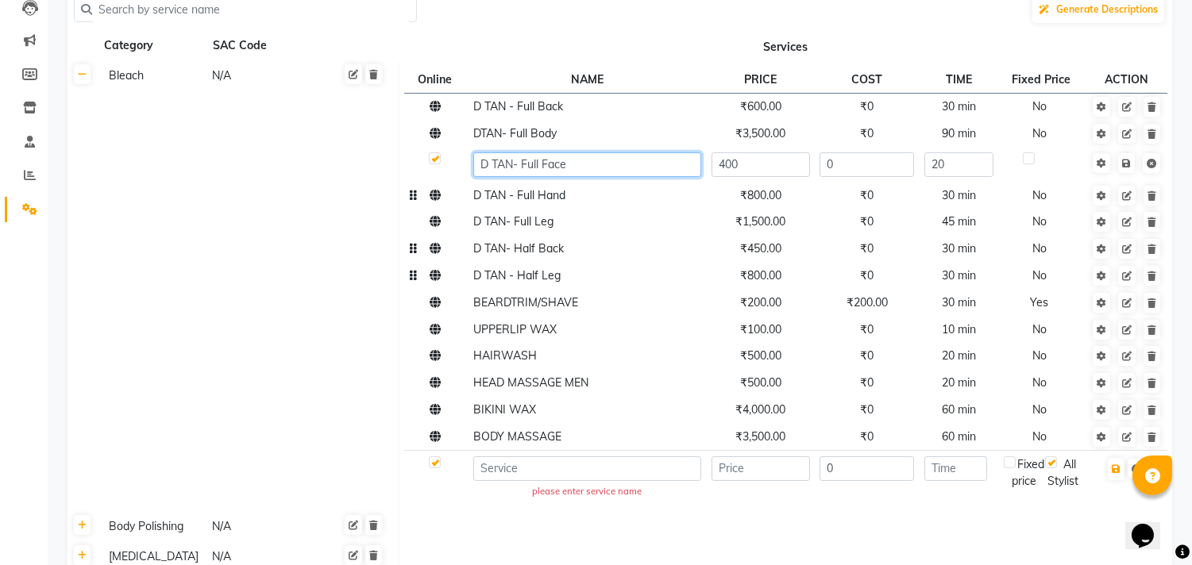
click at [585, 168] on input "D TAN- Full Face" at bounding box center [587, 164] width 228 height 25
click at [542, 161] on input "D TAN- Full Face & NEXK" at bounding box center [587, 164] width 228 height 25
click at [584, 170] on input "D TAN- Face & NEXK" at bounding box center [587, 164] width 228 height 25
type input "D TAN- Face & NECK"
click at [636, 520] on td at bounding box center [785, 527] width 773 height 30
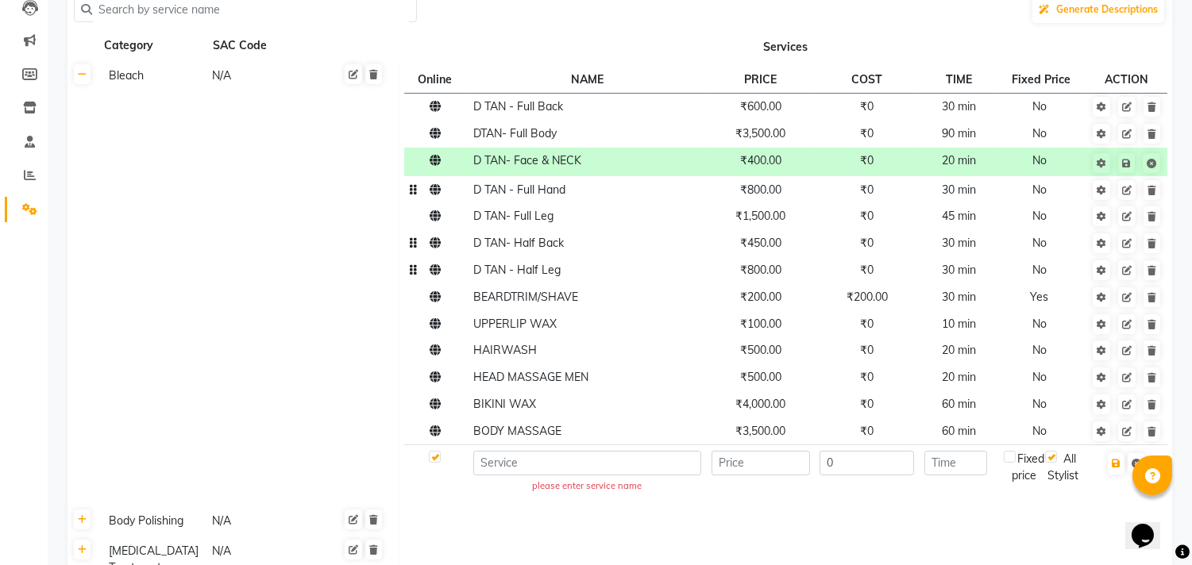
click at [636, 520] on td at bounding box center [785, 522] width 773 height 30
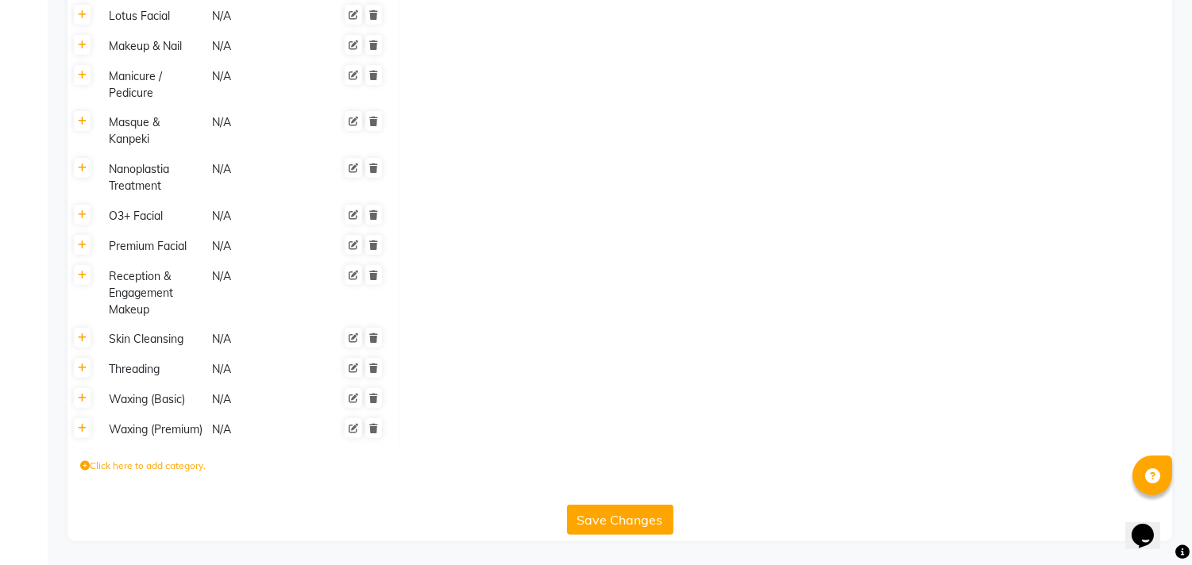
click at [600, 513] on button "Save Changes" at bounding box center [620, 520] width 106 height 30
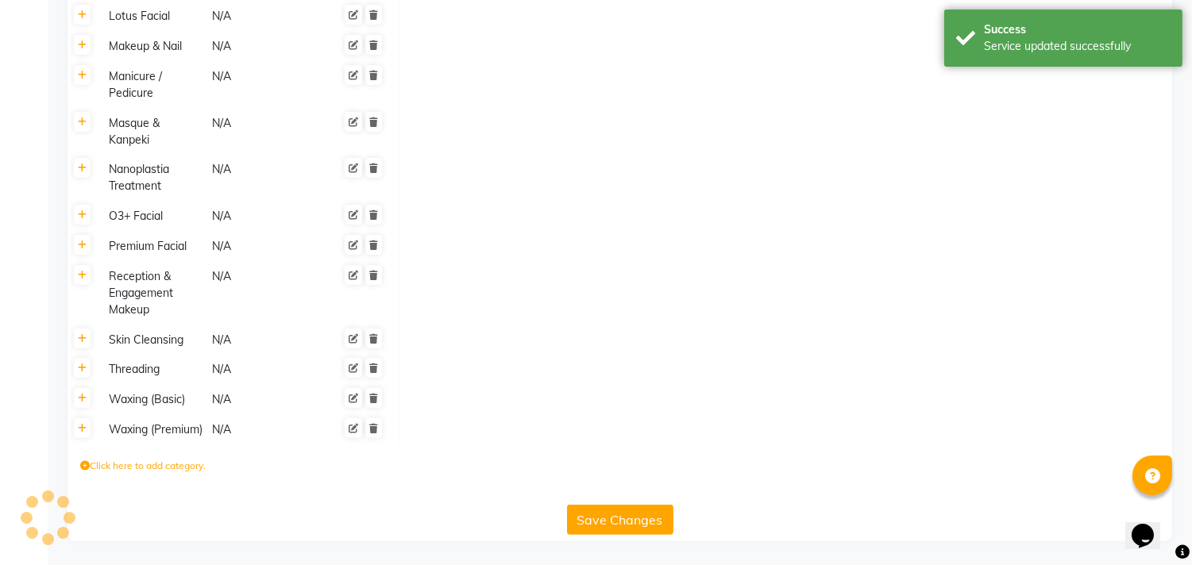
scroll to position [1085, 0]
click at [557, 213] on td at bounding box center [785, 217] width 773 height 30
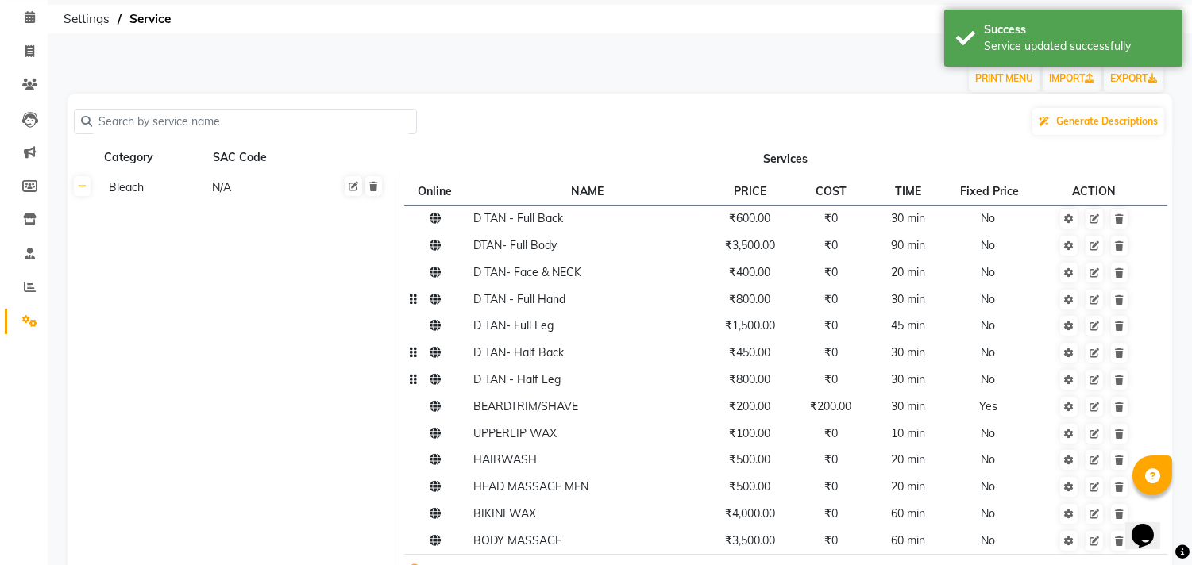
scroll to position [0, 0]
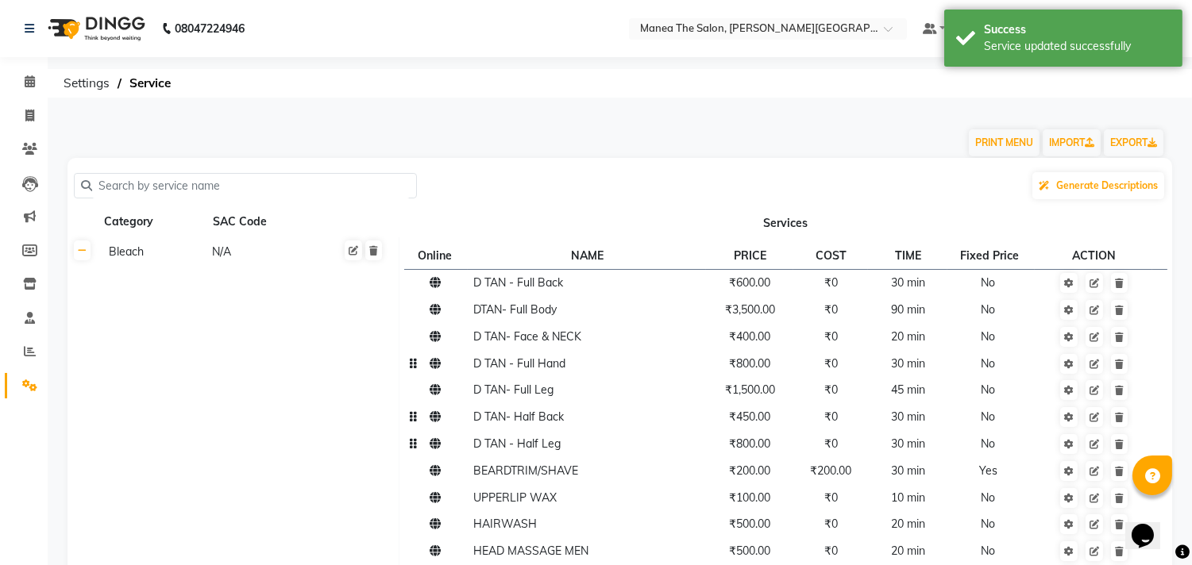
click at [230, 351] on td "Bleach N/A" at bounding box center [249, 447] width 302 height 420
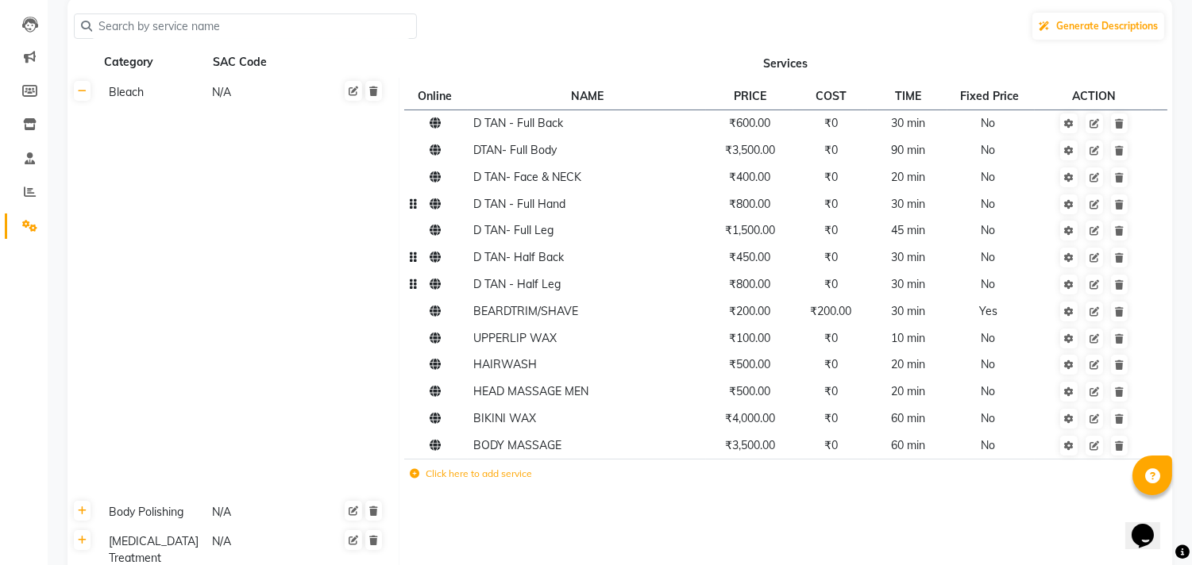
scroll to position [176, 0]
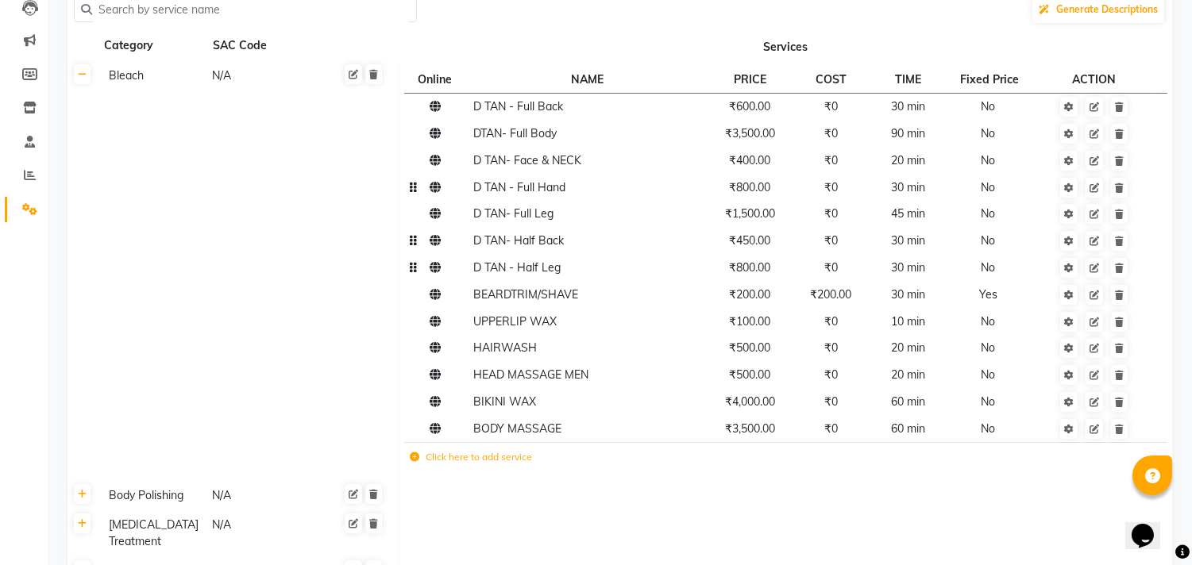
click at [171, 537] on td "Botox Treatment N/A" at bounding box center [249, 534] width 302 height 47
click at [215, 537] on td "Botox Treatment N/A" at bounding box center [249, 534] width 302 height 47
click at [251, 525] on div "N/A" at bounding box center [261, 533] width 102 height 37
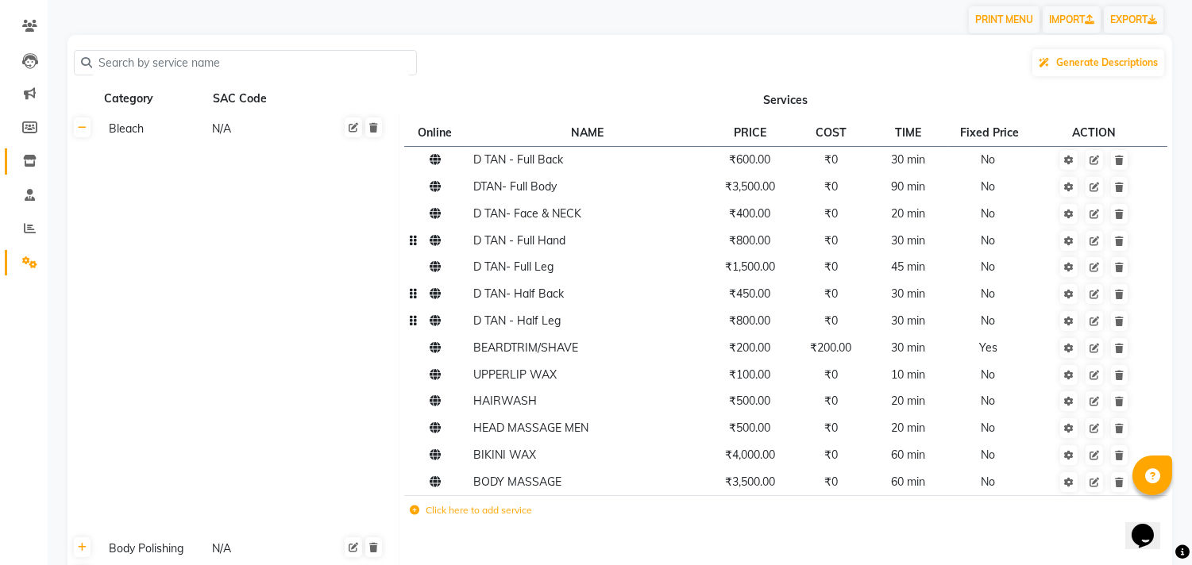
scroll to position [0, 0]
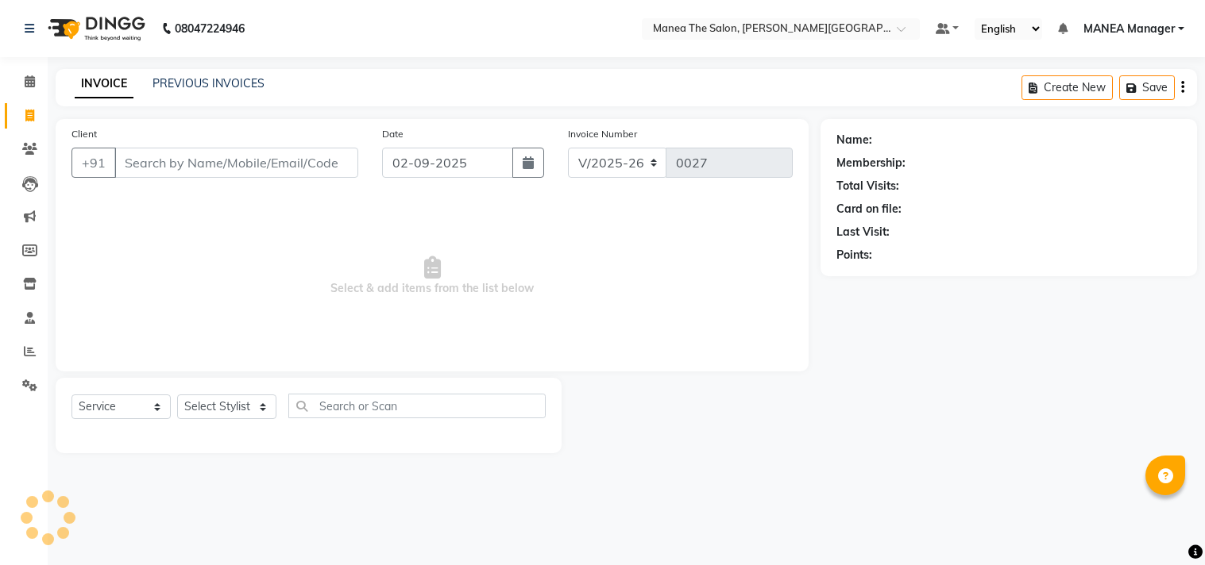
select select "8903"
select select "service"
click at [175, 160] on input "Client" at bounding box center [236, 163] width 244 height 30
click at [249, 411] on select "Select Stylist [PERSON_NAME] Manager [PERSON_NAME] [PERSON_NAME] NO STYLIST [PE…" at bounding box center [226, 407] width 99 height 25
select select "90109"
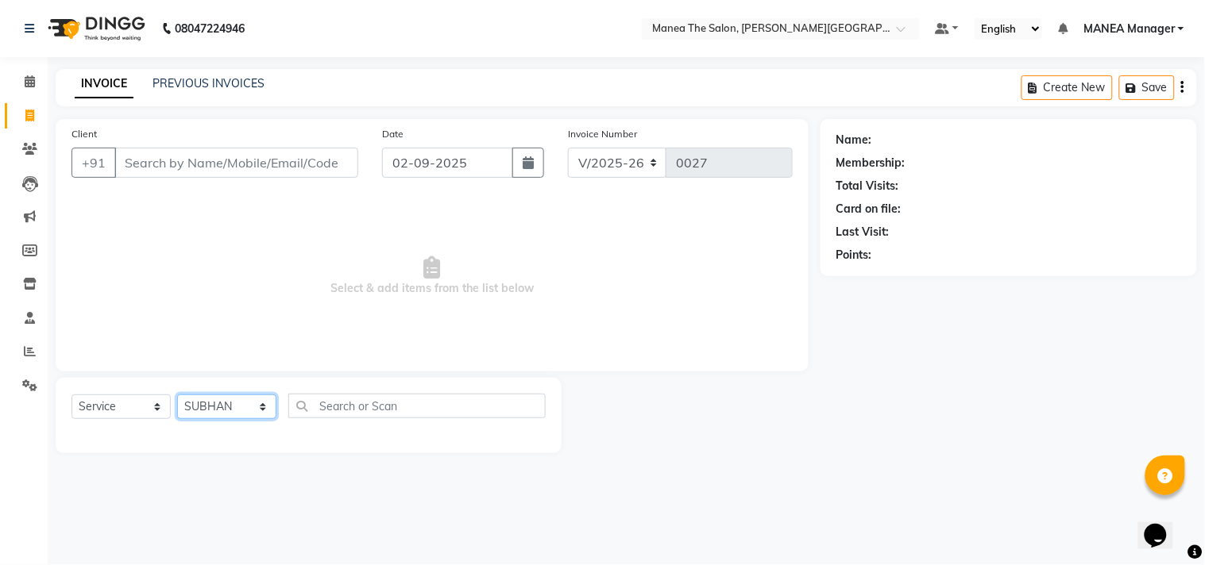
click at [177, 395] on select "Select Stylist [PERSON_NAME] Manager [PERSON_NAME] [PERSON_NAME] NO STYLIST [PE…" at bounding box center [226, 407] width 99 height 25
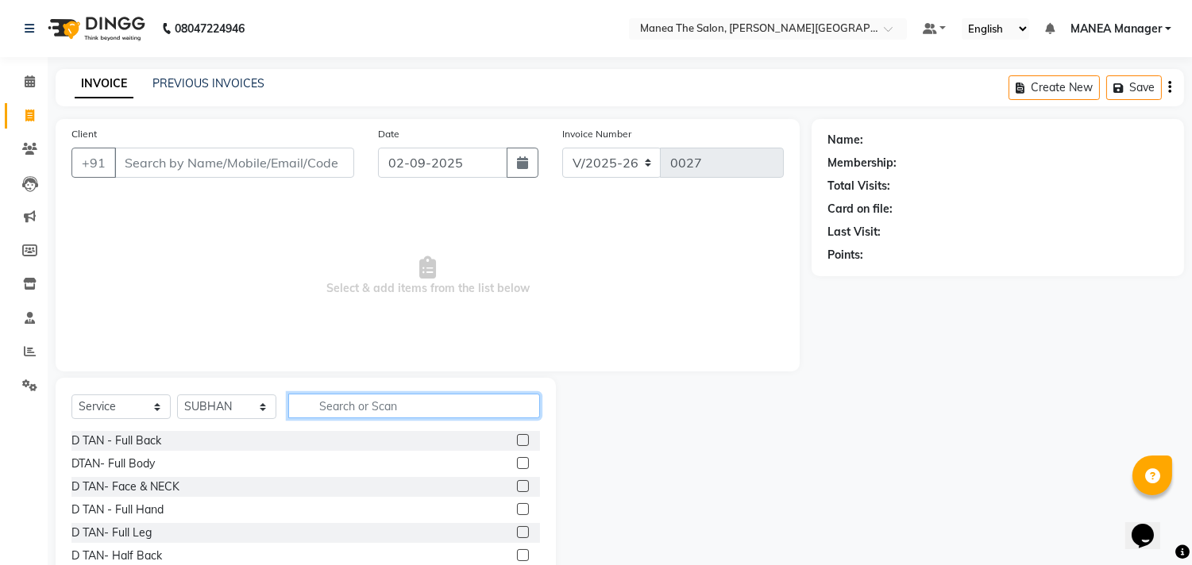
click at [368, 397] on input "text" at bounding box center [414, 406] width 252 height 25
click at [374, 407] on input "text" at bounding box center [414, 406] width 252 height 25
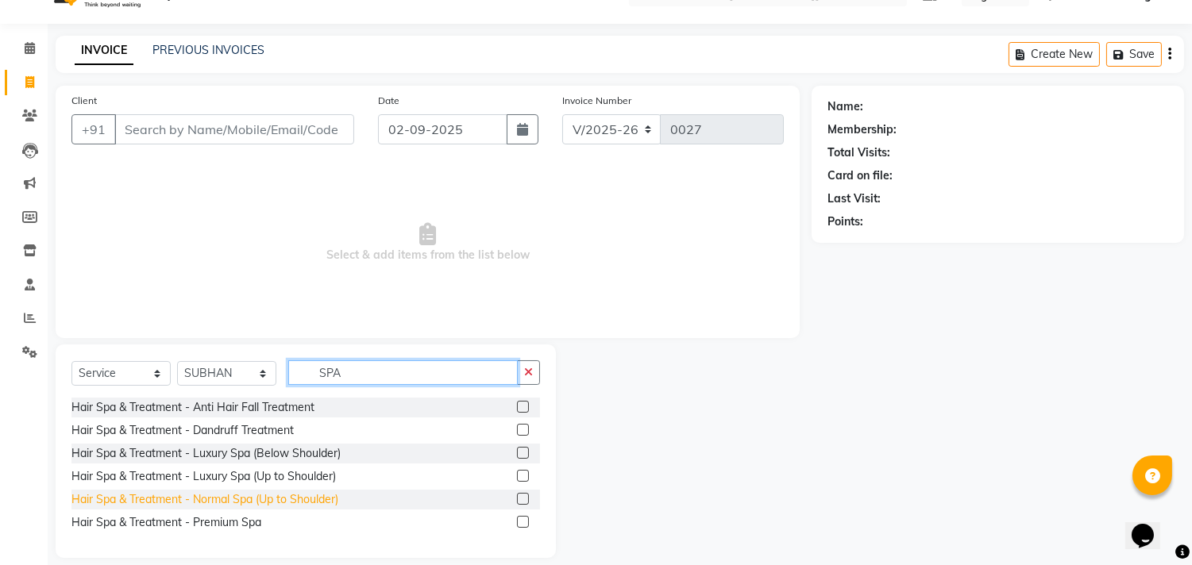
scroll to position [50, 0]
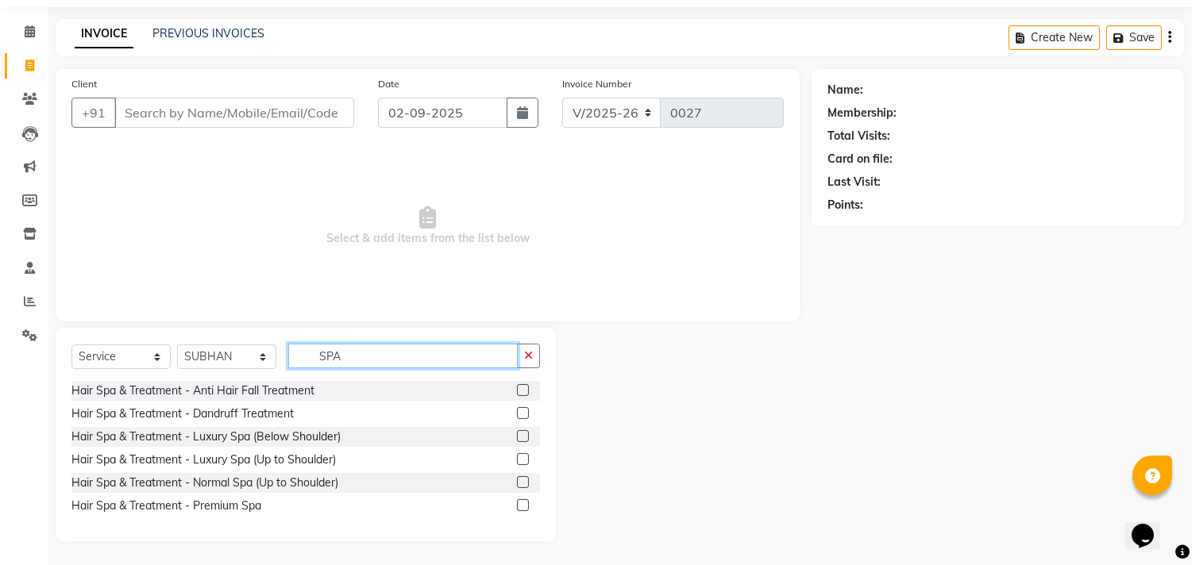
type input "SPA"
click at [519, 483] on label at bounding box center [523, 482] width 12 height 12
click at [519, 483] on input "checkbox" at bounding box center [522, 483] width 10 height 10
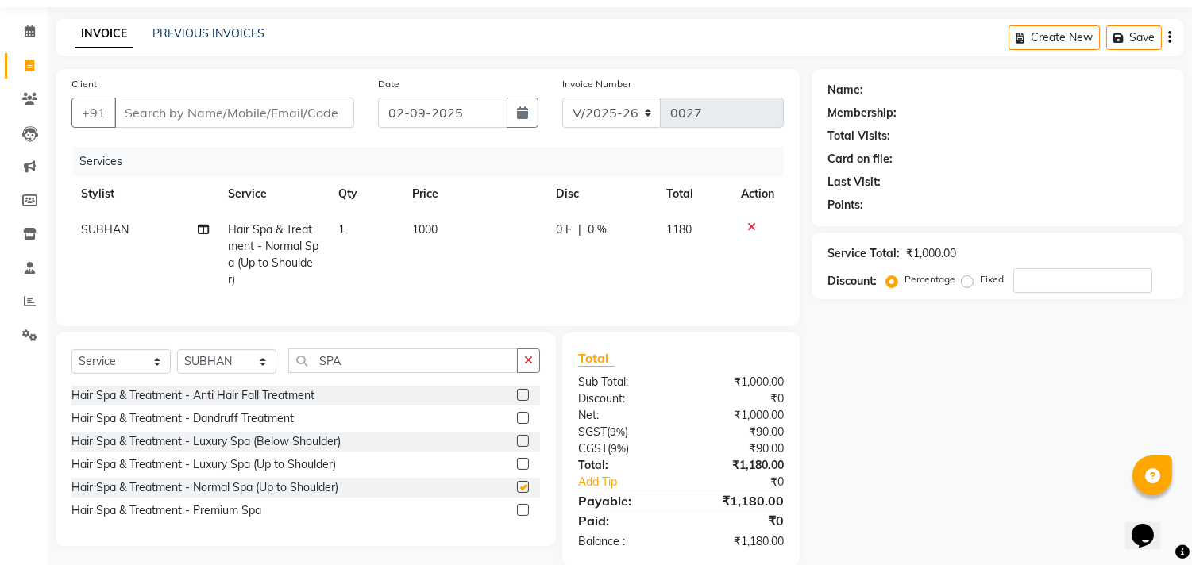
checkbox input "false"
click at [446, 222] on td "1000" at bounding box center [475, 255] width 144 height 86
select select "90109"
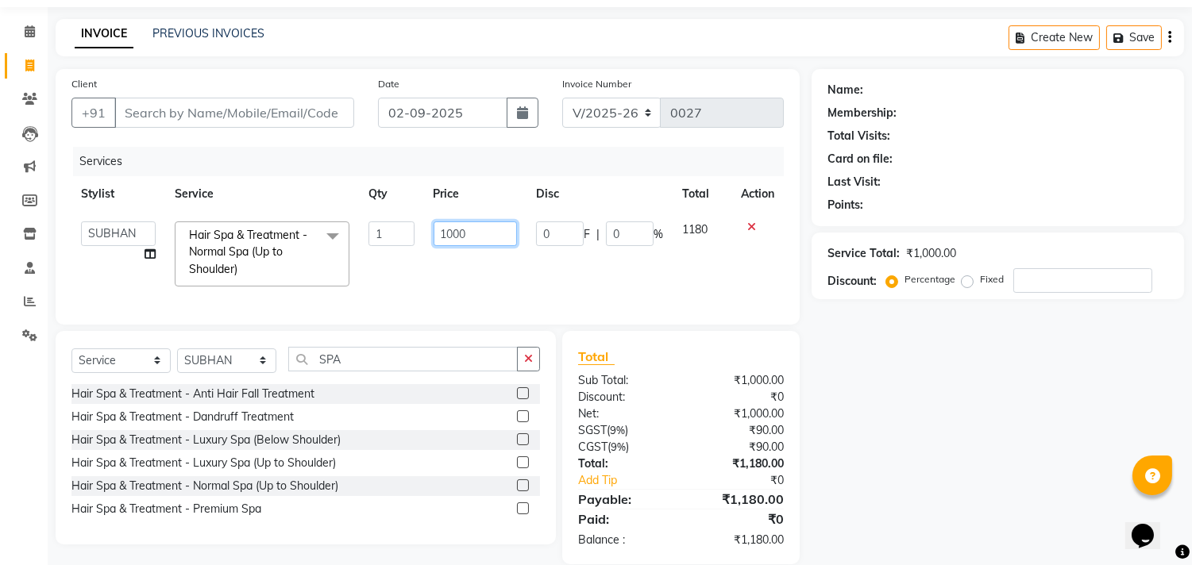
click at [483, 244] on input "1000" at bounding box center [475, 234] width 83 height 25
type input "1500"
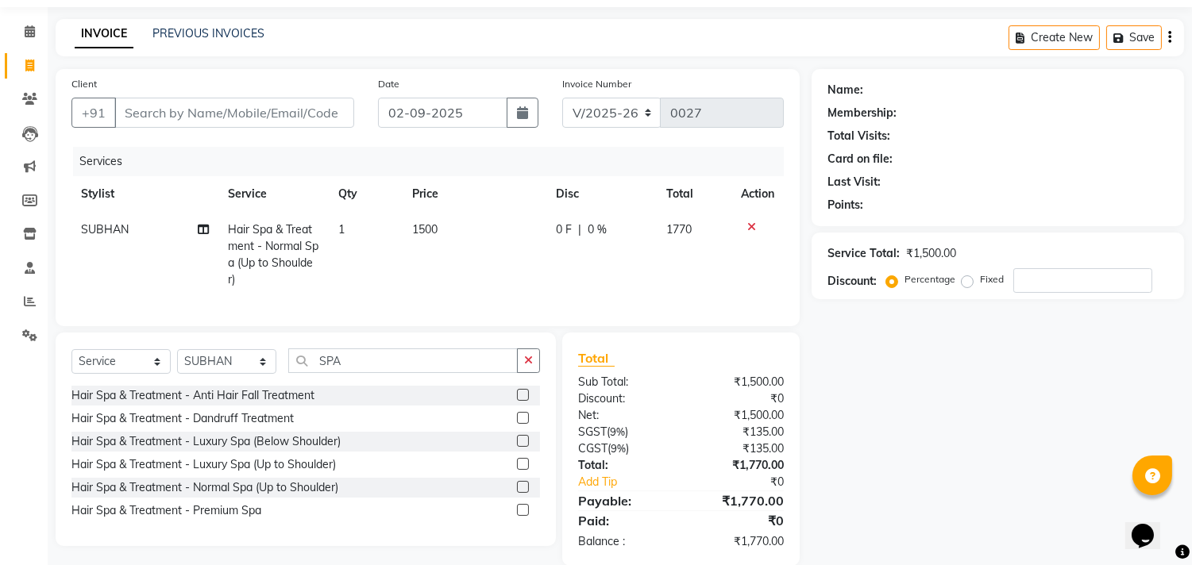
click at [486, 303] on div "Services Stylist Service Qty Price Disc Total Action SUBHAN Hair Spa & Treatmen…" at bounding box center [427, 229] width 712 height 164
click at [260, 372] on select "Select Stylist [PERSON_NAME] Manager [PERSON_NAME] [PERSON_NAME] NO STYLIST [PE…" at bounding box center [226, 361] width 99 height 25
click at [398, 372] on input "SPA" at bounding box center [402, 361] width 229 height 25
type input "S"
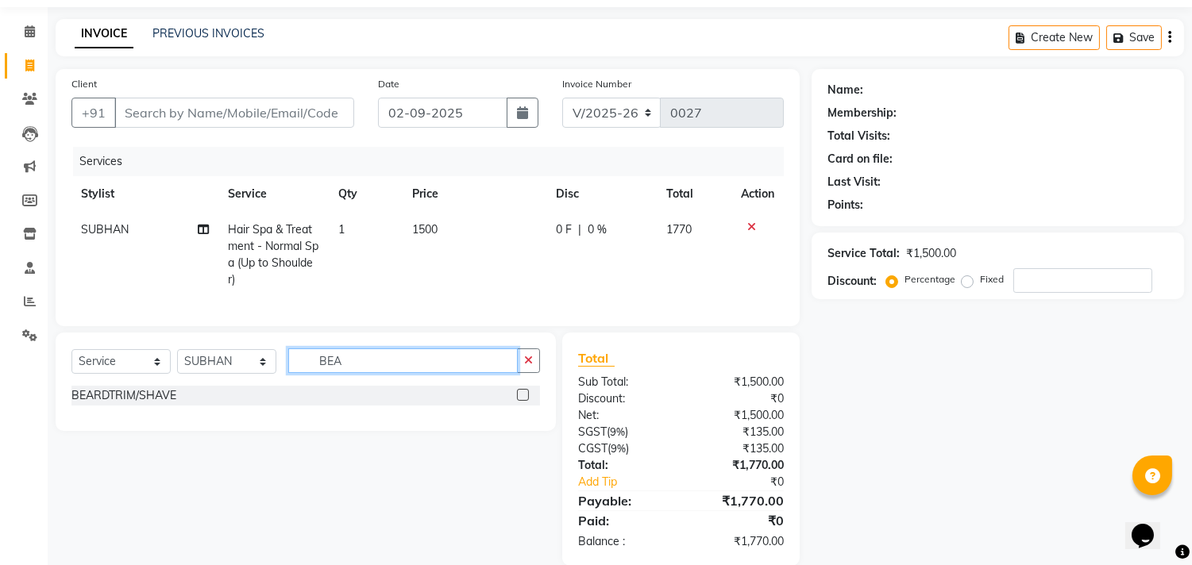
type input "BEA"
click at [519, 401] on label at bounding box center [523, 395] width 12 height 12
click at [519, 401] on input "checkbox" at bounding box center [522, 396] width 10 height 10
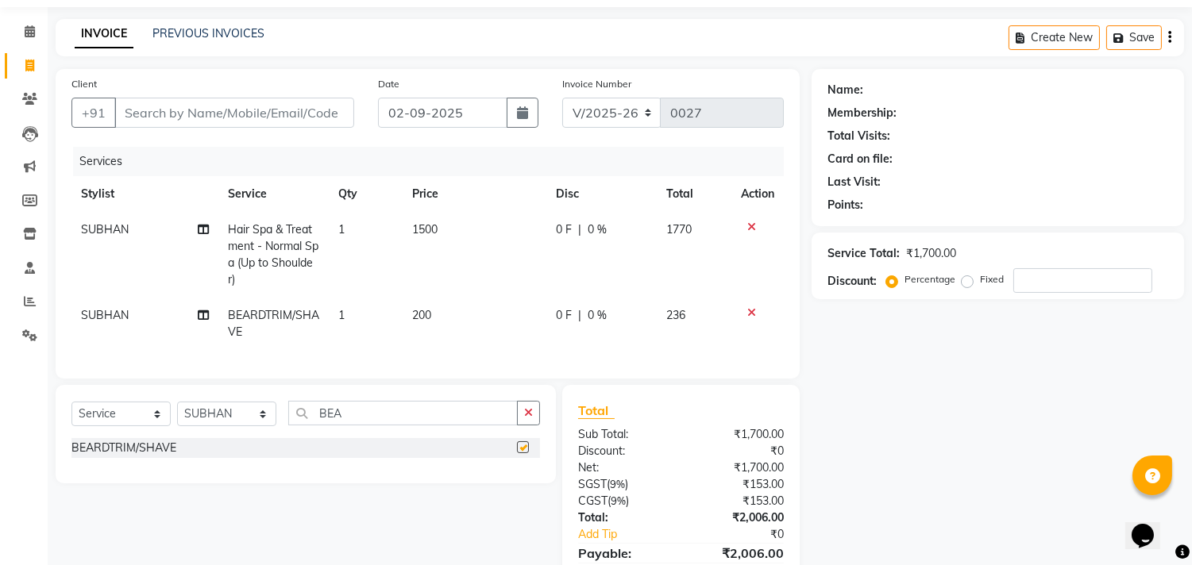
checkbox input "false"
click at [254, 424] on select "Select Stylist [PERSON_NAME] Manager [PERSON_NAME] [PERSON_NAME] NO STYLIST [PE…" at bounding box center [226, 414] width 99 height 25
click at [395, 426] on input "BEA" at bounding box center [402, 413] width 229 height 25
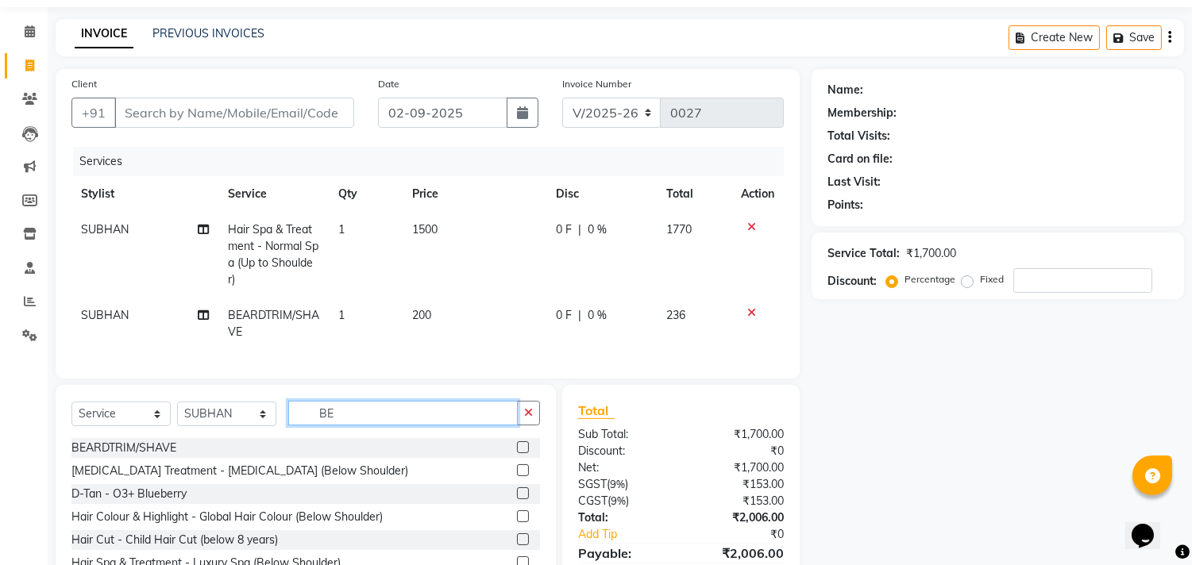
type input "B"
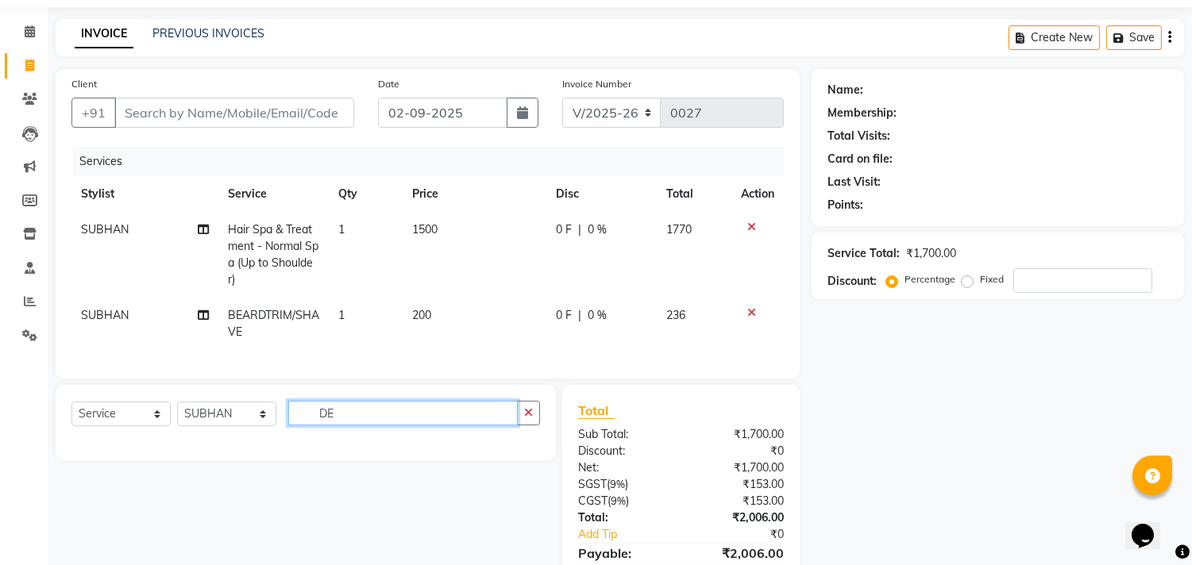
type input "D"
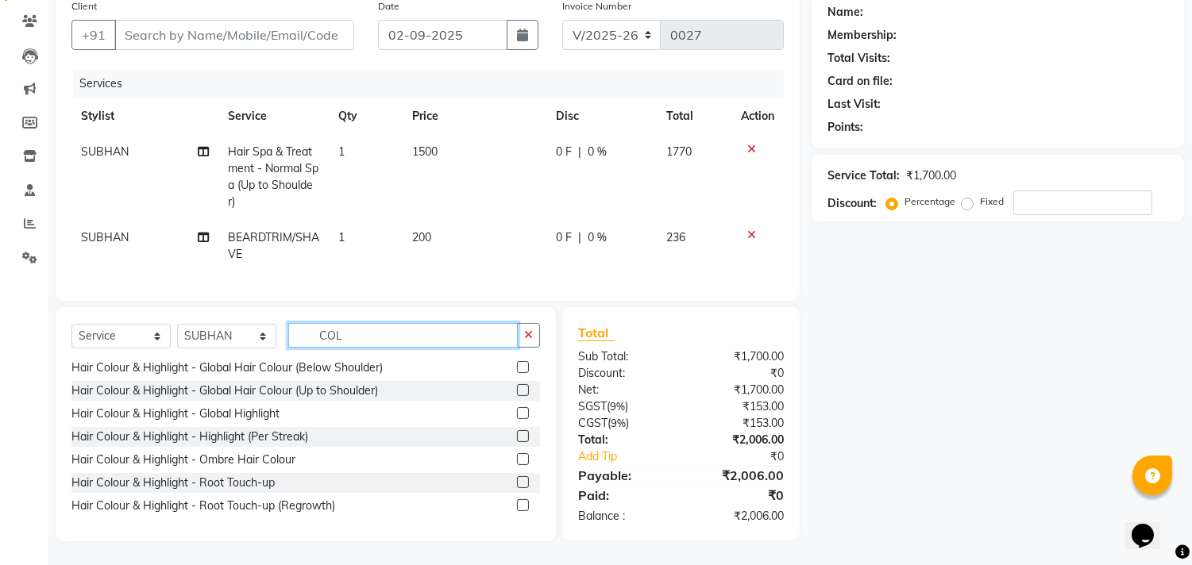
scroll to position [141, 0]
type input "COL"
click at [517, 481] on label at bounding box center [523, 482] width 12 height 12
click at [517, 481] on input "checkbox" at bounding box center [522, 483] width 10 height 10
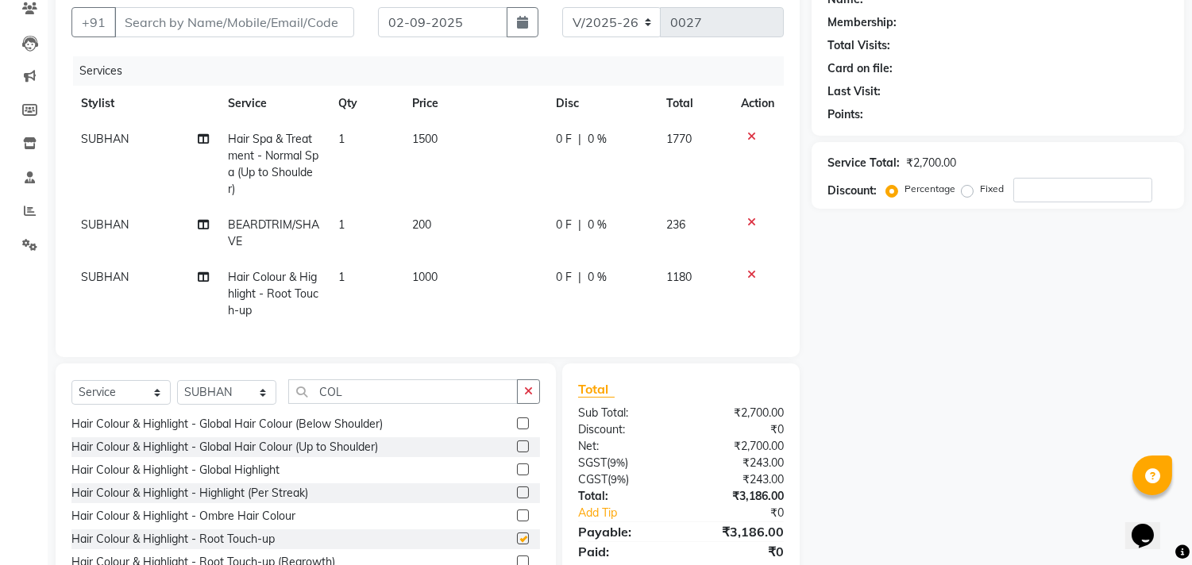
checkbox input "false"
click at [268, 290] on span "Hair Colour & Highlight - Root Touch-up" at bounding box center [273, 294] width 91 height 48
select select "90109"
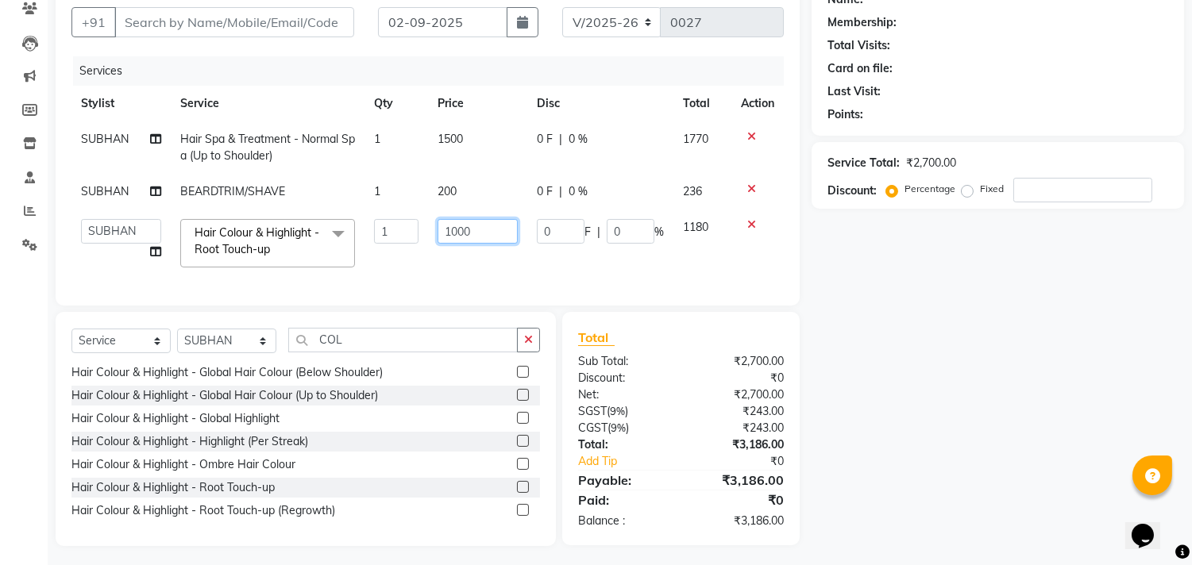
click at [486, 221] on input "1000" at bounding box center [478, 231] width 80 height 25
click at [533, 260] on tr "[PERSON_NAME] Manager [PERSON_NAME] [PERSON_NAME] NO STYLIST [PERSON_NAME] [PER…" at bounding box center [427, 243] width 712 height 67
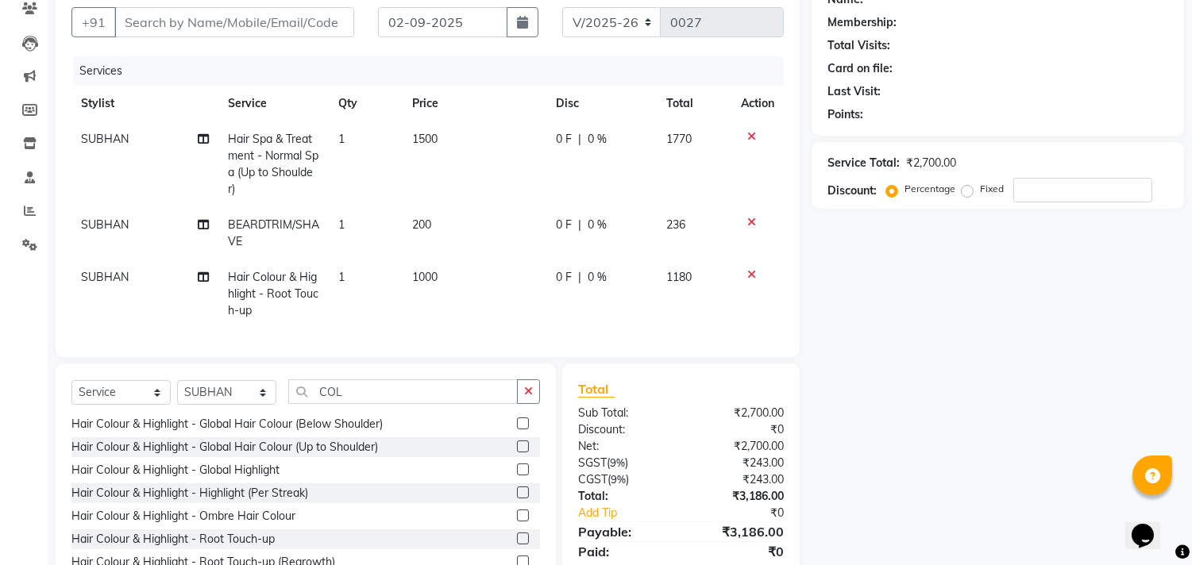
click at [451, 272] on td "1000" at bounding box center [475, 294] width 144 height 69
select select "90109"
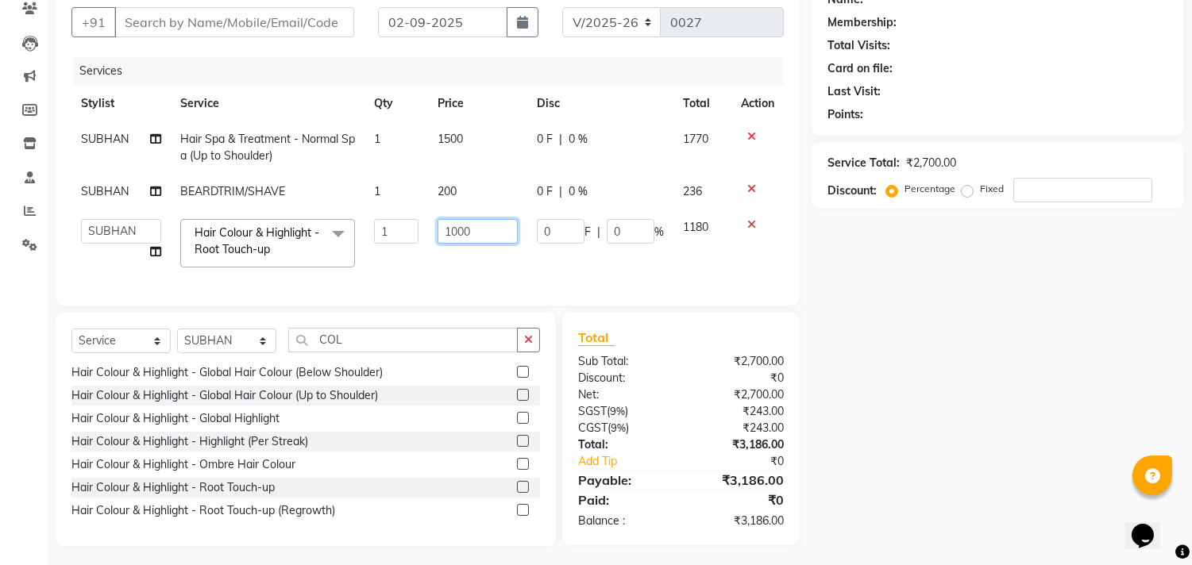
click at [480, 231] on input "1000" at bounding box center [478, 231] width 80 height 25
type input "1500"
click at [513, 272] on td "1500" at bounding box center [477, 243] width 99 height 67
select select "90109"
click at [513, 272] on td "1500" at bounding box center [477, 243] width 99 height 67
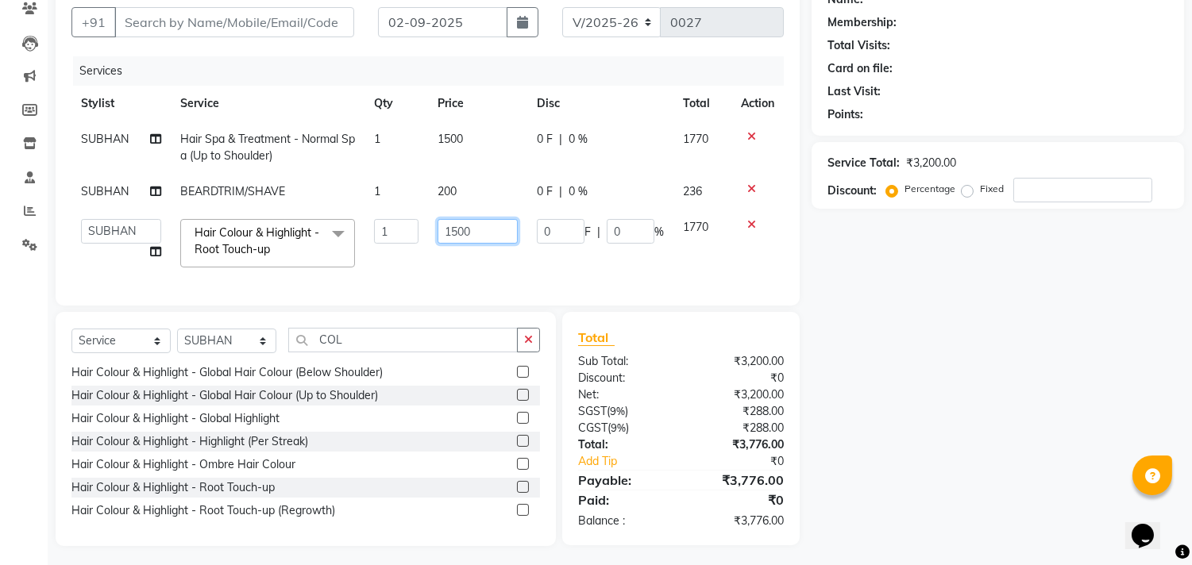
click at [494, 240] on input "1500" at bounding box center [478, 231] width 80 height 25
type input "1"
type input "1300"
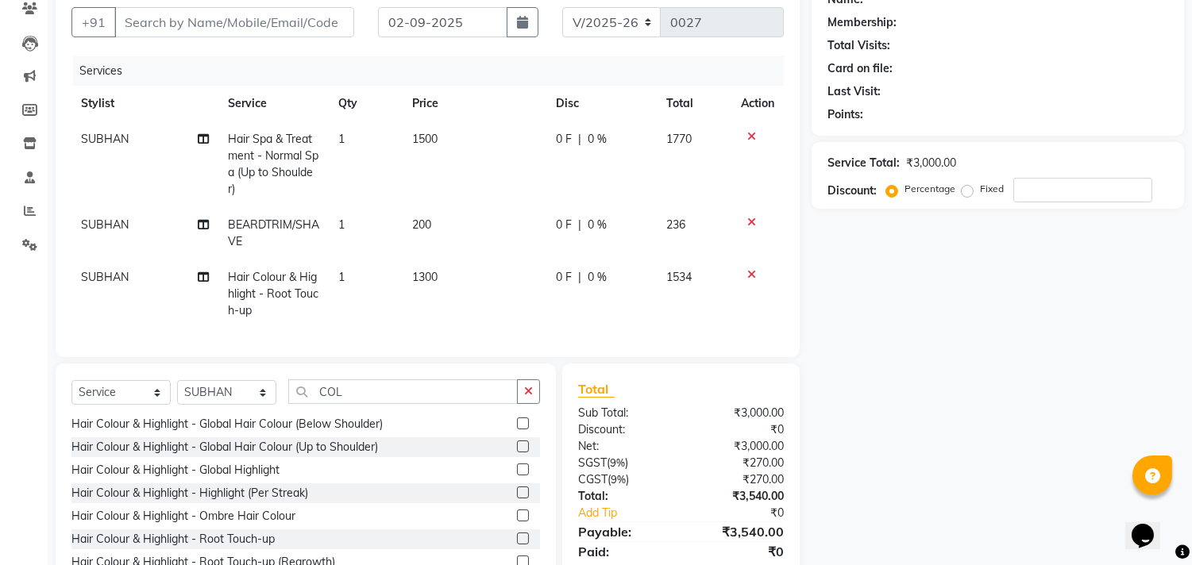
click at [521, 278] on div "Services Stylist Service Qty Price Disc Total Action SUBHAN Hair Spa & Treatmen…" at bounding box center [427, 198] width 712 height 285
click at [485, 404] on input "COL" at bounding box center [402, 392] width 229 height 25
type input "C"
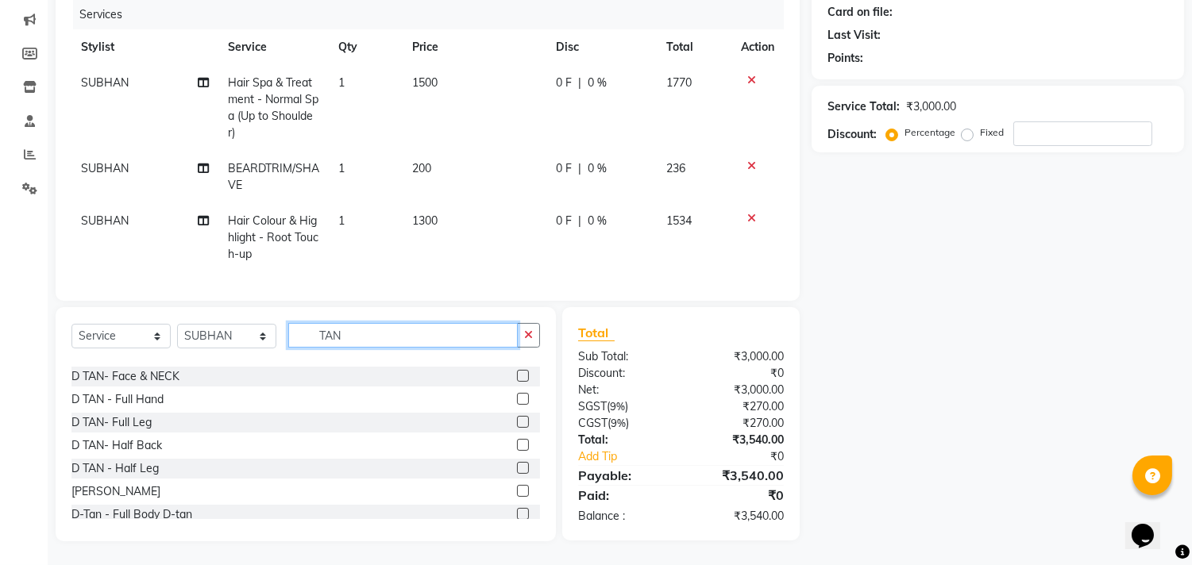
scroll to position [0, 0]
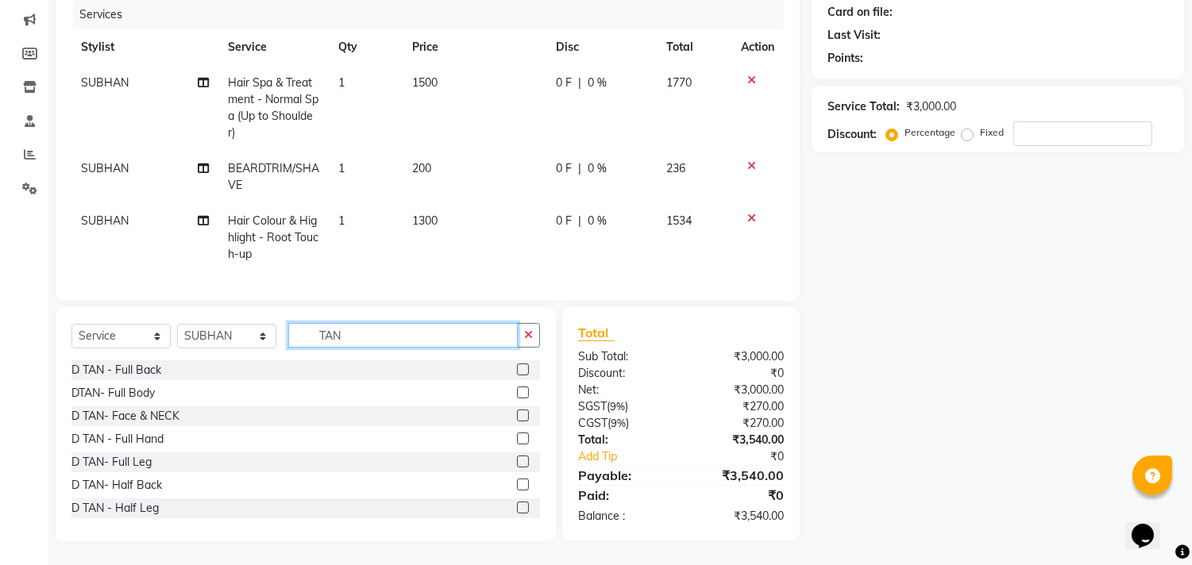
type input "TAN"
click at [517, 414] on label at bounding box center [523, 416] width 12 height 12
click at [517, 414] on input "checkbox" at bounding box center [522, 416] width 10 height 10
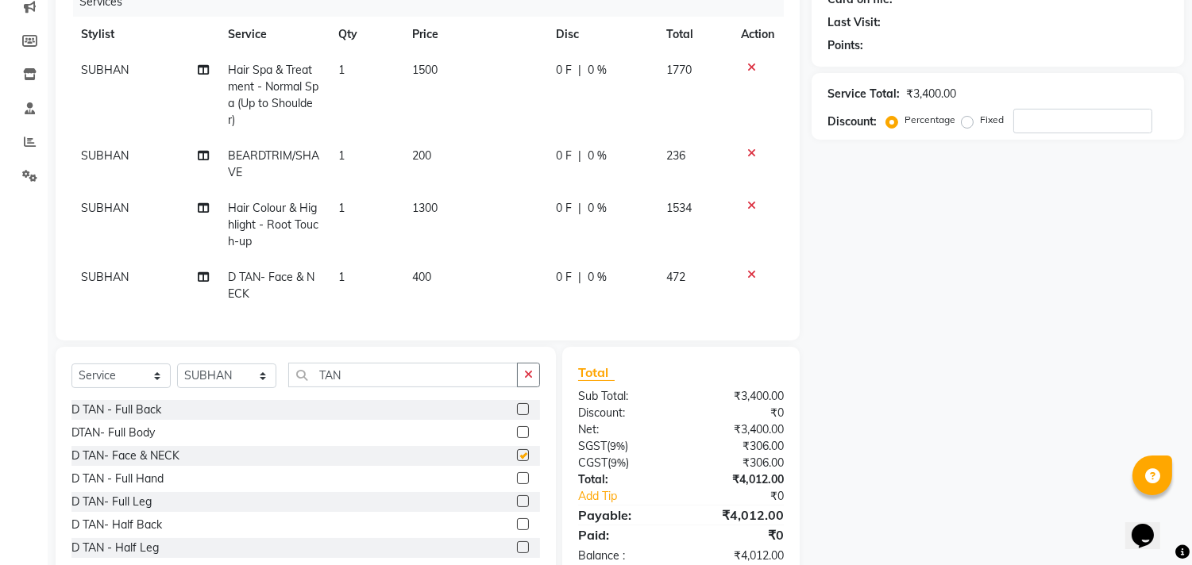
checkbox input "false"
click at [439, 271] on td "400" at bounding box center [475, 286] width 144 height 52
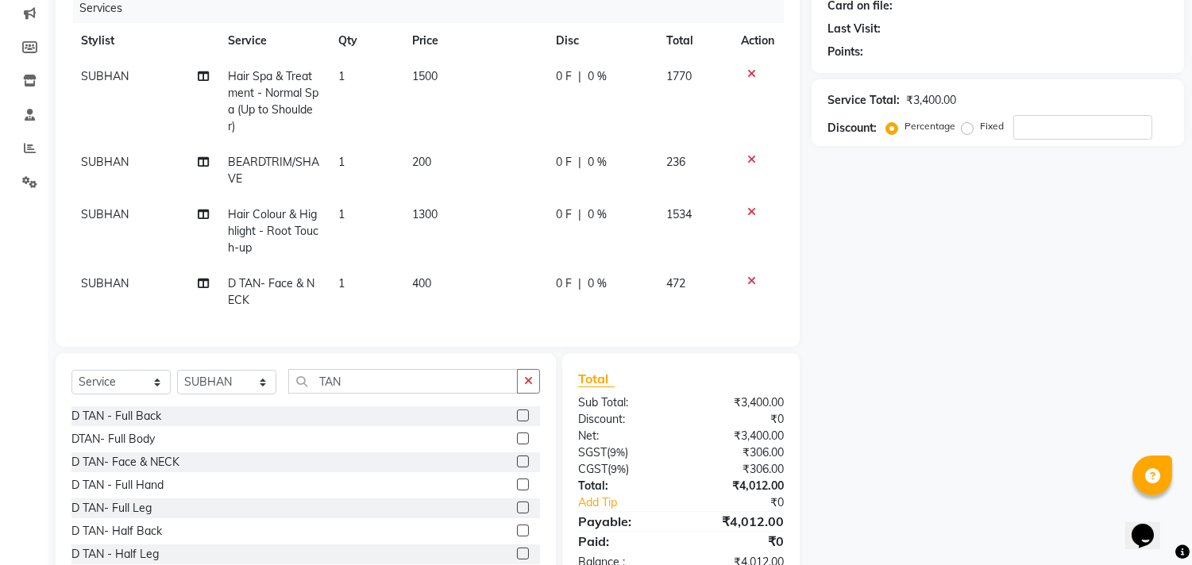
select select "90109"
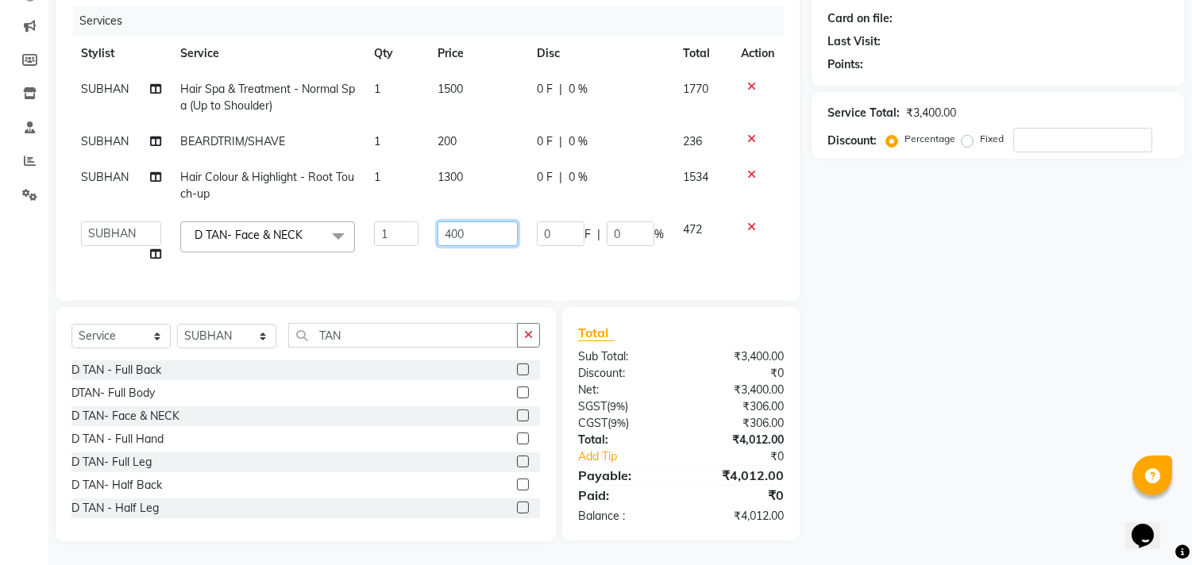
click at [472, 222] on input "400" at bounding box center [478, 234] width 80 height 25
type input "4"
type input "1200"
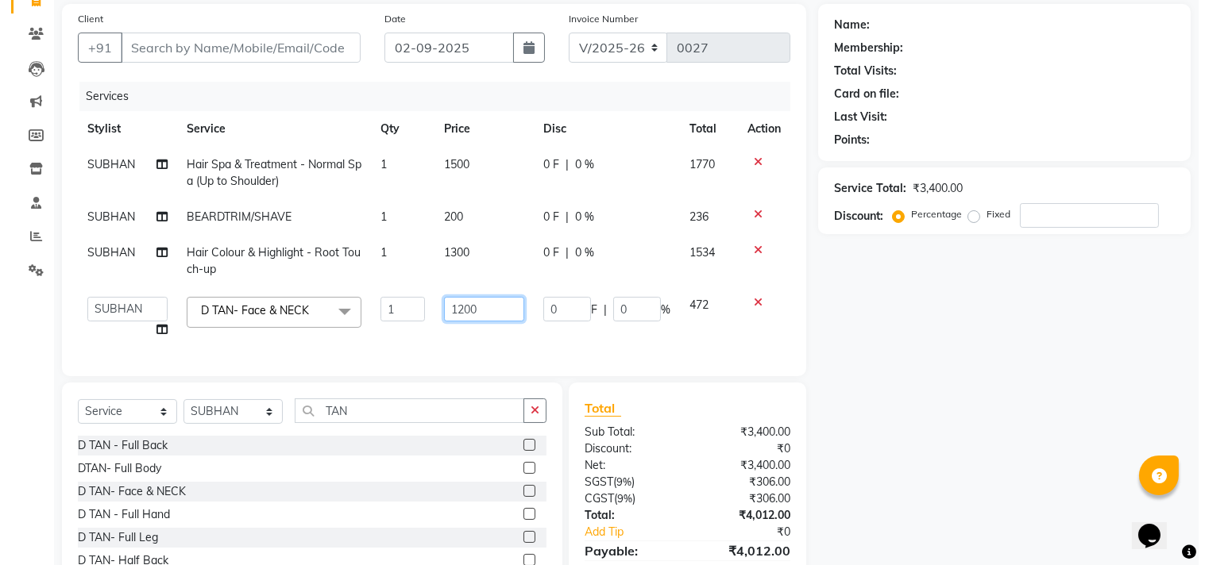
scroll to position [0, 0]
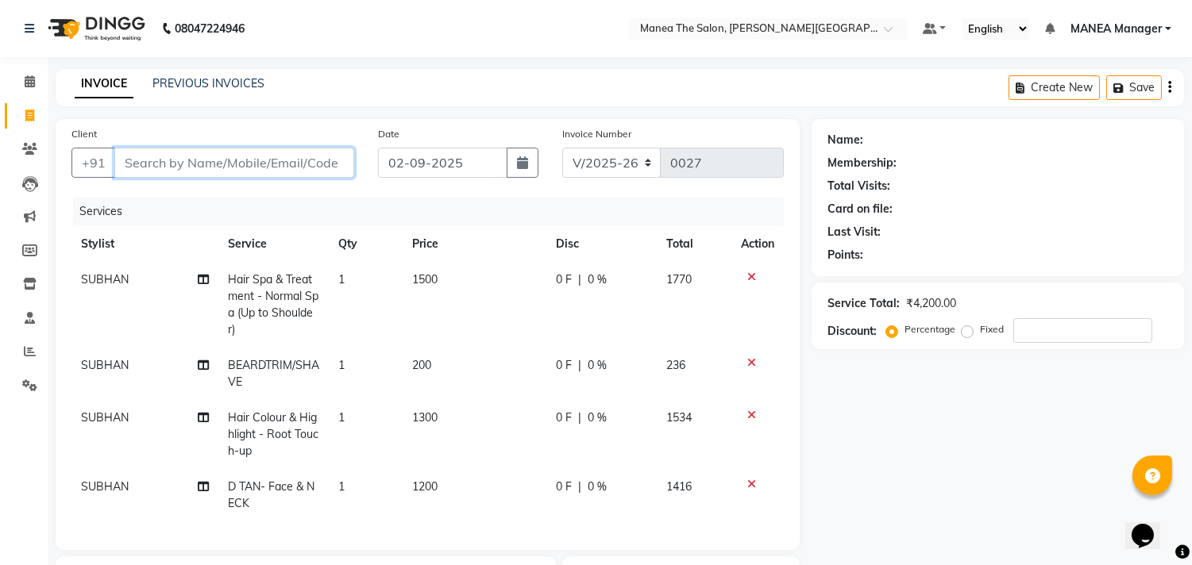
click at [264, 162] on input "Client" at bounding box center [234, 163] width 240 height 30
type input "9"
type input "0"
type input "9449315575"
click at [305, 159] on span "Add Client" at bounding box center [313, 163] width 63 height 16
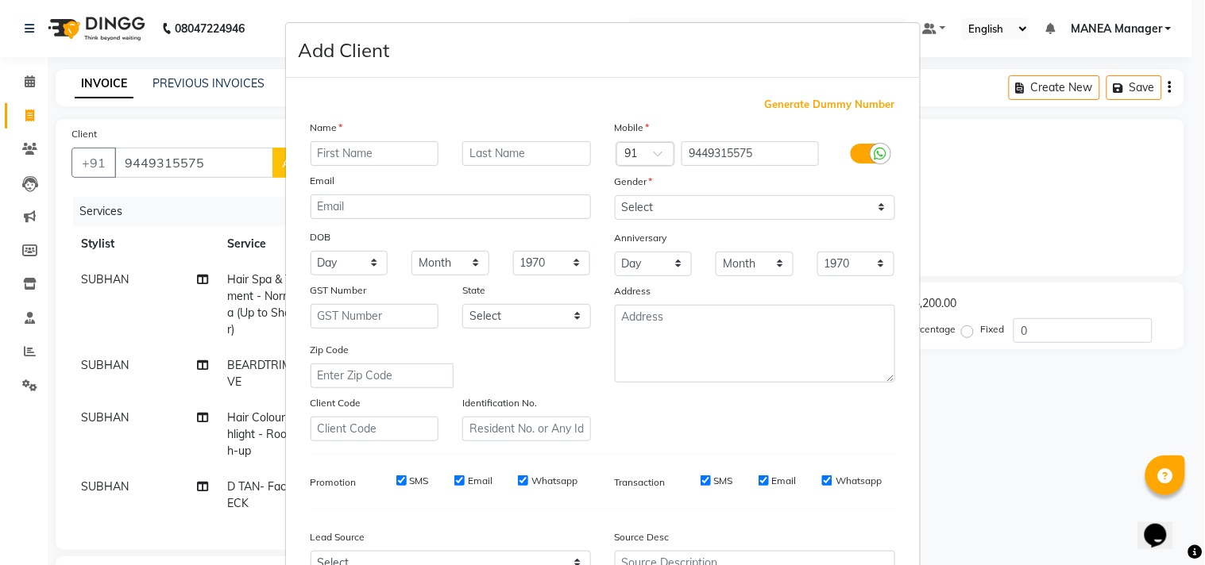
click at [391, 163] on input "text" at bounding box center [374, 153] width 129 height 25
type input "[PERSON_NAME]"
click at [670, 206] on select "Select Male Female Other Prefer Not To Say" at bounding box center [755, 207] width 280 height 25
select select "male"
click at [615, 195] on select "Select Male Female Other Prefer Not To Say" at bounding box center [755, 207] width 280 height 25
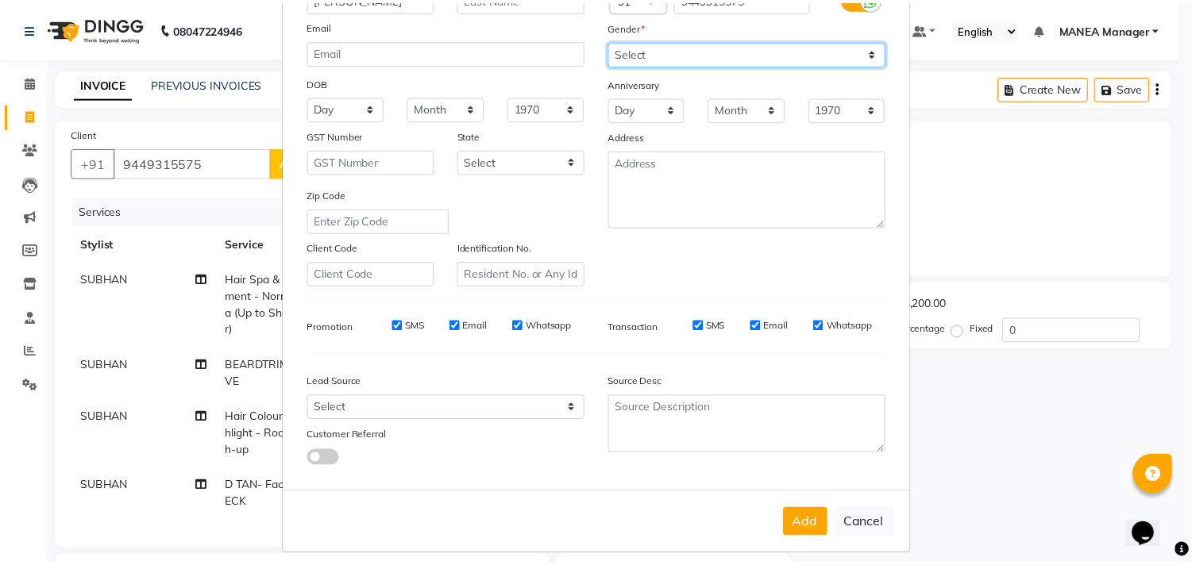
scroll to position [168, 0]
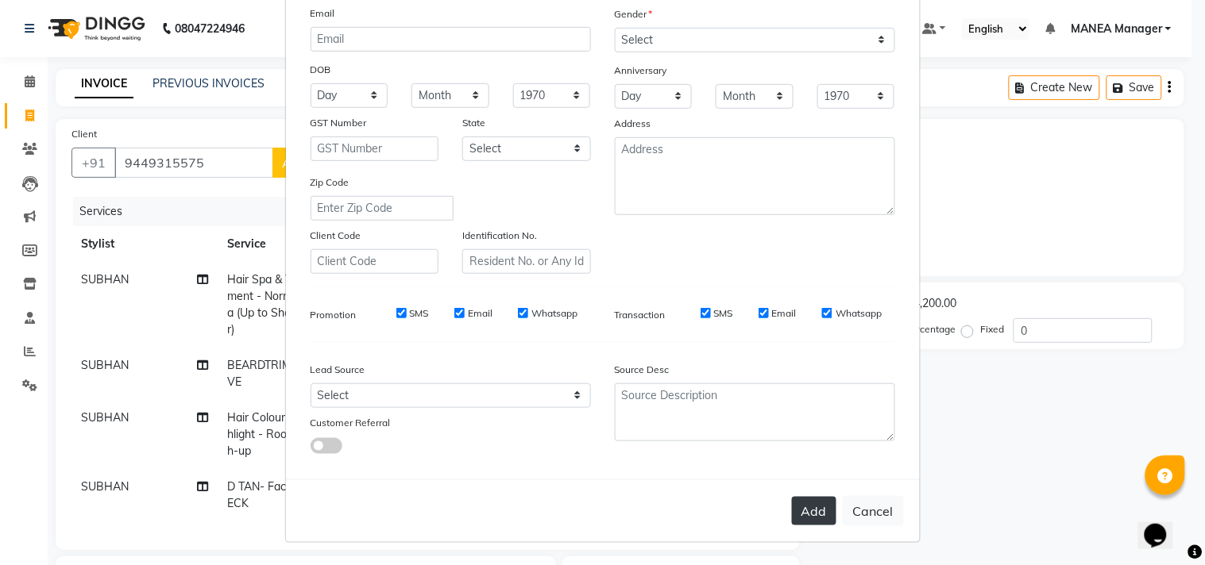
click at [804, 499] on button "Add" at bounding box center [814, 511] width 44 height 29
select select
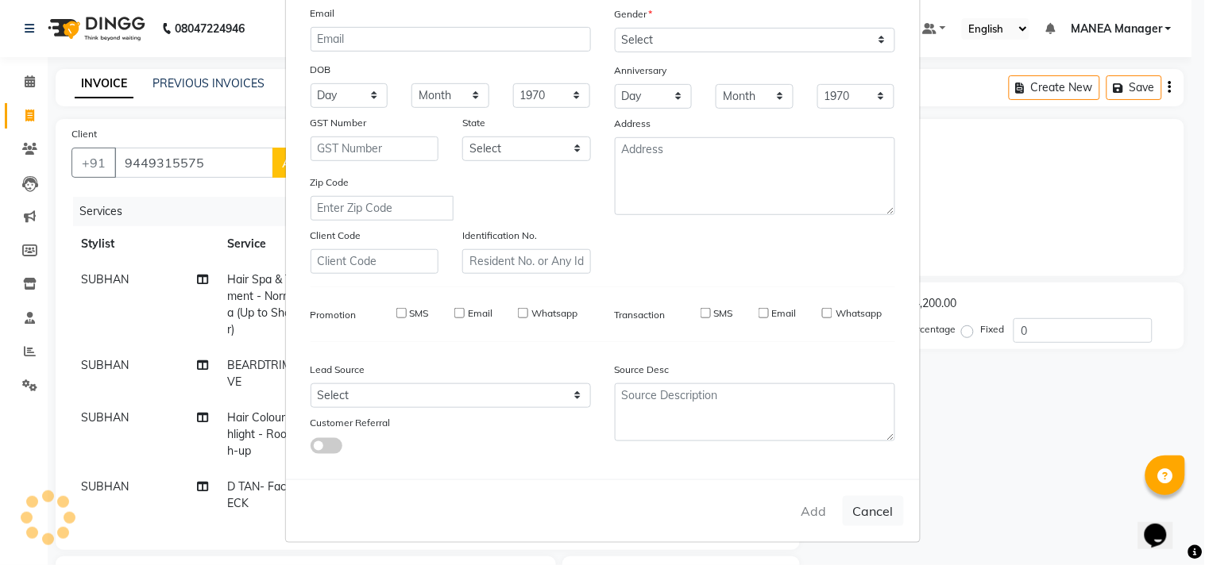
select select
checkbox input "false"
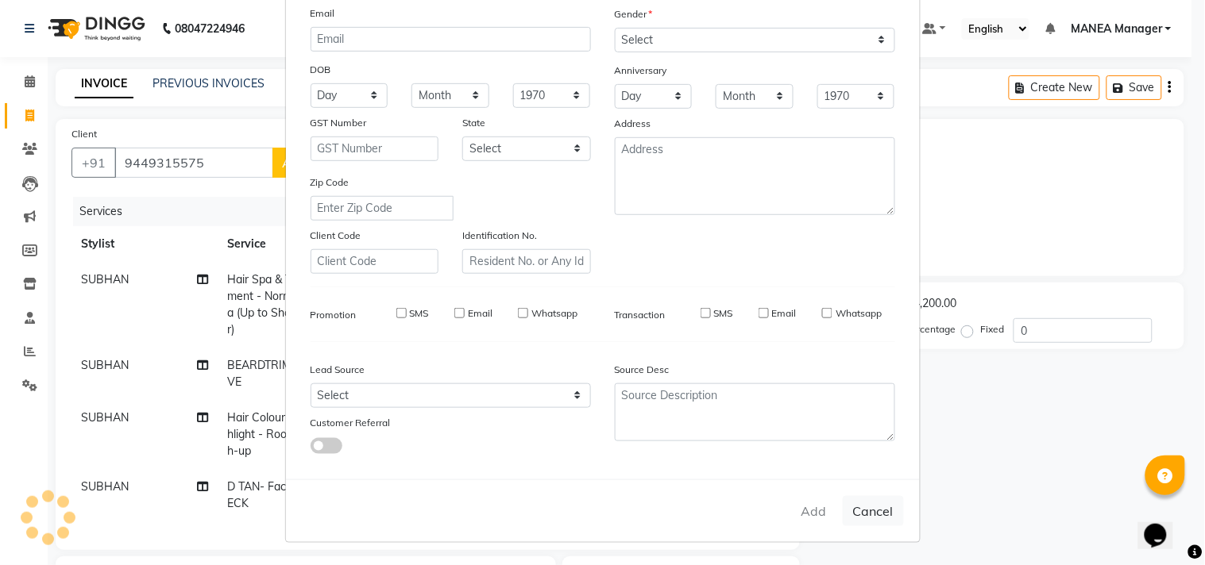
checkbox input "false"
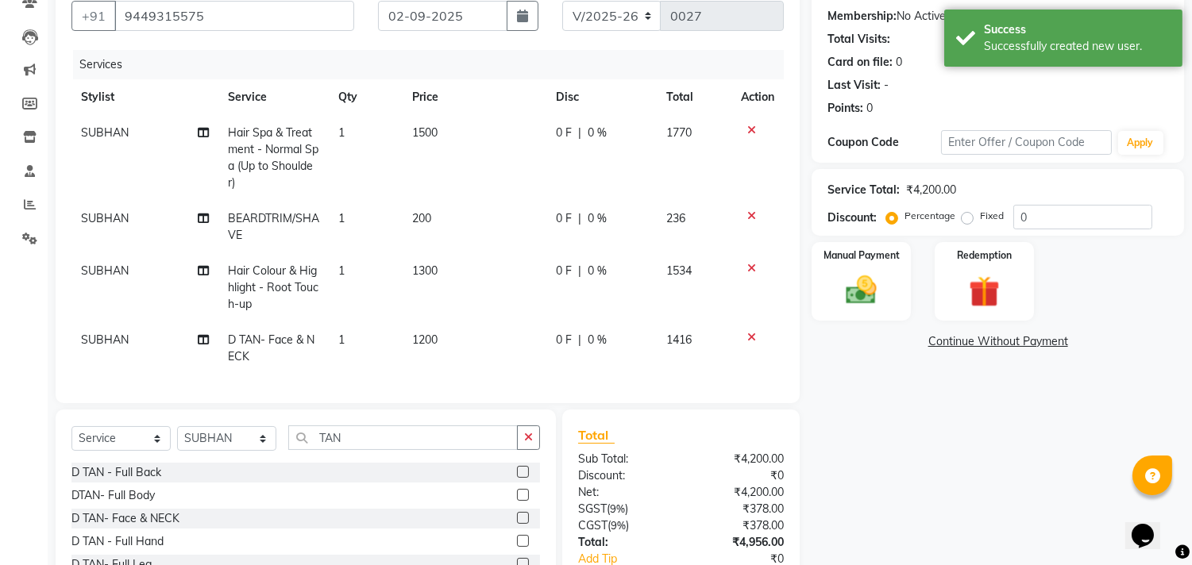
scroll to position [263, 0]
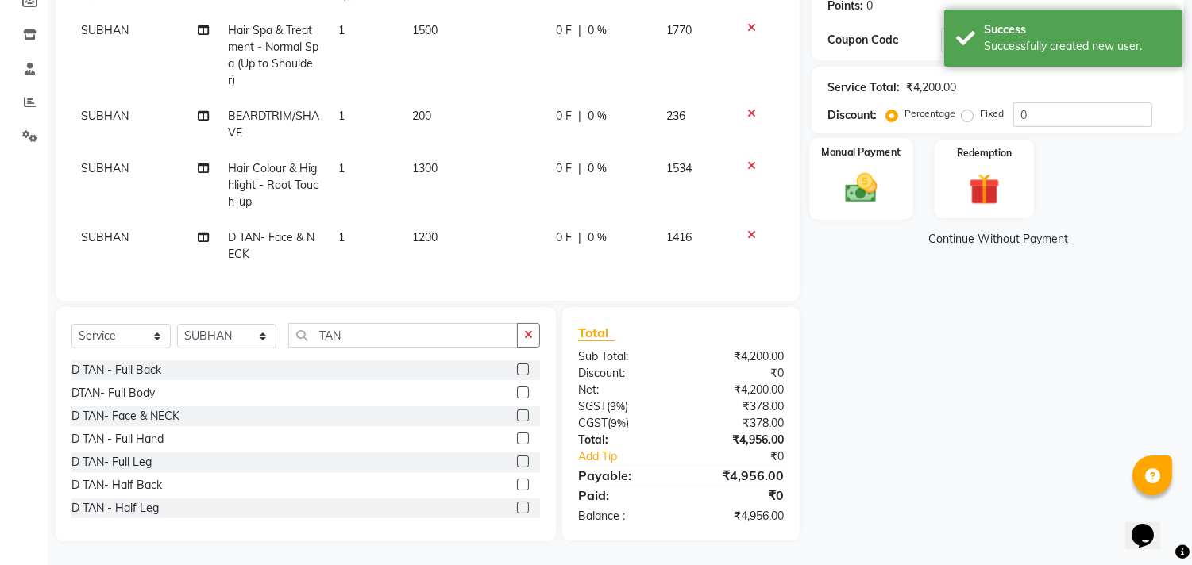
click at [877, 172] on img at bounding box center [861, 188] width 52 height 37
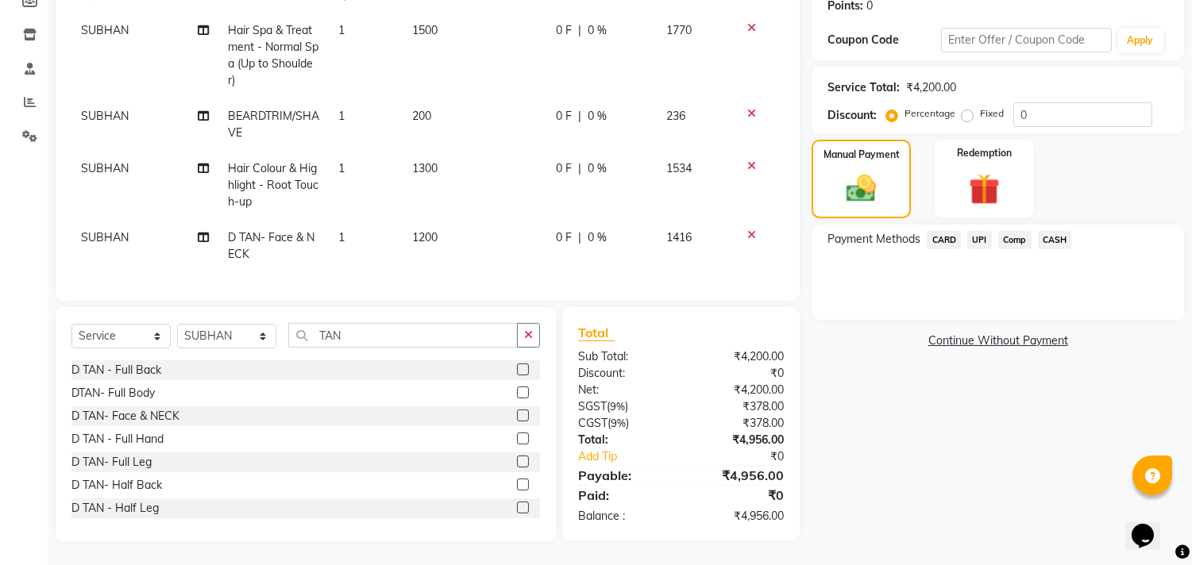
click at [948, 231] on span "CARD" at bounding box center [944, 240] width 34 height 18
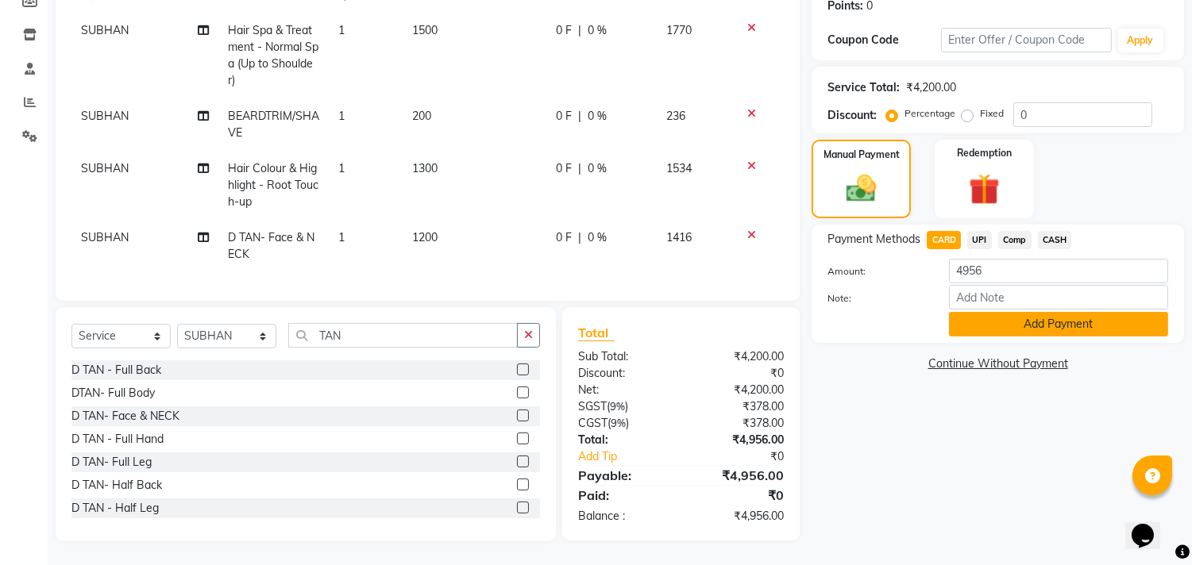
click at [1015, 312] on button "Add Payment" at bounding box center [1058, 324] width 219 height 25
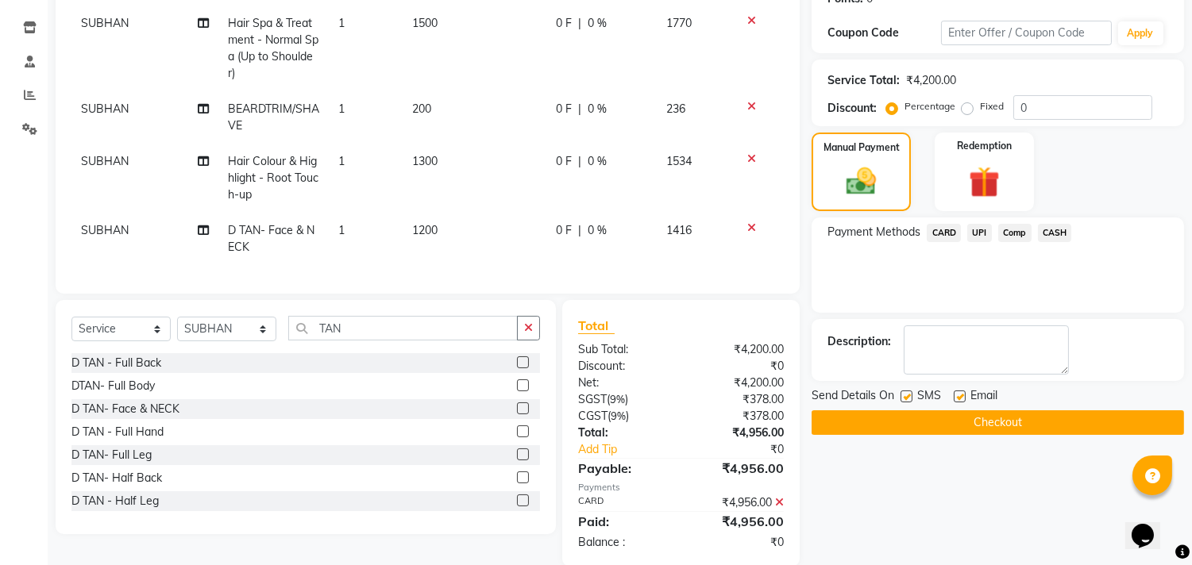
scroll to position [295, 0]
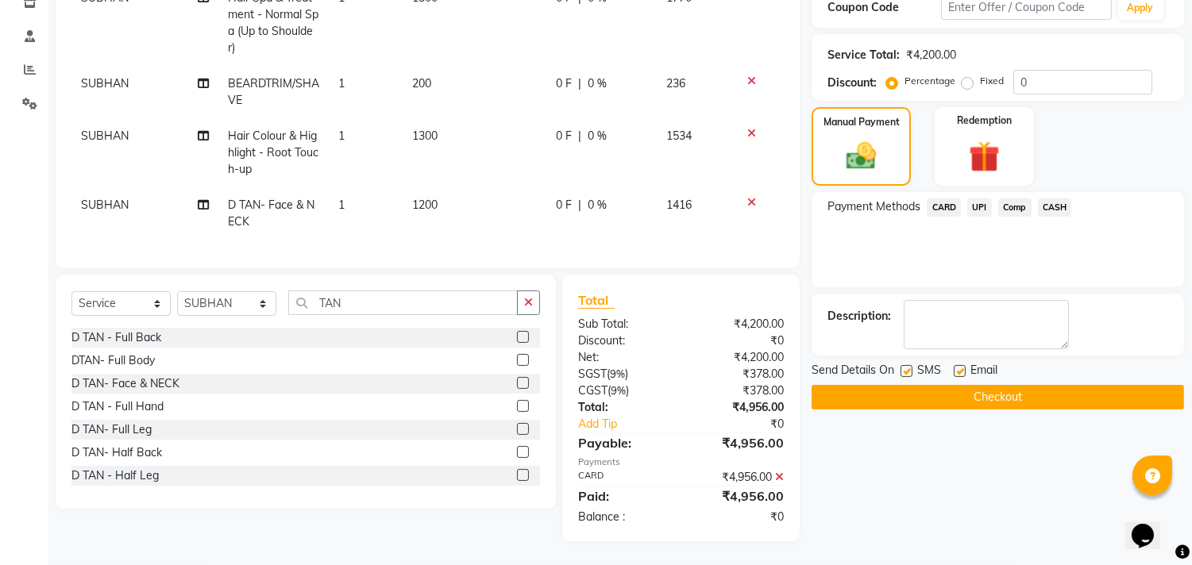
click at [875, 385] on button "Checkout" at bounding box center [998, 397] width 372 height 25
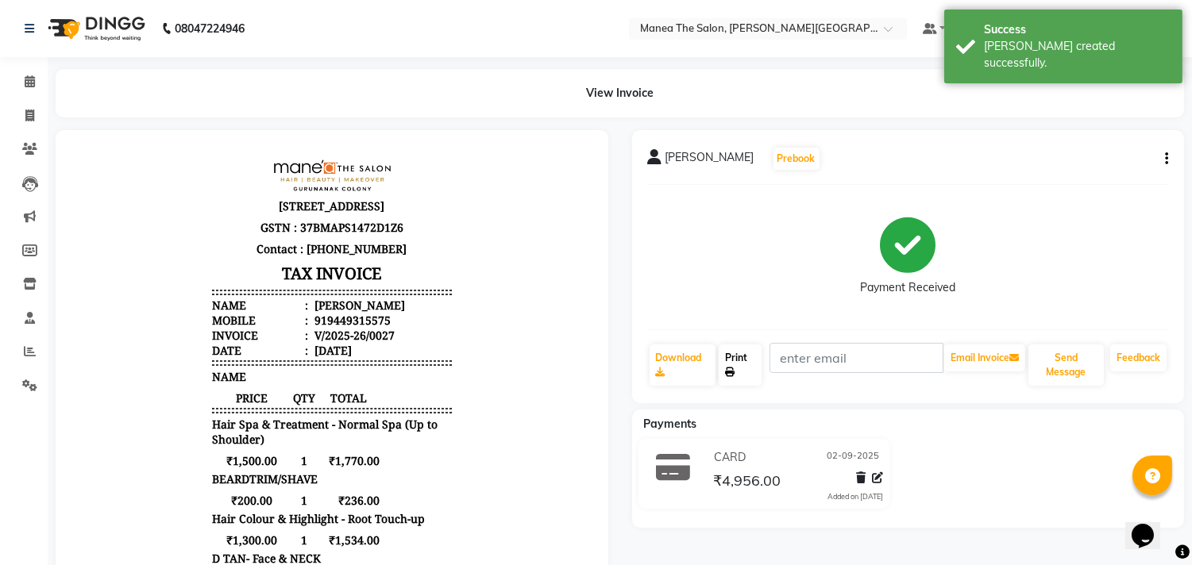
click at [743, 360] on link "Print" at bounding box center [740, 365] width 43 height 41
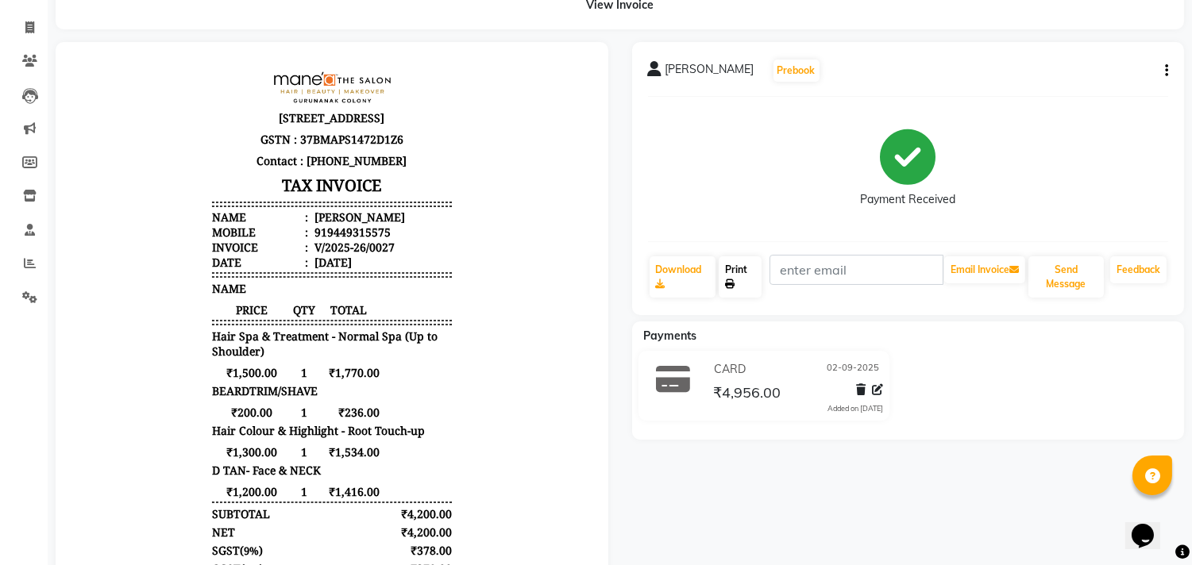
scroll to position [176, 0]
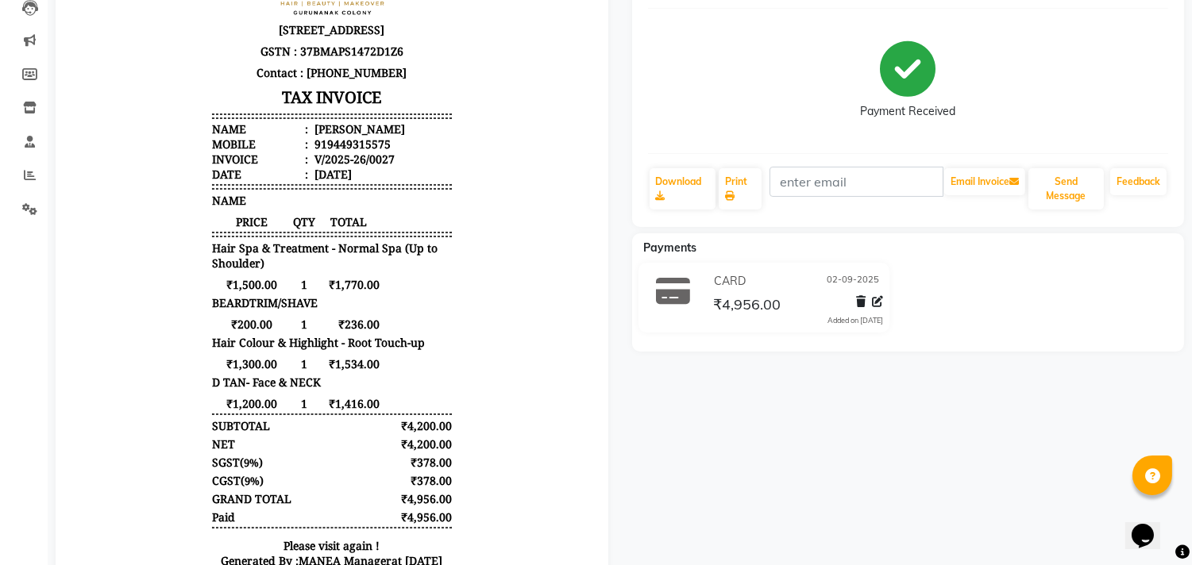
click at [740, 401] on div "SAI BALAJI Prebook Payment Received Download Print Email Invoice Send Message F…" at bounding box center [908, 291] width 576 height 674
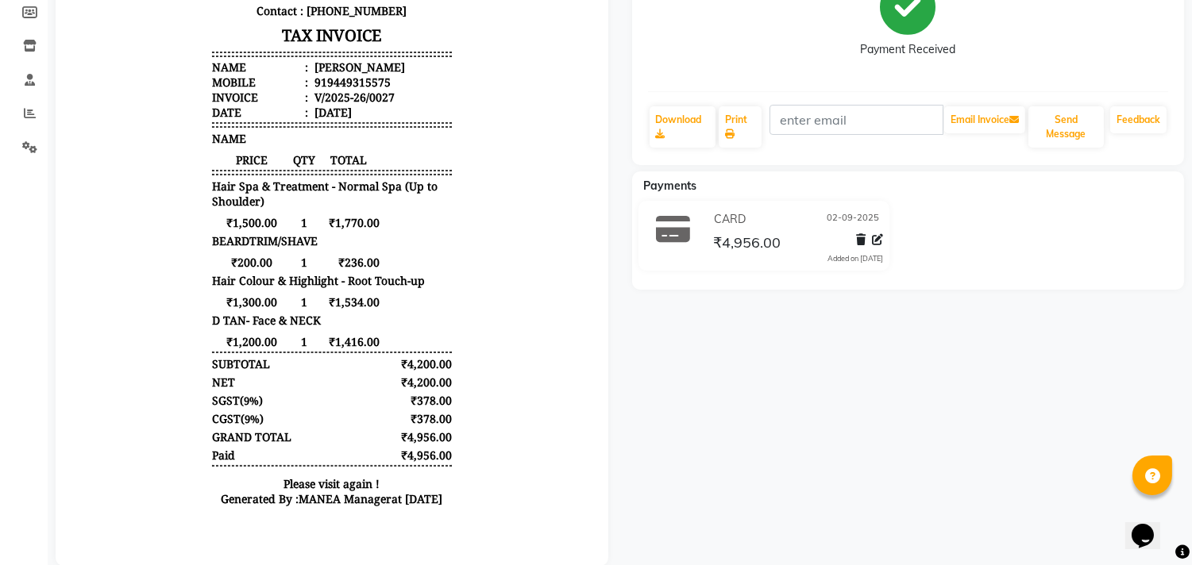
scroll to position [275, 0]
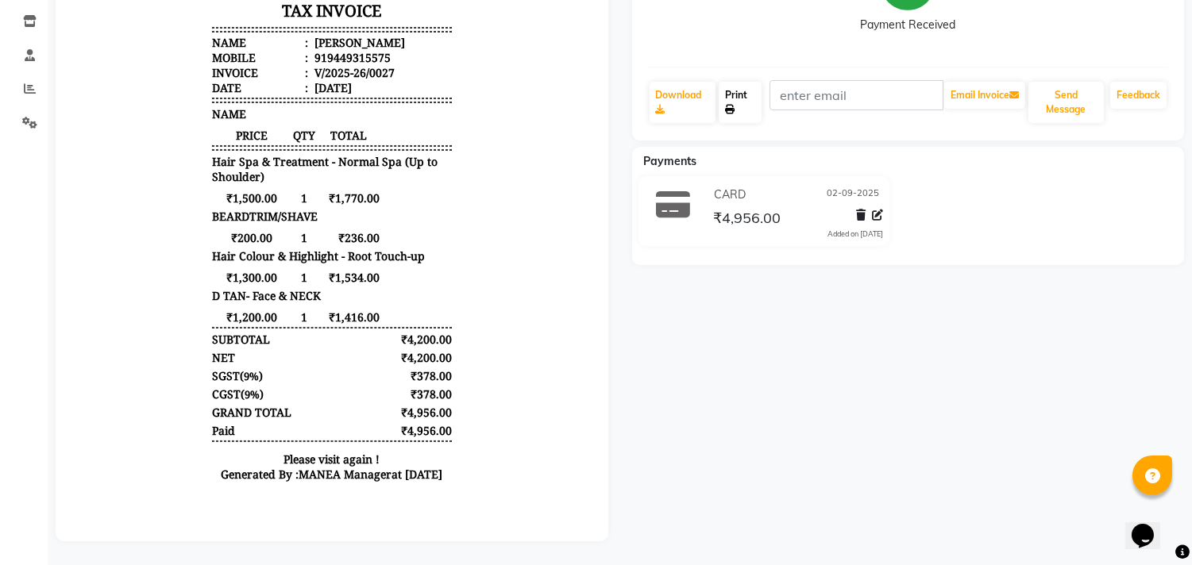
click at [734, 89] on link "Print" at bounding box center [740, 102] width 43 height 41
click at [739, 85] on link "Print" at bounding box center [740, 102] width 43 height 41
click at [729, 82] on link "Print" at bounding box center [740, 102] width 43 height 41
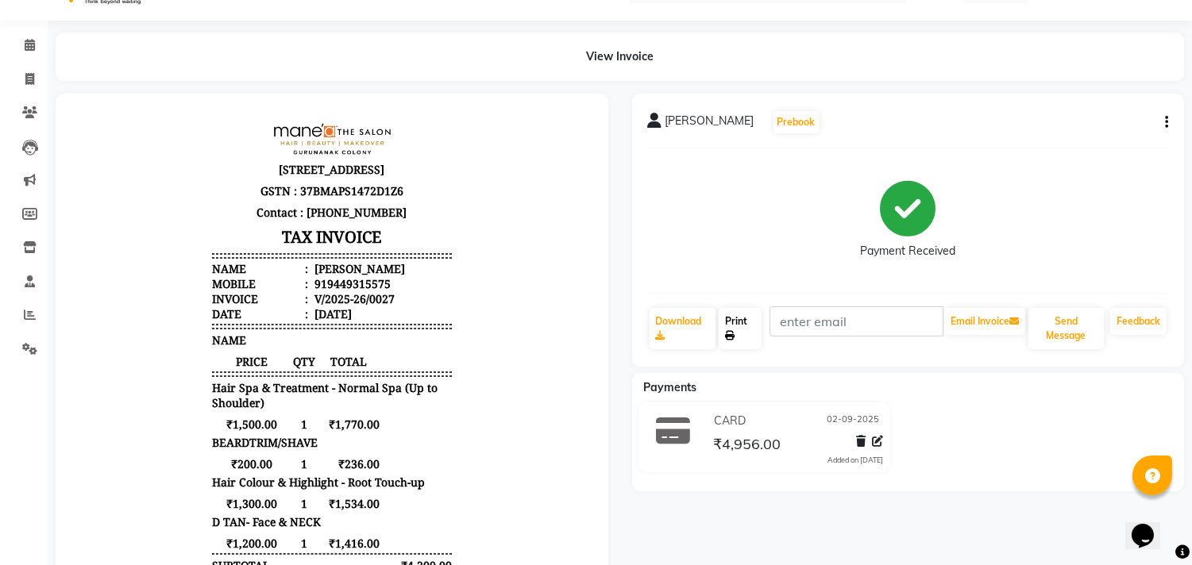
scroll to position [0, 0]
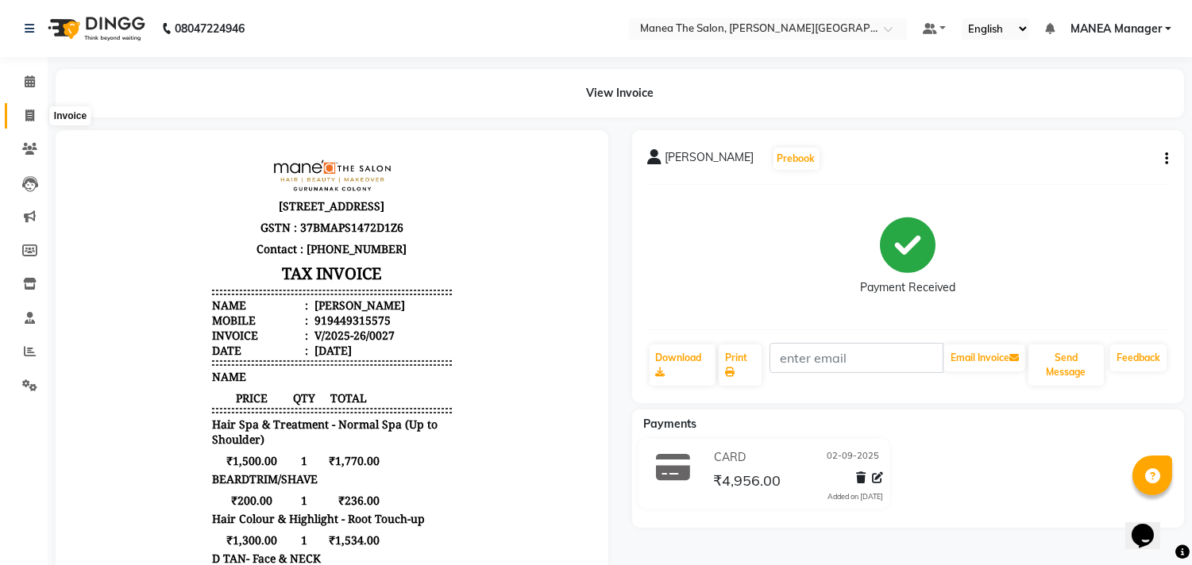
click at [33, 120] on icon at bounding box center [29, 116] width 9 height 12
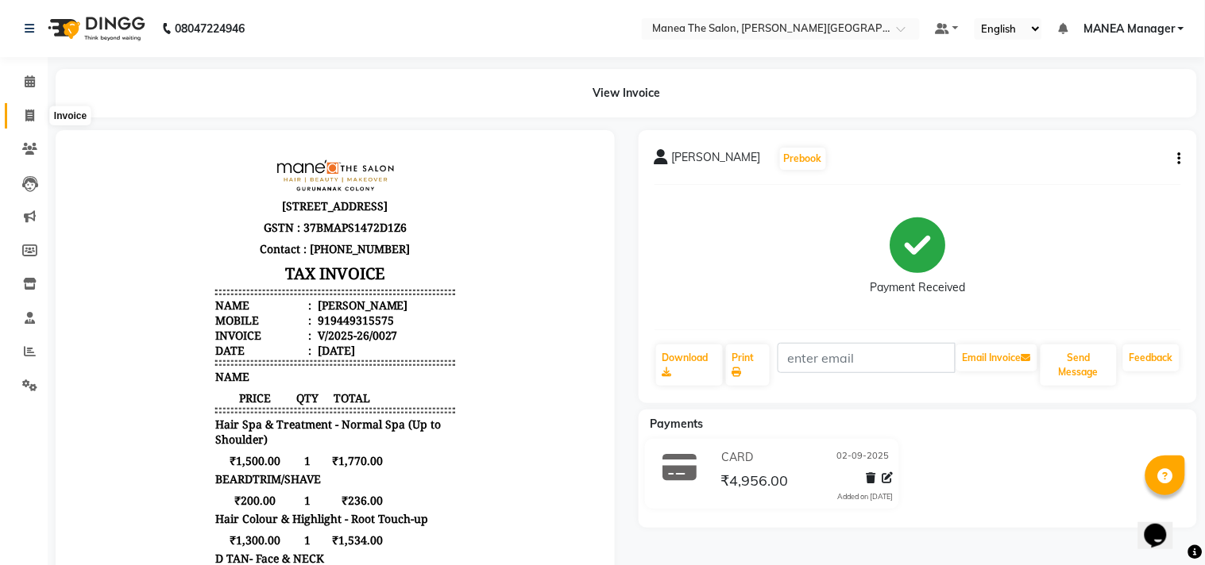
select select "8903"
select select "service"
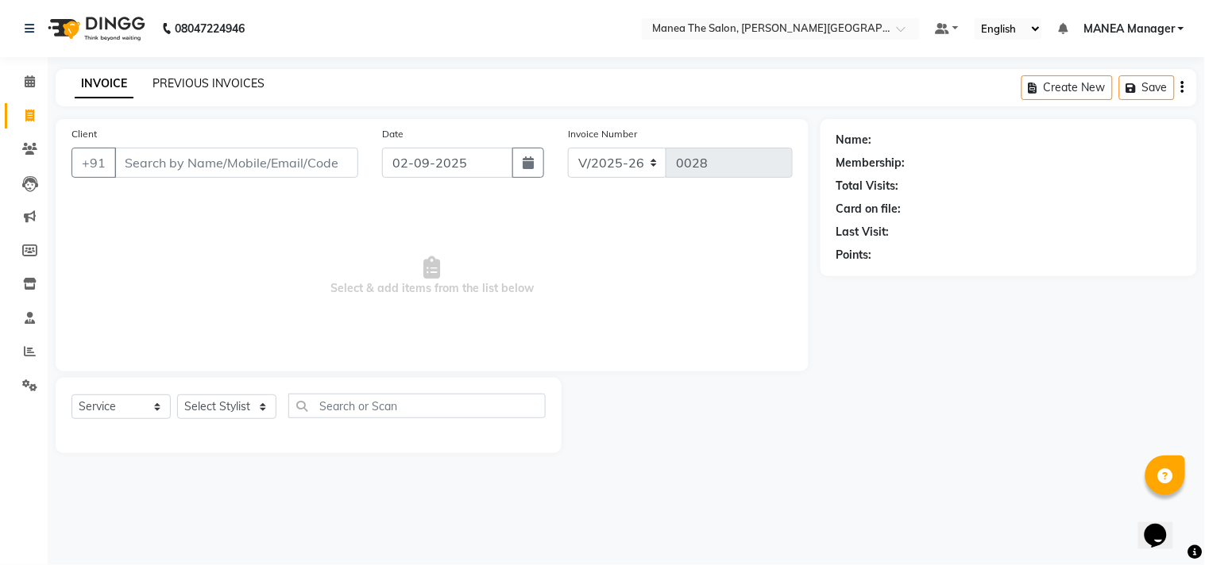
click at [233, 83] on link "PREVIOUS INVOICES" at bounding box center [208, 83] width 112 height 14
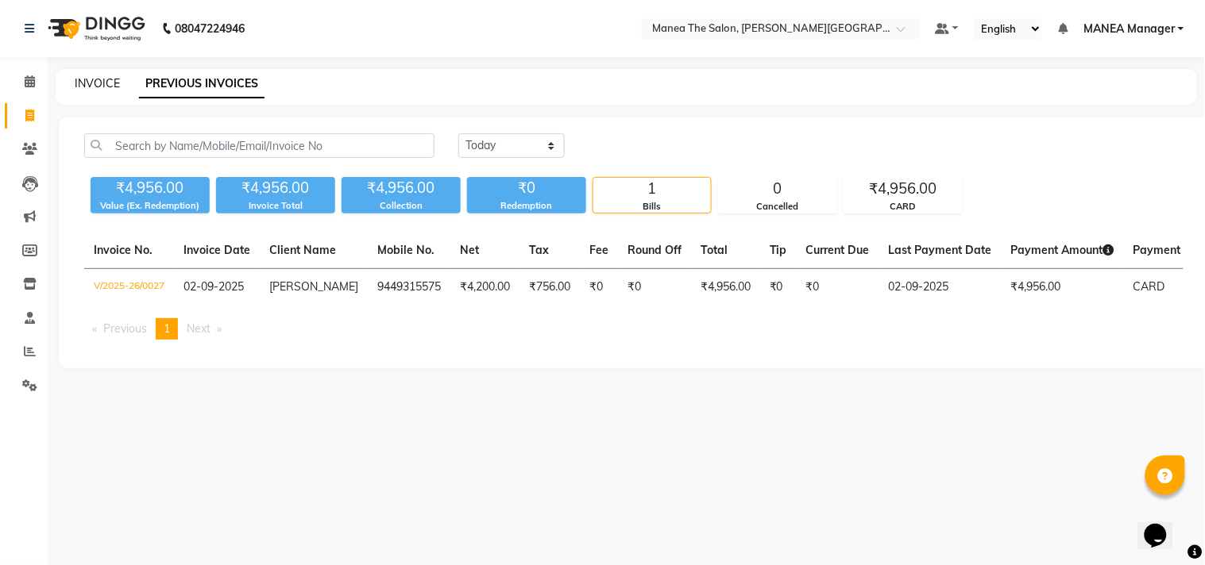
click at [115, 77] on link "INVOICE" at bounding box center [97, 83] width 45 height 14
select select "service"
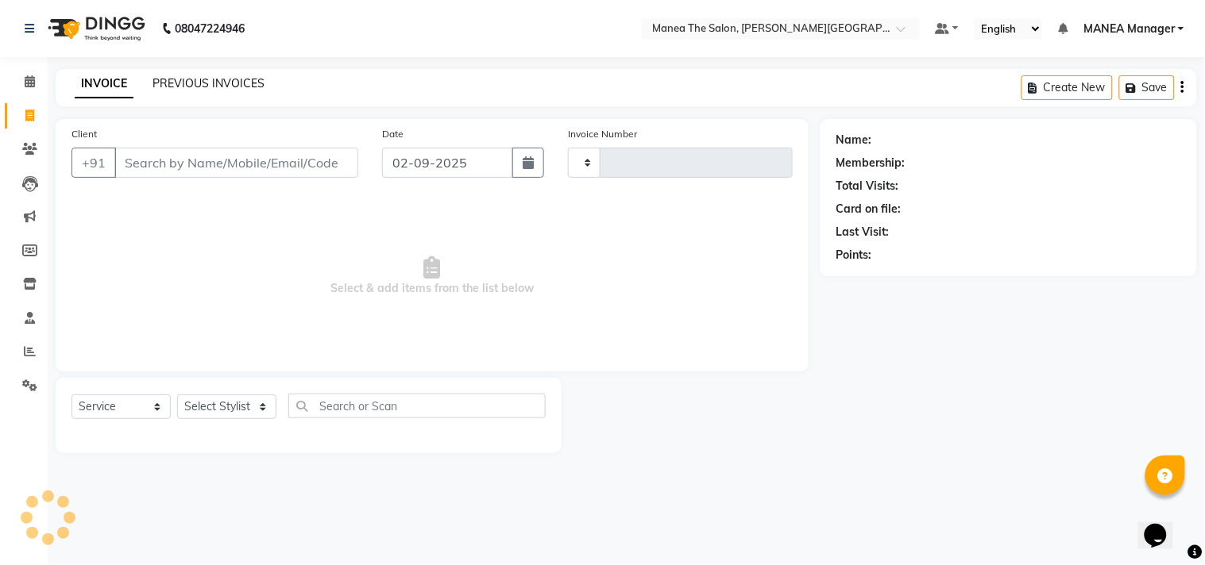
type input "0028"
select select "8903"
click at [196, 83] on link "PREVIOUS INVOICES" at bounding box center [208, 83] width 112 height 14
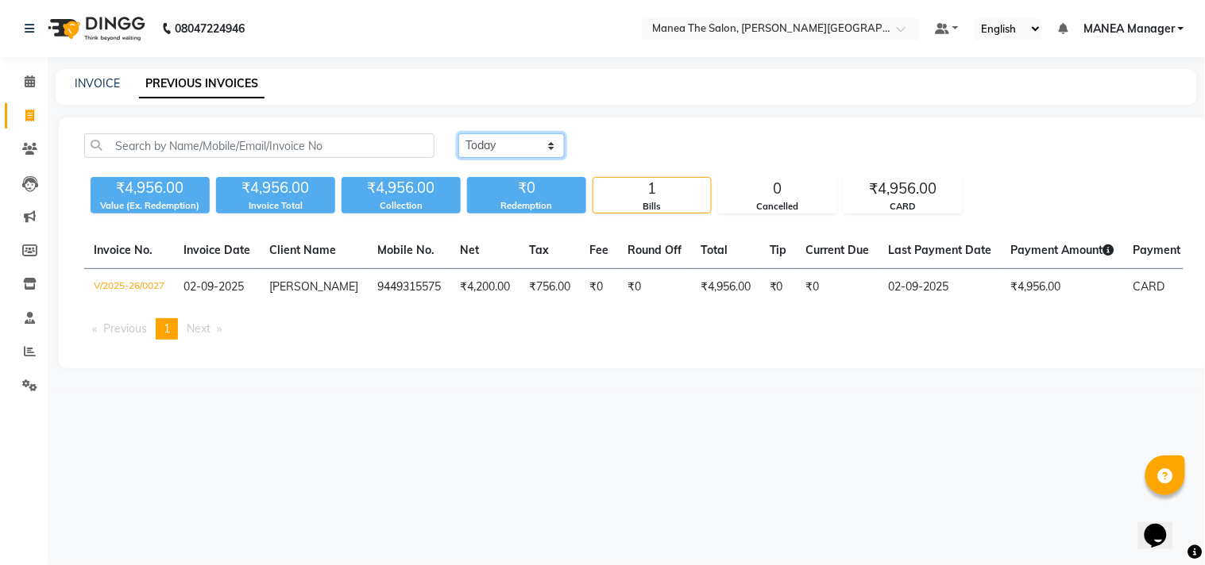
click at [489, 154] on select "Today Yesterday Custom Range" at bounding box center [511, 145] width 106 height 25
select select "yesterday"
click at [458, 133] on select "Today Yesterday Custom Range" at bounding box center [511, 145] width 106 height 25
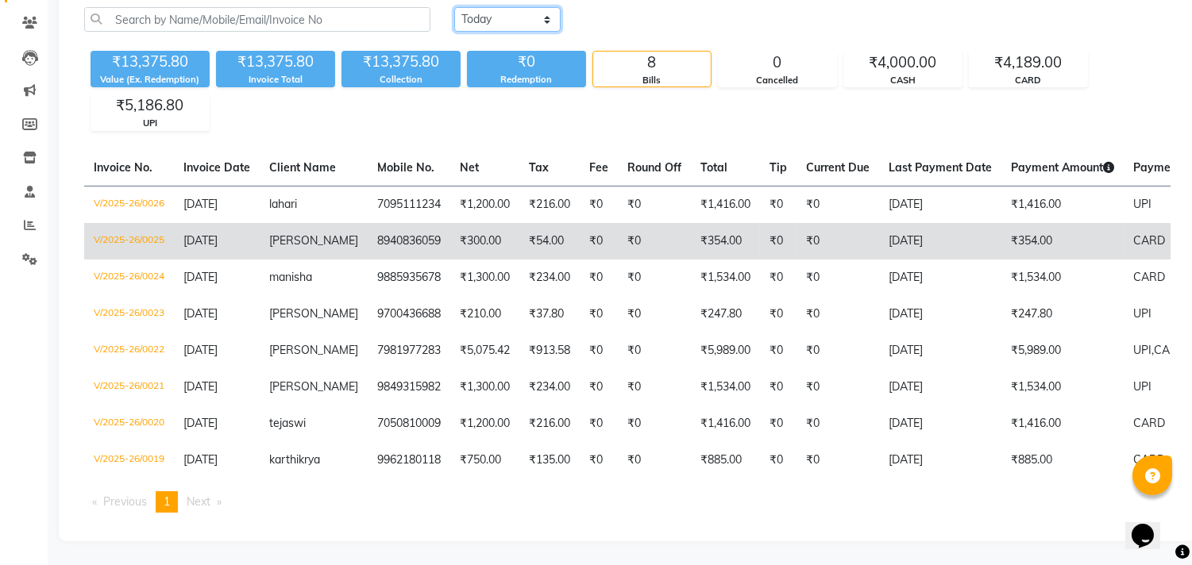
scroll to position [137, 0]
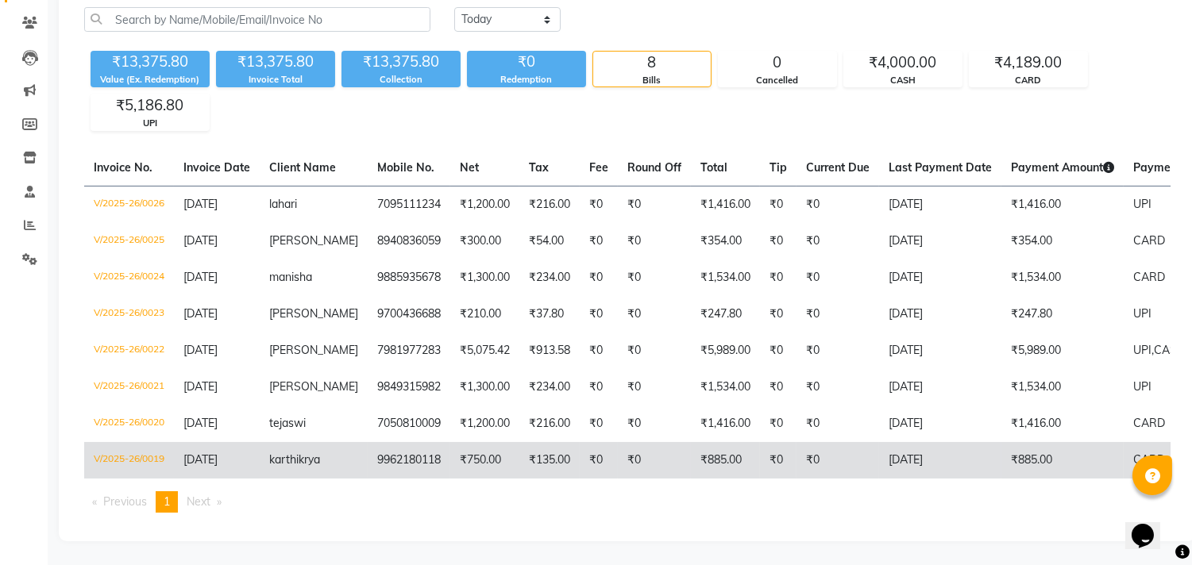
click at [342, 442] on td "karthikrya" at bounding box center [314, 460] width 108 height 37
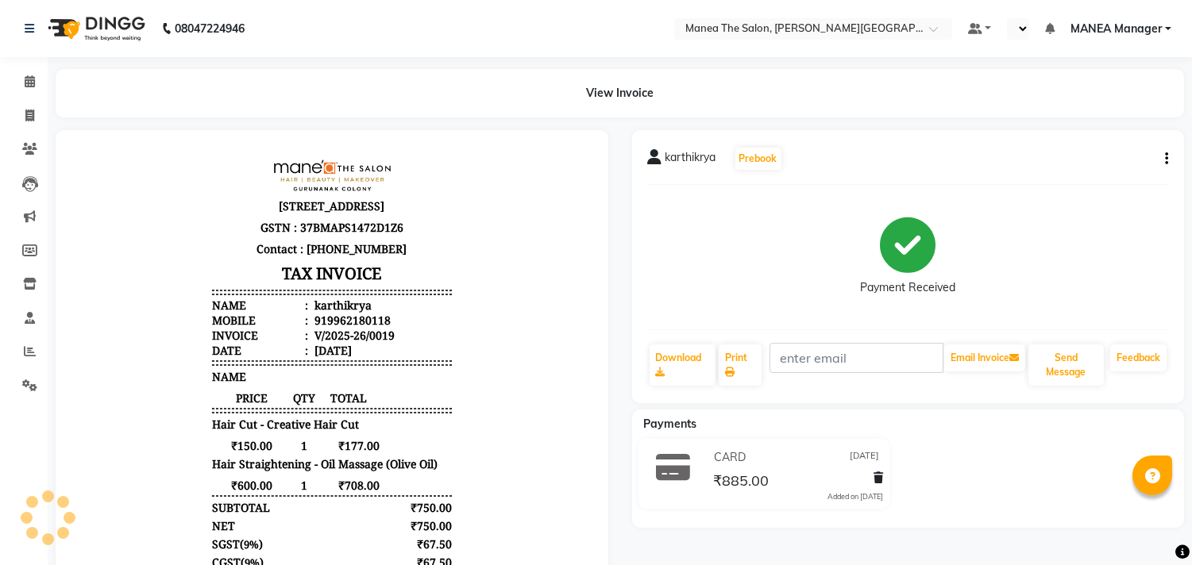
select select "en"
click at [737, 378] on link "Print" at bounding box center [740, 365] width 43 height 41
click at [29, 27] on icon at bounding box center [30, 28] width 10 height 11
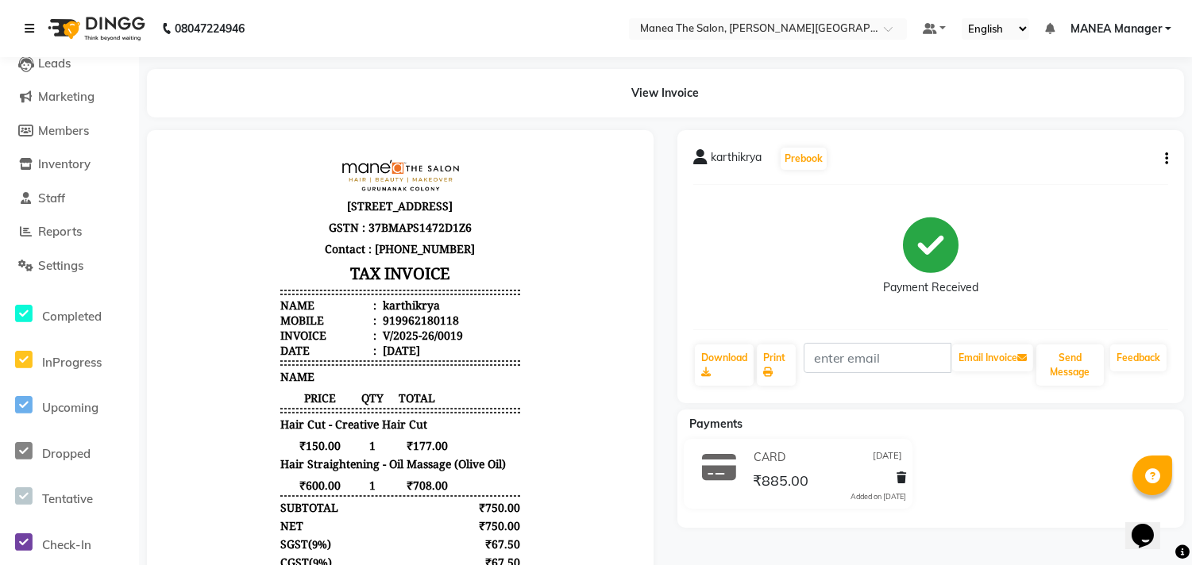
scroll to position [13, 0]
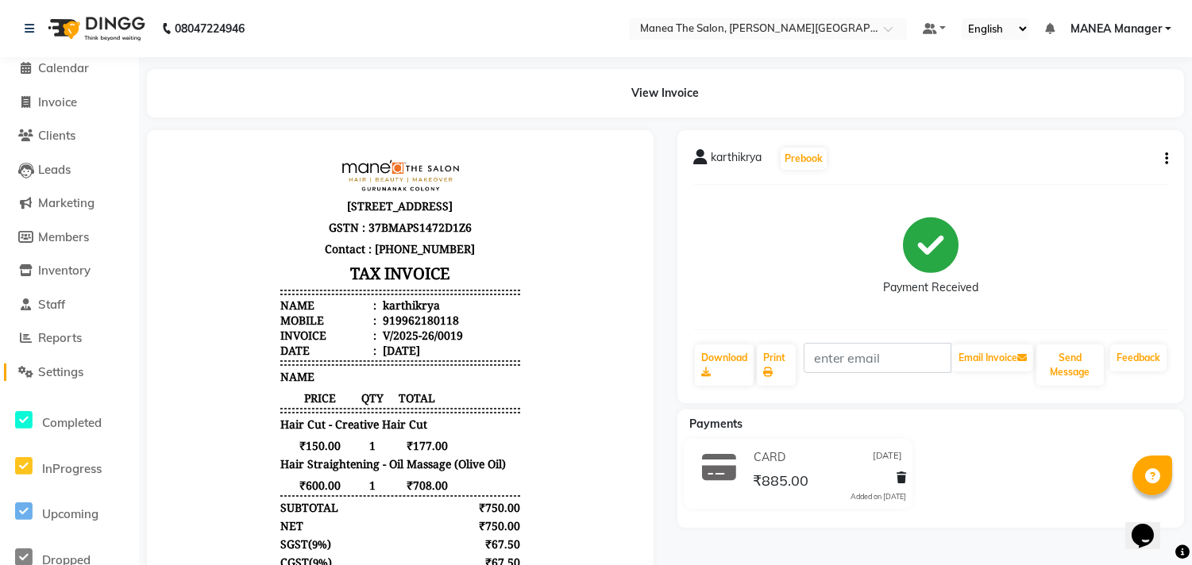
click at [68, 365] on span "Settings" at bounding box center [60, 371] width 45 height 15
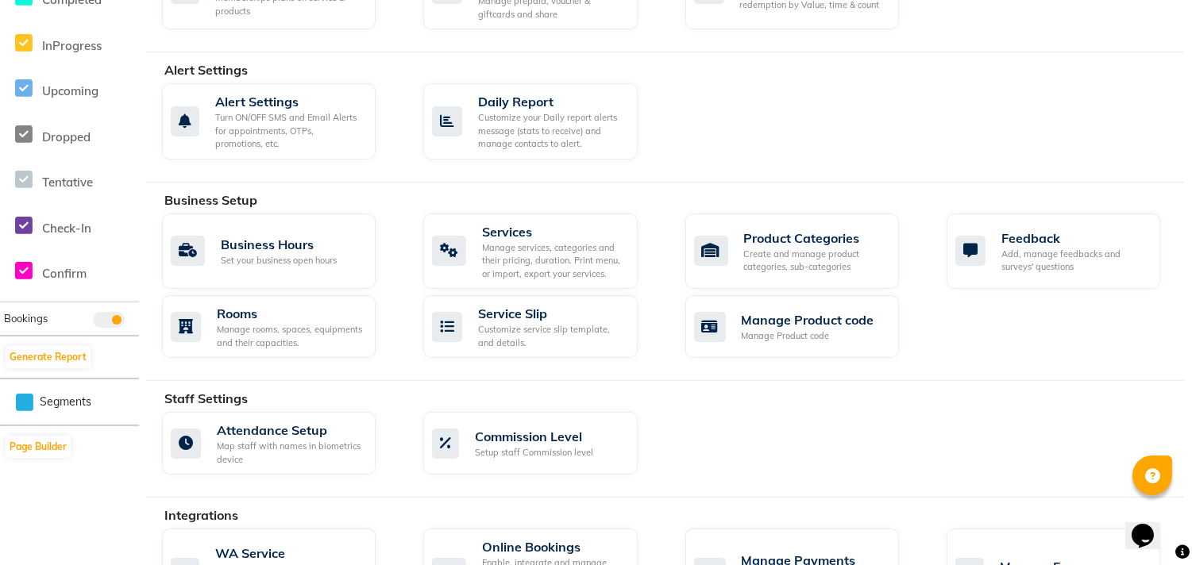
scroll to position [441, 0]
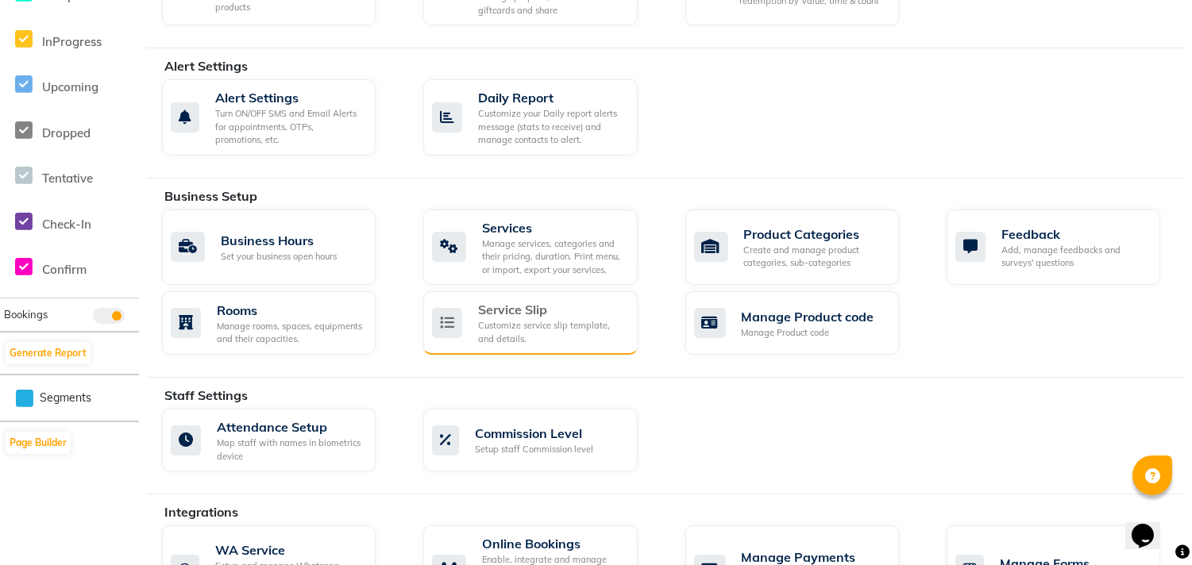
click at [549, 347] on div "Service Slip Customize service slip template, and details." at bounding box center [530, 323] width 214 height 64
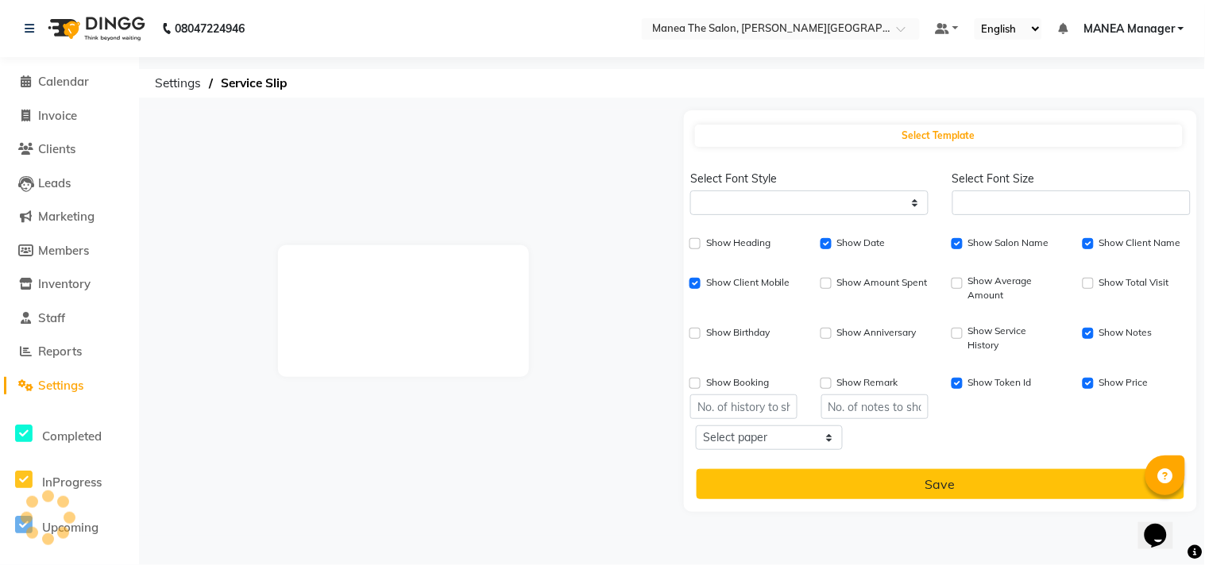
select select
type input "1"
checkbox input "true"
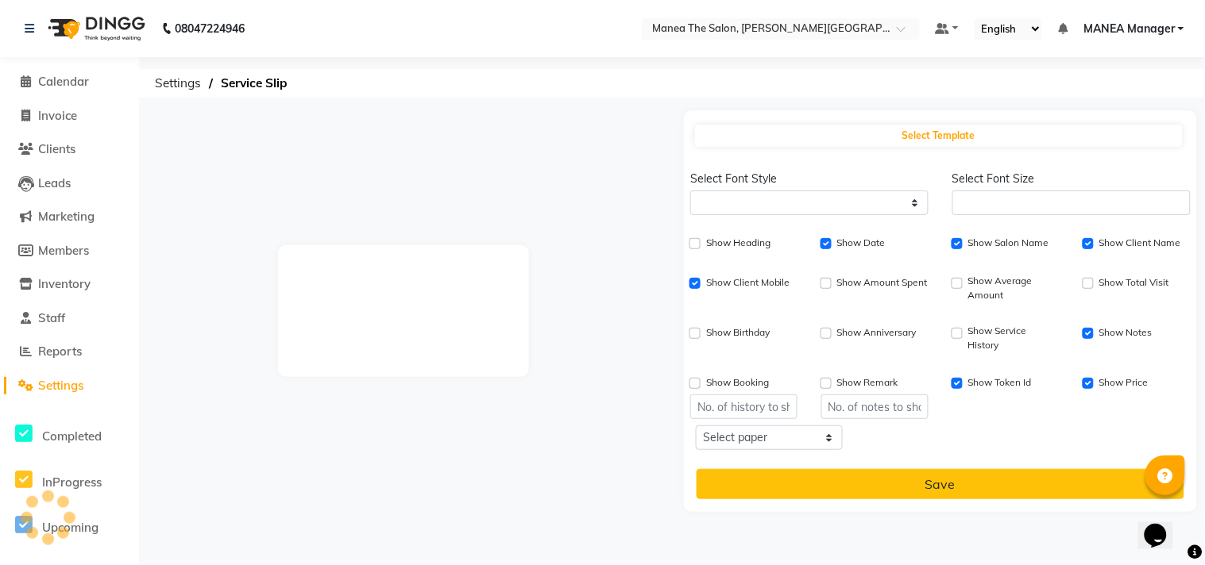
checkbox input "true"
checkbox input "false"
checkbox input "true"
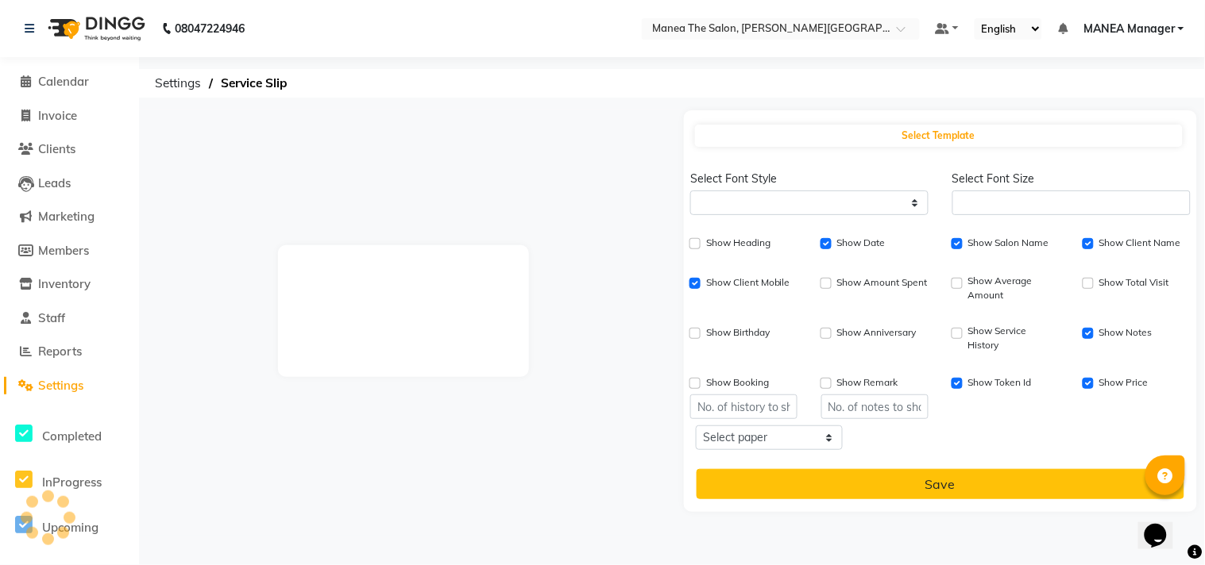
type input "1"
select select "thermal"
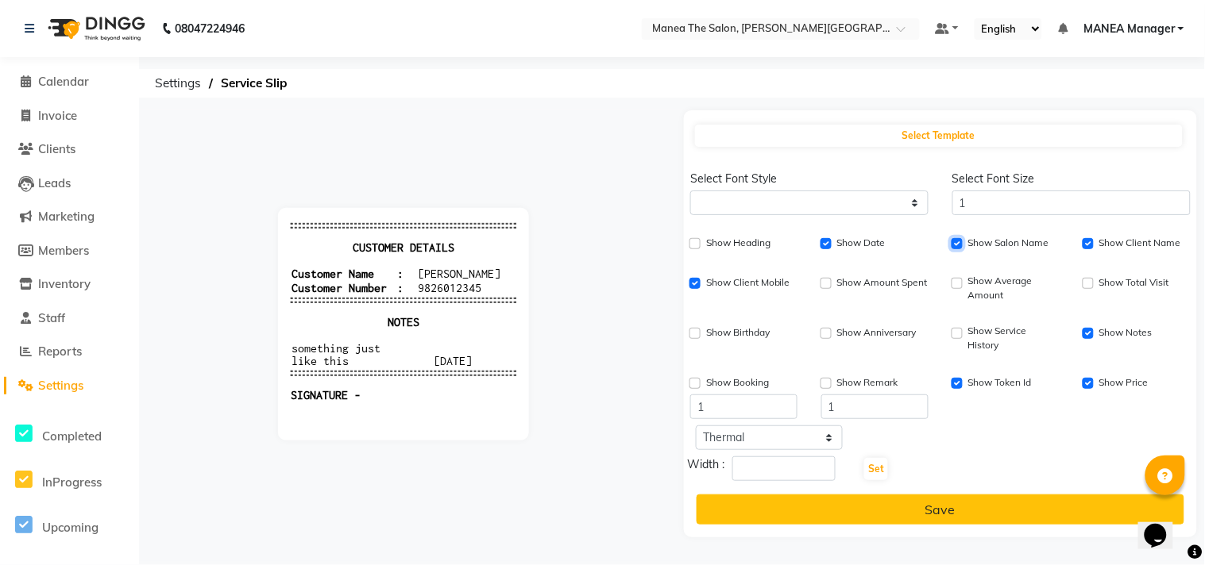
click at [962, 243] on input "Show Salon Name" at bounding box center [956, 243] width 11 height 11
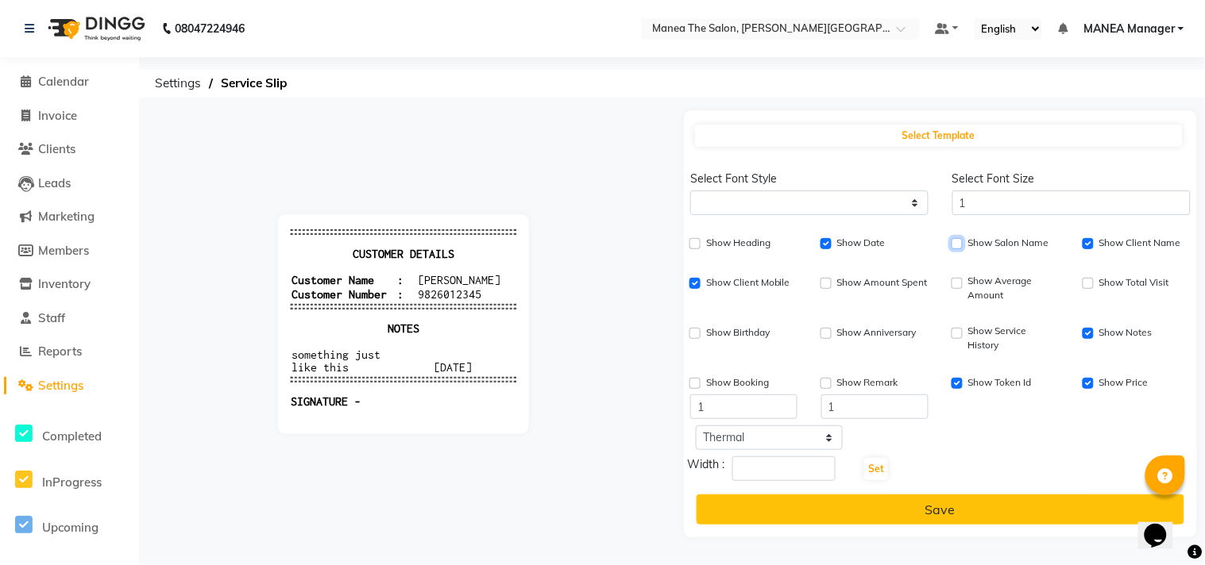
click at [962, 243] on input "Show Salon Name" at bounding box center [956, 243] width 11 height 11
click at [958, 243] on input "Show Salon Name" at bounding box center [956, 243] width 11 height 11
checkbox input "true"
click at [1088, 332] on input "Show Notes" at bounding box center [1087, 333] width 11 height 11
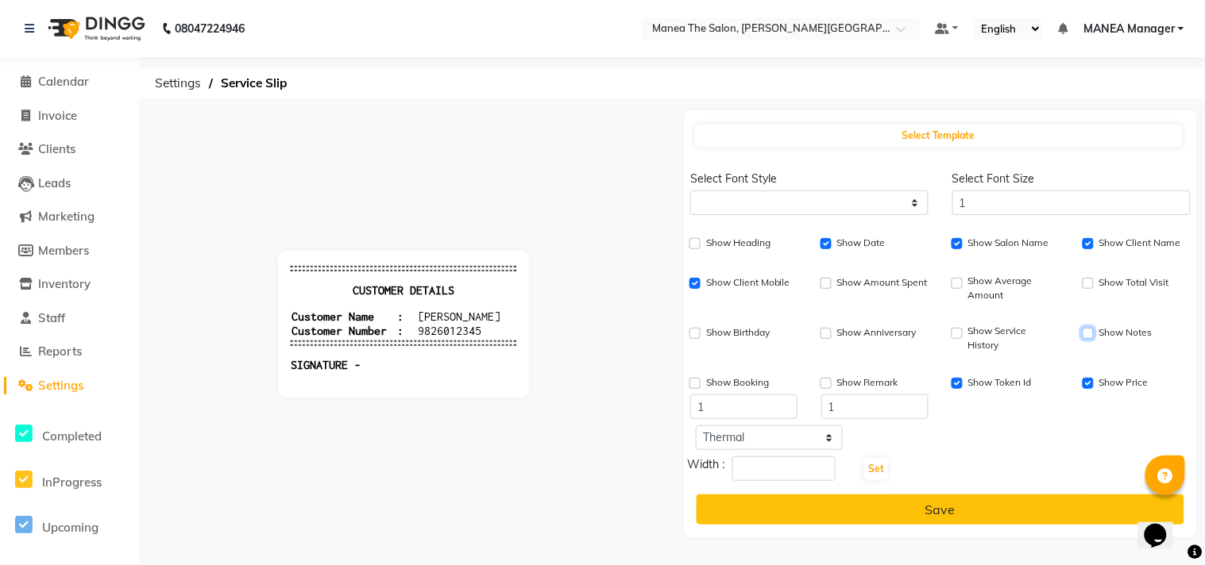
click at [1088, 332] on input "Show Notes" at bounding box center [1087, 333] width 11 height 11
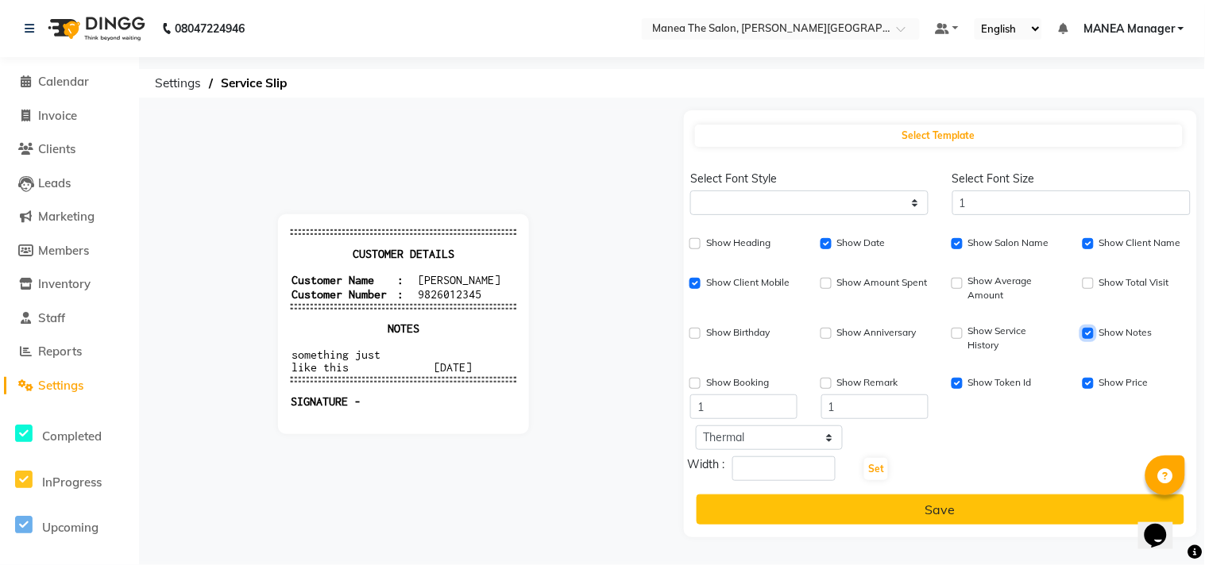
click at [1088, 332] on input "Show Notes" at bounding box center [1087, 333] width 11 height 11
checkbox input "false"
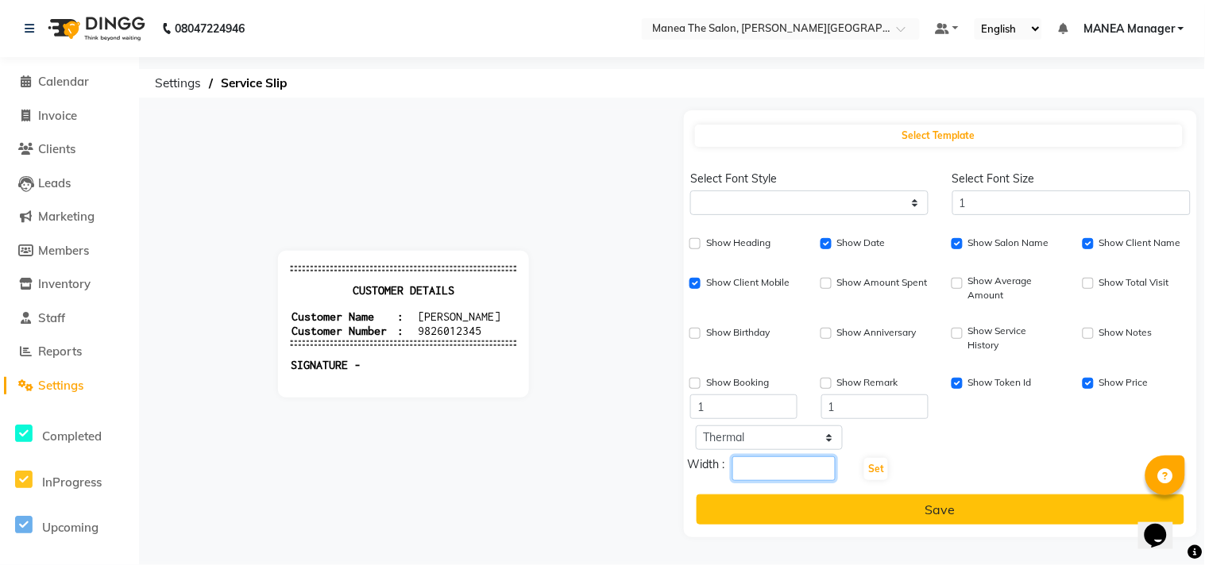
click at [806, 467] on input "number" at bounding box center [783, 469] width 103 height 25
click at [990, 202] on input "1" at bounding box center [1071, 203] width 238 height 25
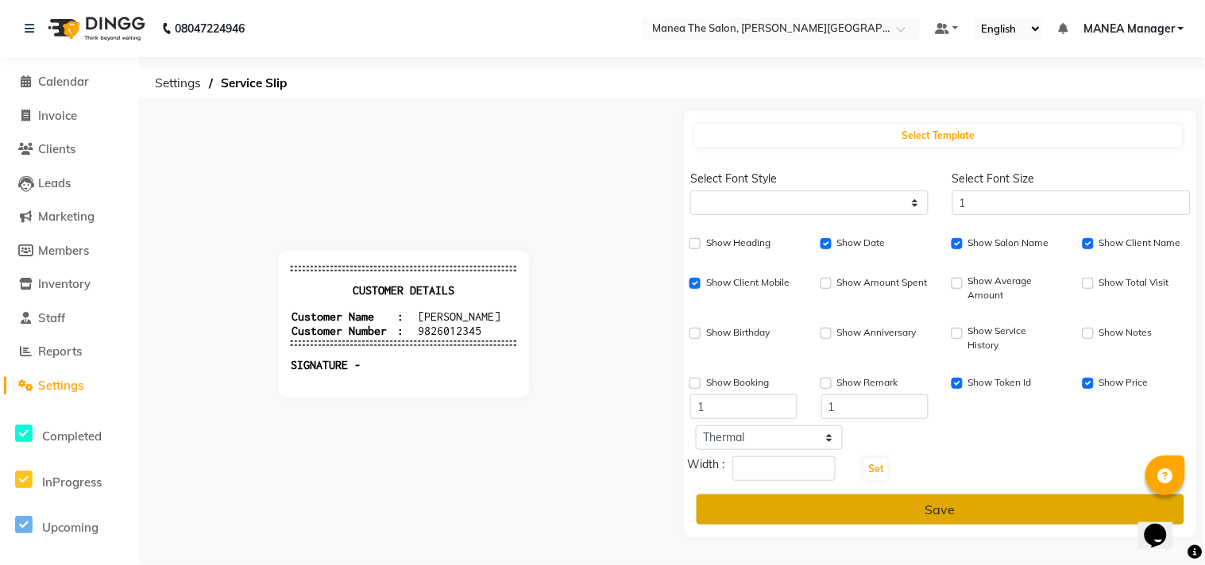
click at [911, 503] on button "Save" at bounding box center [940, 510] width 488 height 30
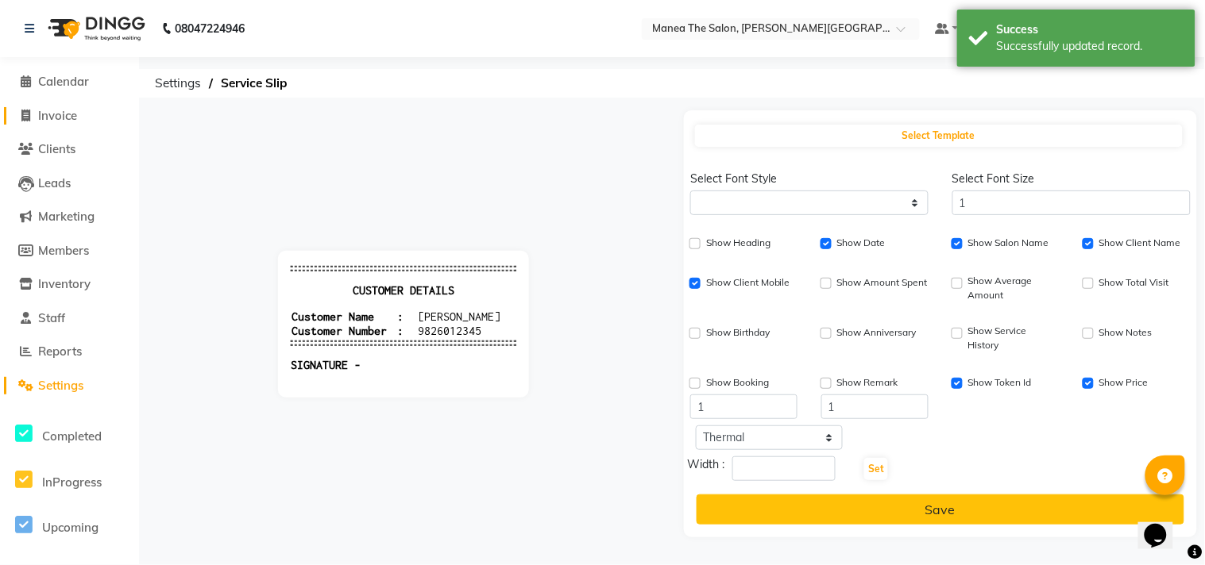
click at [64, 108] on span "Invoice" at bounding box center [57, 115] width 39 height 15
select select "8903"
select select "service"
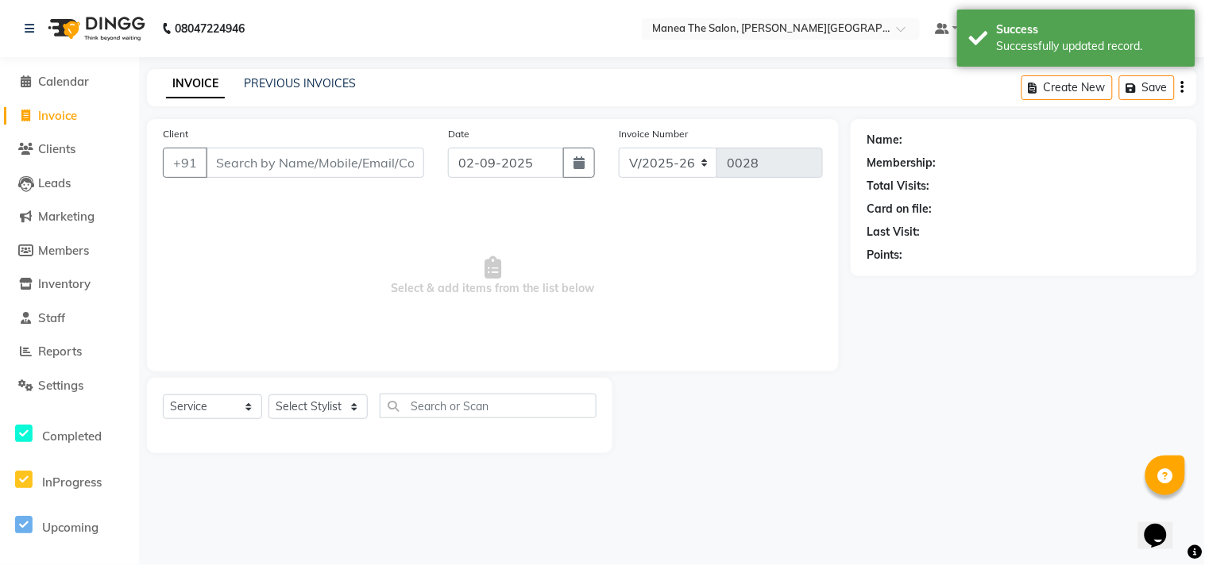
click at [337, 72] on div "INVOICE PREVIOUS INVOICES Create New Save" at bounding box center [672, 87] width 1050 height 37
click at [328, 81] on link "PREVIOUS INVOICES" at bounding box center [300, 83] width 112 height 14
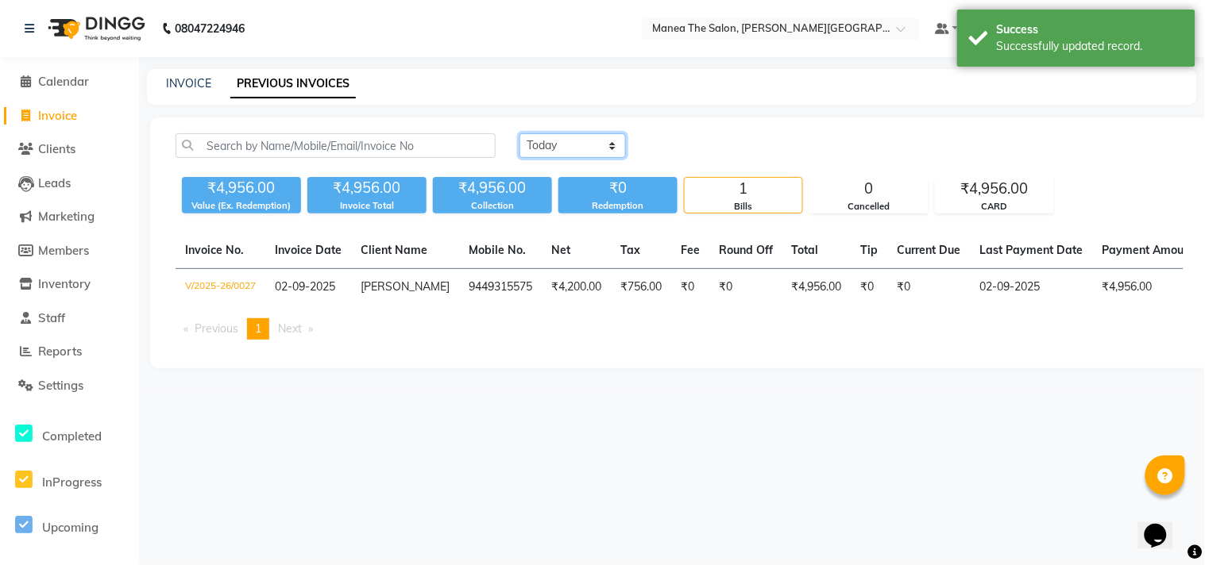
click at [553, 136] on select "[DATE] [DATE] Custom Range" at bounding box center [572, 145] width 106 height 25
select select "[DATE]"
click at [519, 133] on select "[DATE] [DATE] Custom Range" at bounding box center [572, 145] width 106 height 25
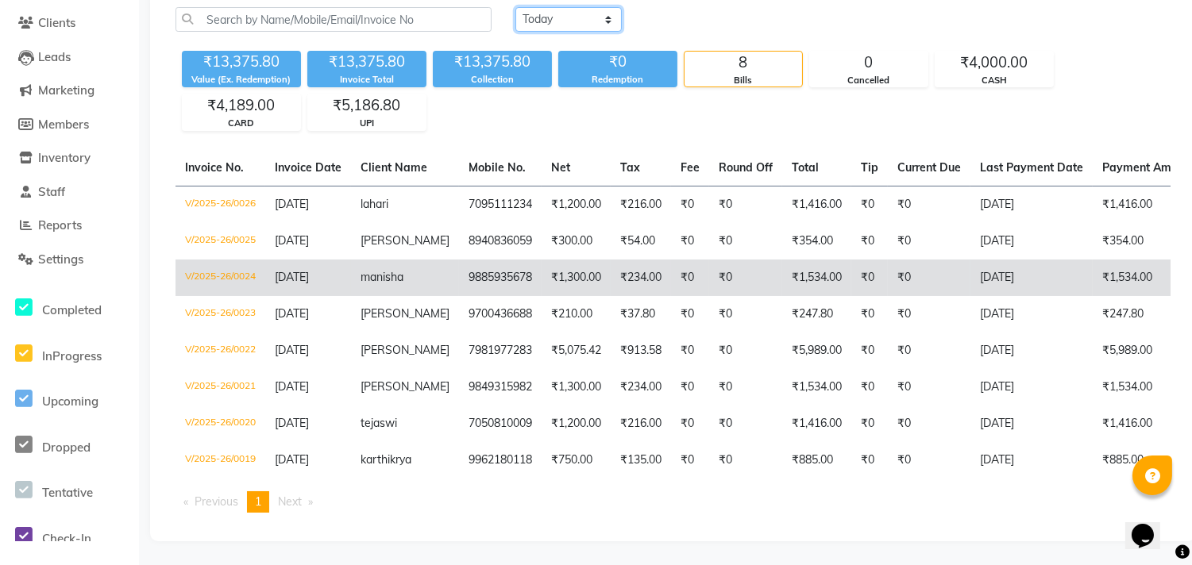
scroll to position [137, 0]
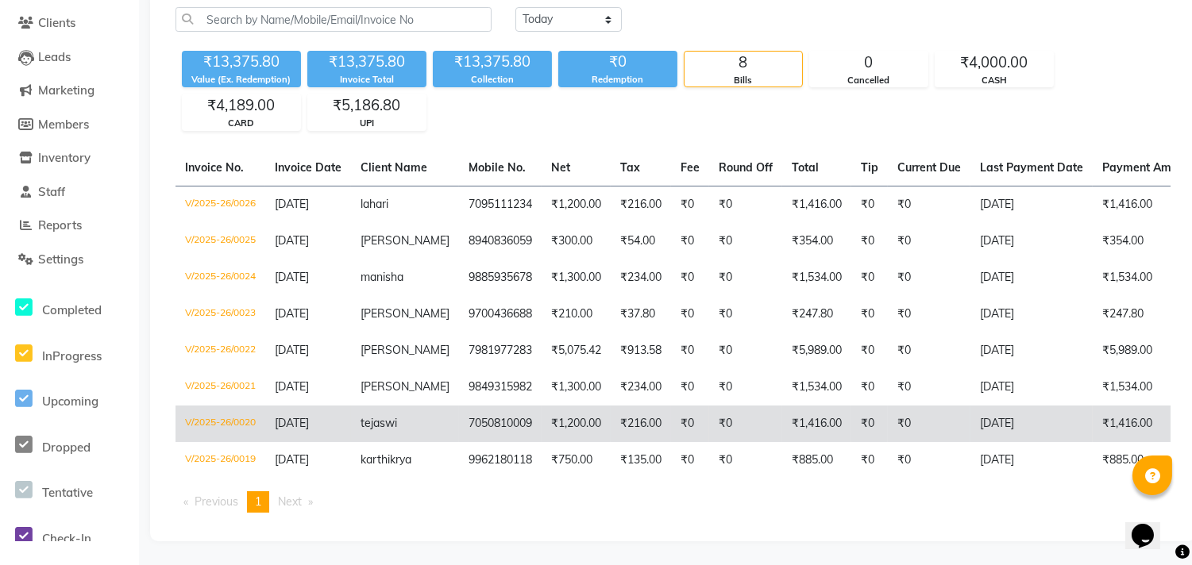
click at [353, 421] on td "tejaswi" at bounding box center [405, 424] width 108 height 37
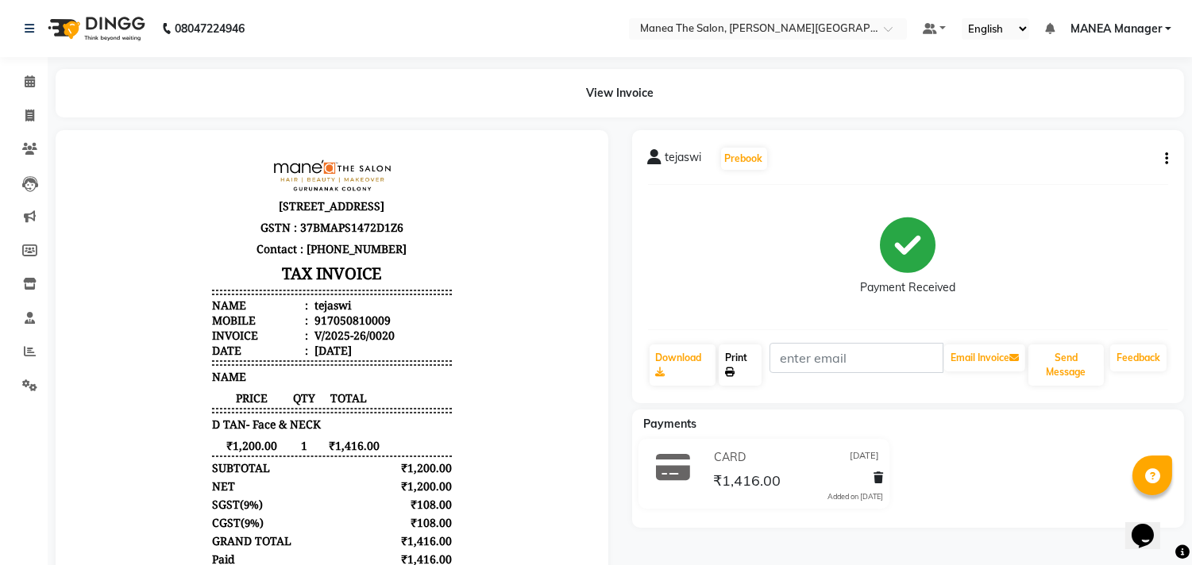
click at [725, 359] on link "Print" at bounding box center [740, 365] width 43 height 41
click at [29, 28] on icon at bounding box center [30, 28] width 10 height 11
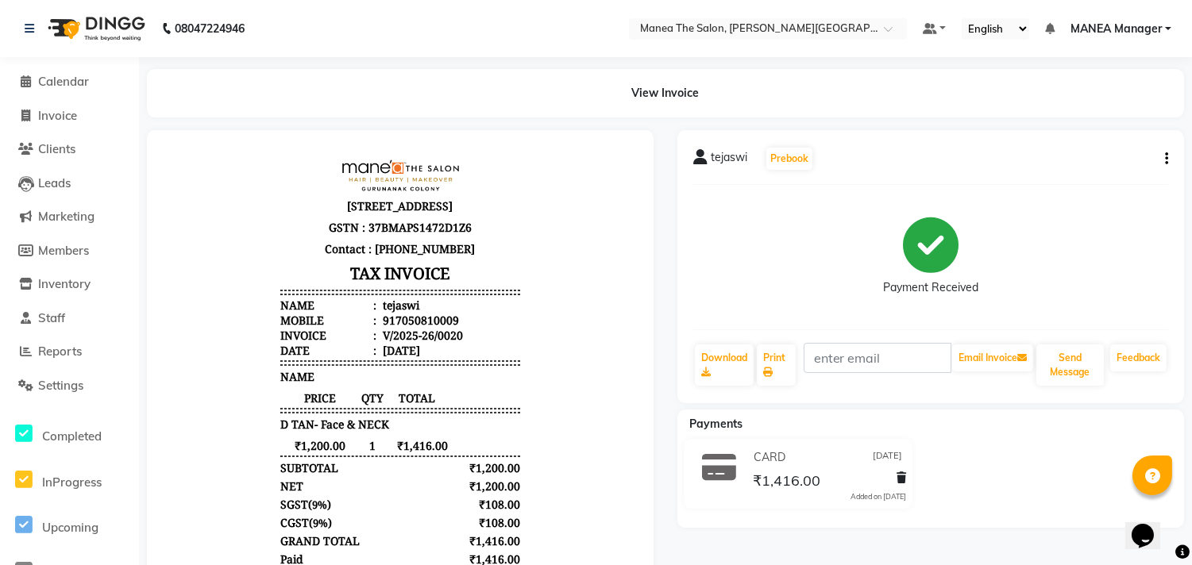
click at [62, 105] on li "Invoice" at bounding box center [69, 116] width 139 height 34
click at [477, 102] on div "View Invoice" at bounding box center [665, 93] width 1037 height 48
click at [75, 111] on span "Invoice" at bounding box center [57, 115] width 39 height 15
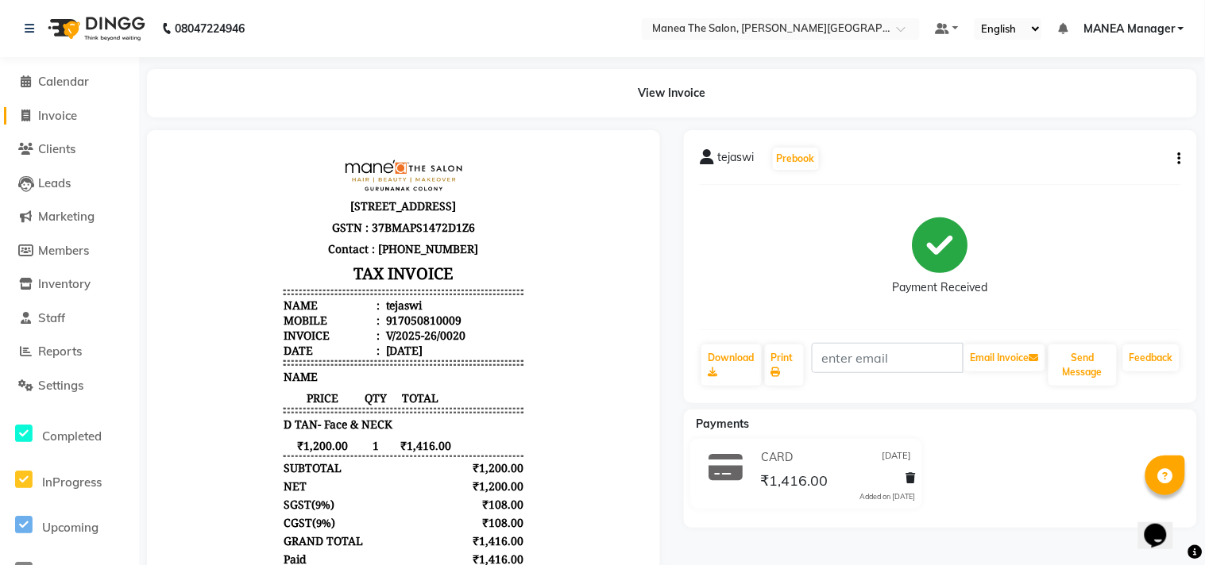
select select "8903"
select select "service"
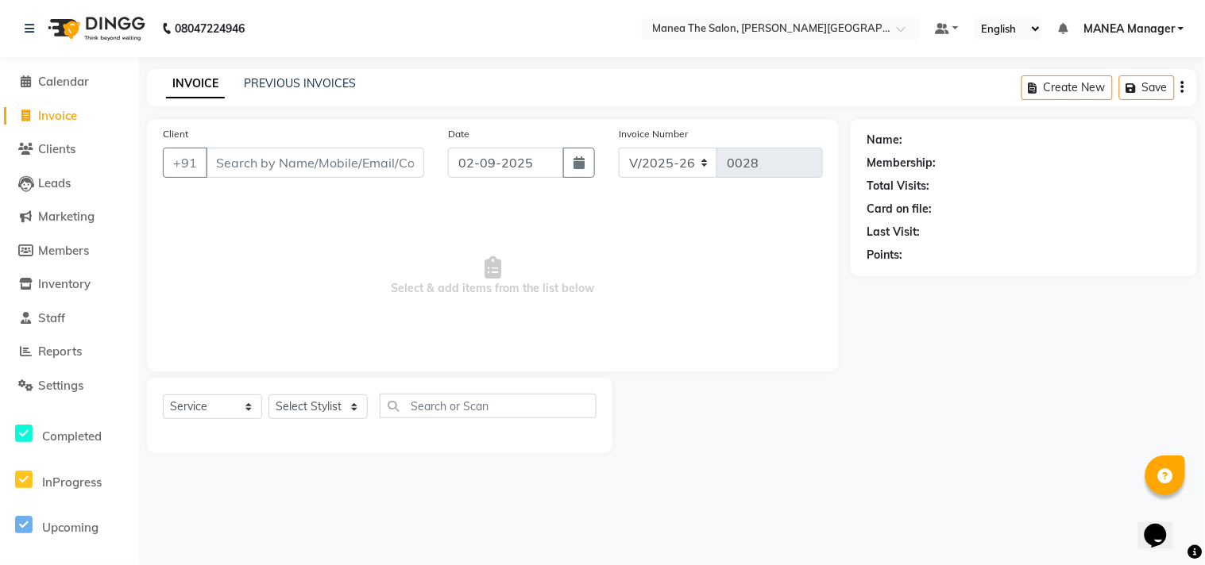
click at [347, 72] on div "INVOICE PREVIOUS INVOICES Create New Save" at bounding box center [672, 87] width 1050 height 37
click at [360, 85] on div "INVOICE PREVIOUS INVOICES" at bounding box center [261, 84] width 228 height 18
click at [268, 72] on div "INVOICE PREVIOUS INVOICES Create New Save" at bounding box center [672, 87] width 1050 height 37
click at [282, 91] on div "PREVIOUS INVOICES" at bounding box center [300, 83] width 112 height 17
click at [295, 83] on link "PREVIOUS INVOICES" at bounding box center [300, 83] width 112 height 14
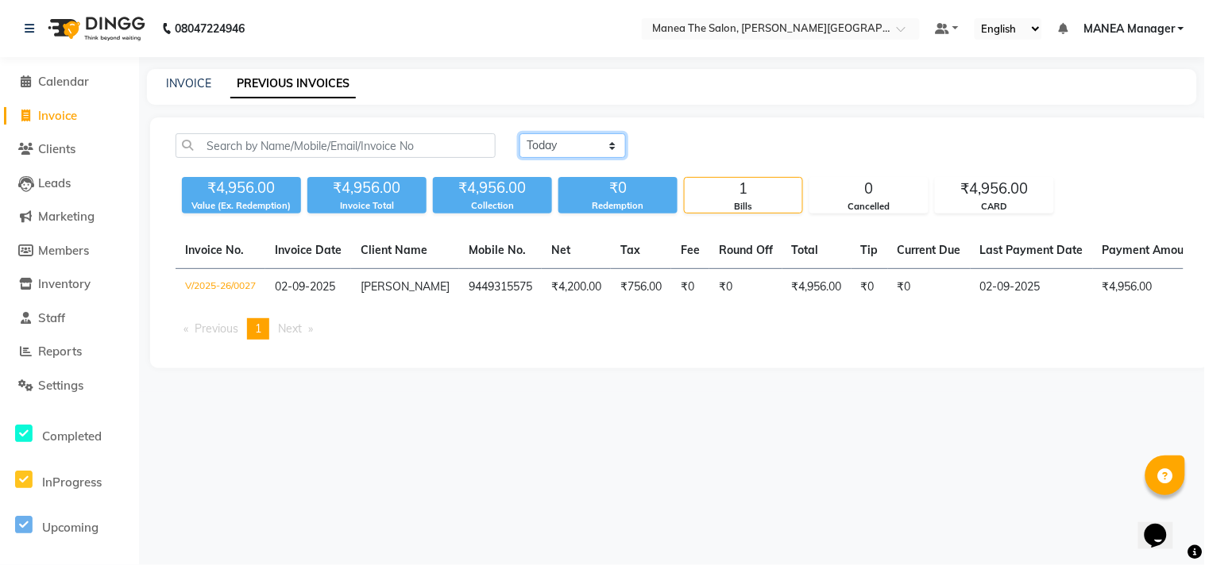
click at [558, 143] on select "[DATE] [DATE] Custom Range" at bounding box center [572, 145] width 106 height 25
select select "[DATE]"
click at [519, 133] on select "[DATE] [DATE] Custom Range" at bounding box center [572, 145] width 106 height 25
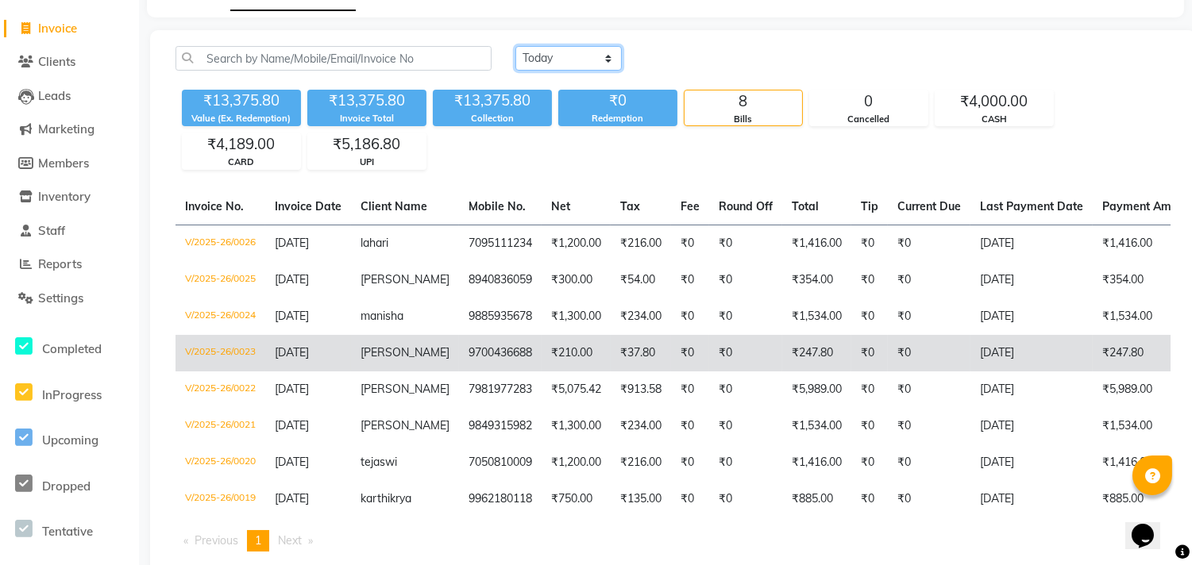
scroll to position [88, 0]
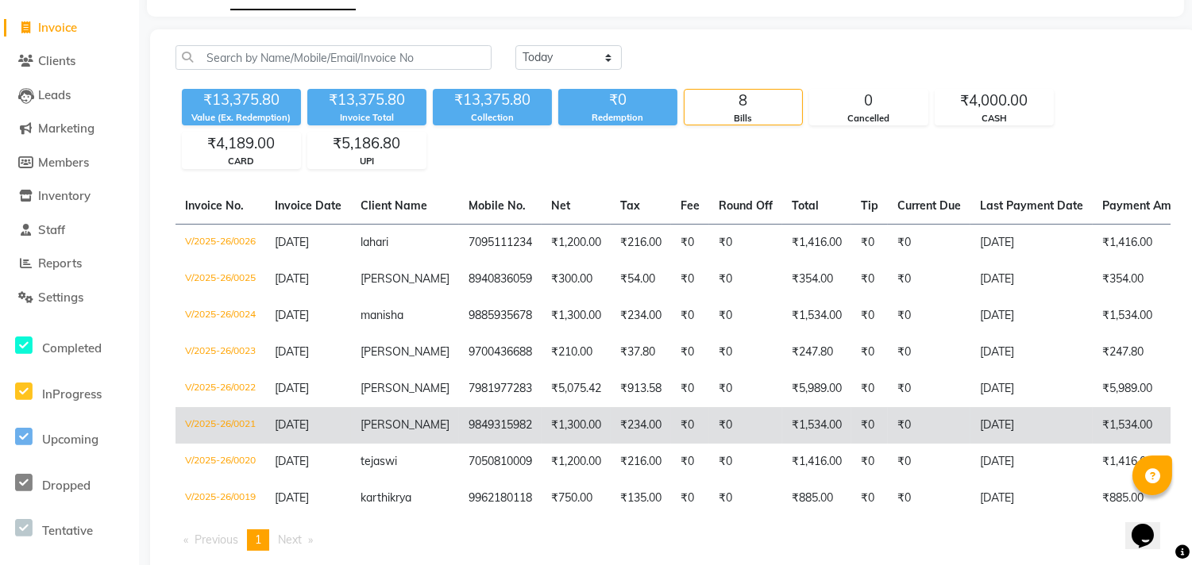
click at [279, 437] on td "[DATE]" at bounding box center [308, 425] width 86 height 37
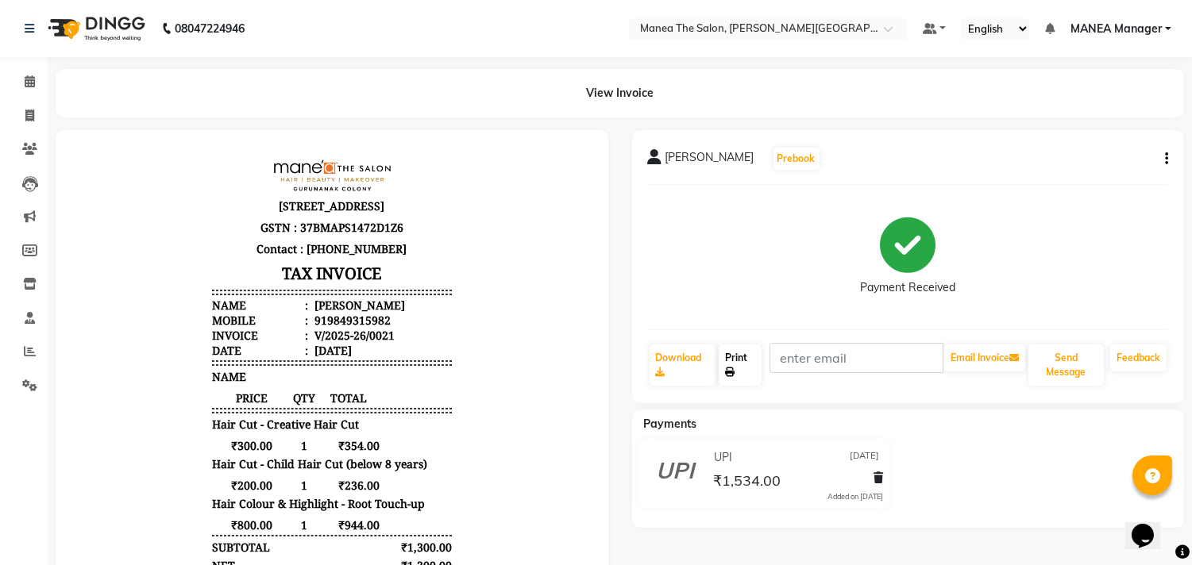
click at [751, 365] on link "Print" at bounding box center [740, 365] width 43 height 41
click at [35, 113] on span at bounding box center [30, 116] width 28 height 18
select select "service"
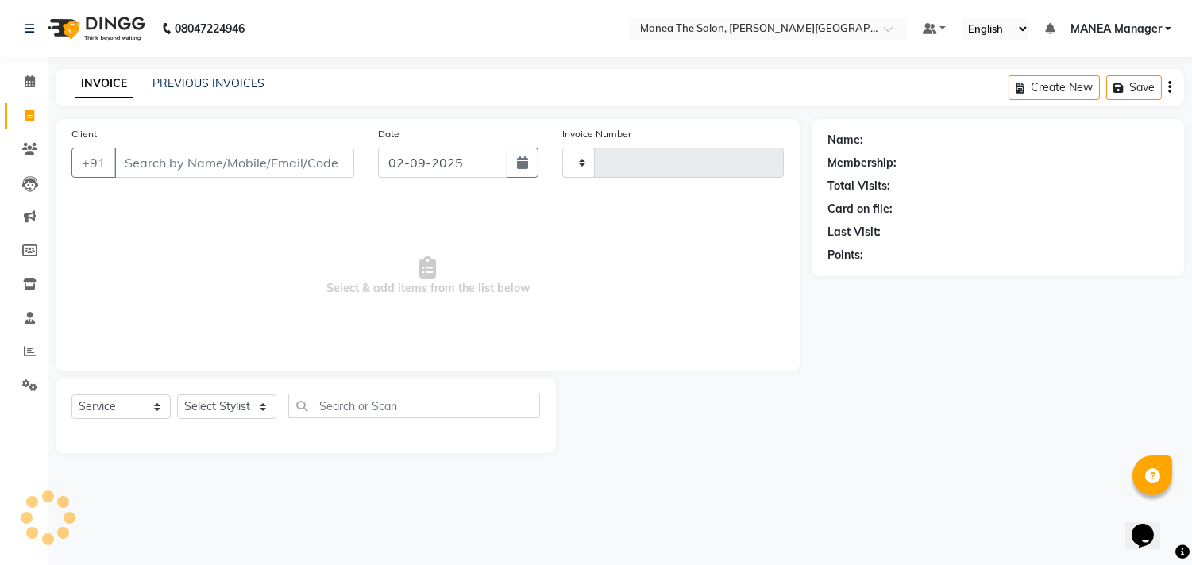
type input "0028"
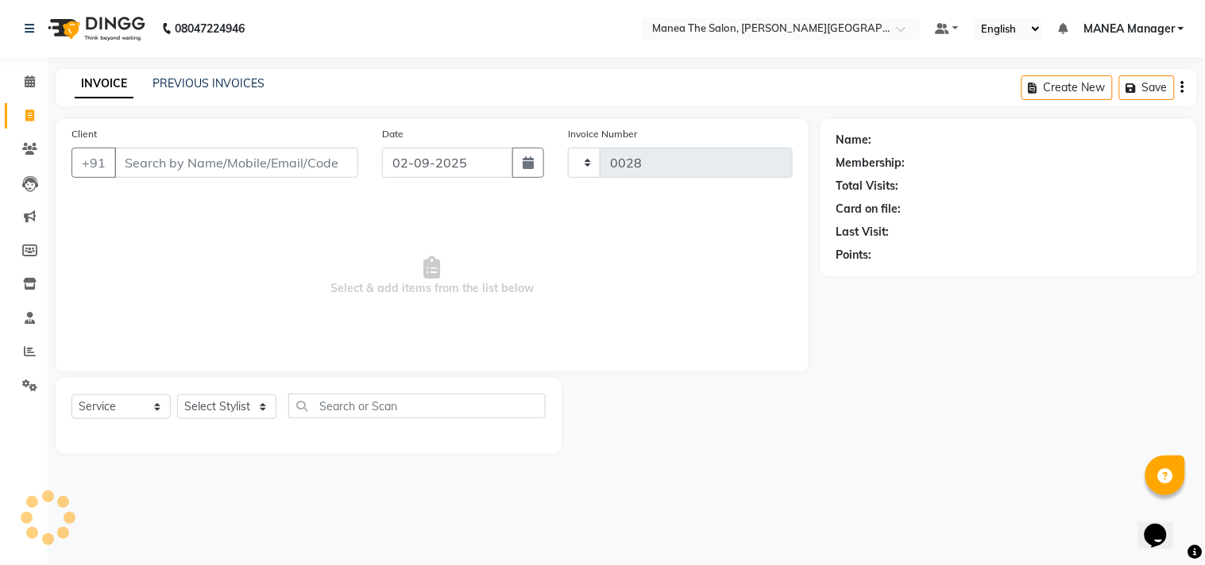
select select "8903"
click at [173, 83] on link "PREVIOUS INVOICES" at bounding box center [208, 83] width 112 height 14
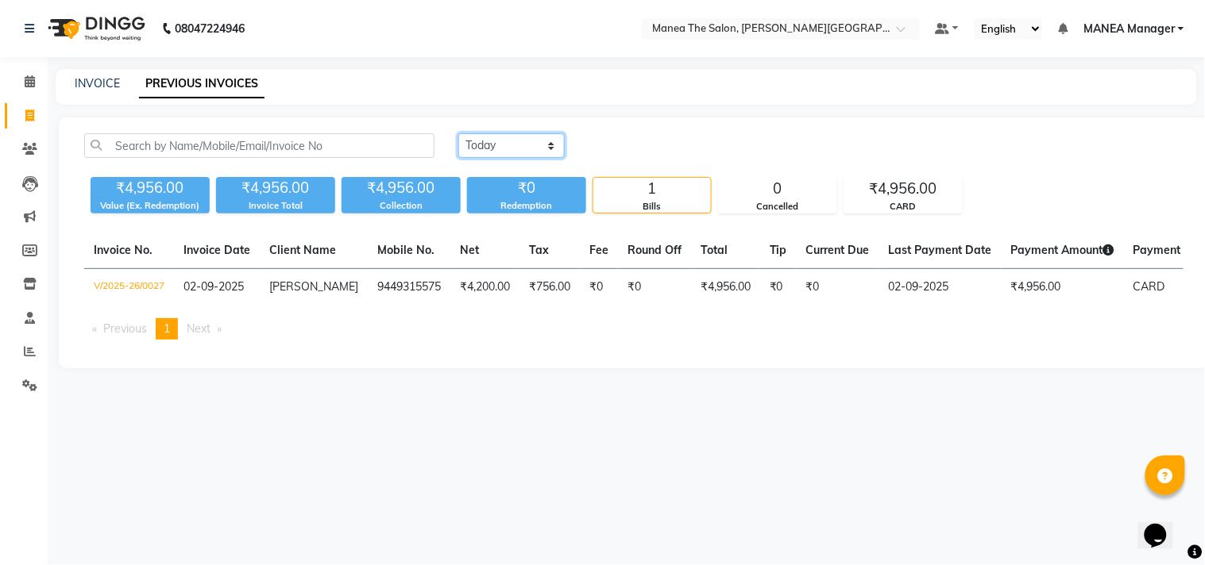
click at [532, 138] on select "[DATE] [DATE] Custom Range" at bounding box center [511, 145] width 106 height 25
click at [458, 133] on select "[DATE] [DATE] Custom Range" at bounding box center [511, 145] width 106 height 25
click at [558, 147] on select "[DATE] [DATE] Custom Range" at bounding box center [517, 146] width 119 height 25
select select "[DATE]"
click at [458, 134] on select "[DATE] [DATE] Custom Range" at bounding box center [517, 146] width 119 height 25
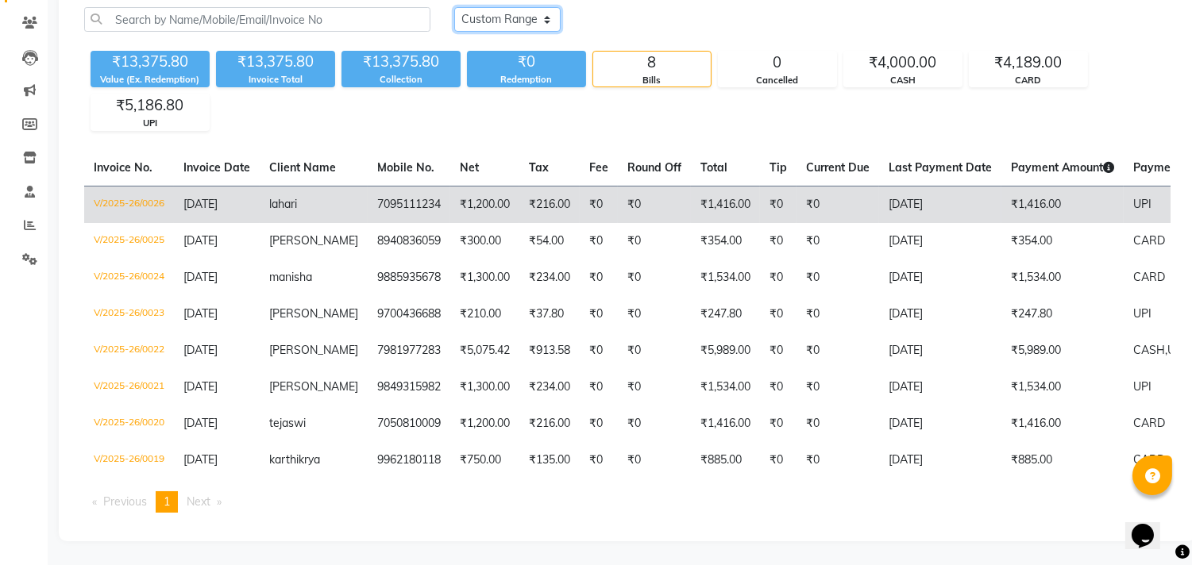
scroll to position [137, 0]
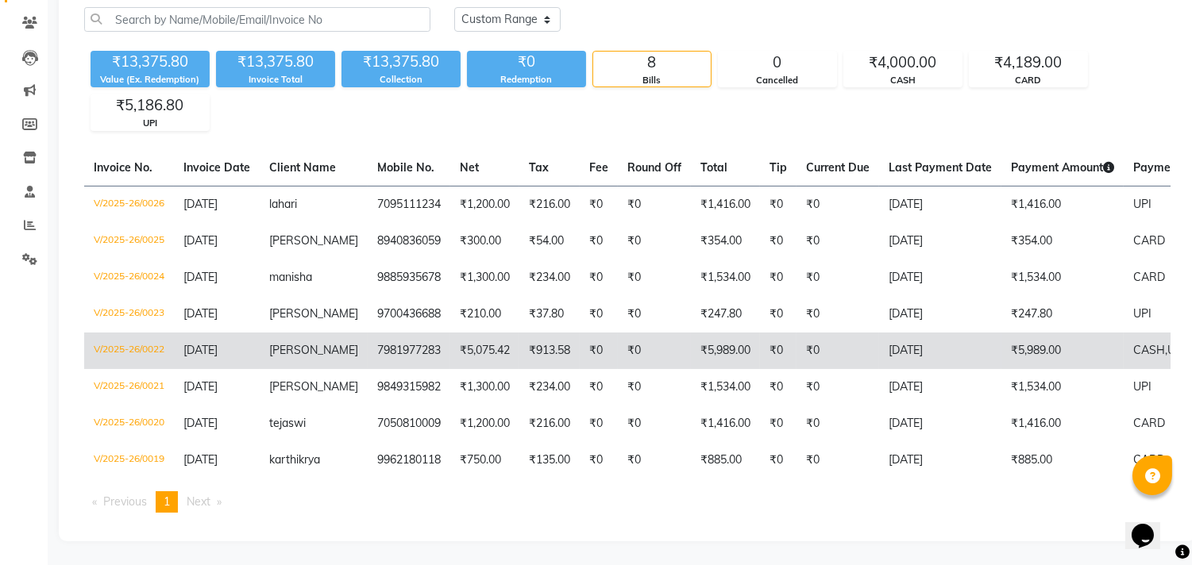
click at [382, 333] on td "7981977283" at bounding box center [409, 351] width 83 height 37
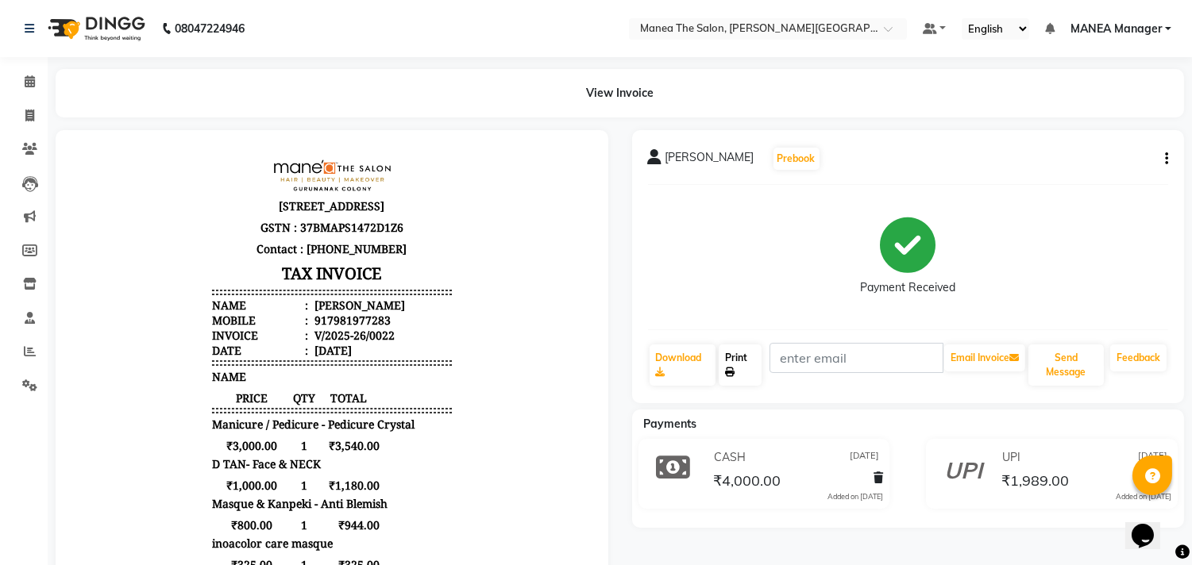
click at [734, 353] on link "Print" at bounding box center [740, 365] width 43 height 41
click at [29, 21] on link at bounding box center [33, 28] width 16 height 44
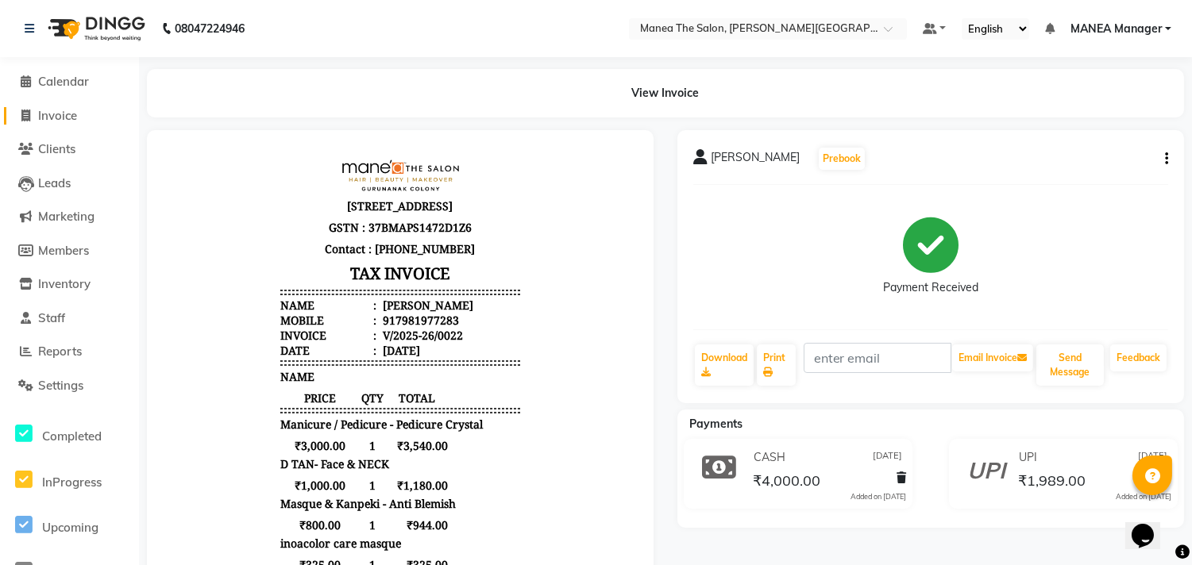
click at [58, 114] on span "Invoice" at bounding box center [57, 115] width 39 height 15
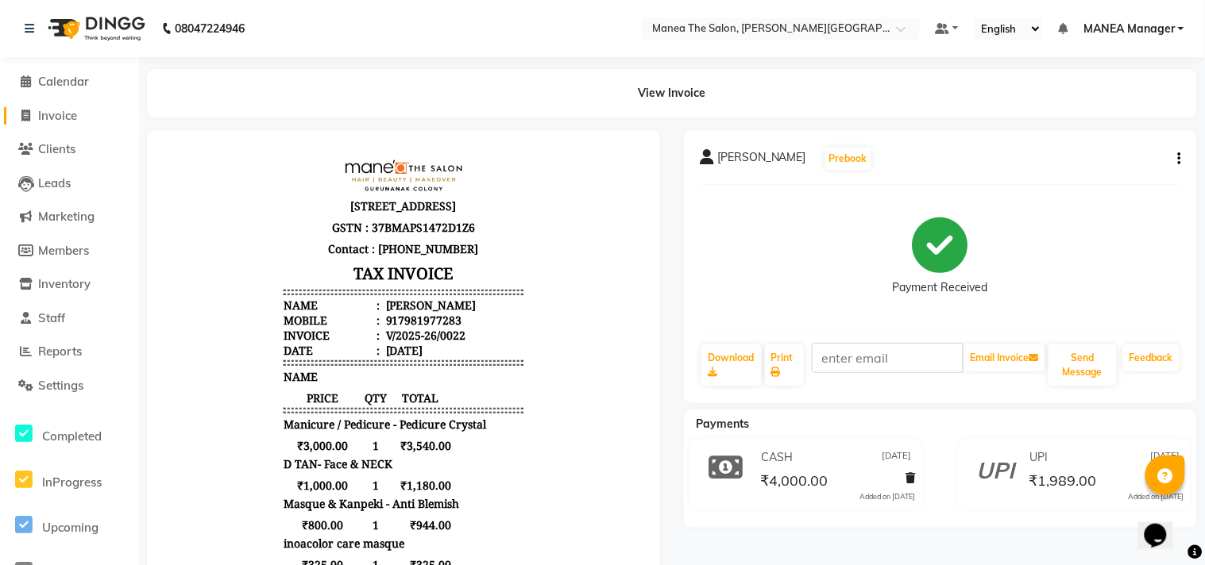
select select "8903"
select select "service"
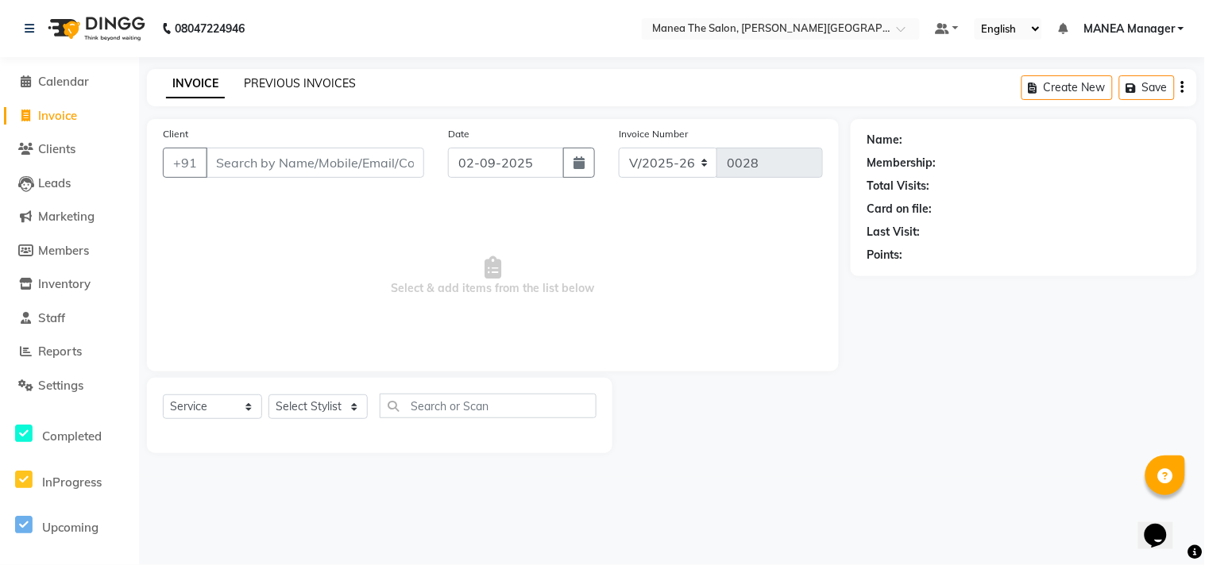
click at [347, 90] on link "PREVIOUS INVOICES" at bounding box center [300, 83] width 112 height 14
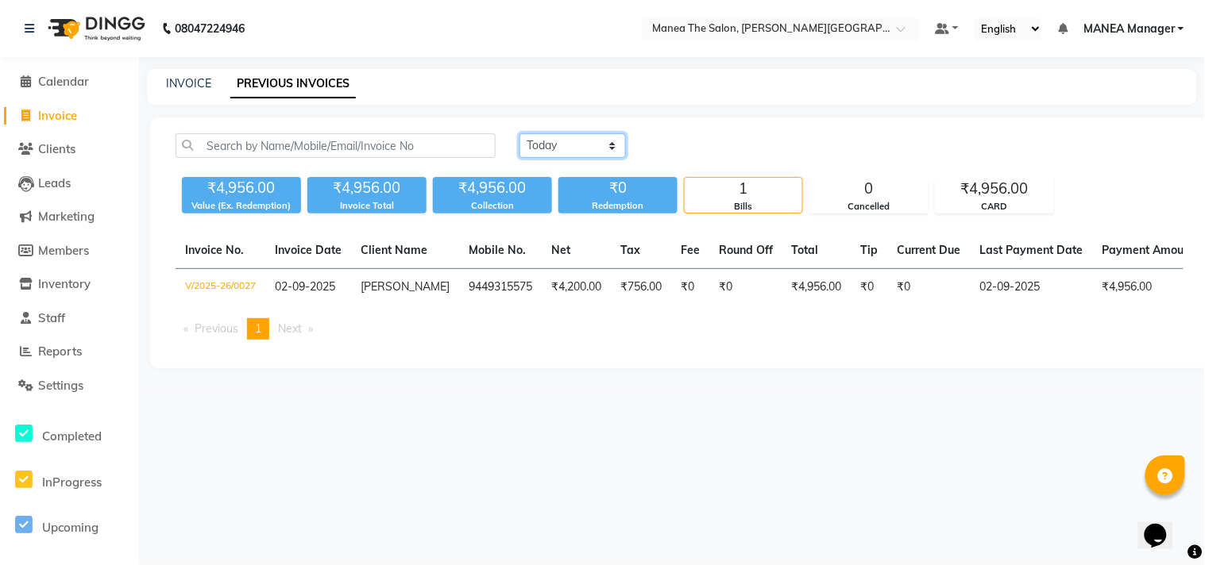
click at [561, 145] on select "[DATE] [DATE] Custom Range" at bounding box center [572, 145] width 106 height 25
select select "[DATE]"
click at [519, 133] on select "[DATE] [DATE] Custom Range" at bounding box center [572, 145] width 106 height 25
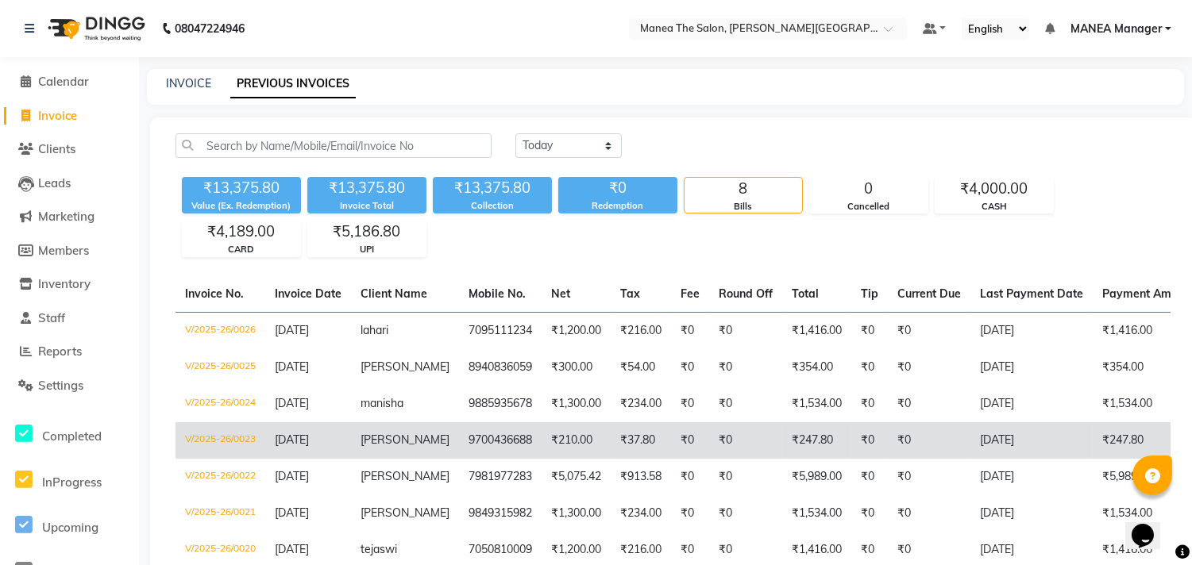
click at [366, 438] on span "[PERSON_NAME]" at bounding box center [404, 440] width 89 height 14
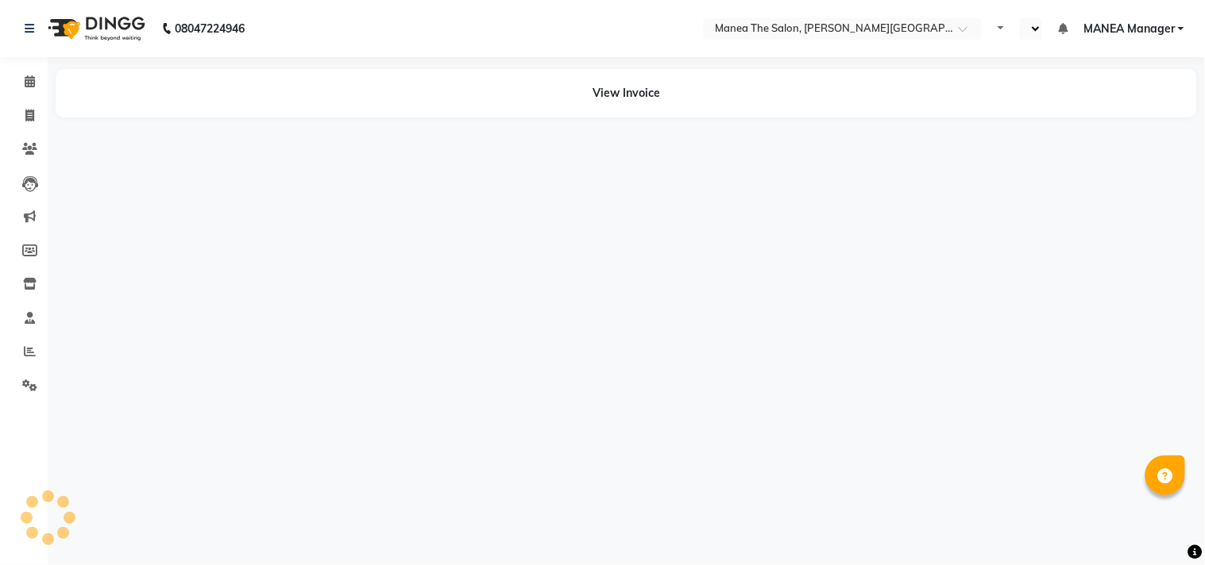
select select "en"
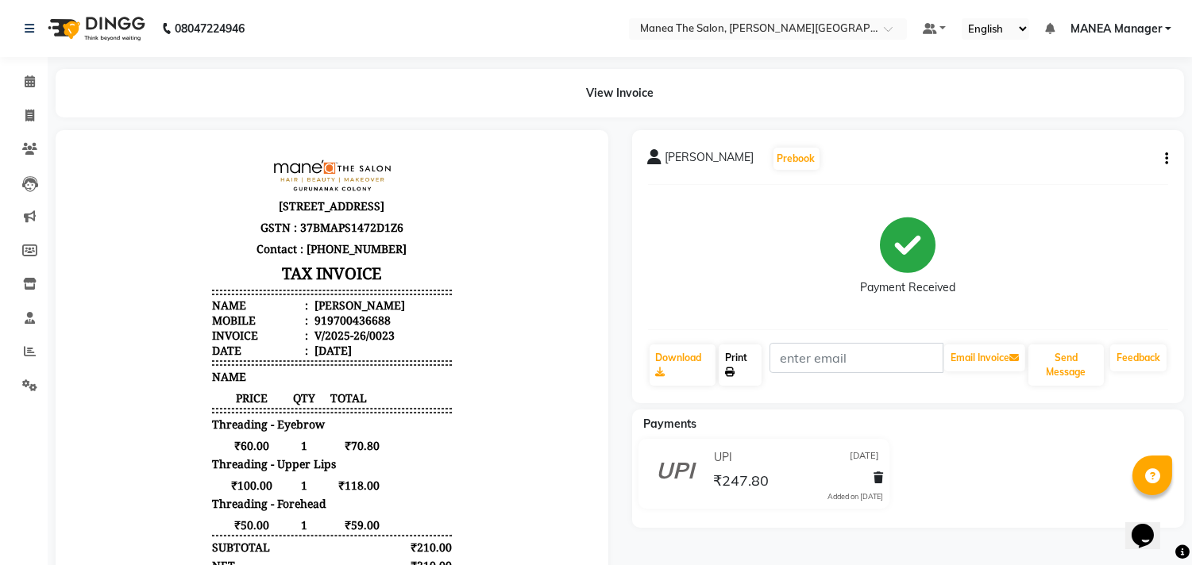
click at [754, 364] on link "Print" at bounding box center [740, 365] width 43 height 41
click at [29, 115] on icon at bounding box center [29, 116] width 9 height 12
select select "service"
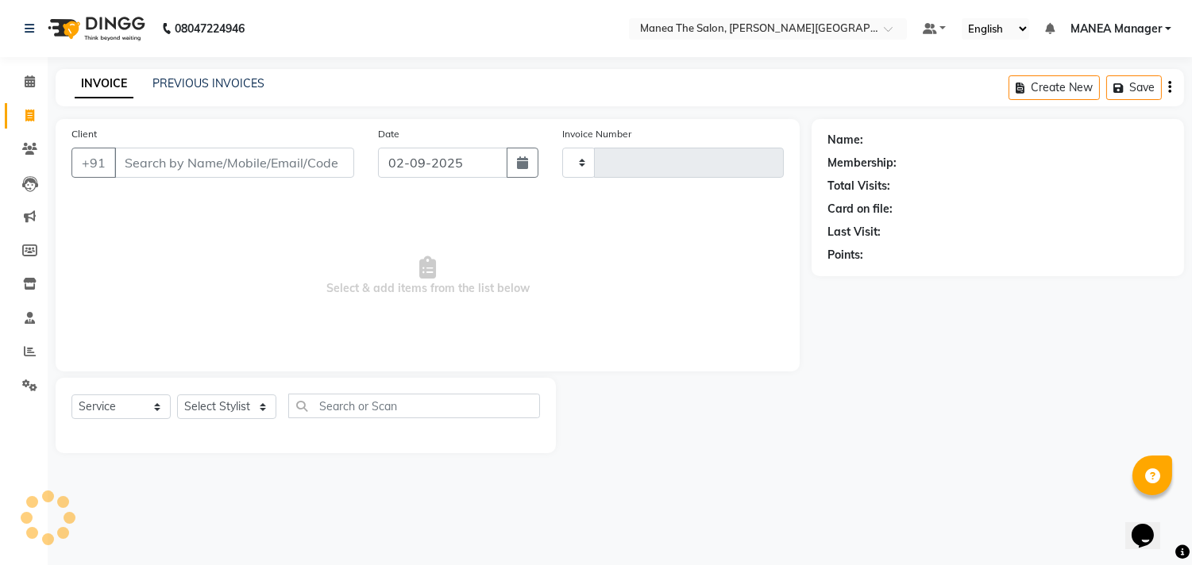
type input "0028"
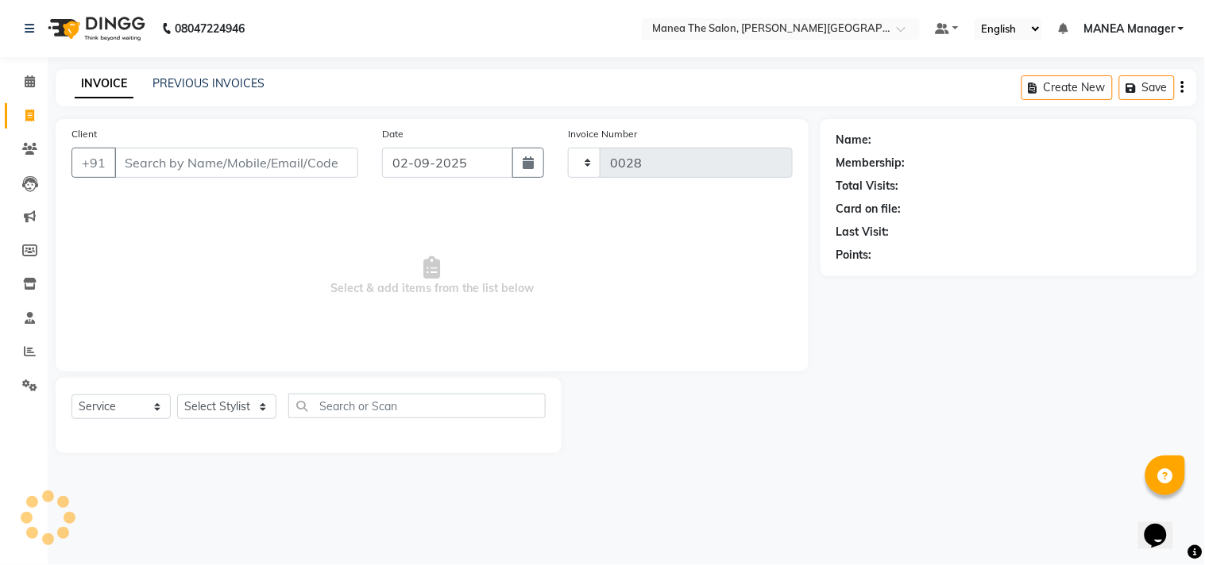
select select "8903"
click at [245, 79] on link "PREVIOUS INVOICES" at bounding box center [208, 83] width 112 height 14
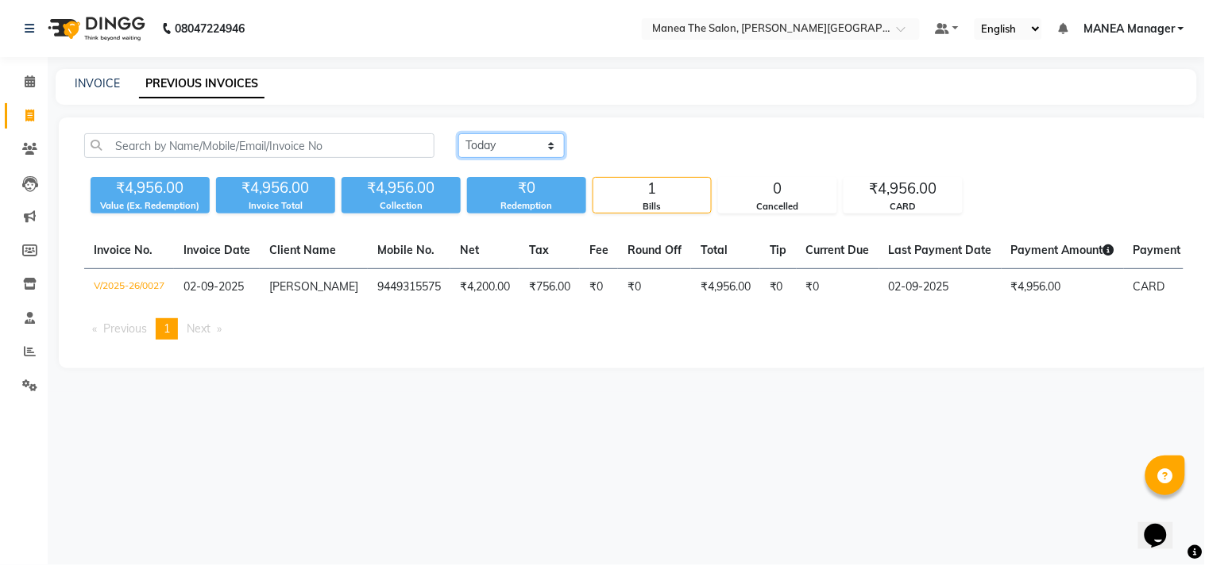
click at [522, 145] on select "Today Yesterday Custom Range" at bounding box center [511, 145] width 106 height 25
select select "yesterday"
click at [458, 133] on select "Today Yesterday Custom Range" at bounding box center [511, 145] width 106 height 25
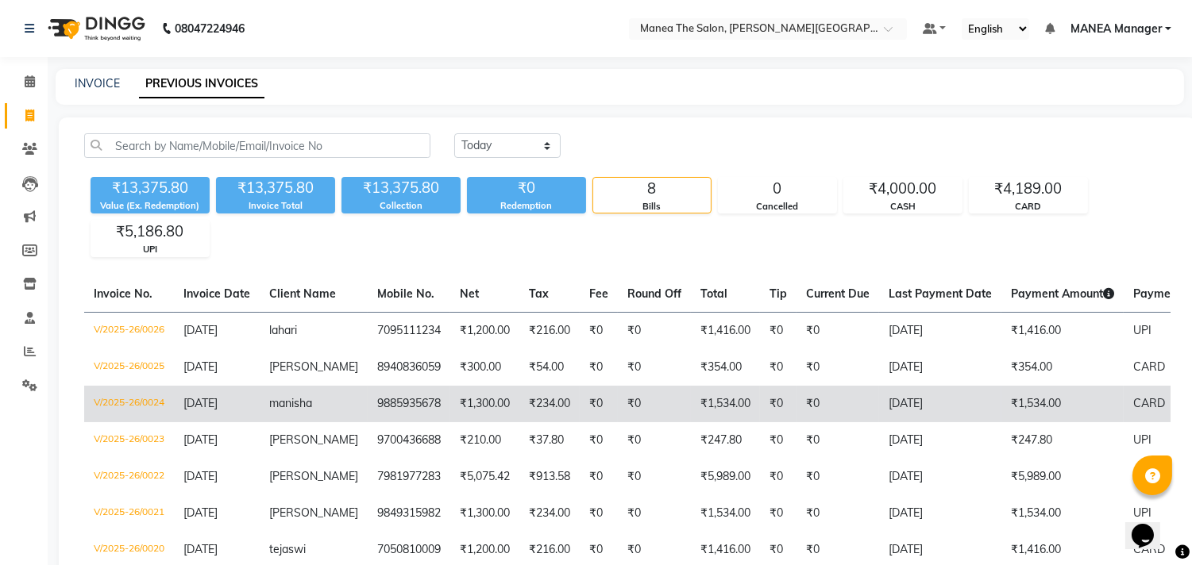
click at [368, 405] on td "9885935678" at bounding box center [409, 404] width 83 height 37
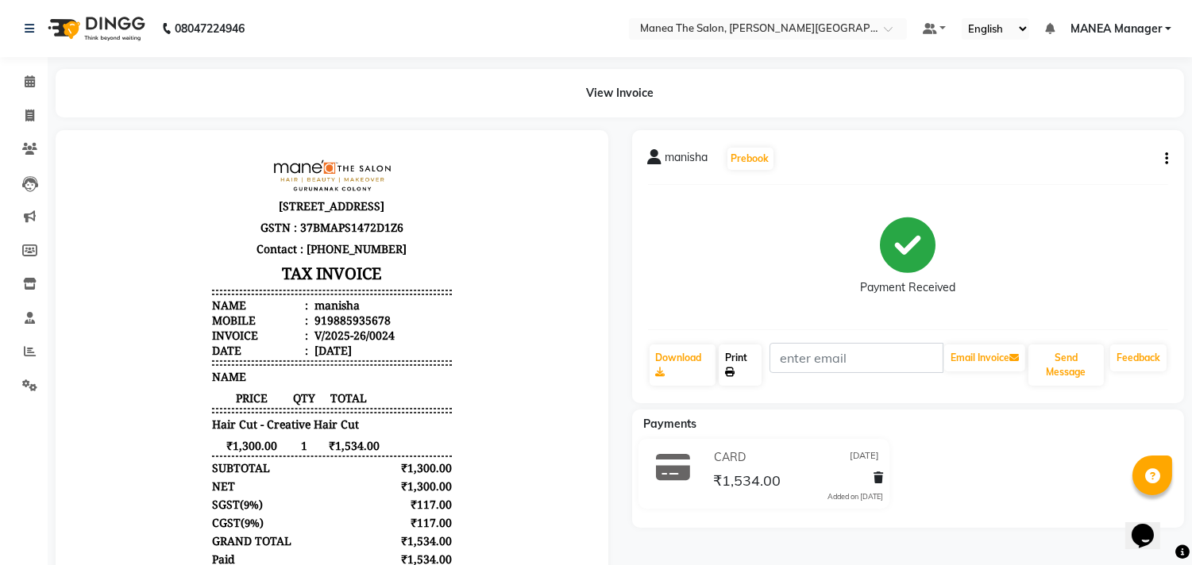
click at [748, 345] on link "Print" at bounding box center [740, 365] width 43 height 41
click at [946, 27] on link at bounding box center [935, 29] width 24 height 17
click at [702, 165] on span "manisha" at bounding box center [686, 160] width 43 height 22
click at [689, 160] on span "manisha" at bounding box center [686, 160] width 43 height 22
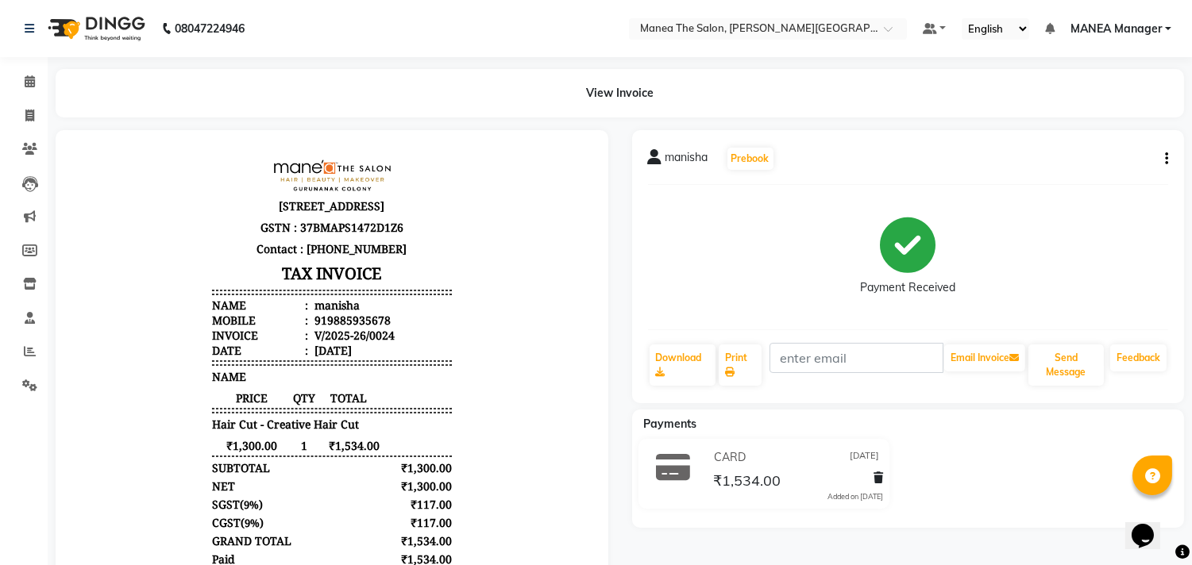
click at [1170, 159] on div "manisha Prebook Payment Received Download Print Email Invoice Send Message Feed…" at bounding box center [908, 266] width 553 height 273
click at [1165, 160] on icon "button" at bounding box center [1166, 159] width 3 height 1
click at [37, 110] on span at bounding box center [30, 116] width 28 height 18
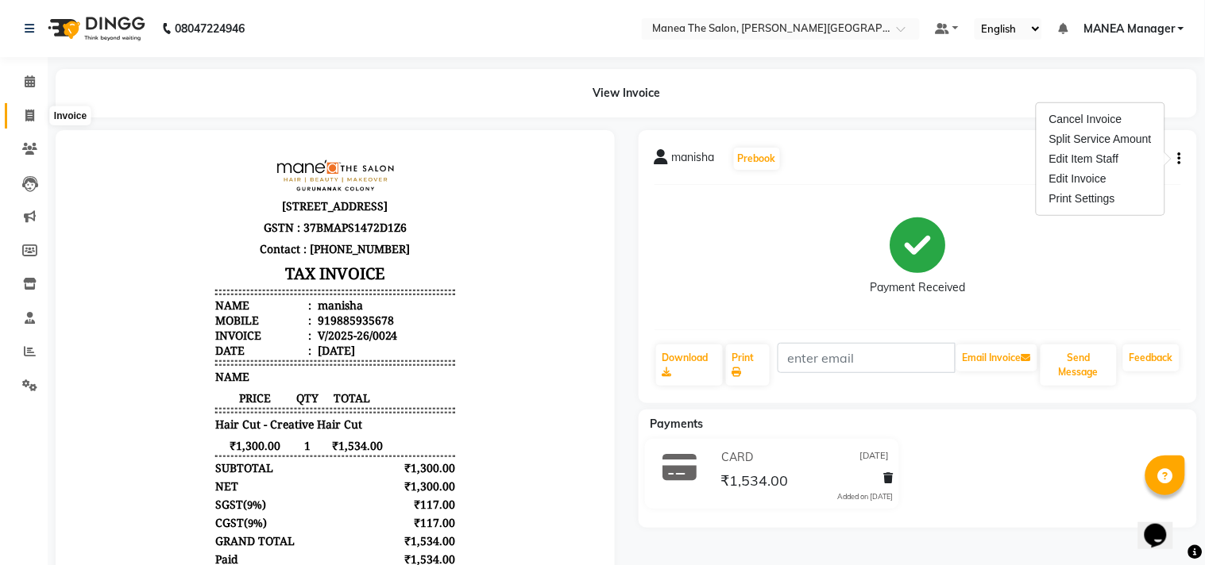
select select "8903"
select select "service"
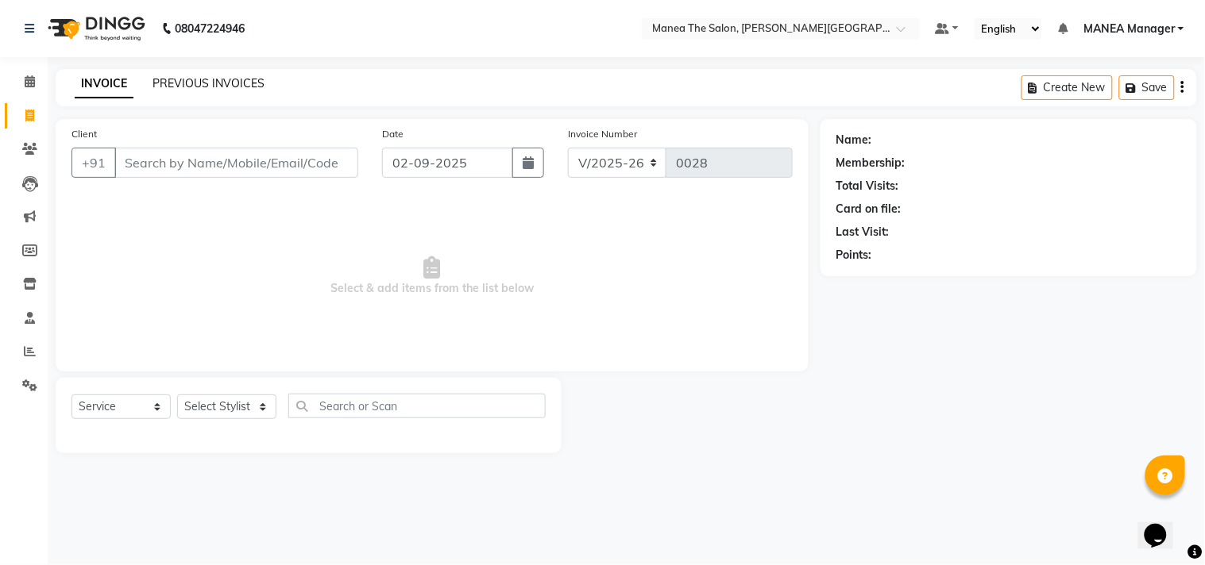
click at [237, 80] on link "PREVIOUS INVOICES" at bounding box center [208, 83] width 112 height 14
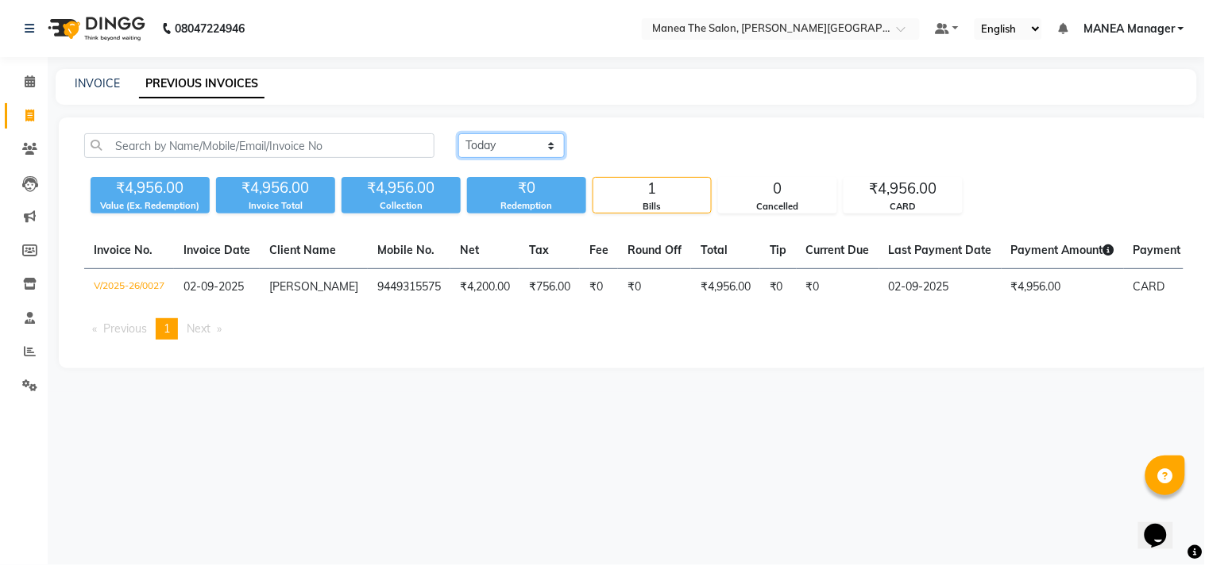
click at [484, 144] on select "Today Yesterday Custom Range" at bounding box center [511, 145] width 106 height 25
select select "yesterday"
click at [458, 133] on select "Today Yesterday Custom Range" at bounding box center [511, 145] width 106 height 25
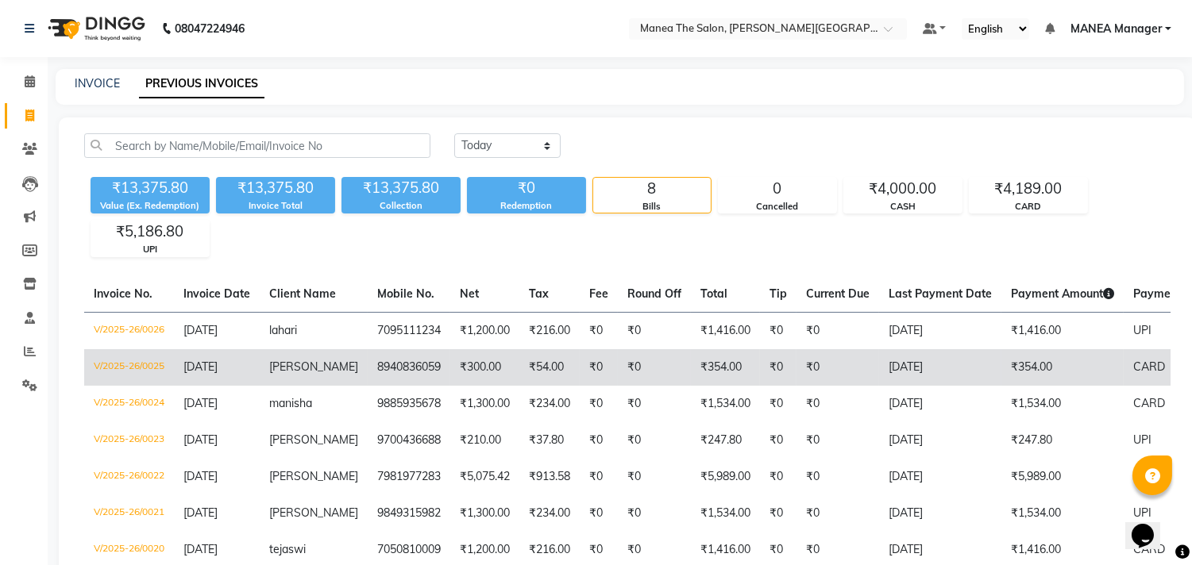
click at [331, 361] on td "gowtham" at bounding box center [314, 367] width 108 height 37
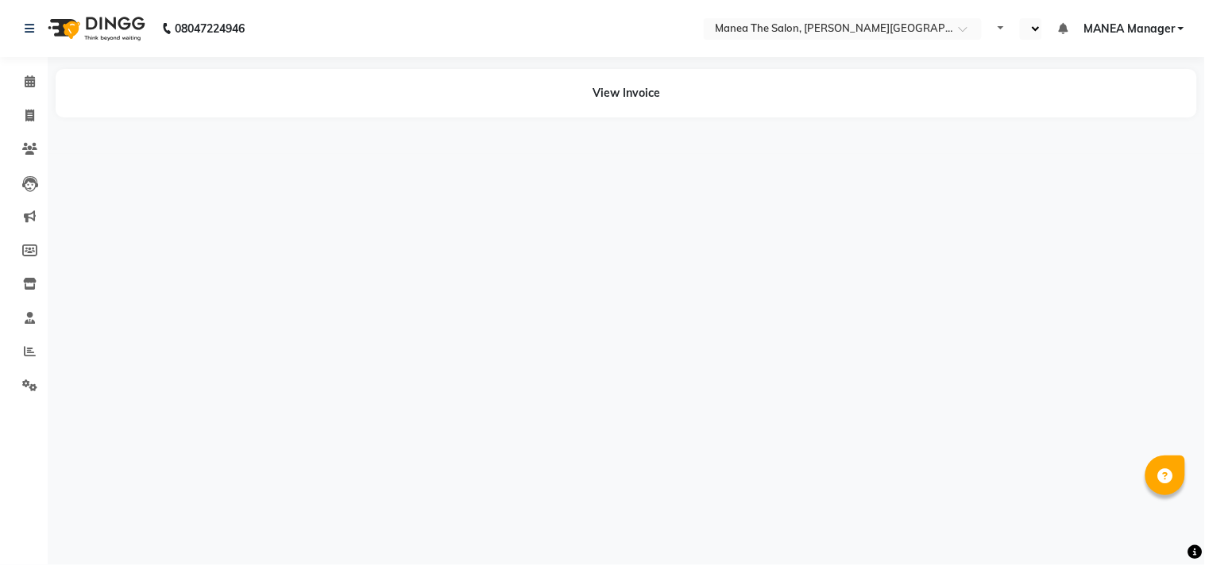
select select "en"
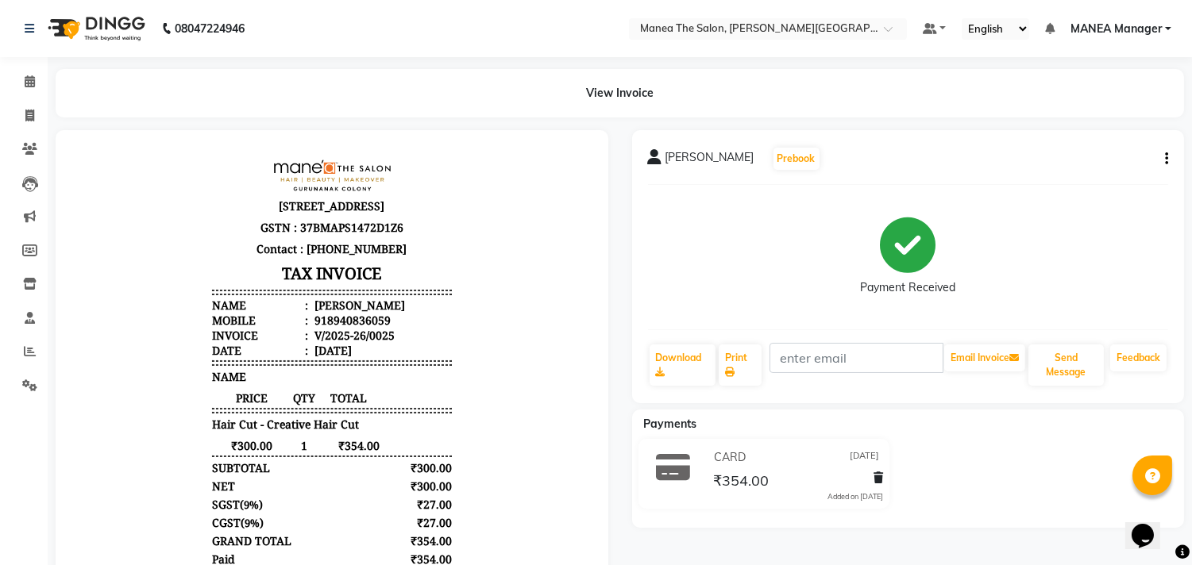
scroll to position [11, 0]
click at [742, 379] on link "Print" at bounding box center [740, 365] width 43 height 41
click at [25, 110] on icon at bounding box center [29, 116] width 9 height 12
select select "8903"
select select "service"
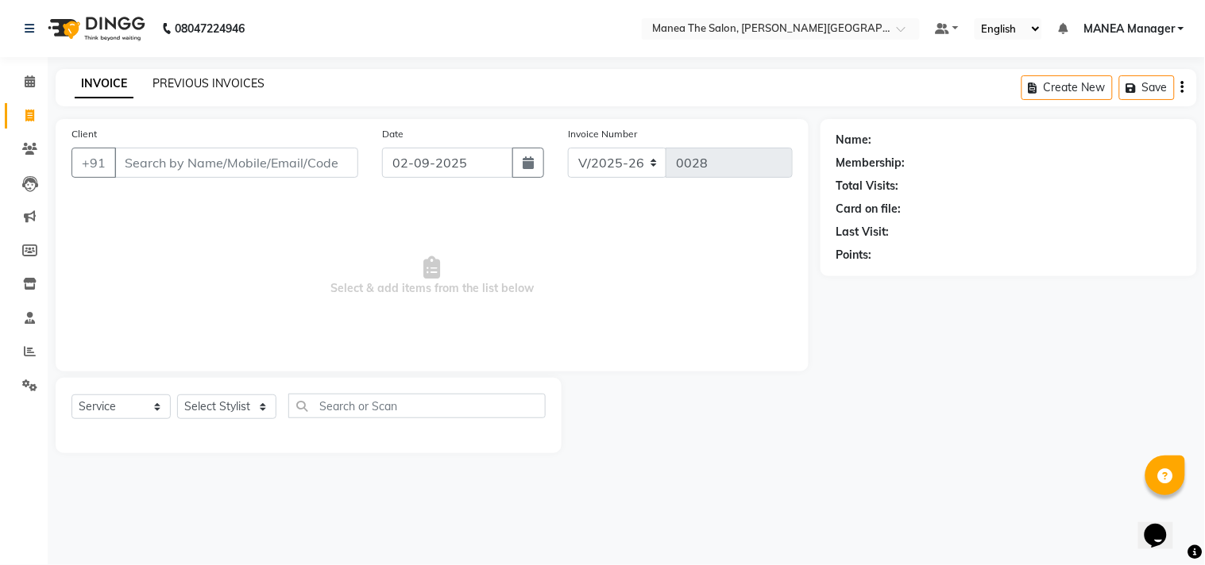
click at [219, 76] on link "PREVIOUS INVOICES" at bounding box center [208, 83] width 112 height 14
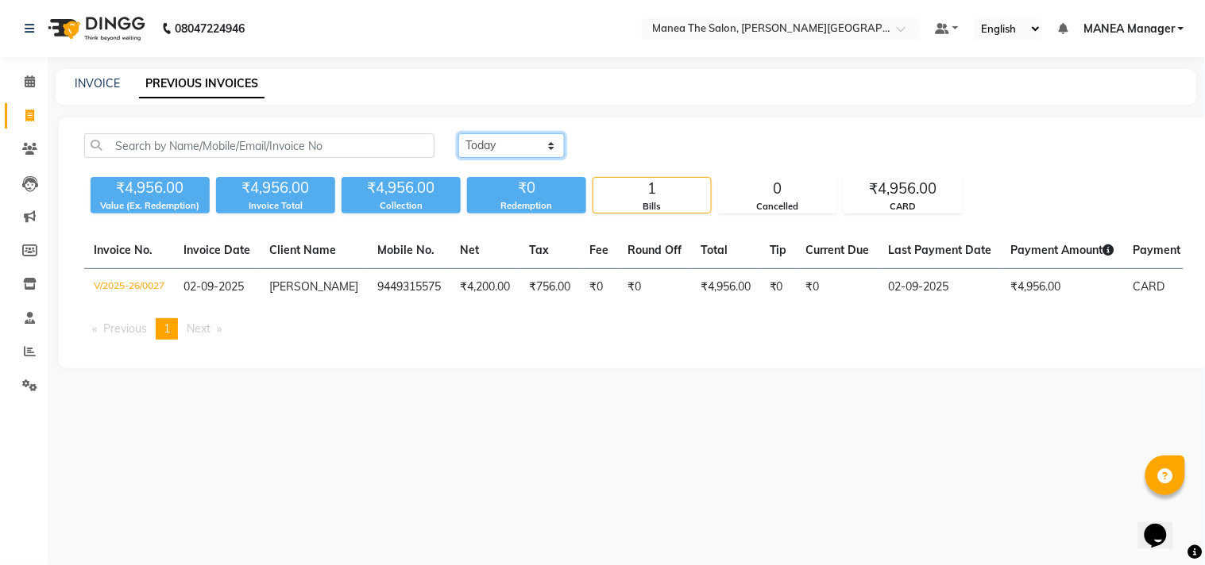
click at [485, 146] on select "[DATE] [DATE] Custom Range" at bounding box center [511, 145] width 106 height 25
select select "[DATE]"
click at [458, 133] on select "[DATE] [DATE] Custom Range" at bounding box center [511, 145] width 106 height 25
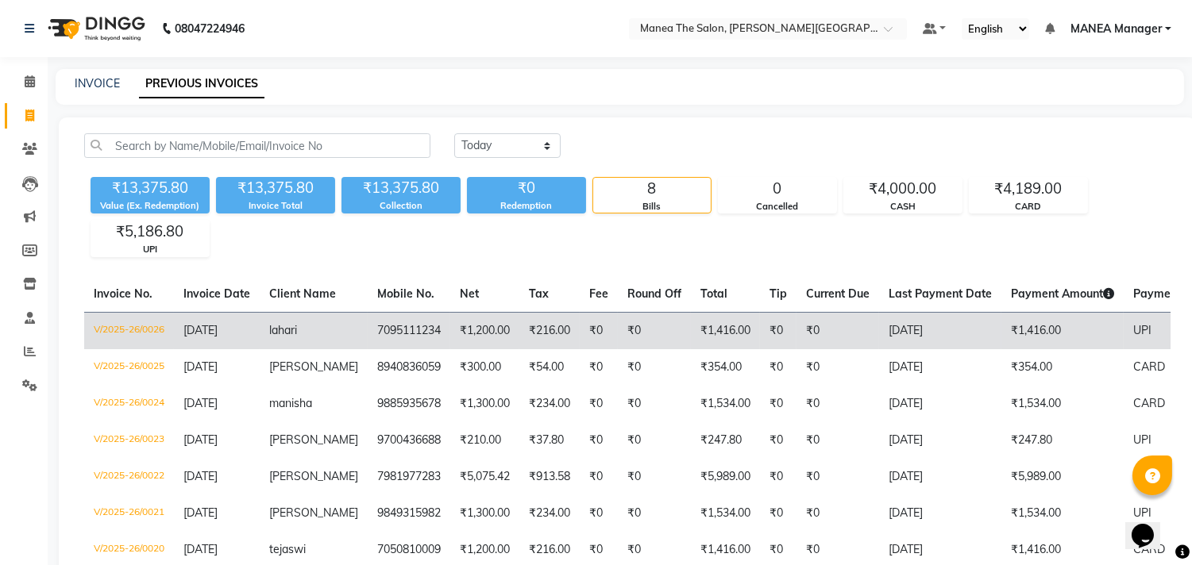
click at [324, 324] on td "lahari" at bounding box center [314, 330] width 108 height 37
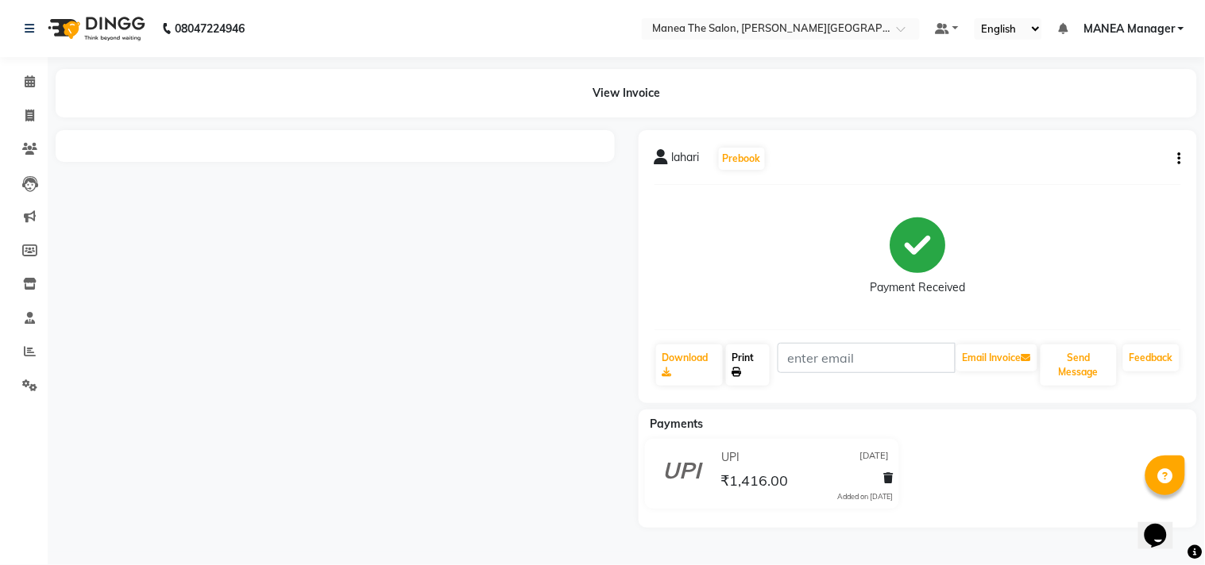
click at [735, 351] on link "Print" at bounding box center [748, 365] width 44 height 41
click at [742, 360] on link "Print" at bounding box center [748, 365] width 44 height 41
click at [136, 279] on div at bounding box center [335, 329] width 583 height 398
click at [137, 279] on div at bounding box center [335, 329] width 583 height 398
click at [28, 123] on span at bounding box center [30, 116] width 28 height 18
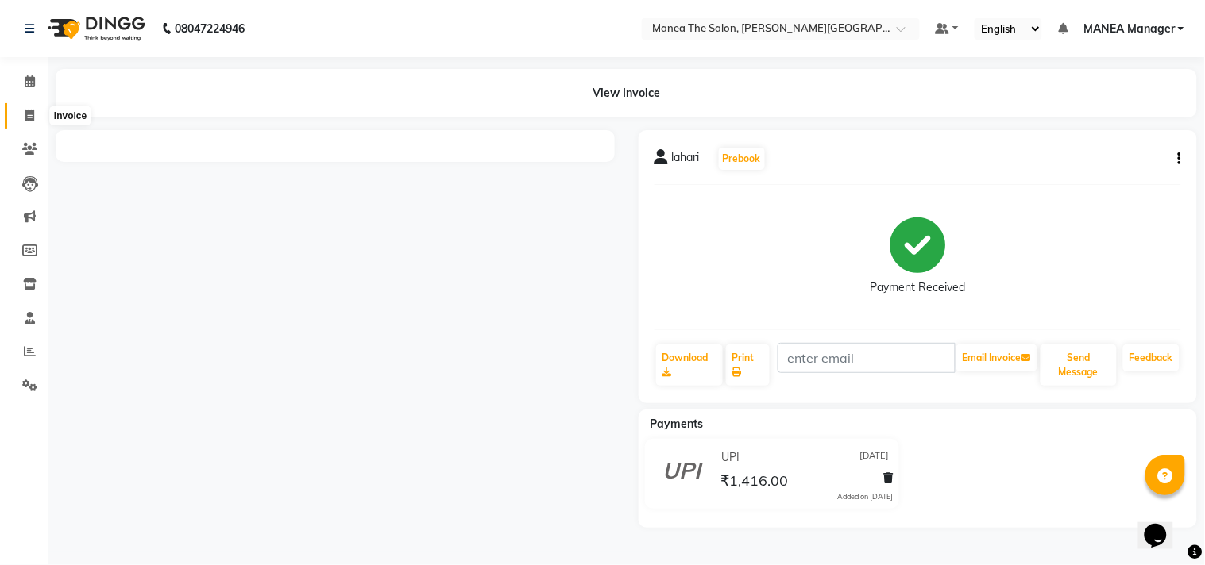
select select "service"
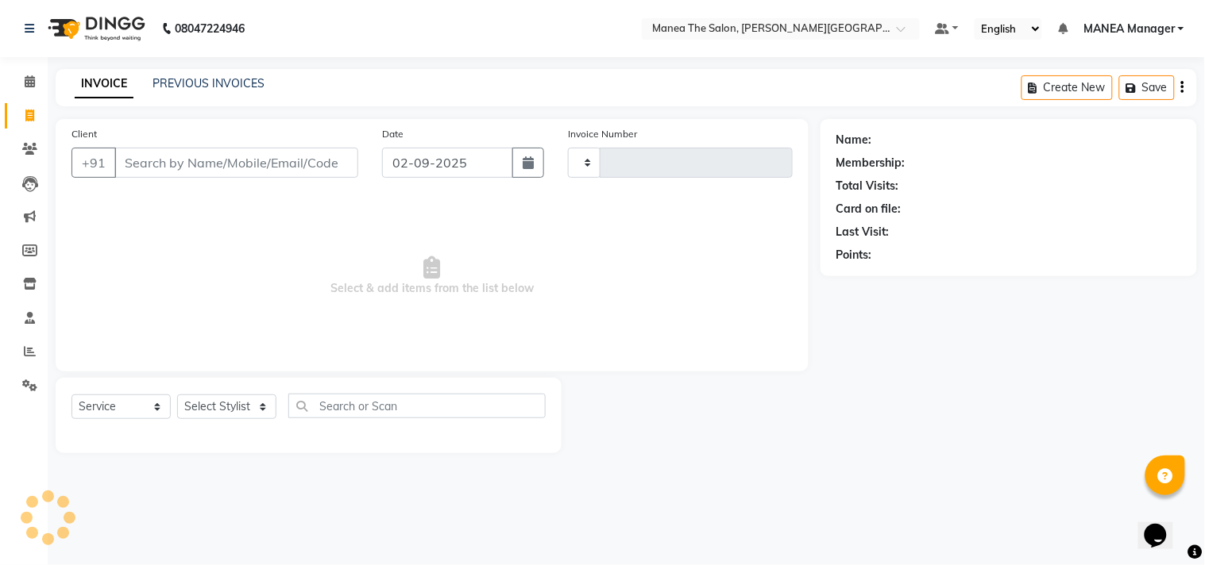
type input "0028"
select select "8903"
click at [248, 76] on link "PREVIOUS INVOICES" at bounding box center [208, 83] width 112 height 14
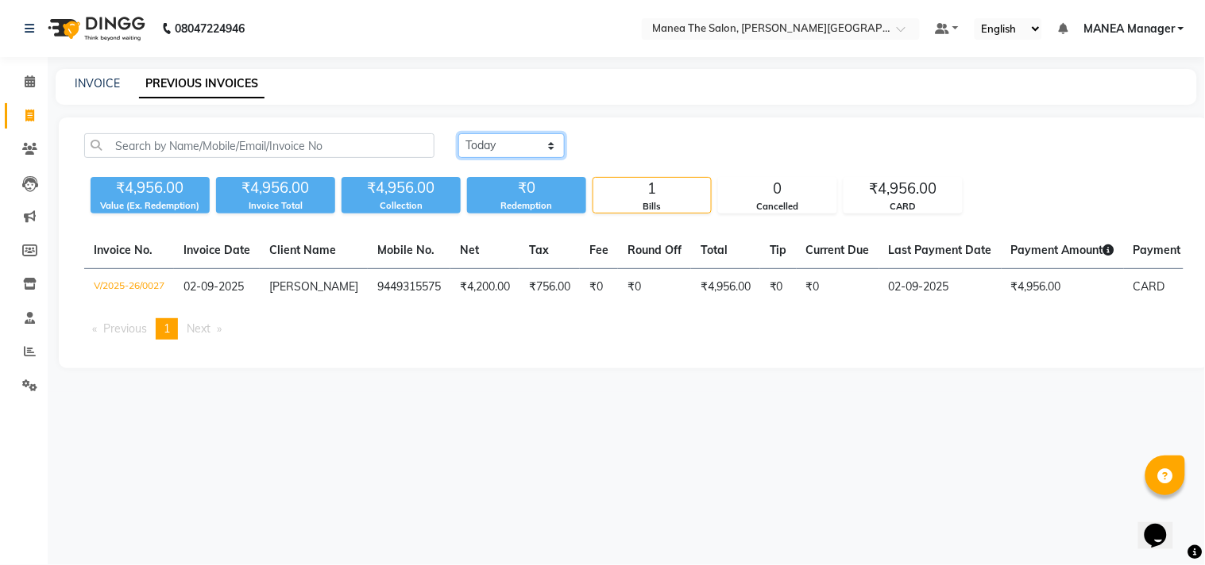
click at [557, 137] on select "[DATE] [DATE] Custom Range" at bounding box center [511, 145] width 106 height 25
select select "[DATE]"
click at [458, 133] on select "[DATE] [DATE] Custom Range" at bounding box center [511, 145] width 106 height 25
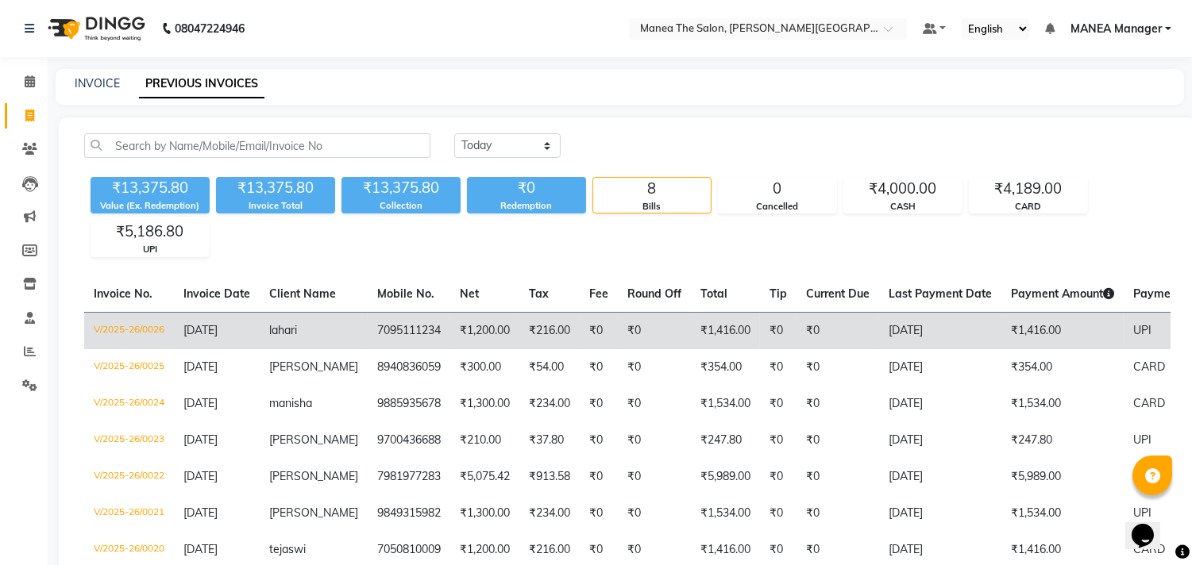
click at [307, 335] on td "lahari" at bounding box center [314, 330] width 108 height 37
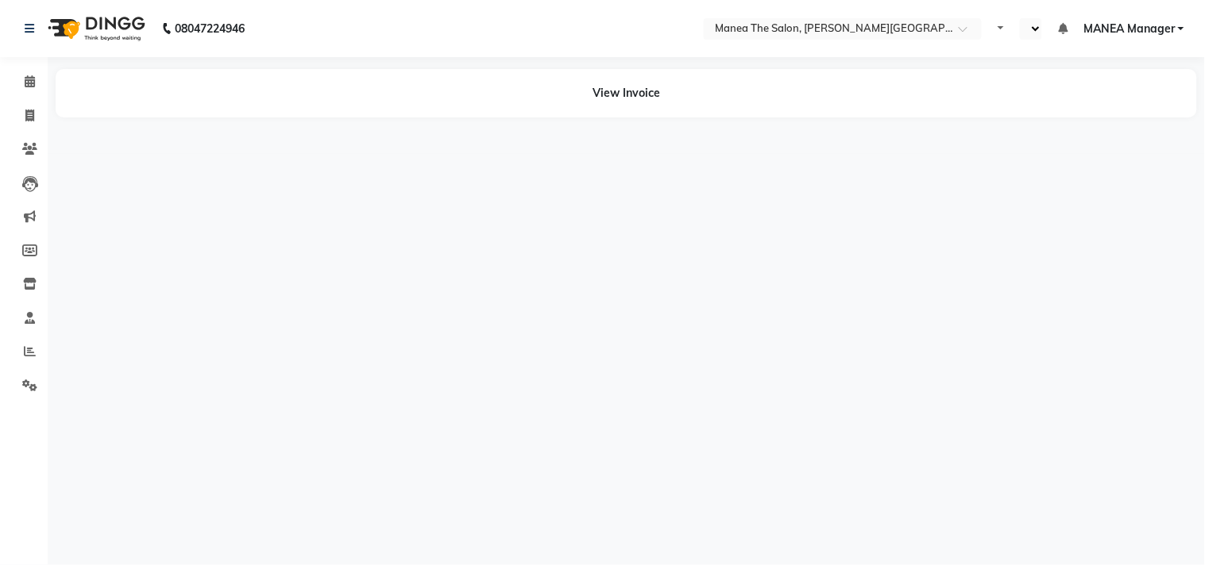
select select "en"
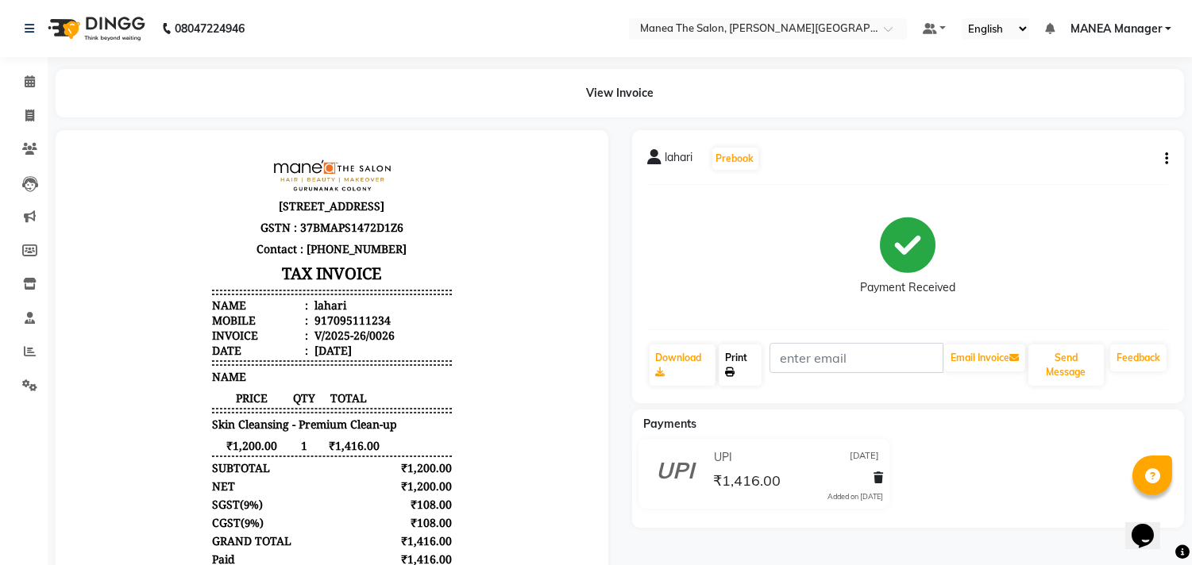
click at [747, 361] on link "Print" at bounding box center [740, 365] width 43 height 41
click at [30, 30] on icon at bounding box center [30, 28] width 10 height 11
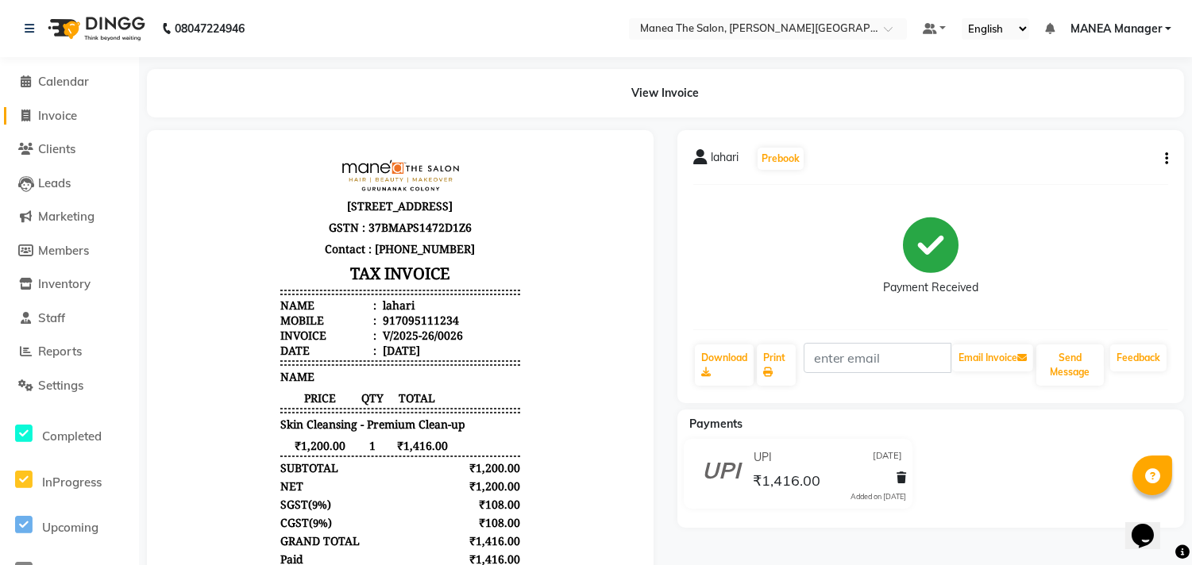
click at [74, 119] on span "Invoice" at bounding box center [57, 115] width 39 height 15
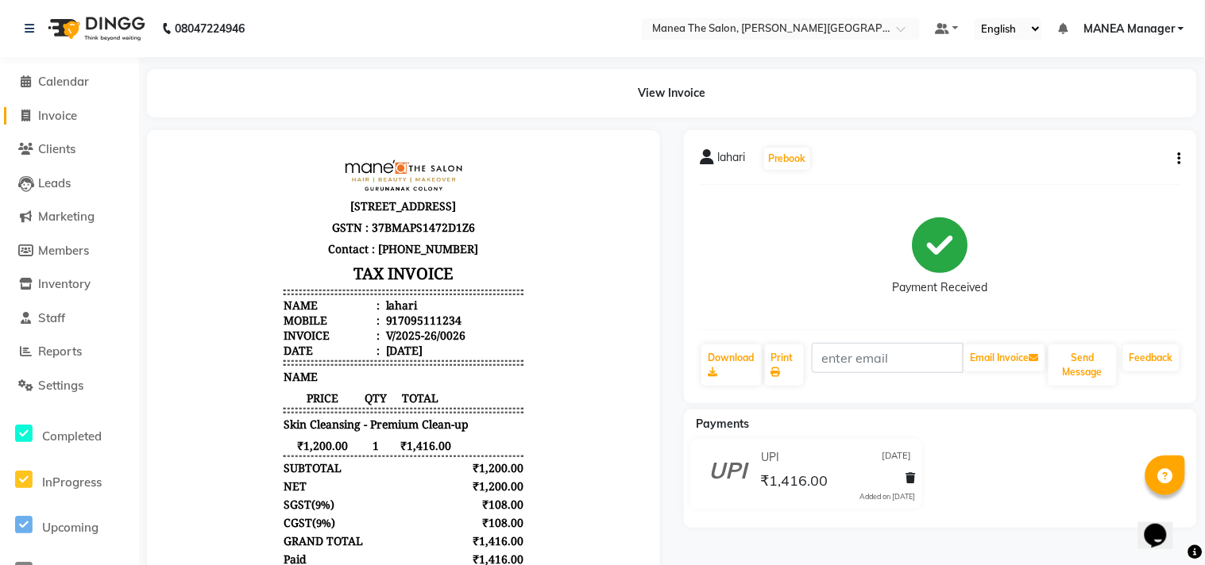
select select "8903"
select select "service"
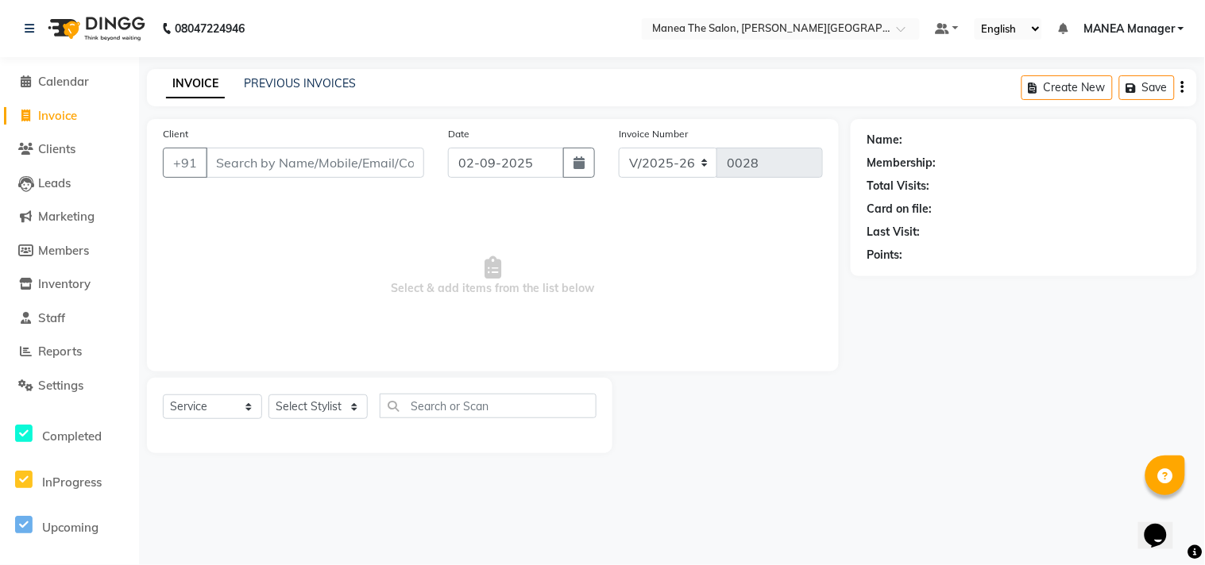
click at [743, 403] on div at bounding box center [731, 415] width 238 height 75
